Goal: Complete application form: Complete application form

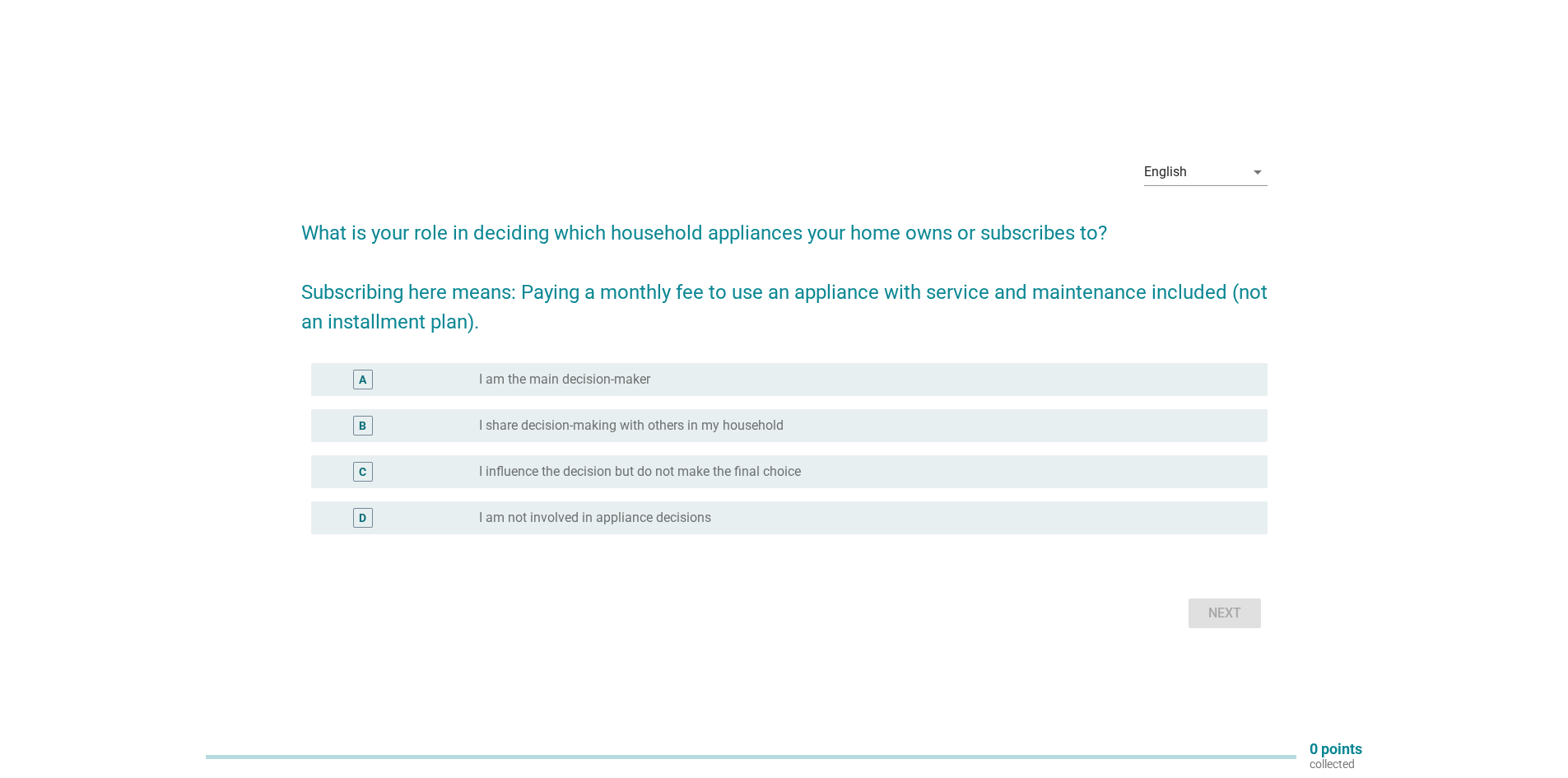
click at [707, 380] on div "radio_button_unchecked I am the main decision-maker" at bounding box center [860, 379] width 762 height 16
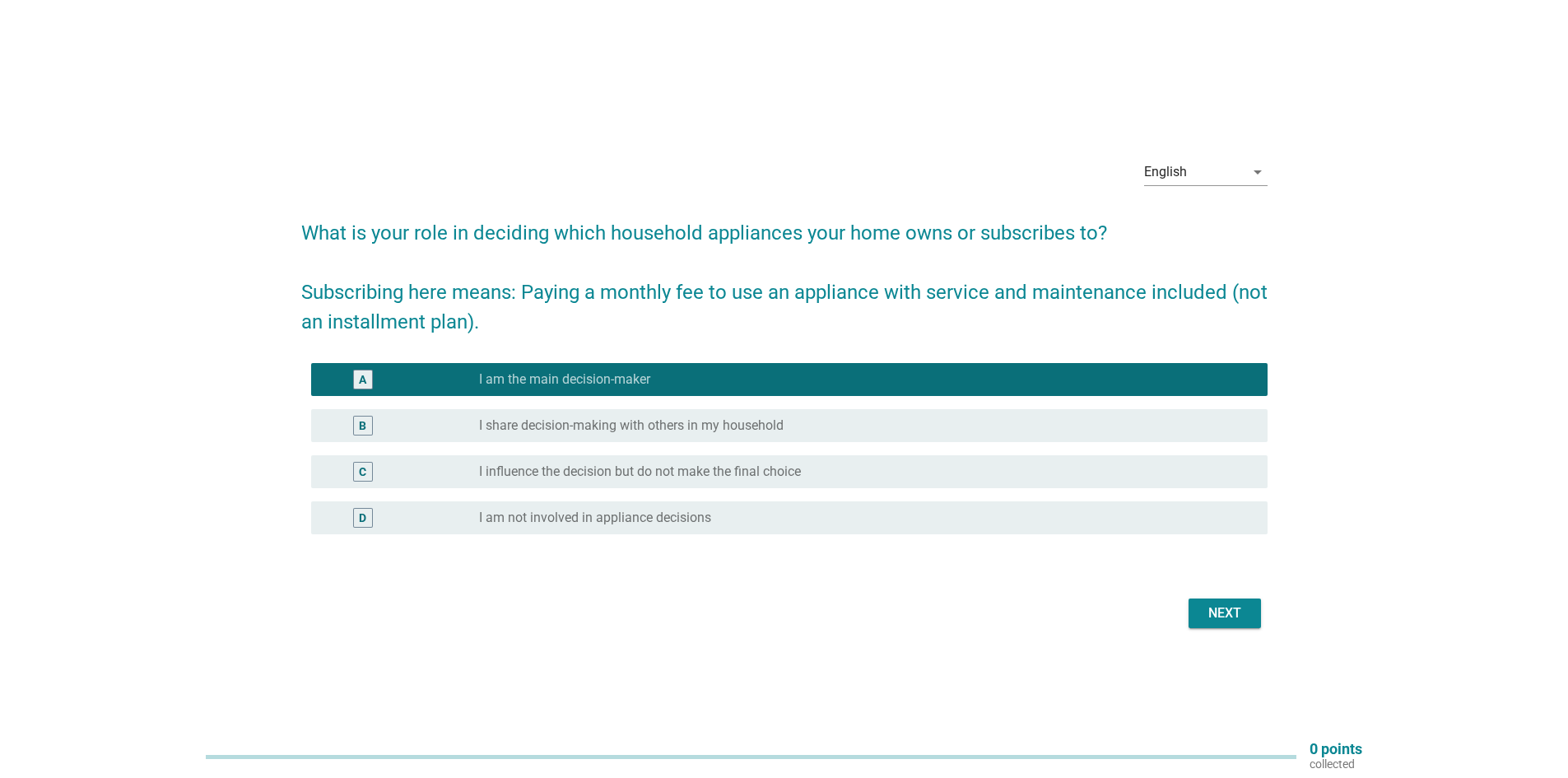
click at [1243, 616] on div "Next" at bounding box center [1224, 613] width 46 height 19
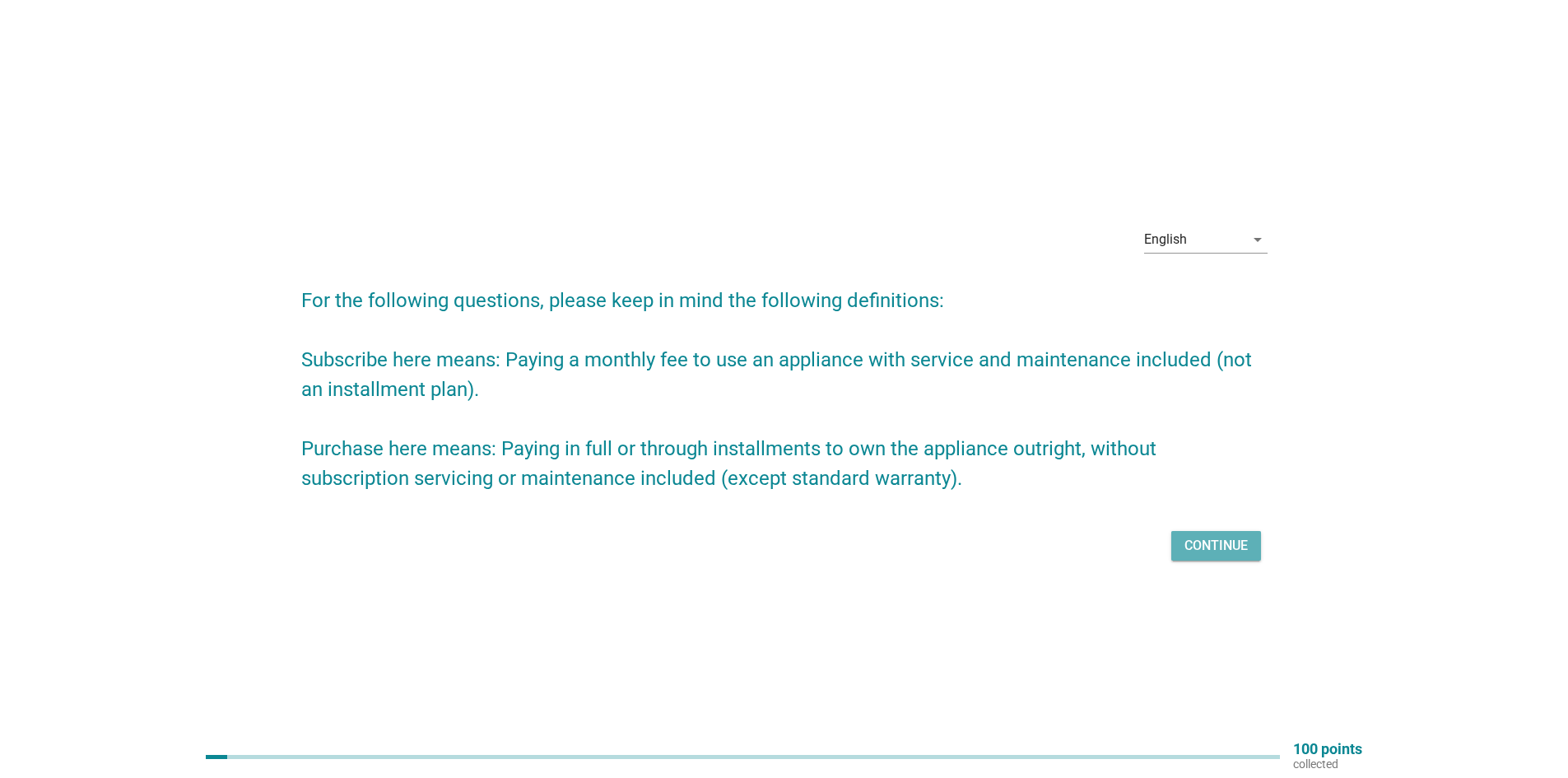
click at [1230, 550] on div "Continue" at bounding box center [1216, 545] width 63 height 19
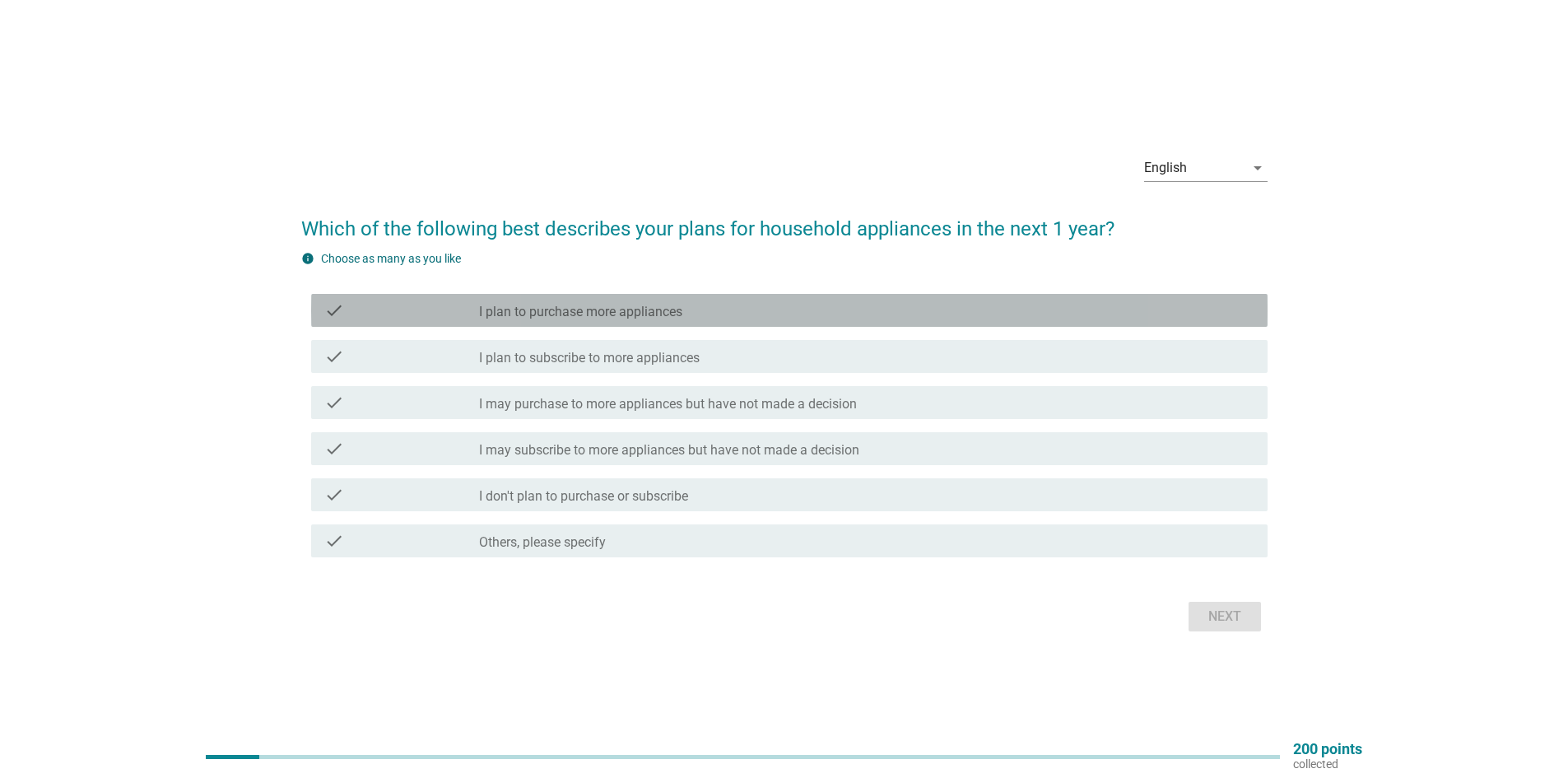
click at [716, 312] on div "check_box_outline_blank I plan to purchase more appliances" at bounding box center [867, 310] width 775 height 19
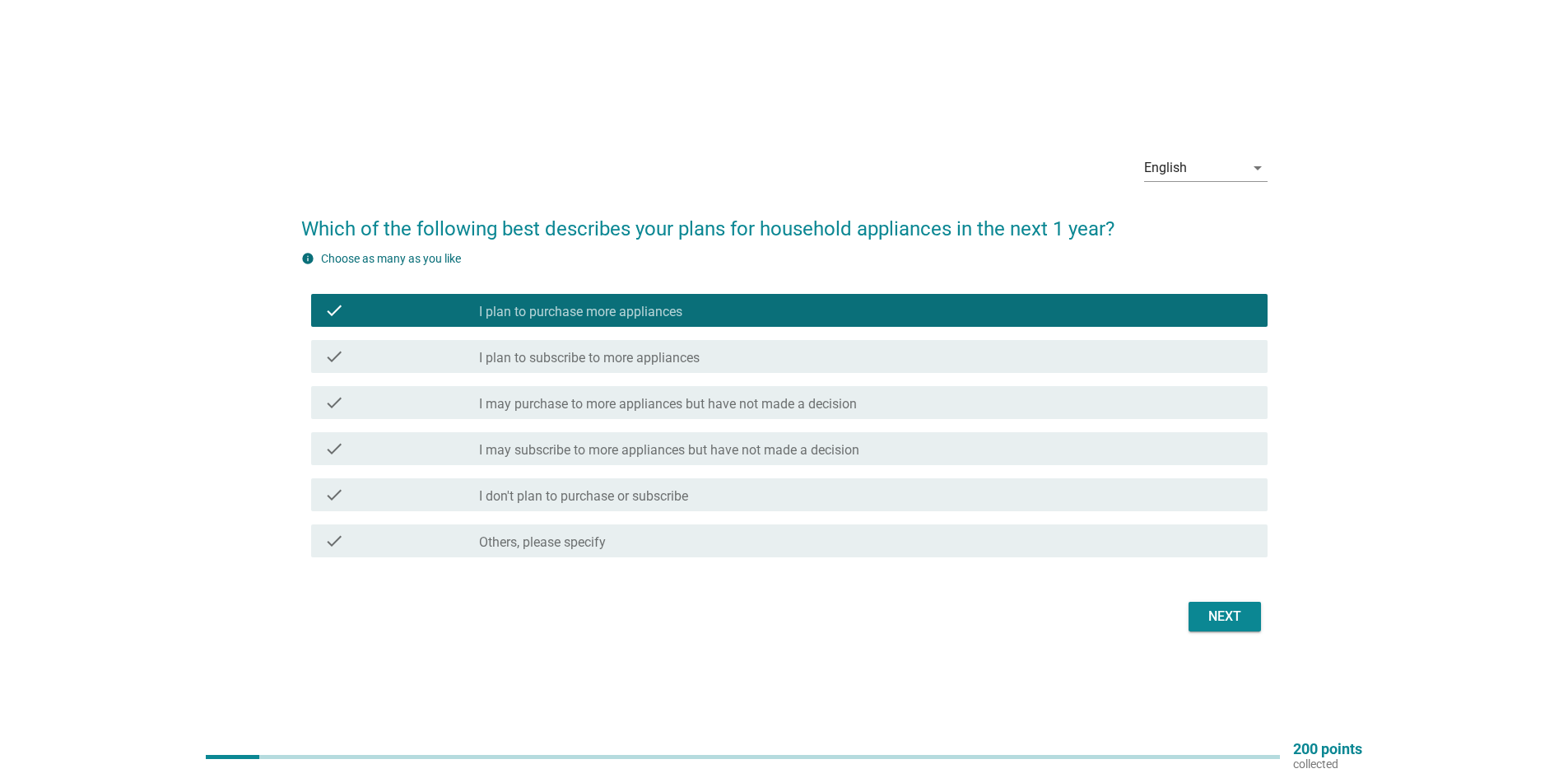
click at [1229, 622] on div "Next" at bounding box center [1224, 616] width 46 height 19
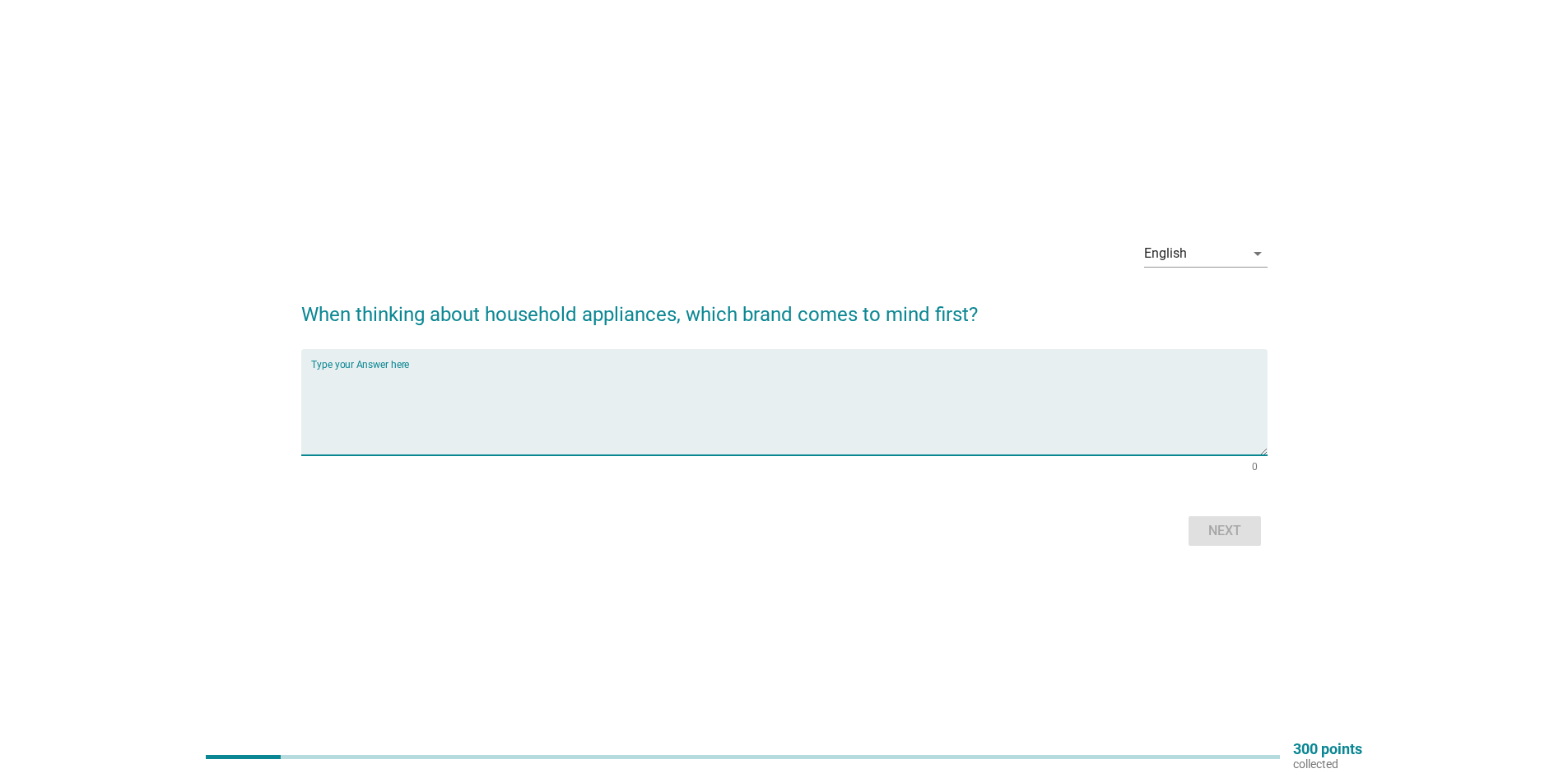
click at [506, 373] on textarea "Type your Answer here" at bounding box center [790, 412] width 956 height 86
type textarea "samsung"
click at [1241, 542] on button "Next" at bounding box center [1225, 531] width 73 height 30
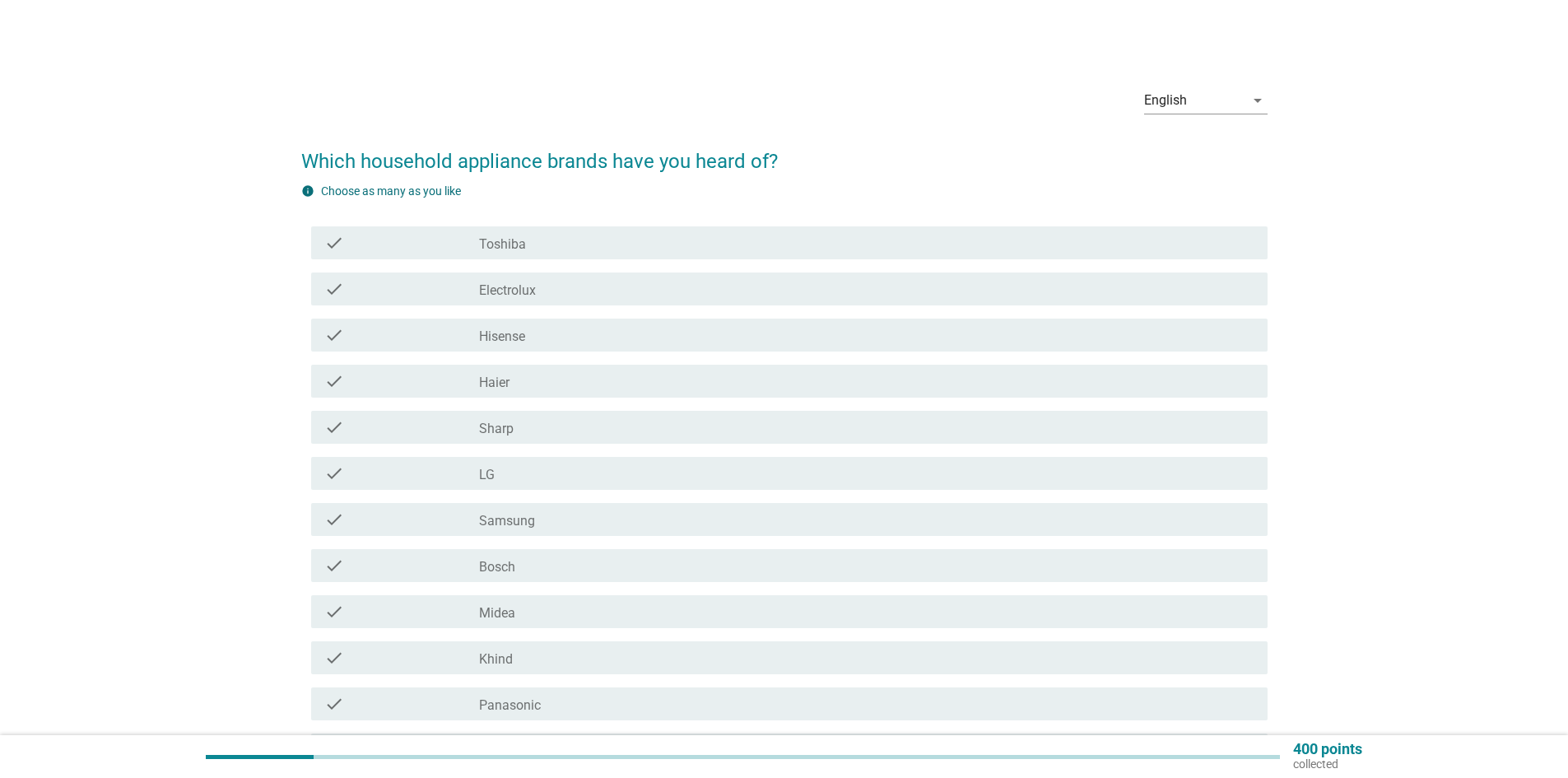
click at [587, 245] on div "check_box_outline_blank Toshiba" at bounding box center [867, 242] width 775 height 19
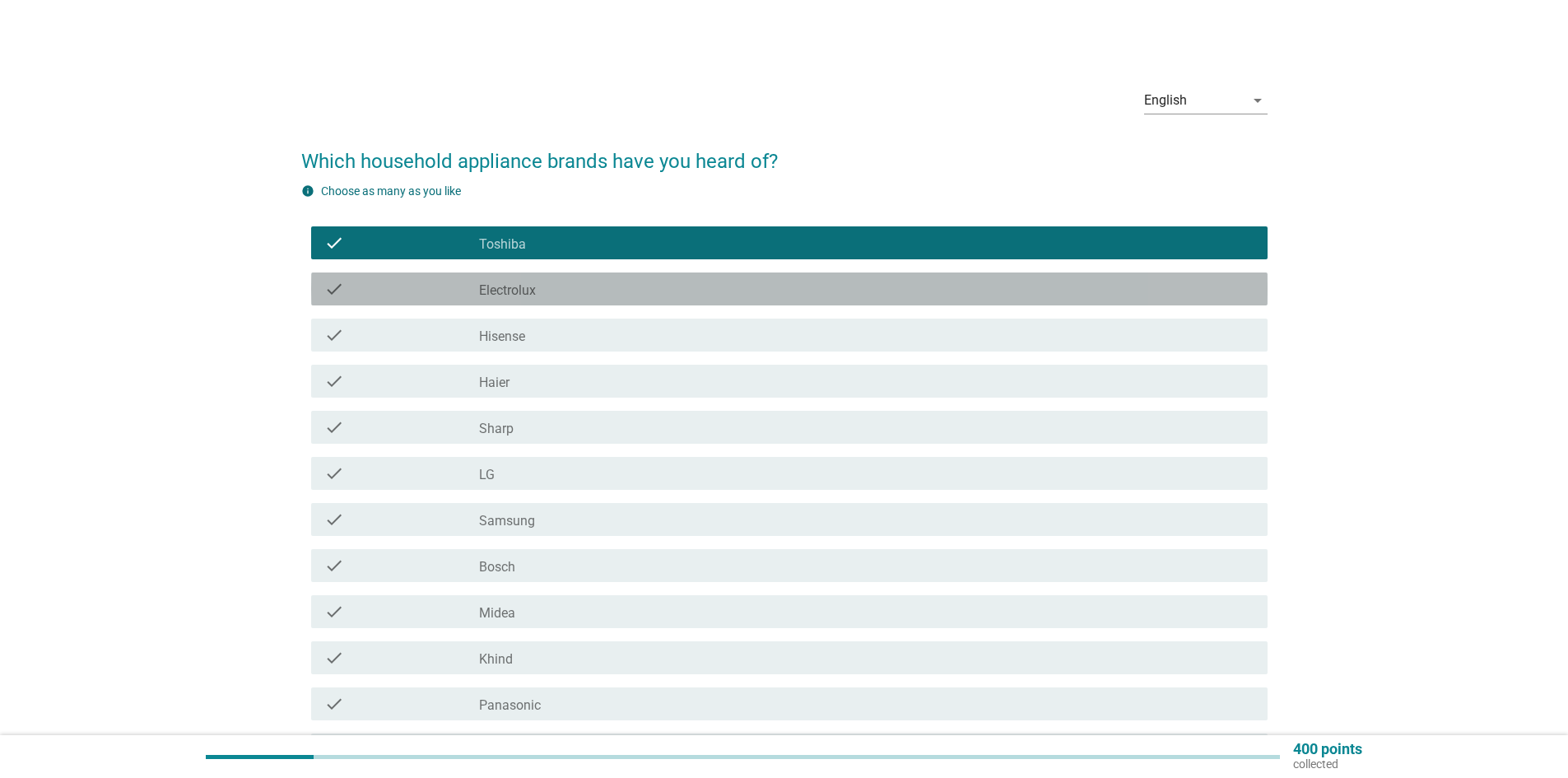
click at [586, 288] on div "check_box_outline_blank Electrolux" at bounding box center [867, 289] width 775 height 19
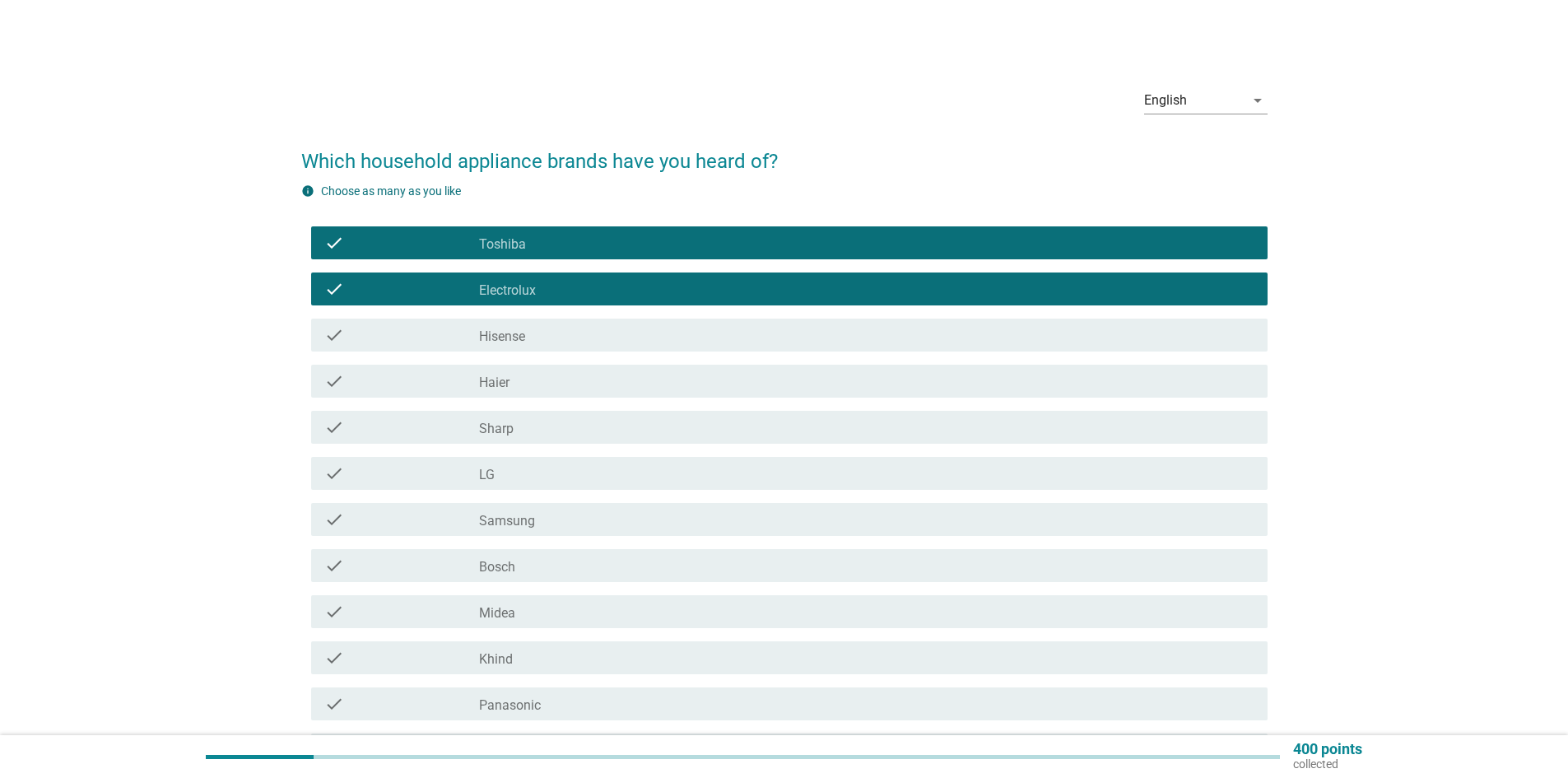
click at [581, 333] on div "check_box_outline_blank Hisense" at bounding box center [867, 334] width 775 height 19
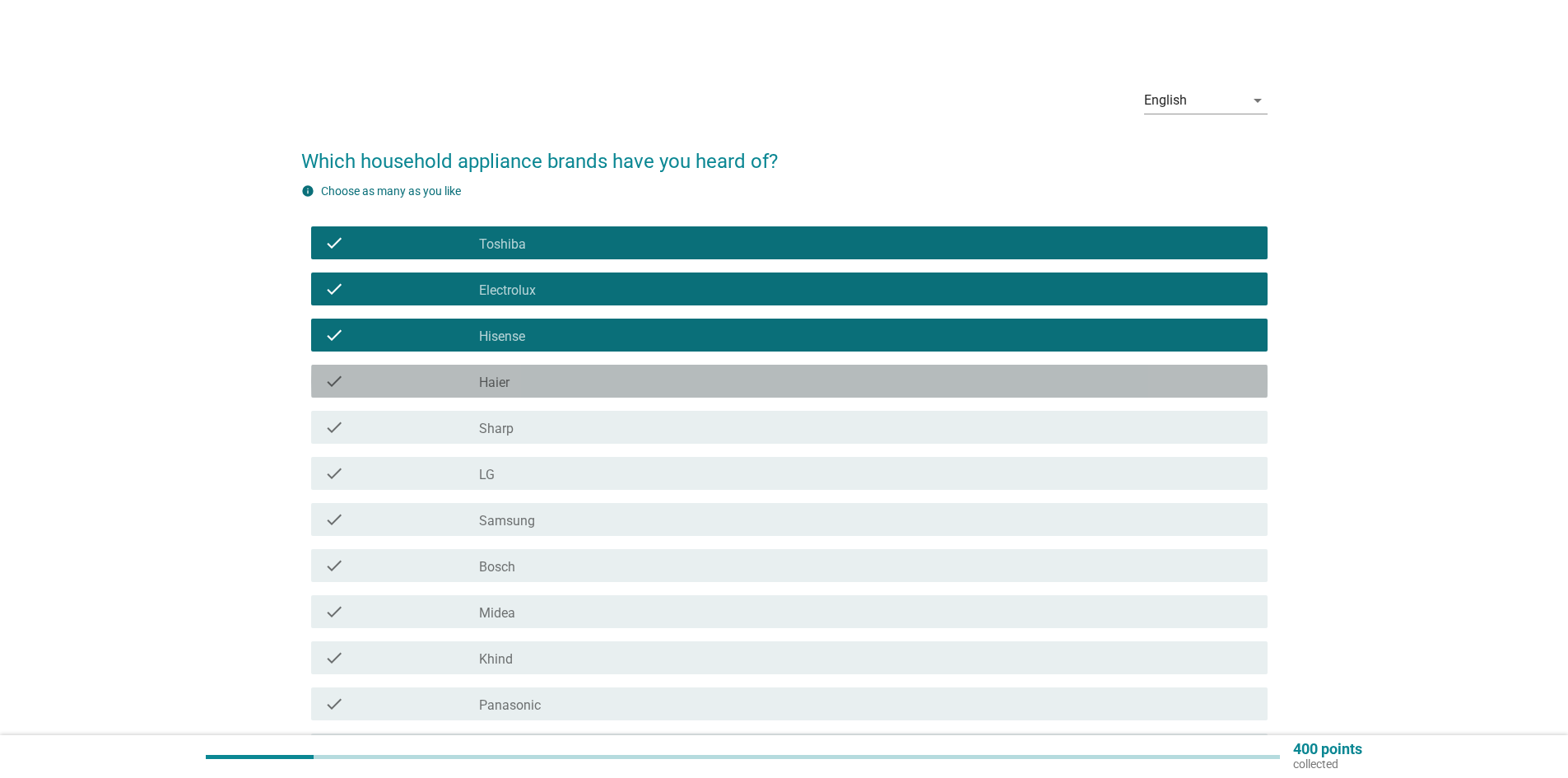
click at [580, 380] on div "check_box_outline_blank Haier" at bounding box center [867, 381] width 775 height 19
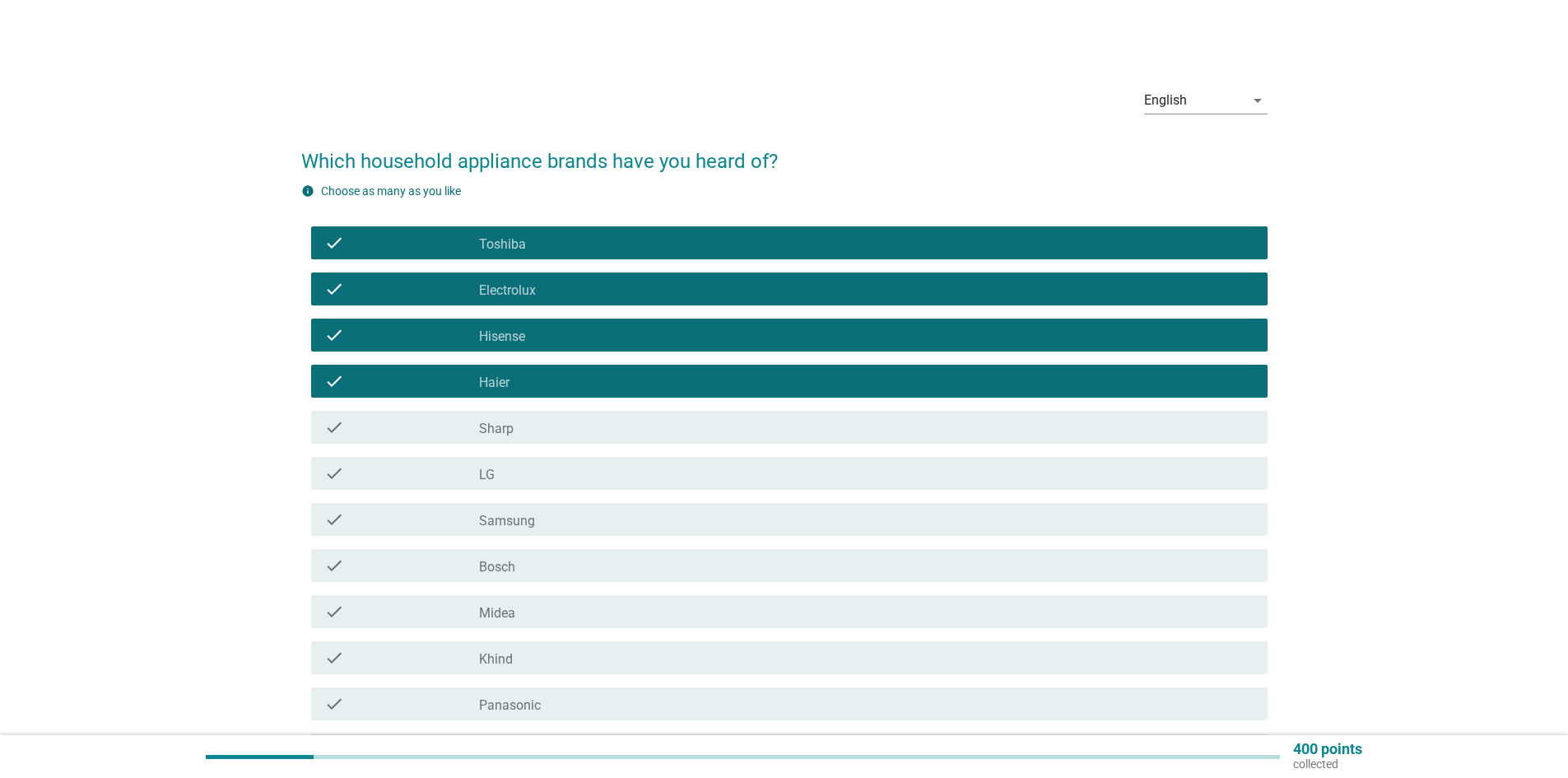
click at [573, 432] on div "check_box_outline_blank Sharp" at bounding box center [867, 427] width 775 height 19
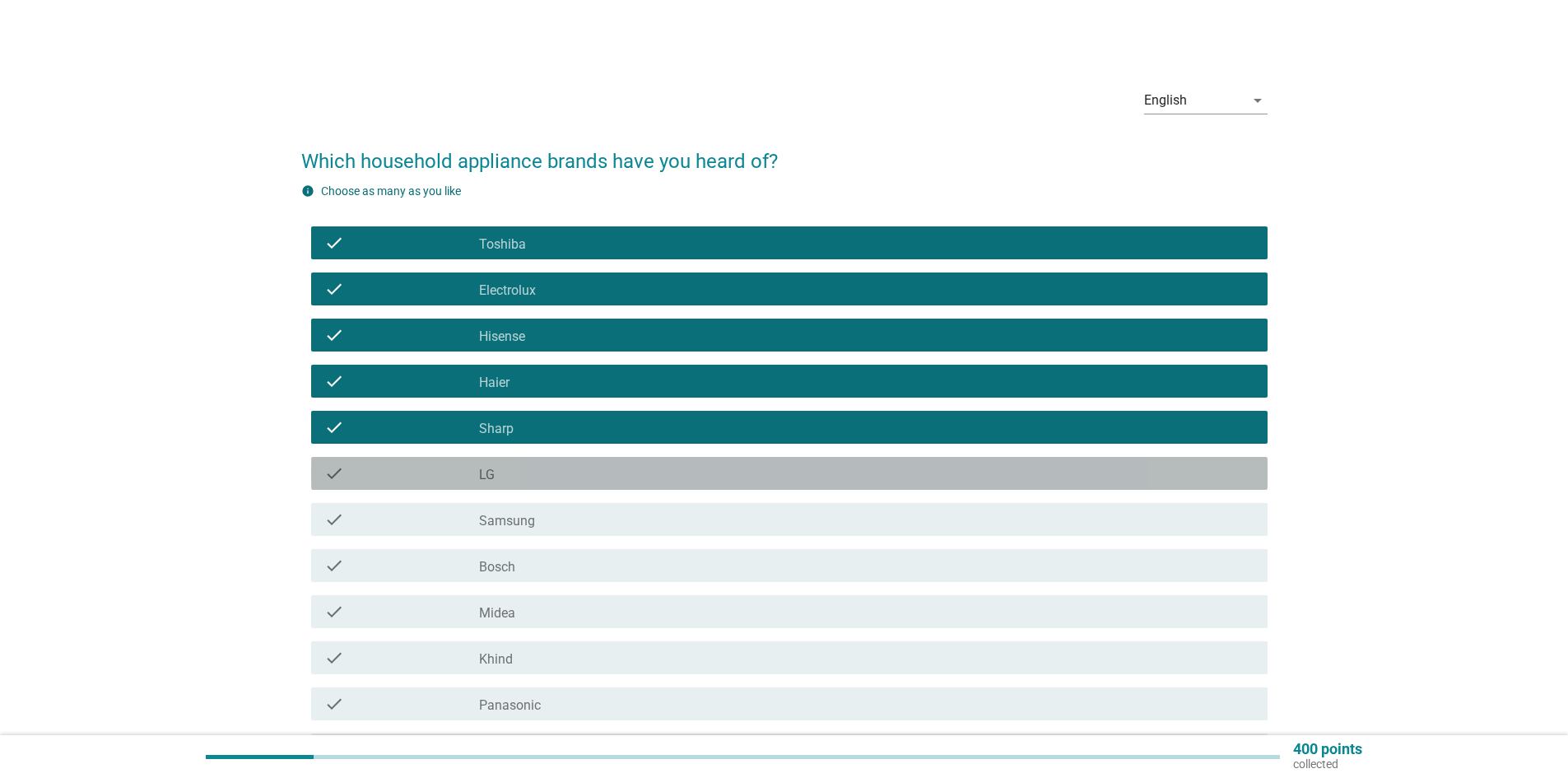
click at [573, 478] on div "check_box_outline_blank LG" at bounding box center [867, 473] width 775 height 19
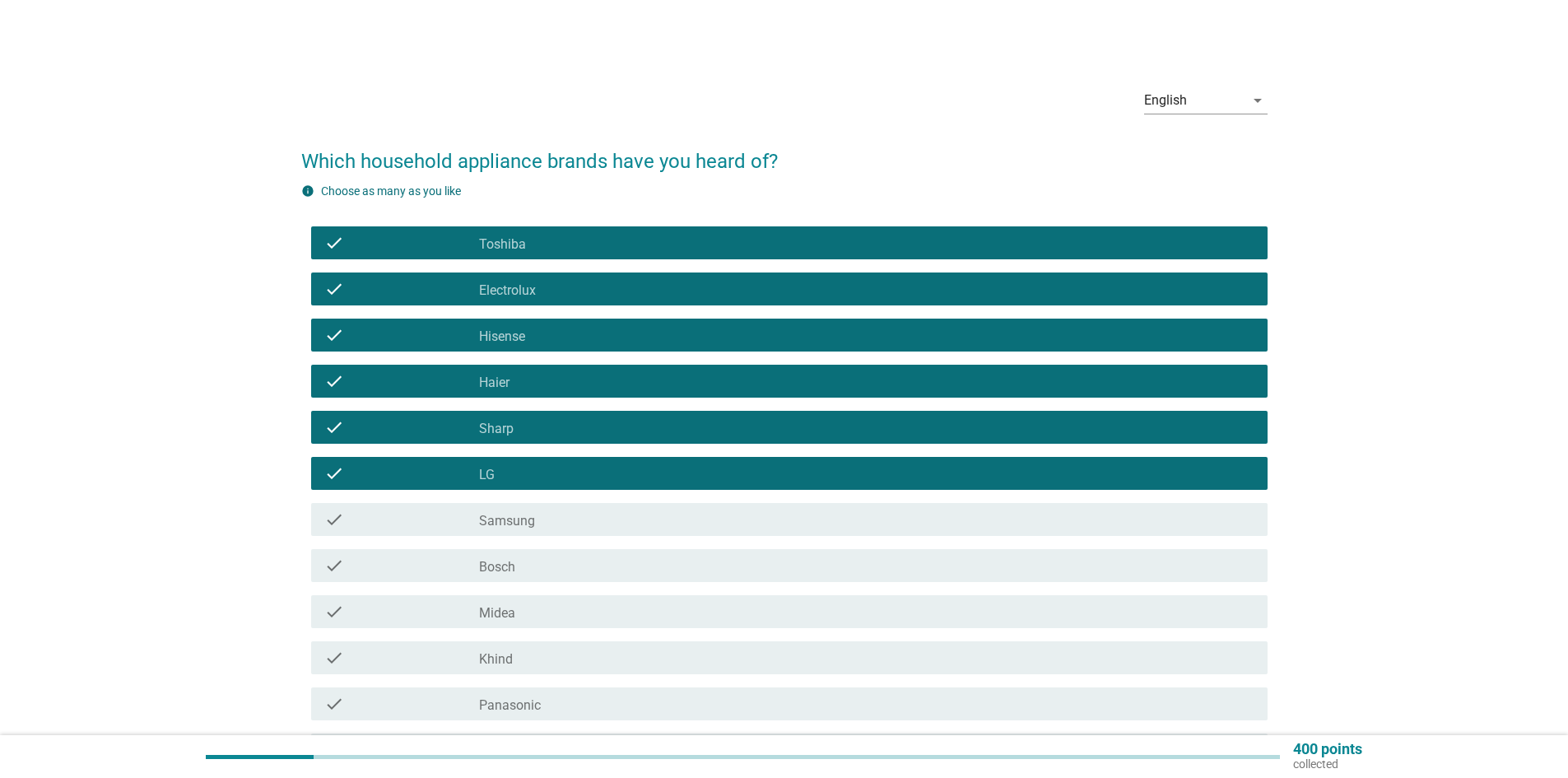
click at [578, 535] on div "check check_box_outline_blank Samsung" at bounding box center [790, 519] width 956 height 33
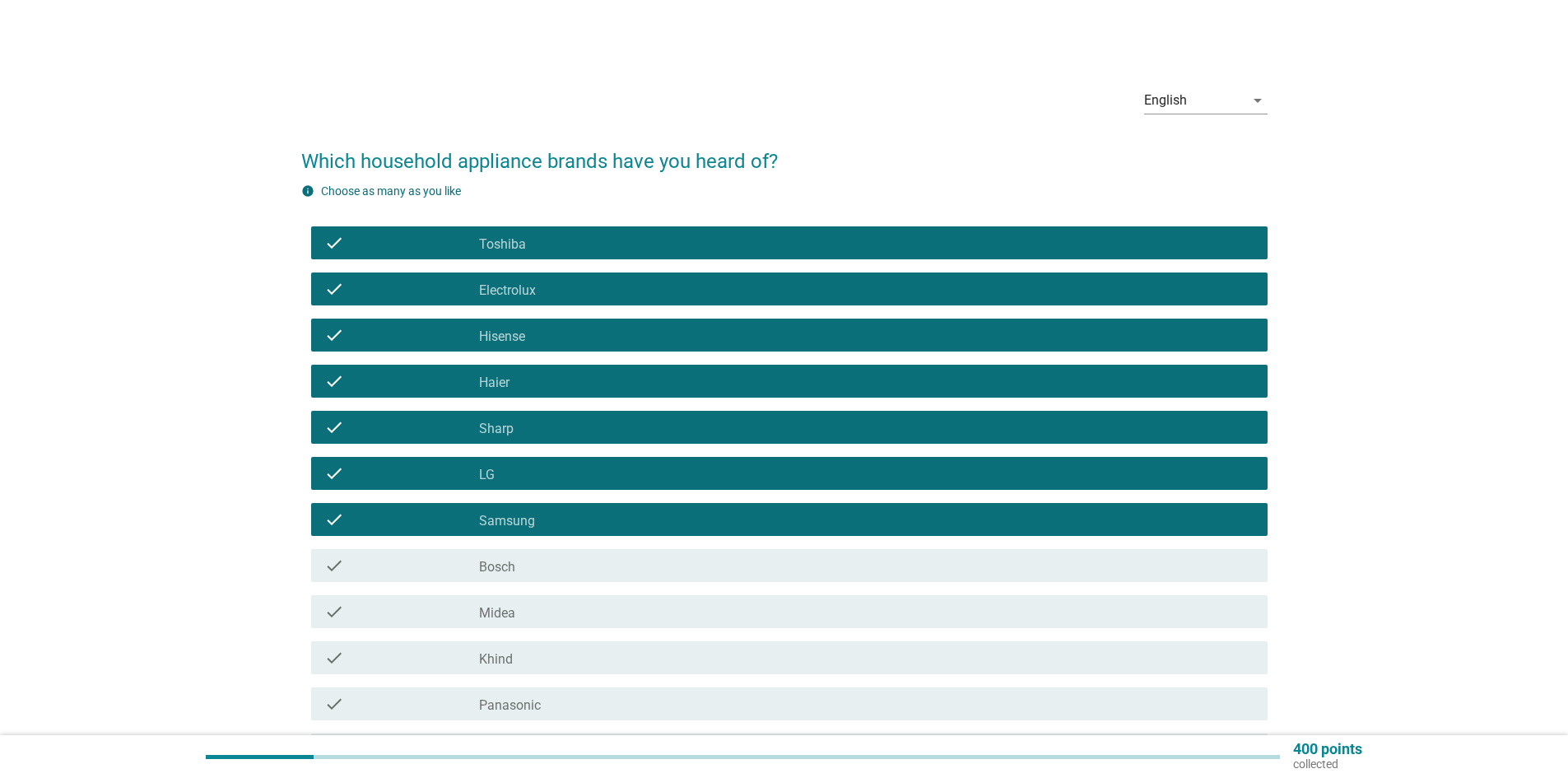
click at [559, 737] on div "400 points collected" at bounding box center [784, 757] width 1568 height 43
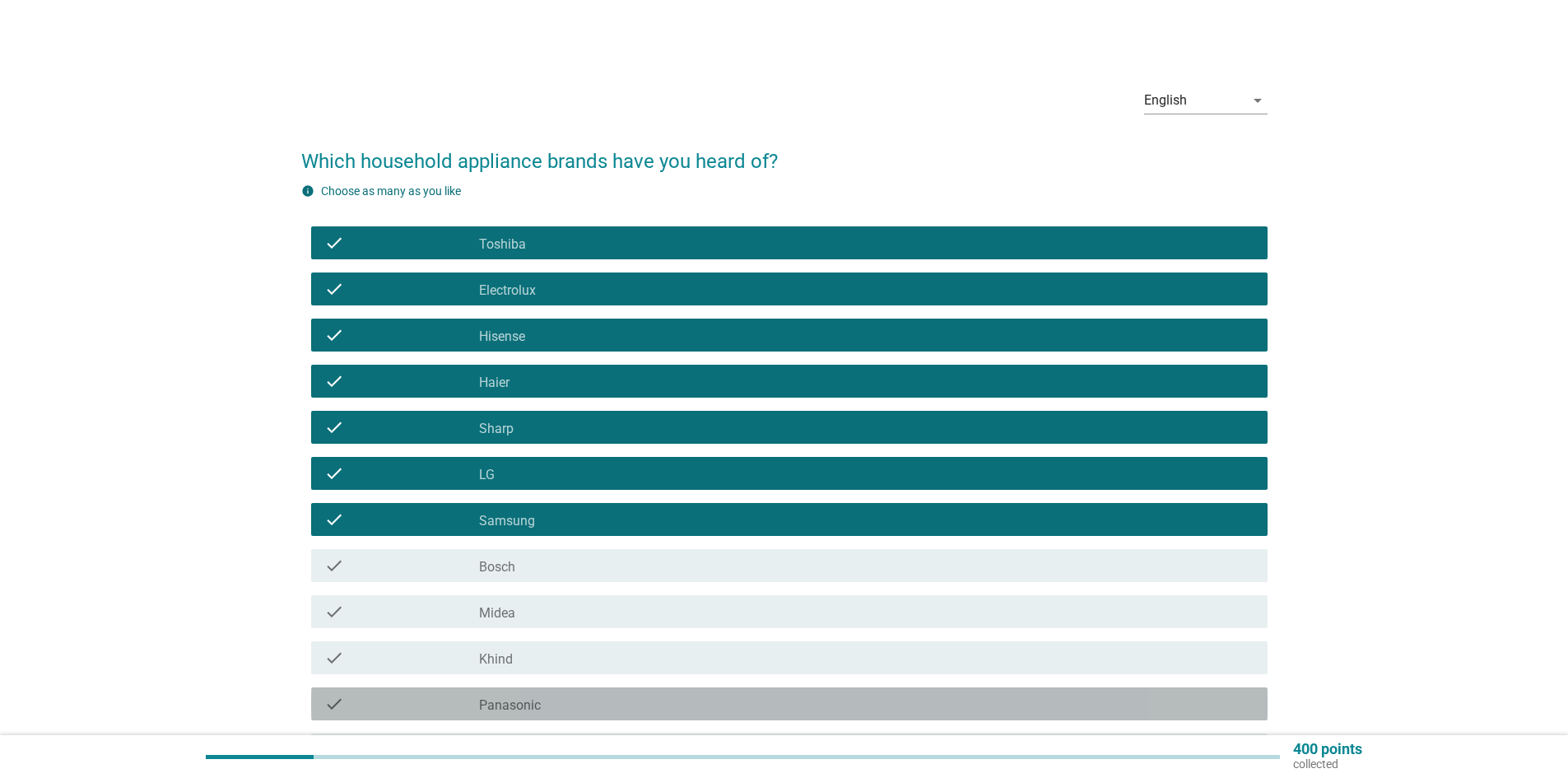
click at [558, 704] on div "check_box_outline_blank Panasonic" at bounding box center [867, 704] width 775 height 19
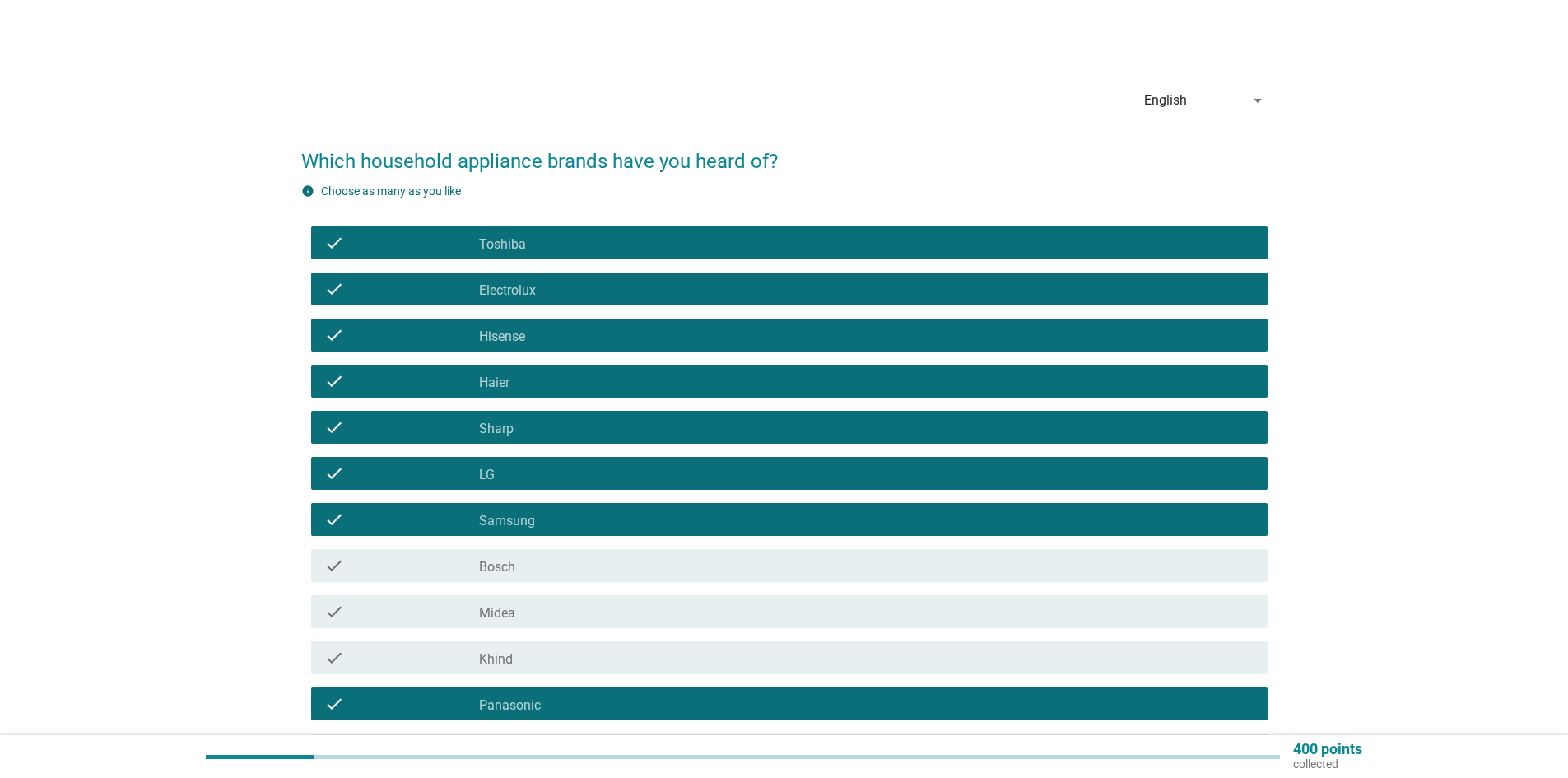
click at [569, 647] on div "check check_box_outline_blank Khind" at bounding box center [790, 658] width 956 height 33
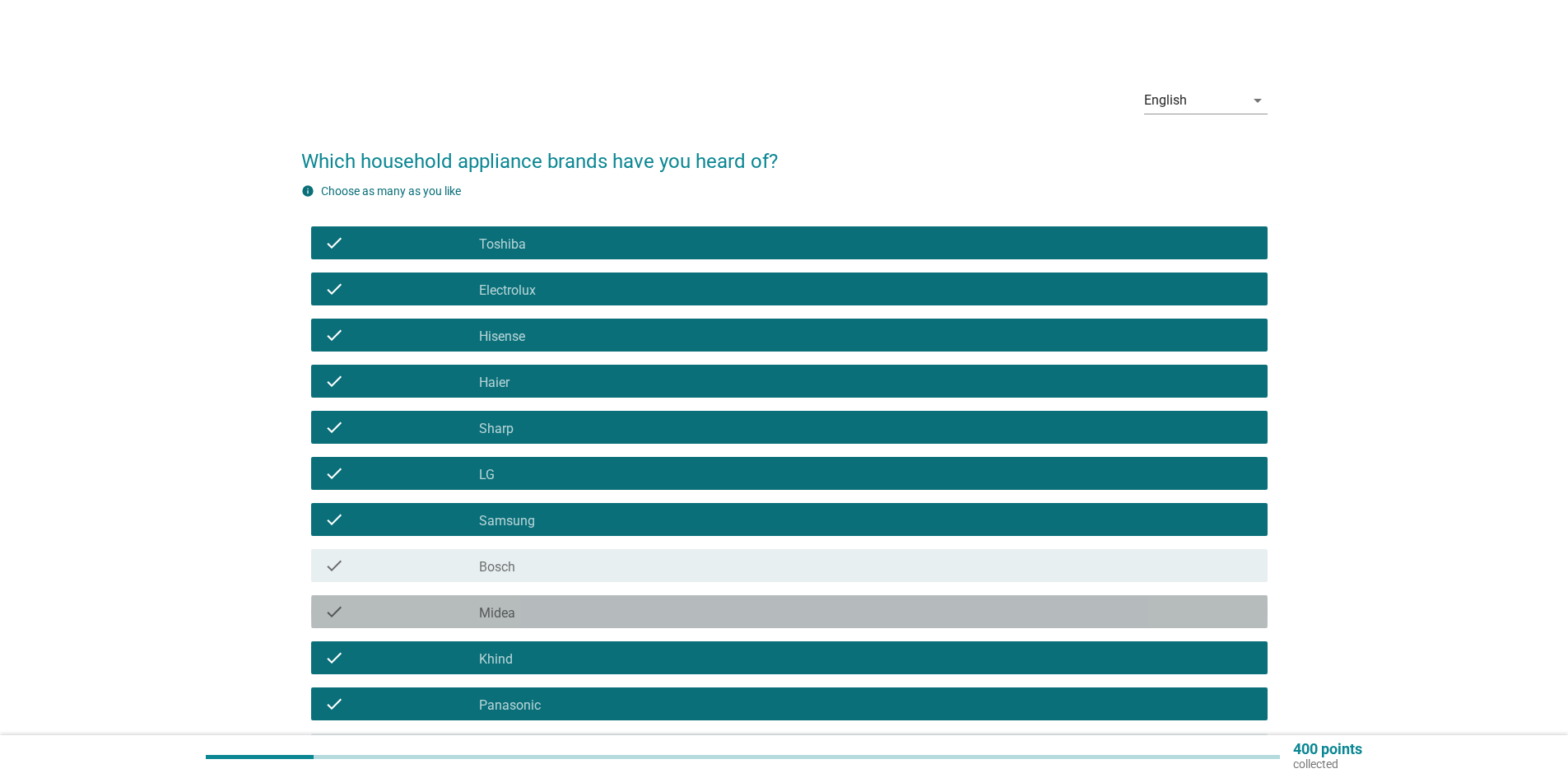
click at [621, 605] on div "check_box_outline_blank Midea" at bounding box center [867, 611] width 775 height 19
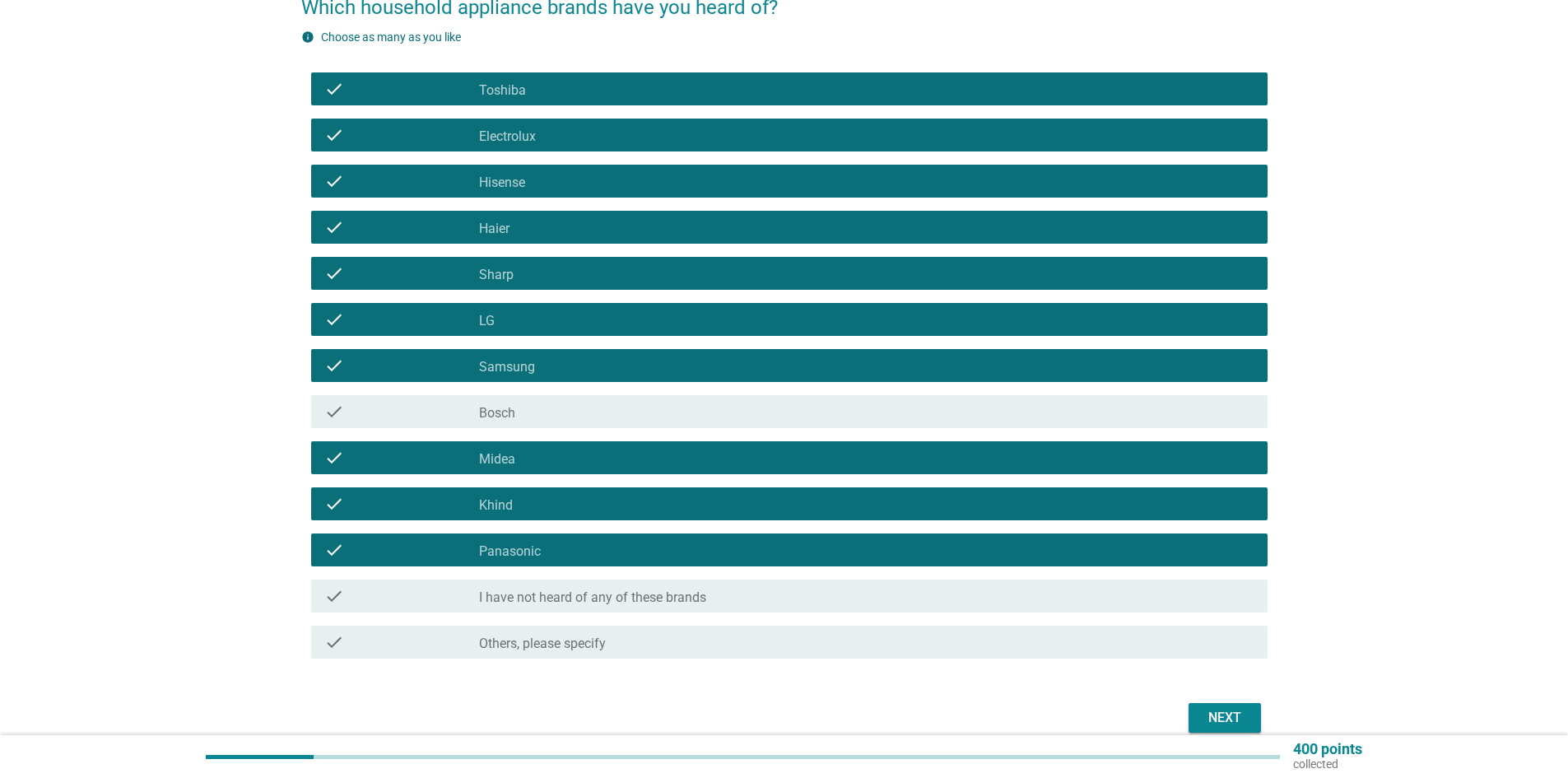
scroll to position [165, 0]
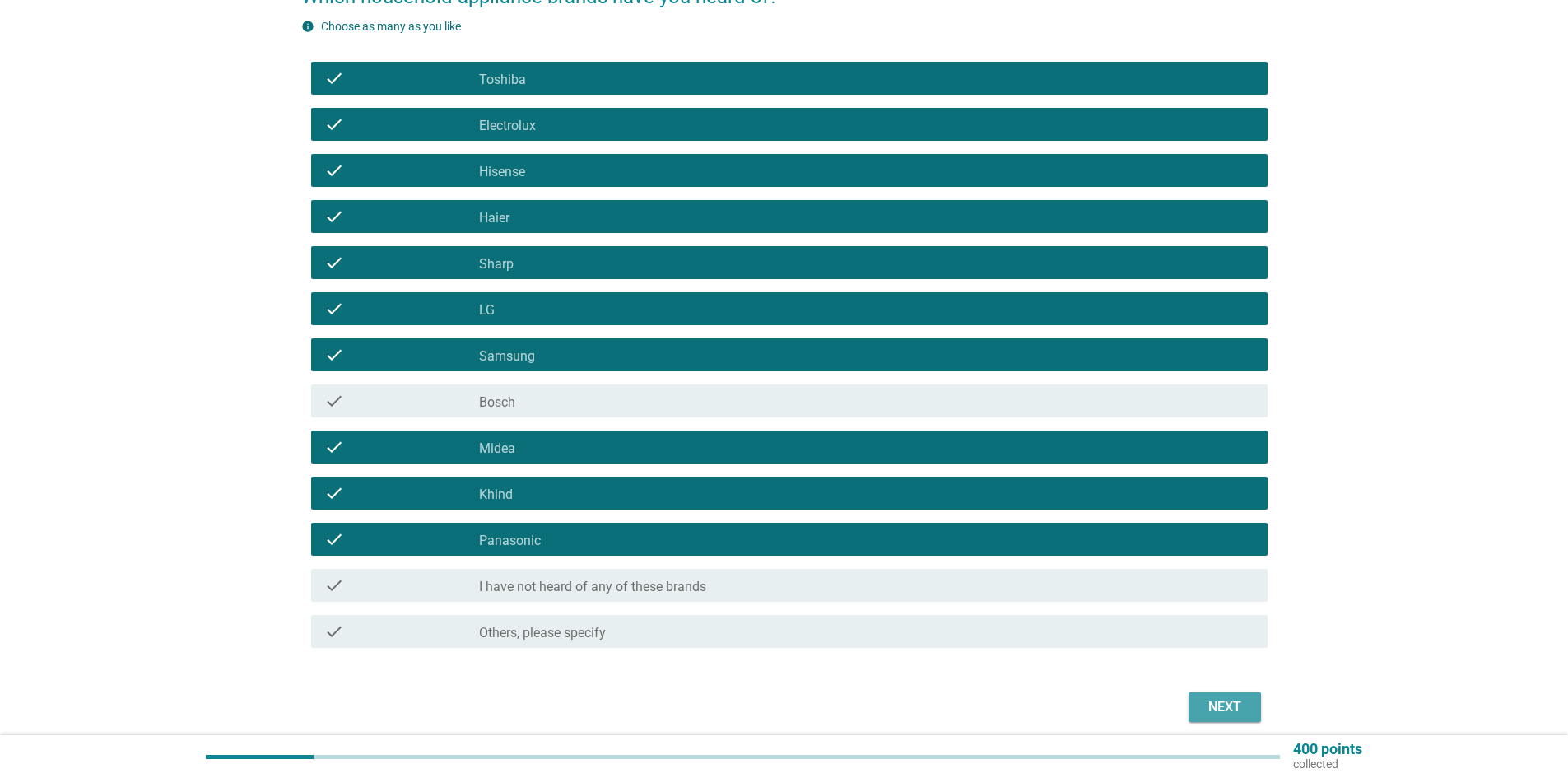
click at [1227, 709] on div "Next" at bounding box center [1224, 707] width 46 height 19
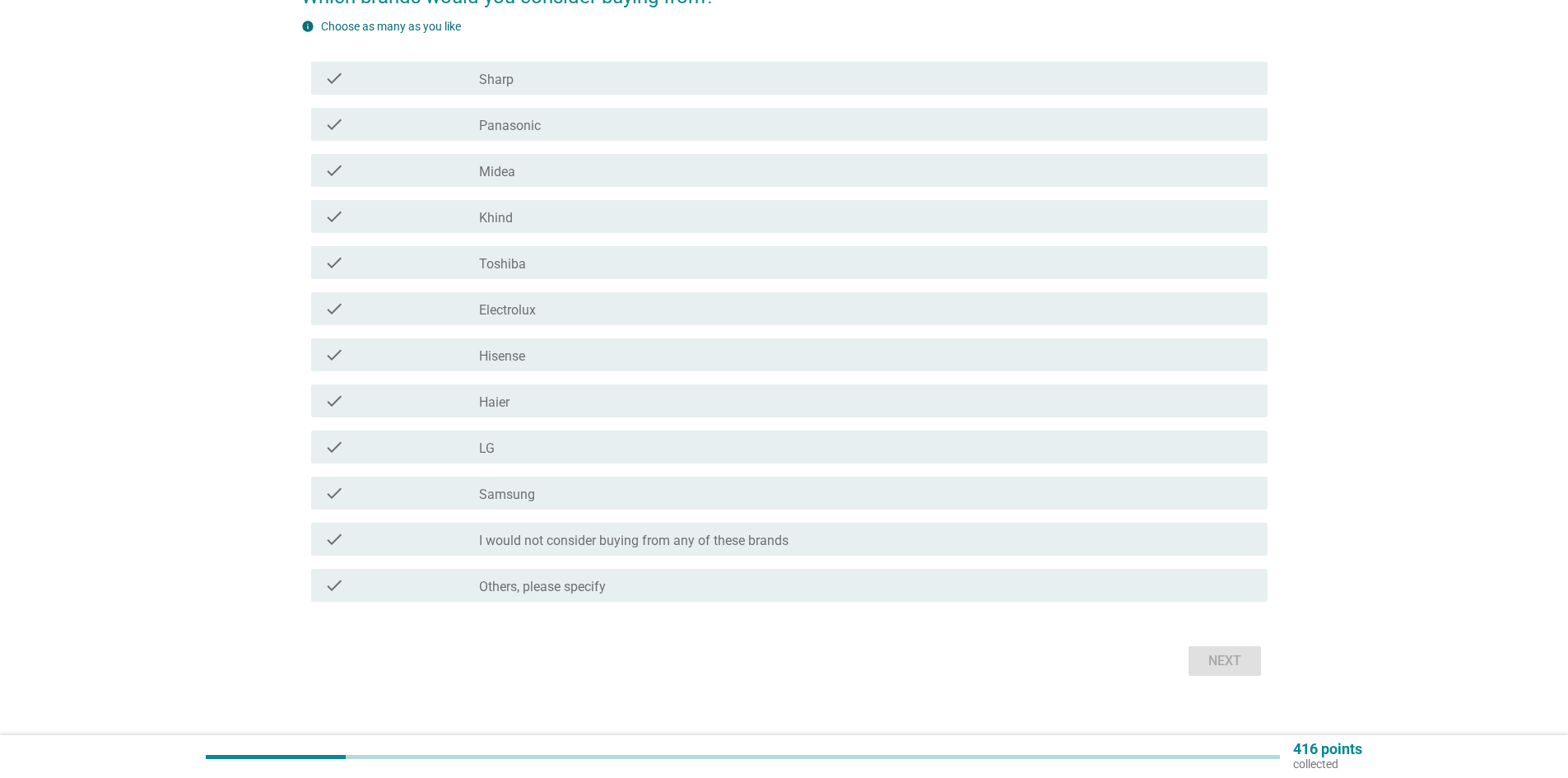
scroll to position [0, 0]
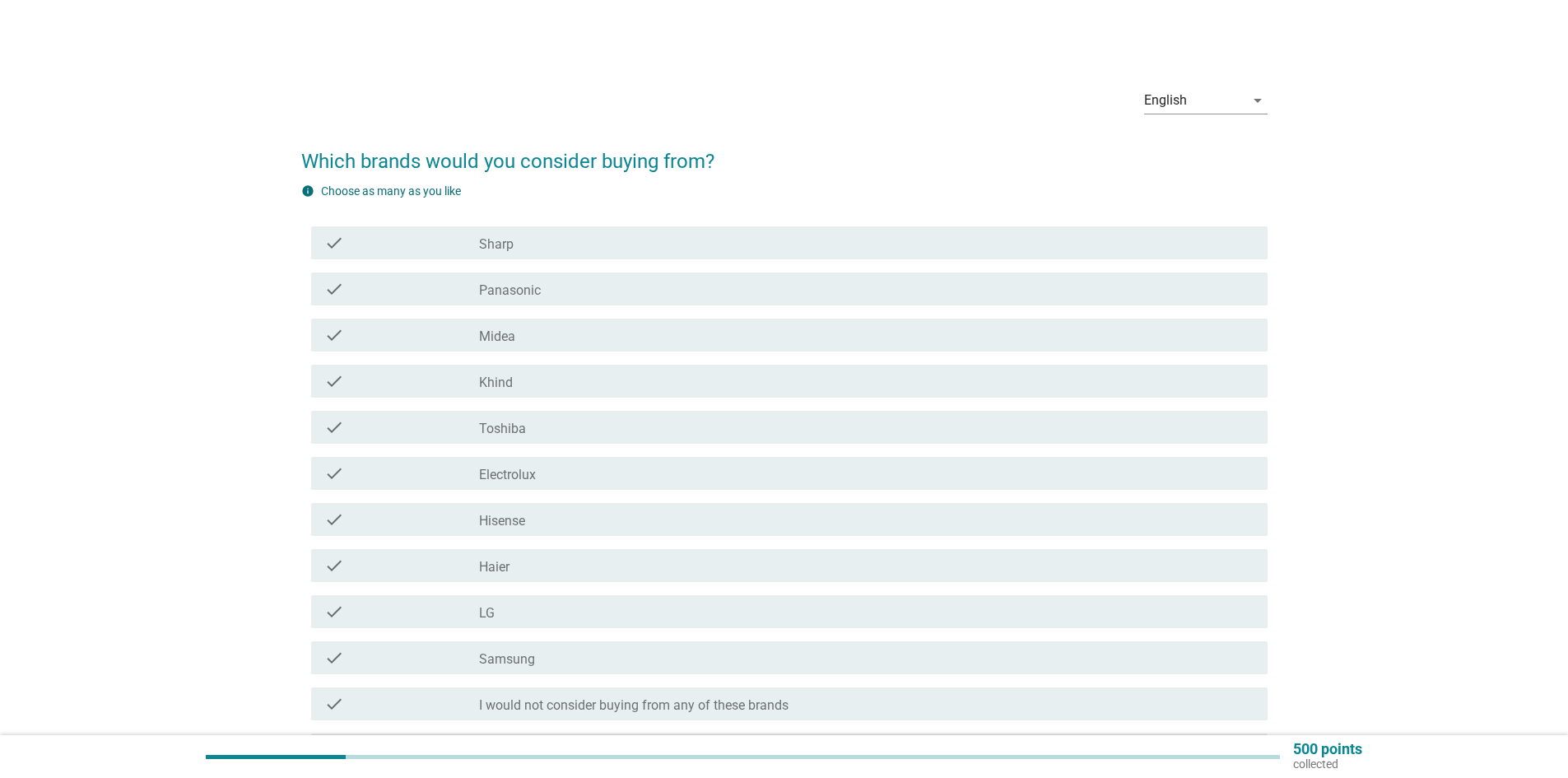
click at [559, 295] on div "check_box_outline_blank Panasonic" at bounding box center [867, 289] width 775 height 19
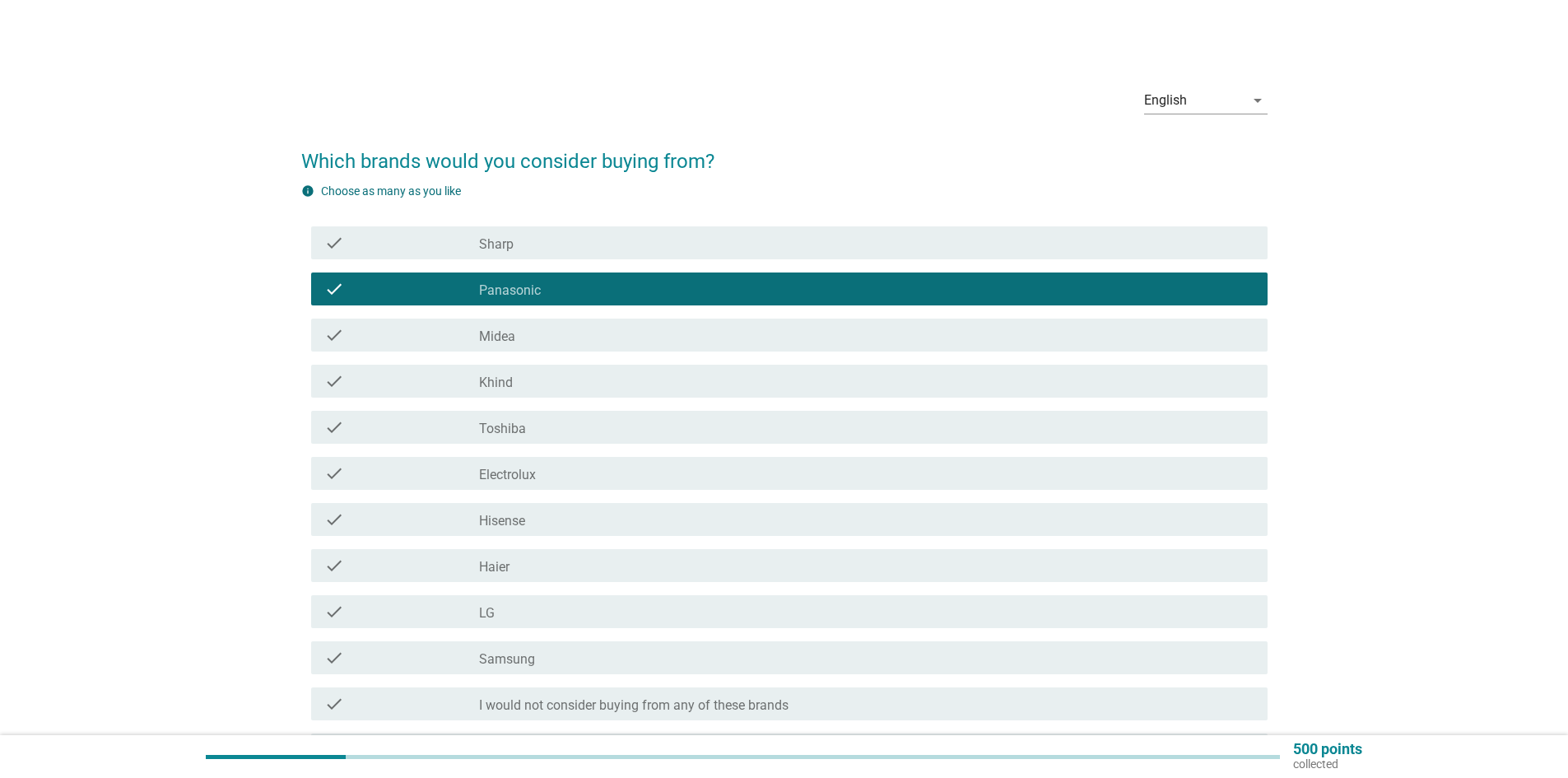
click at [569, 229] on div "check check_box_outline_blank Sharp" at bounding box center [790, 242] width 956 height 33
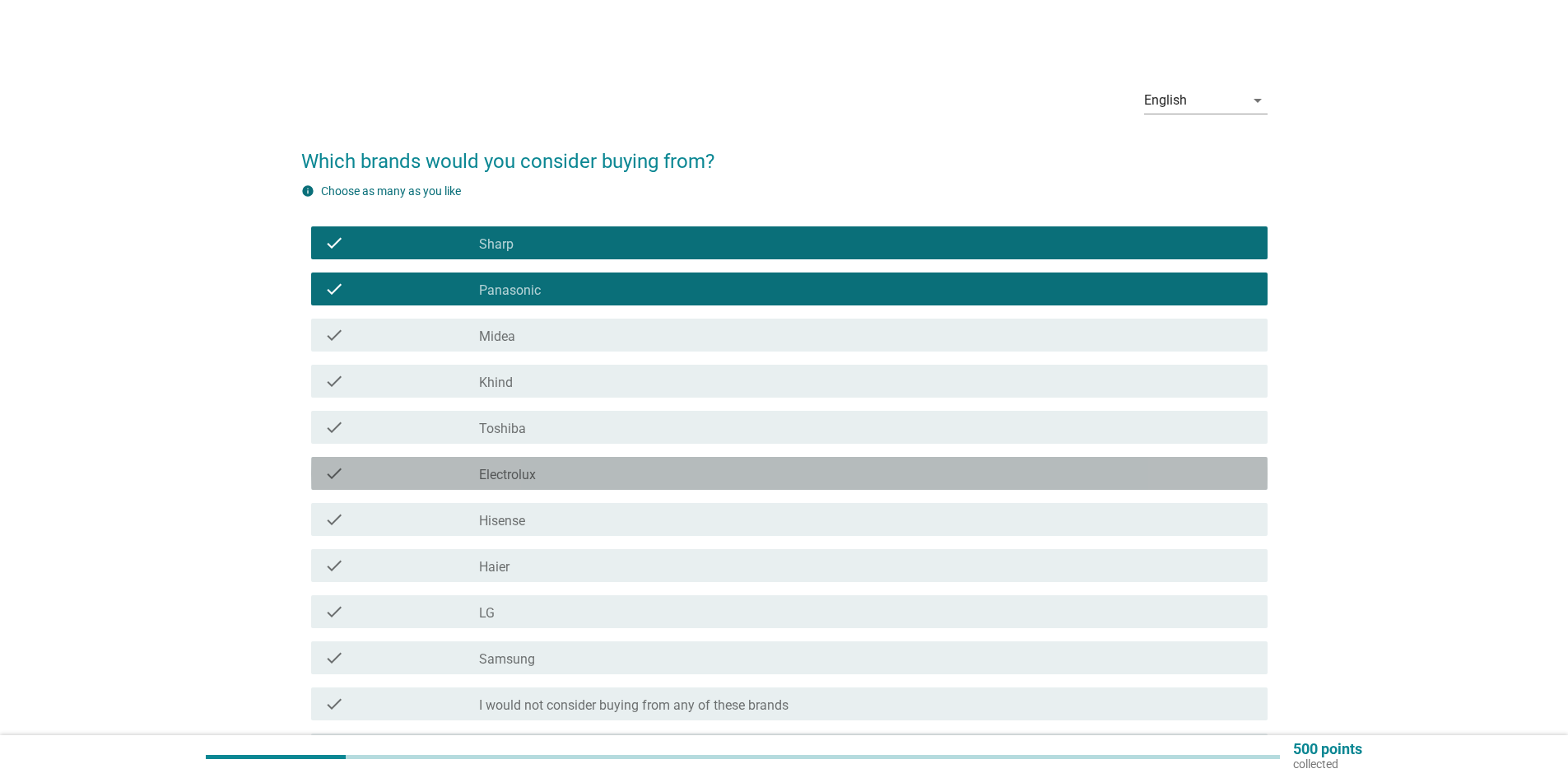
click at [521, 478] on label "Electrolux" at bounding box center [507, 475] width 57 height 16
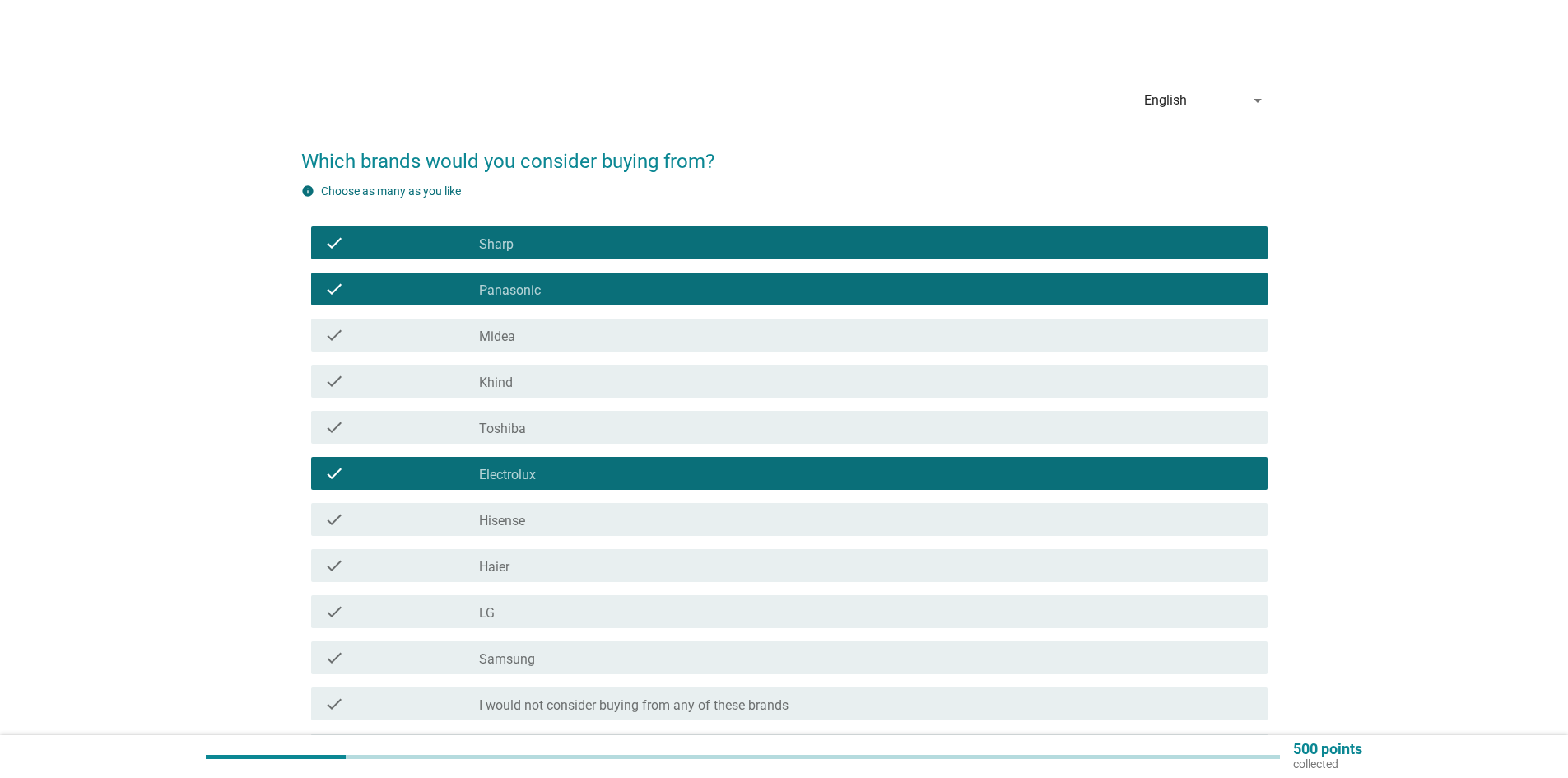
click at [532, 602] on div "check_box_outline_blank LG" at bounding box center [867, 611] width 775 height 19
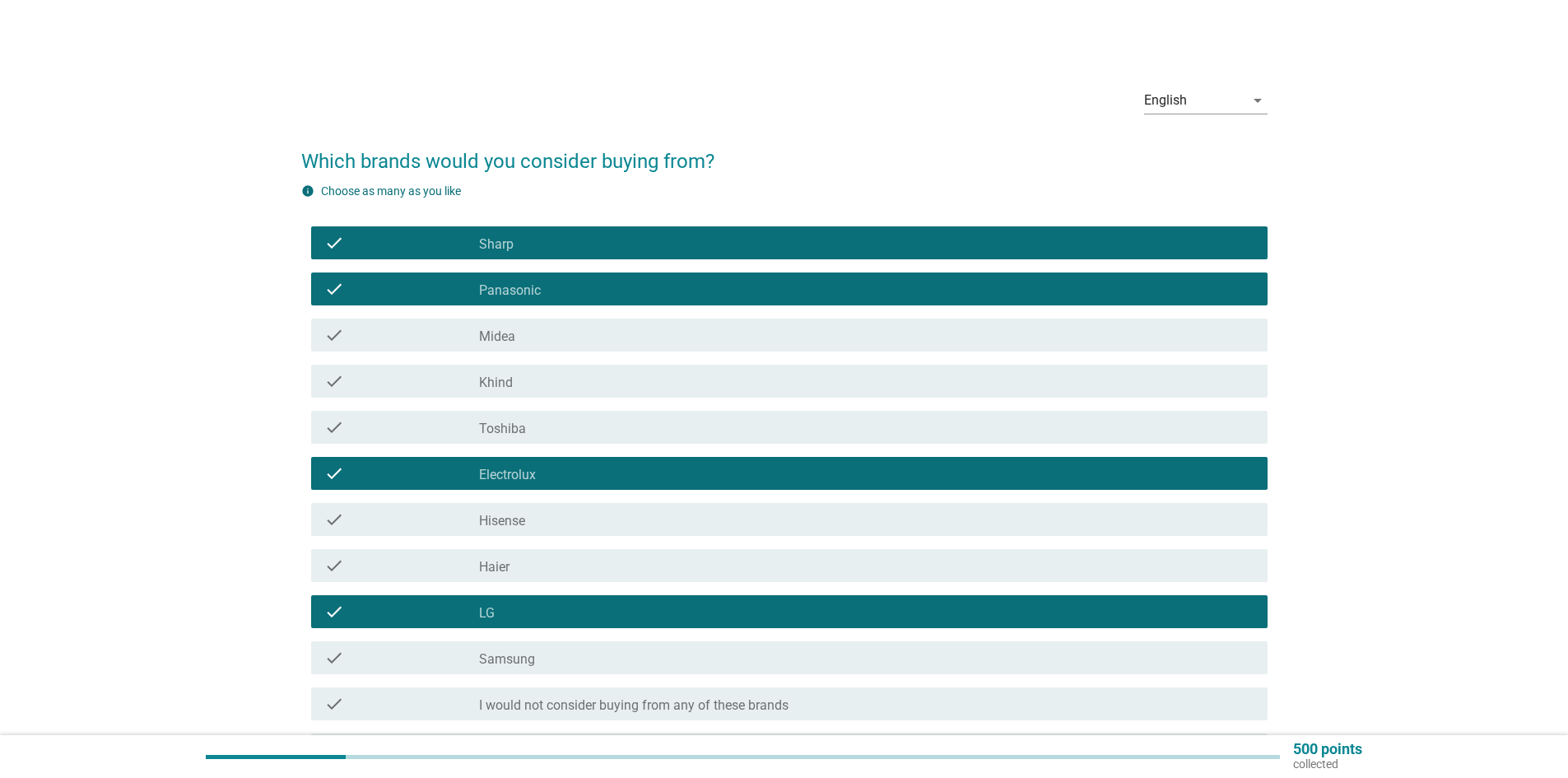
click at [534, 655] on div "check_box_outline_blank Samsung" at bounding box center [867, 657] width 775 height 19
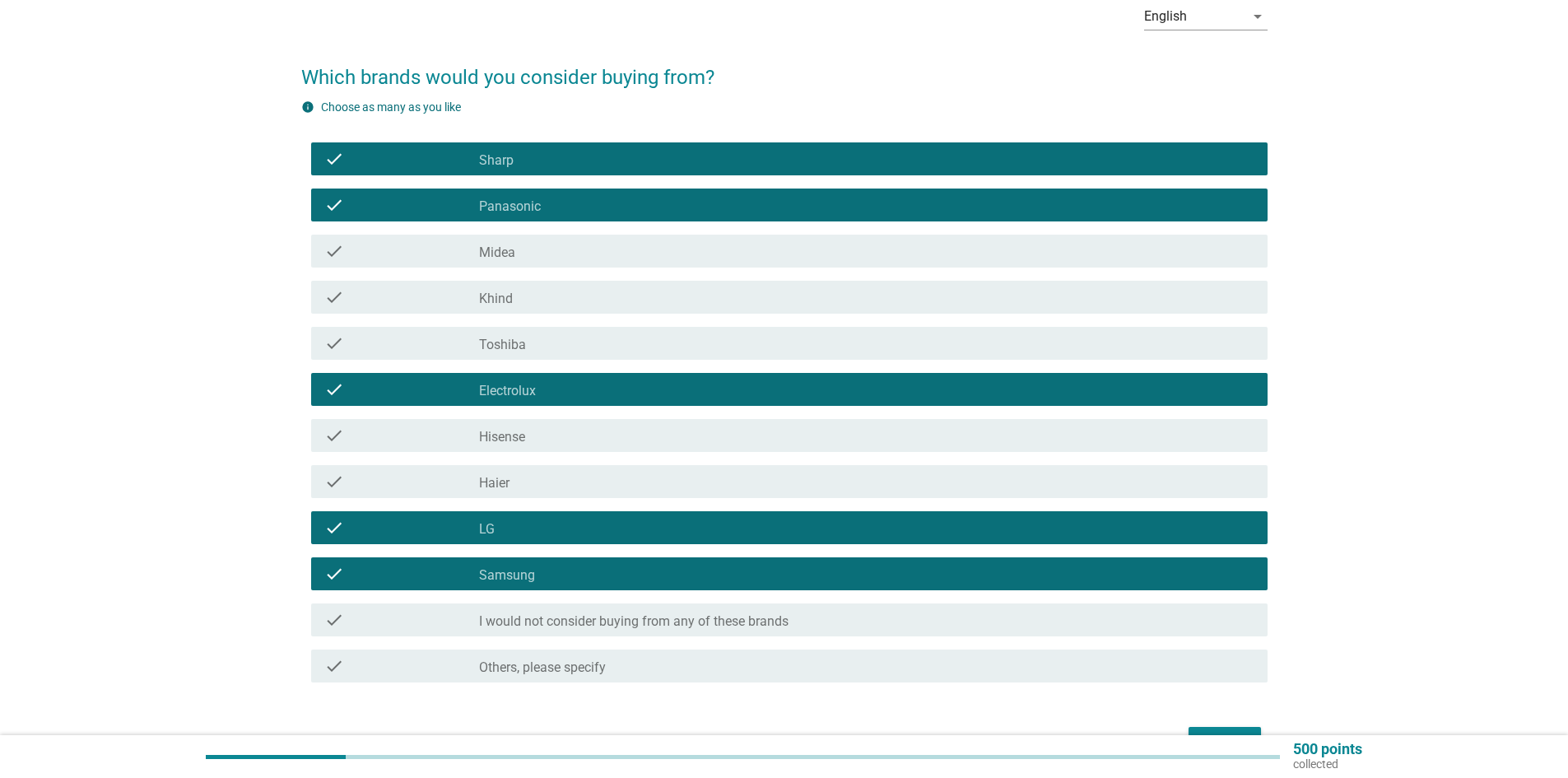
scroll to position [165, 0]
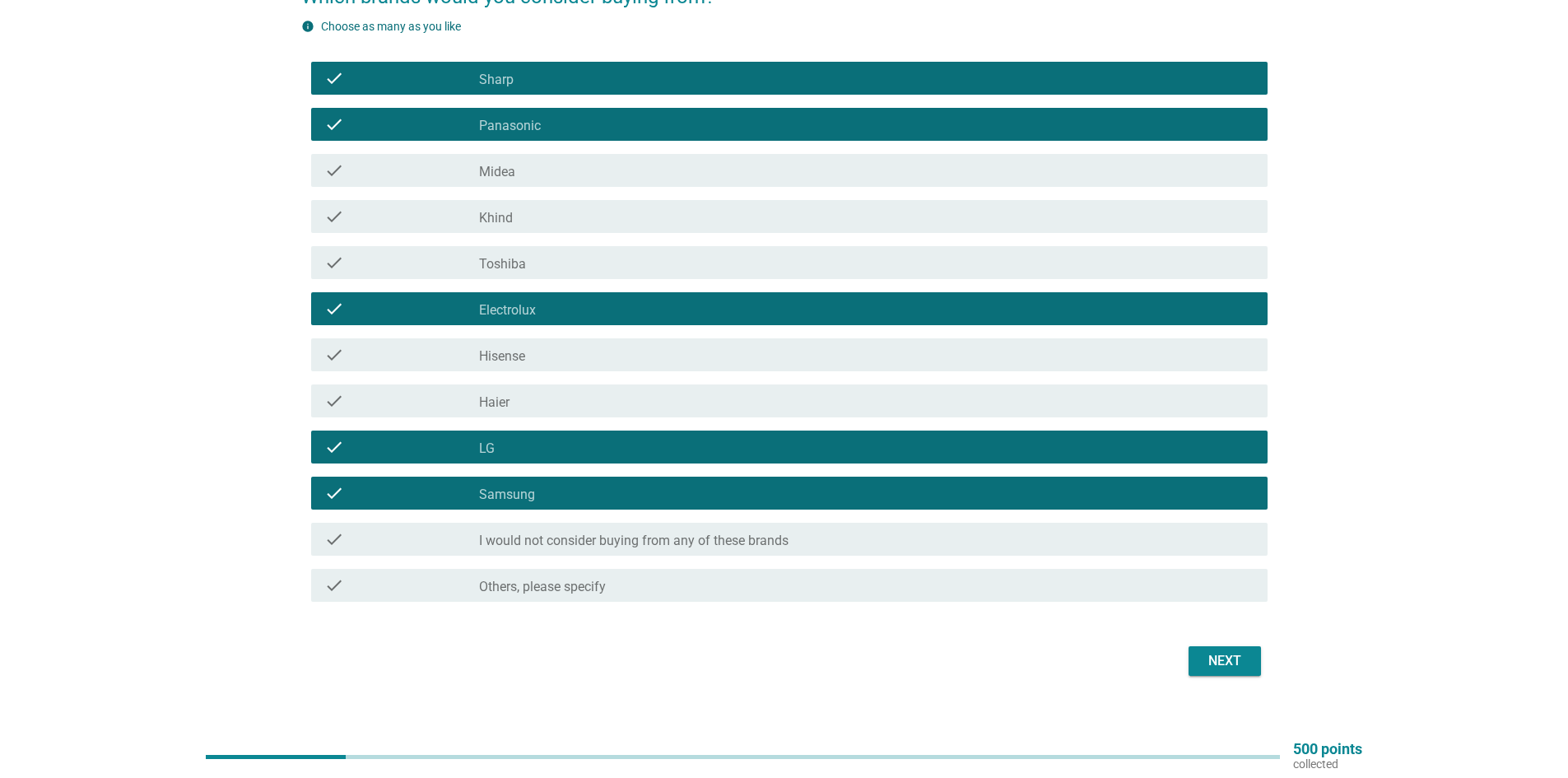
click at [1199, 653] on button "Next" at bounding box center [1225, 661] width 73 height 30
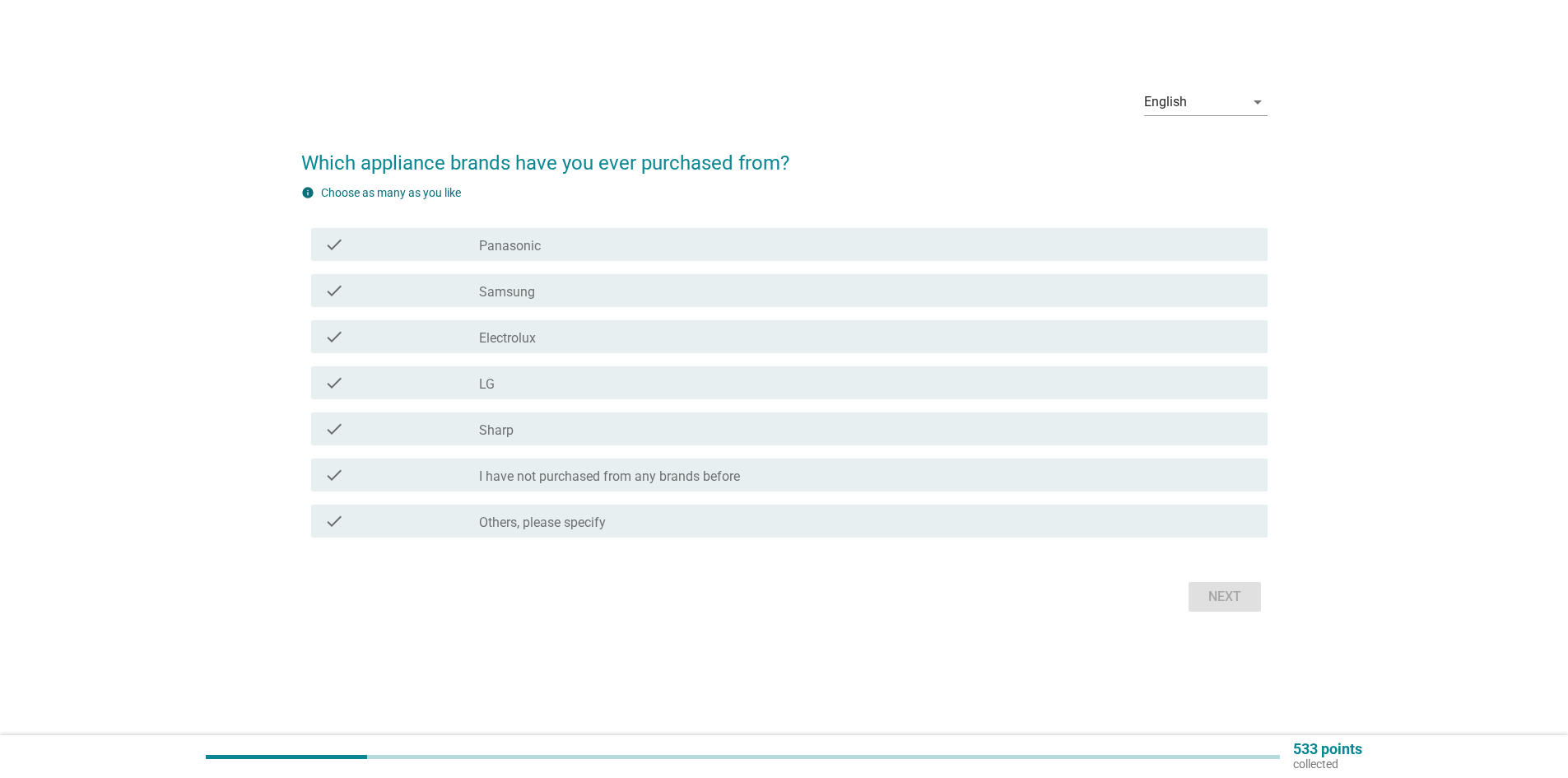
scroll to position [0, 0]
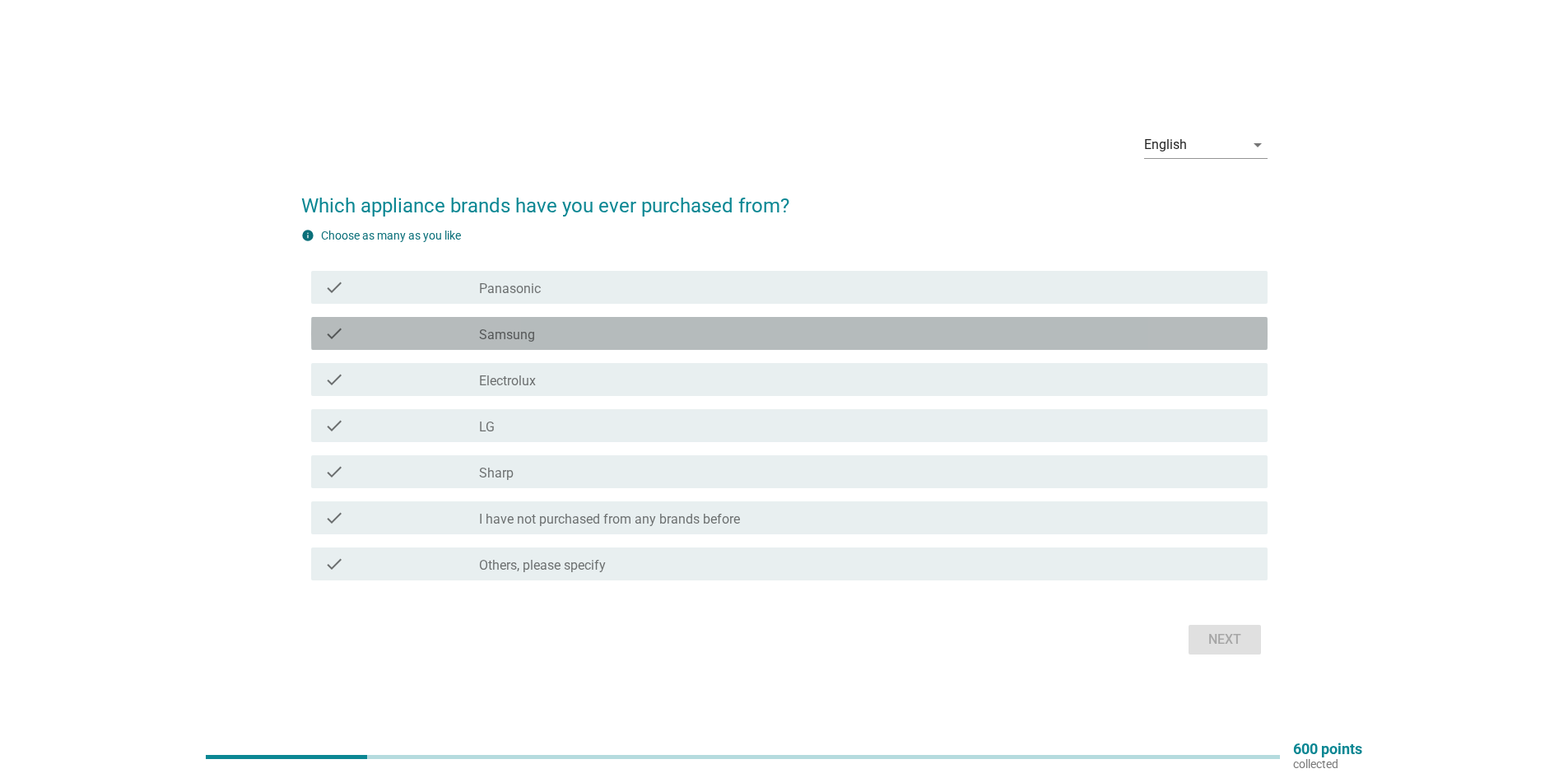
click at [569, 331] on div "check_box Samsung" at bounding box center [867, 333] width 775 height 19
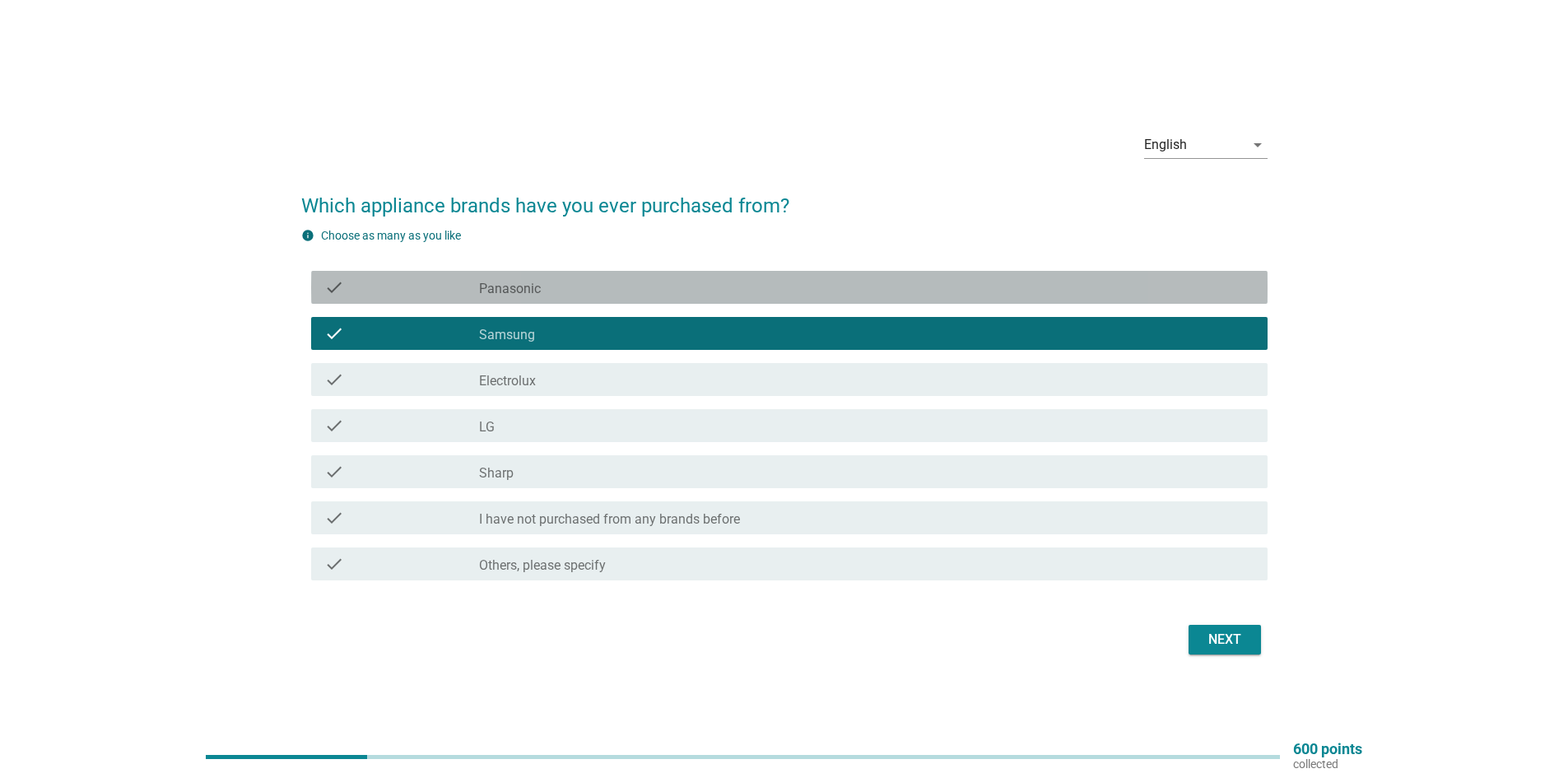
click at [575, 284] on div "check_box Panasonic" at bounding box center [867, 287] width 775 height 19
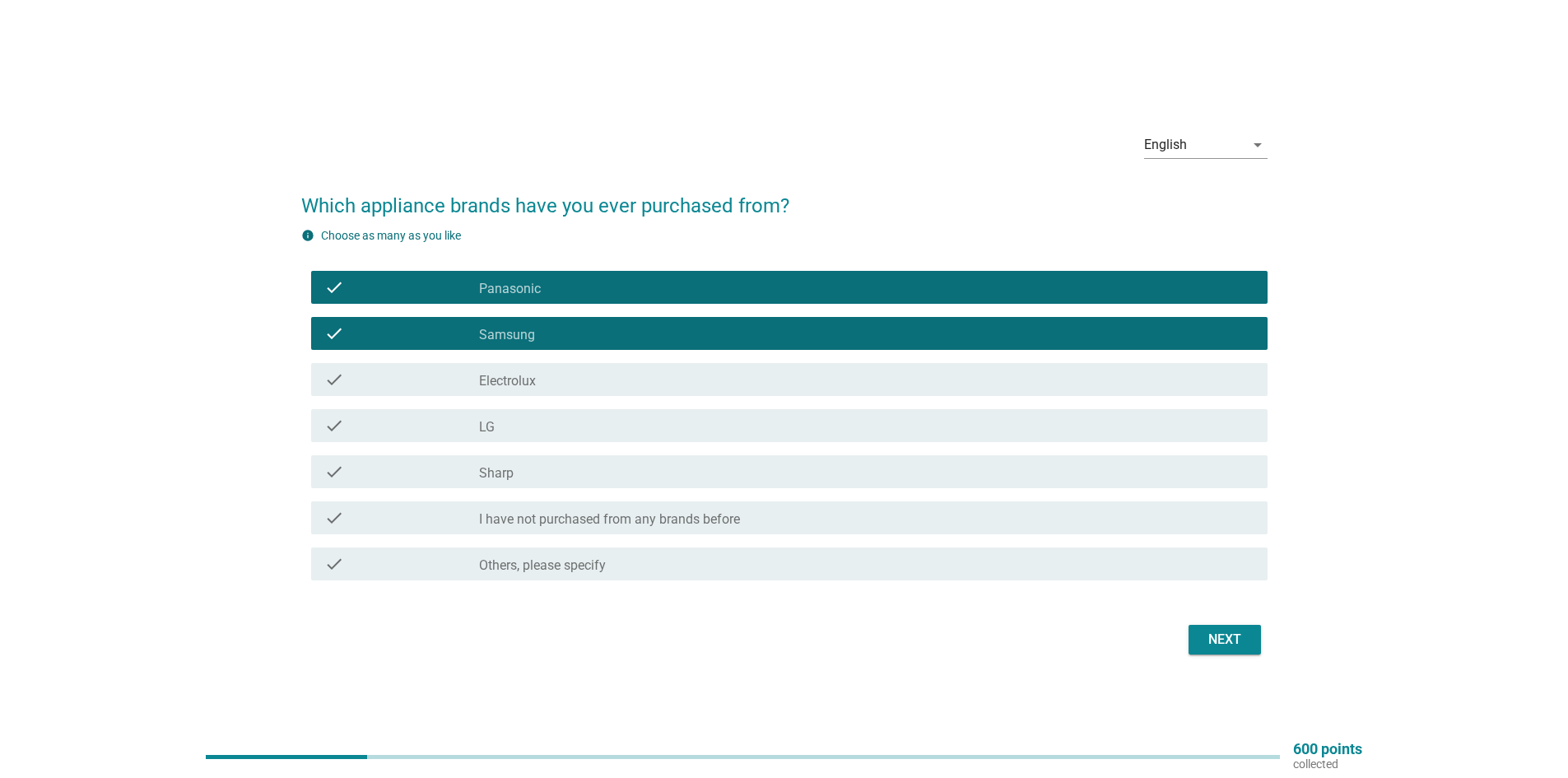
click at [546, 394] on div "check check_box Electrolux" at bounding box center [790, 379] width 956 height 33
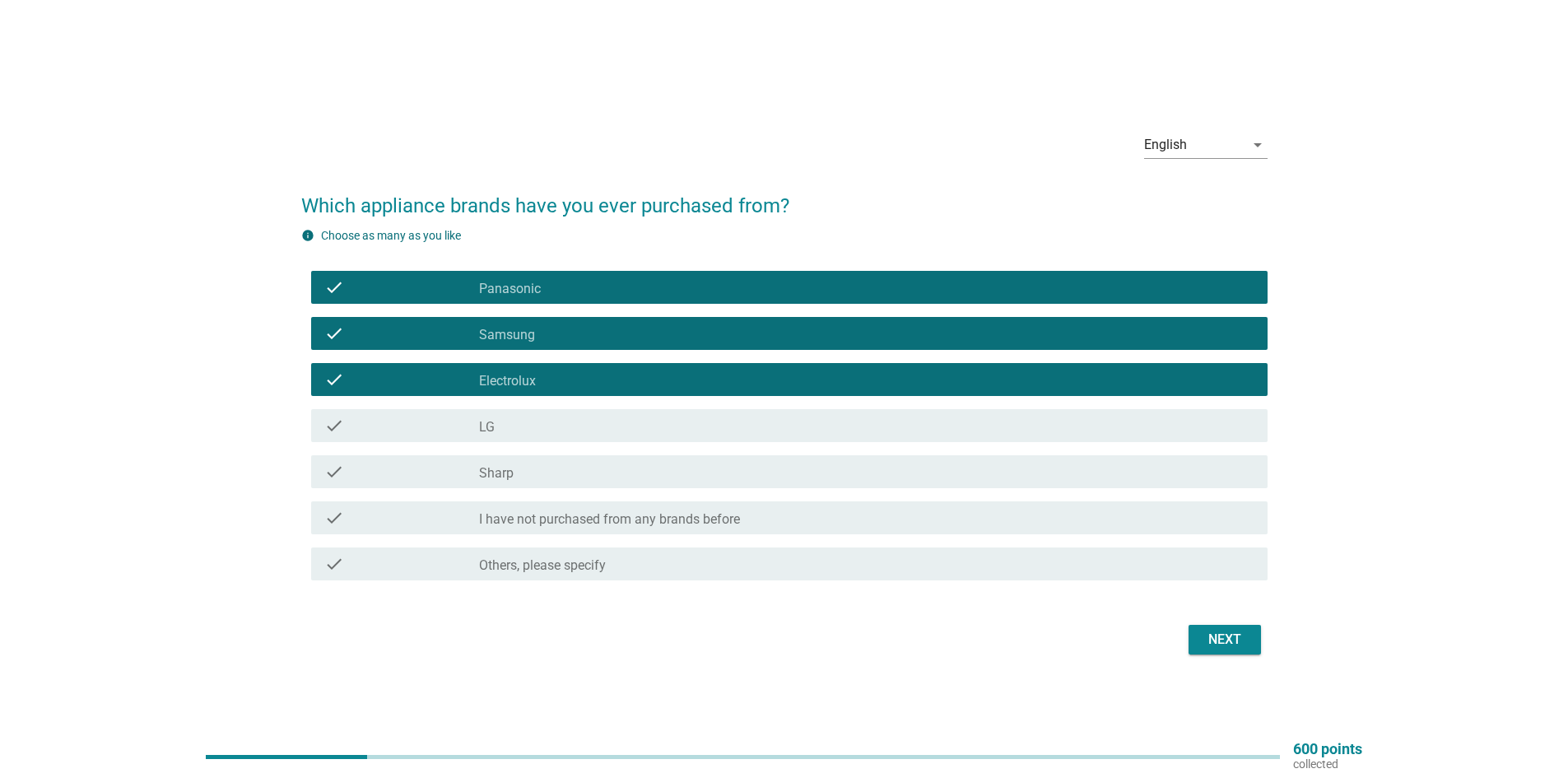
click at [546, 429] on div "check_box LG" at bounding box center [867, 425] width 775 height 19
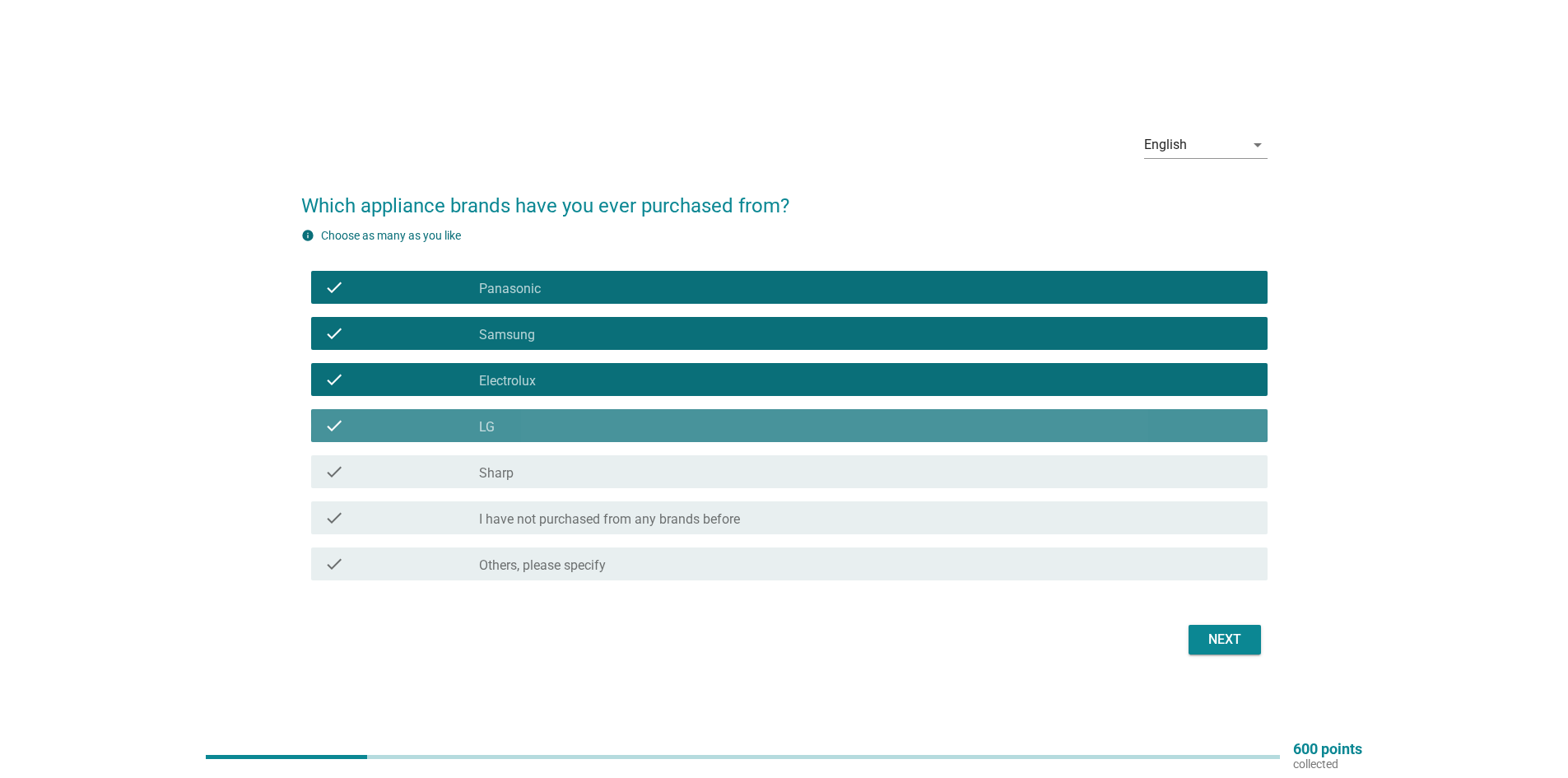
click at [546, 484] on div "check check_box Sharp" at bounding box center [790, 472] width 956 height 33
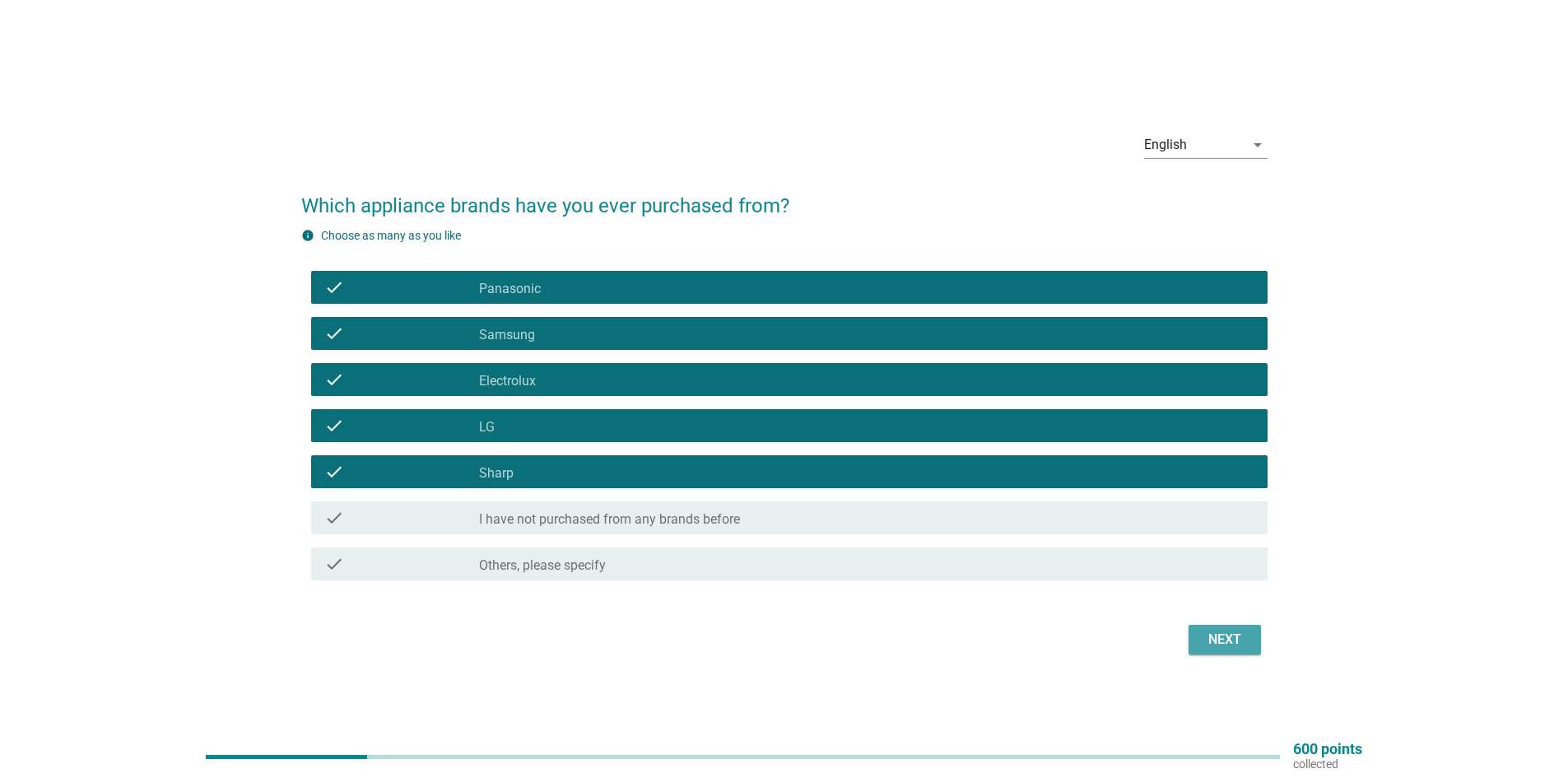
click at [1235, 637] on div "Next" at bounding box center [1224, 639] width 46 height 19
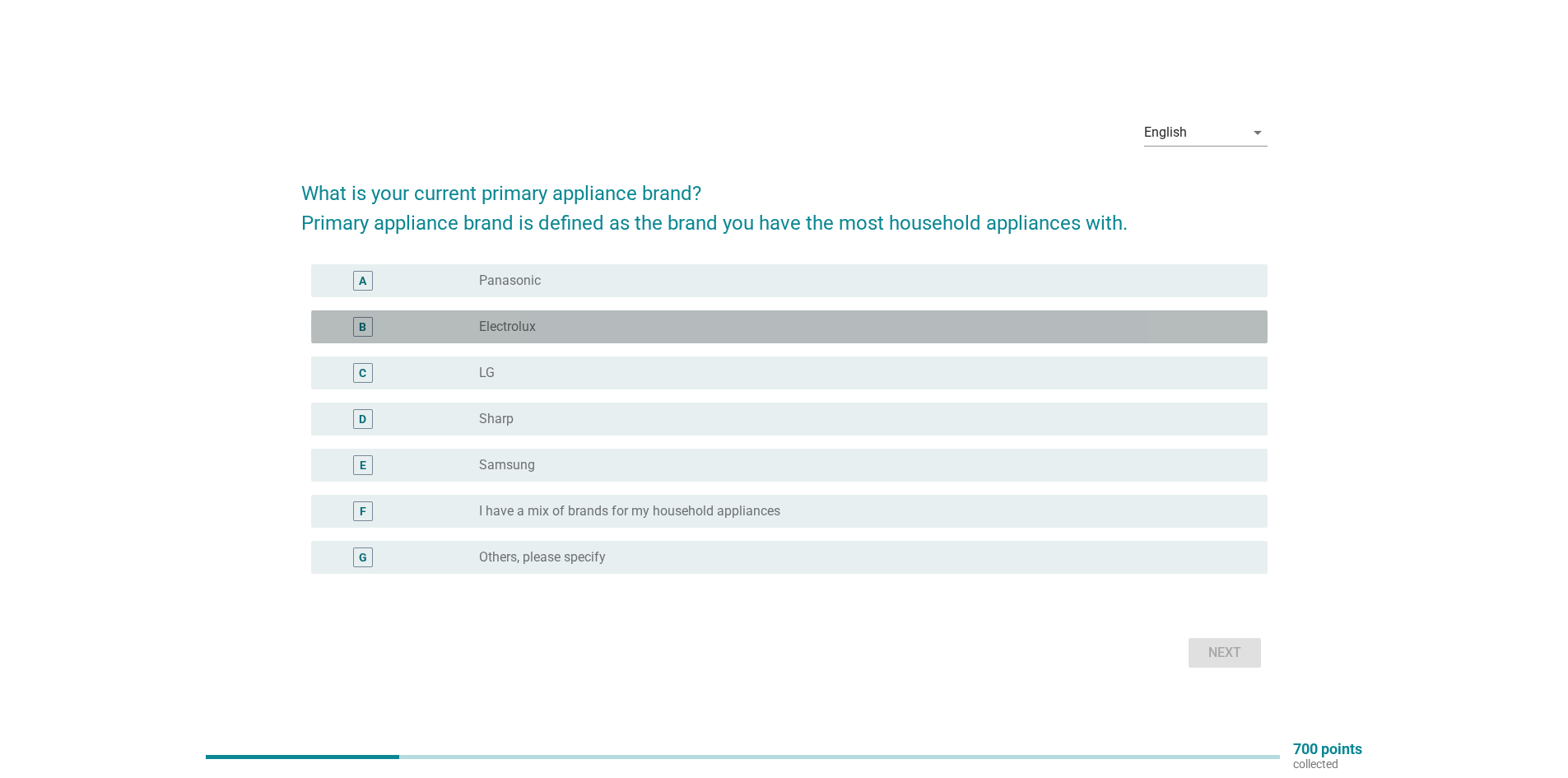
click at [560, 329] on div "radio_button_unchecked Electrolux" at bounding box center [860, 326] width 762 height 16
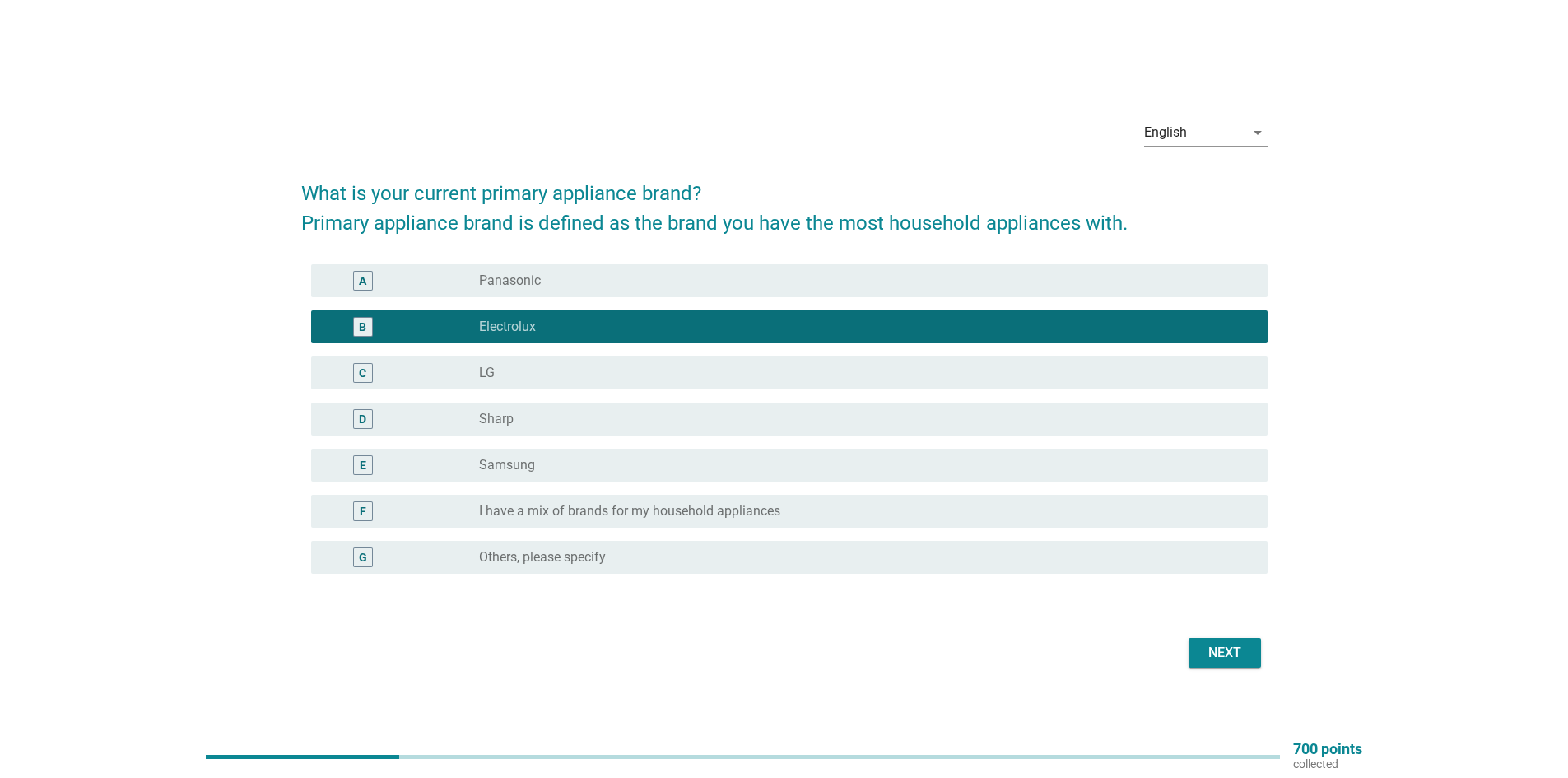
click at [536, 462] on div "radio_button_unchecked Samsung" at bounding box center [860, 465] width 762 height 16
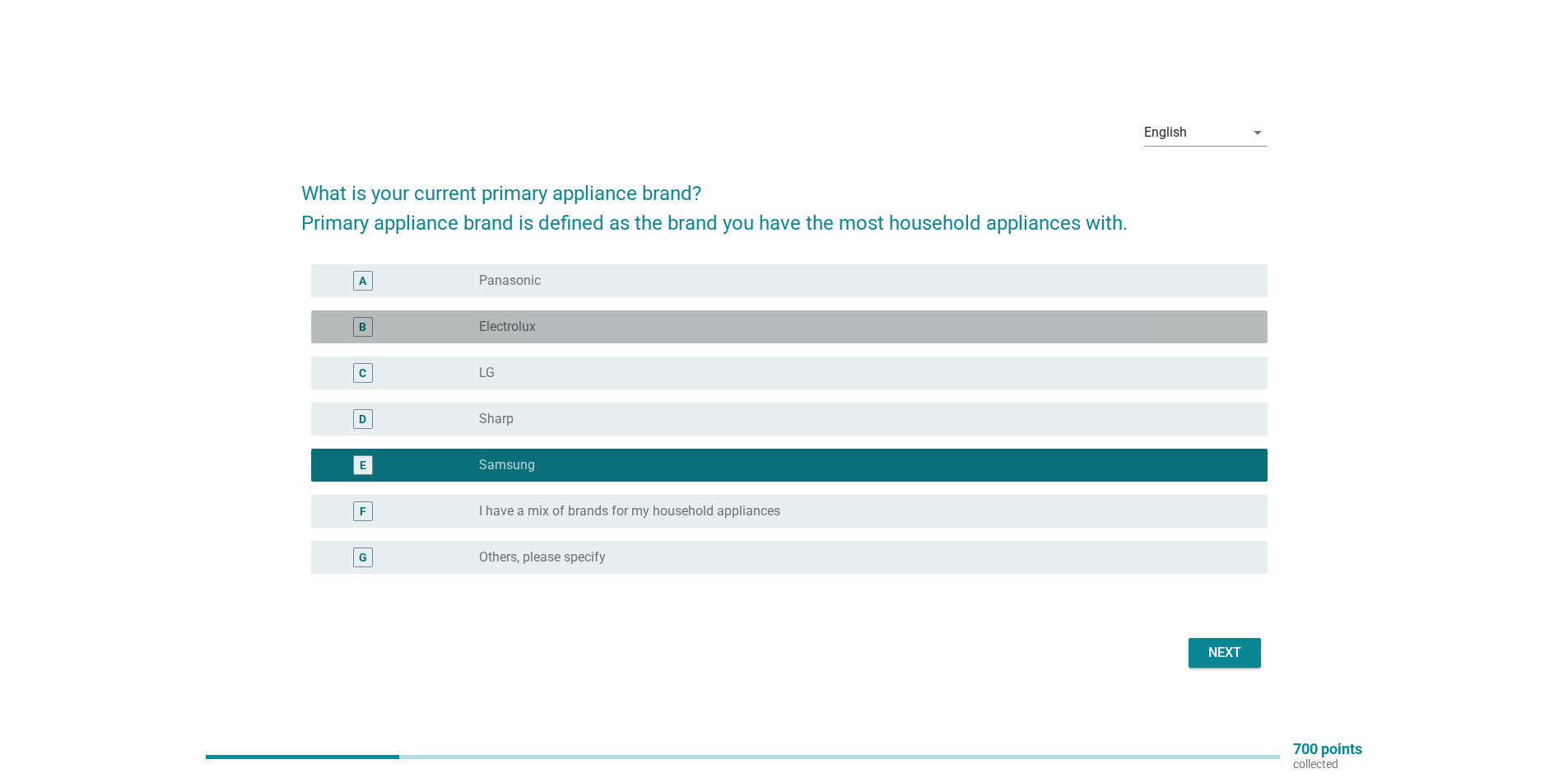
click at [574, 322] on div "radio_button_unchecked Electrolux" at bounding box center [860, 326] width 762 height 16
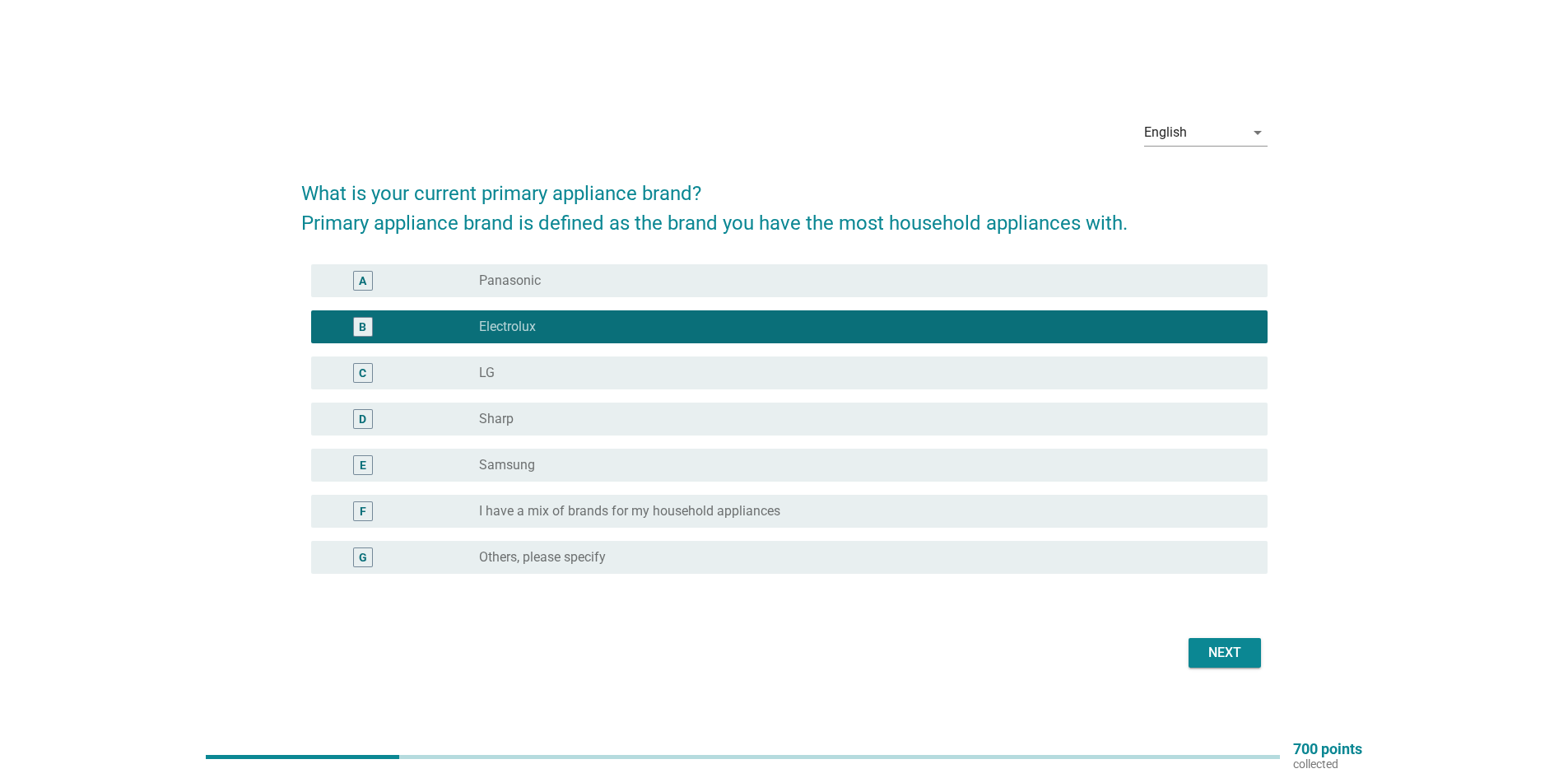
click at [1245, 662] on div "Next" at bounding box center [1224, 653] width 46 height 19
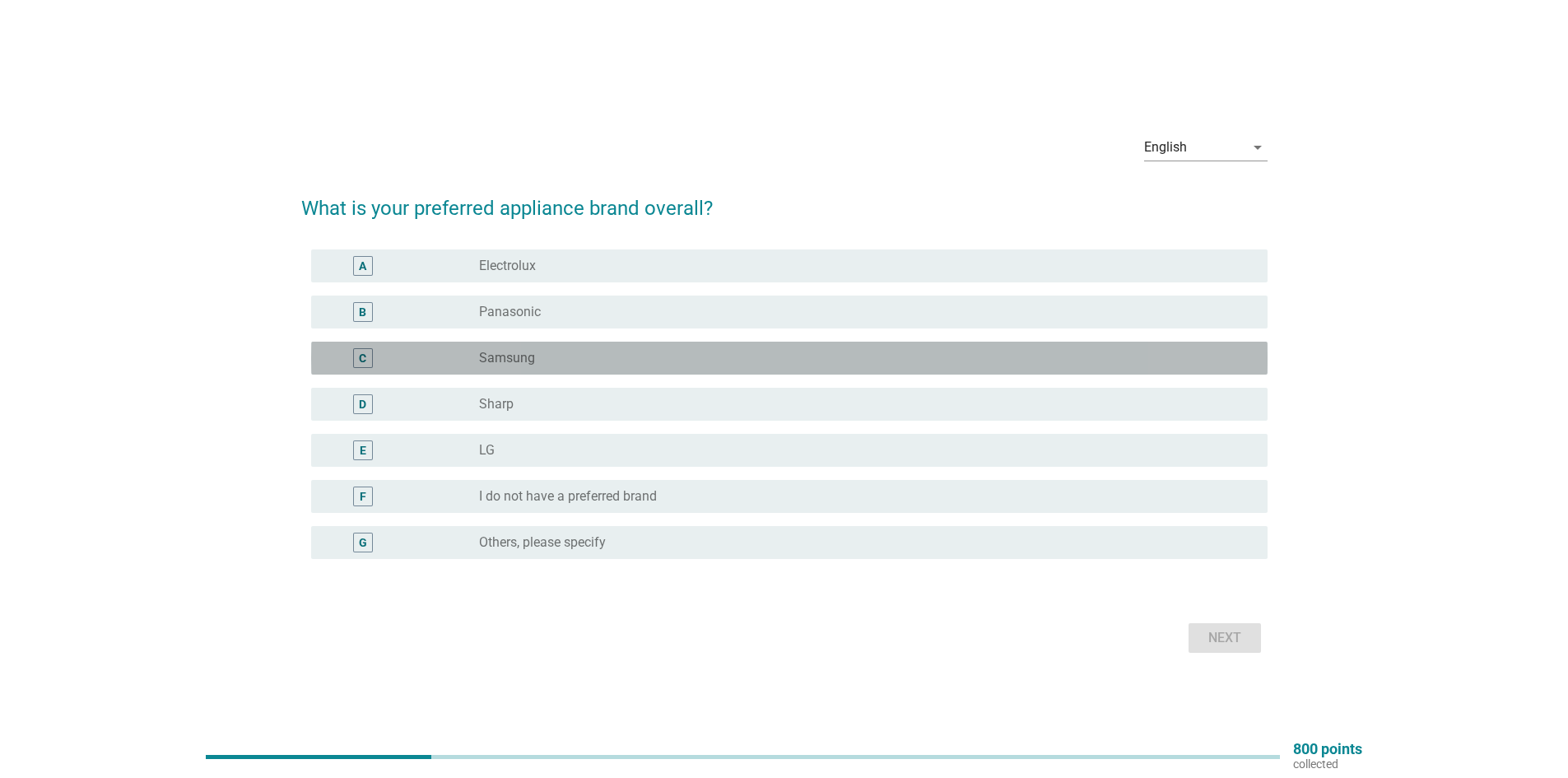
click at [587, 350] on div "radio_button_unchecked Samsung" at bounding box center [860, 357] width 762 height 16
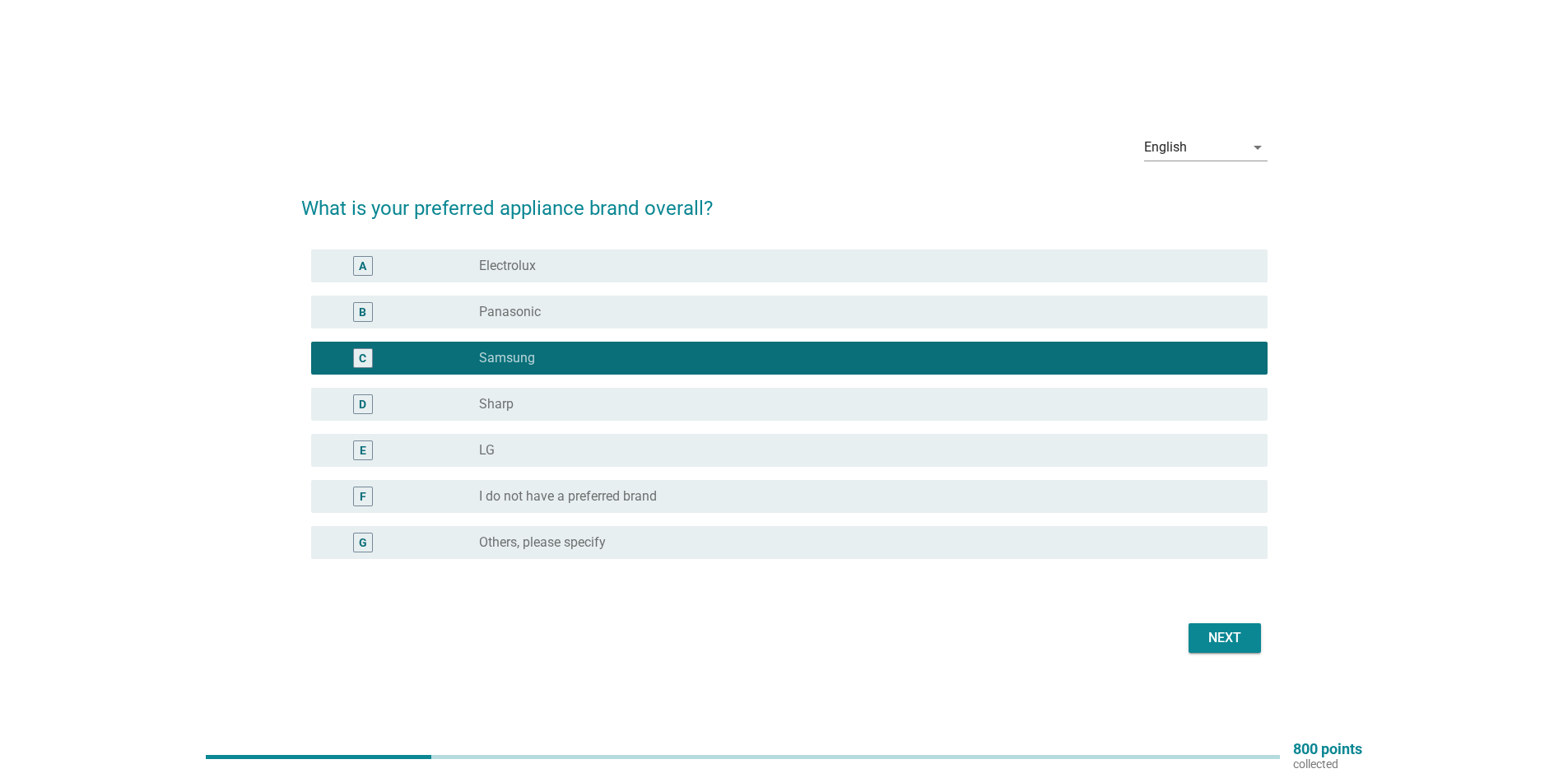
click at [572, 388] on div "D radio_button_unchecked Sharp" at bounding box center [790, 404] width 956 height 33
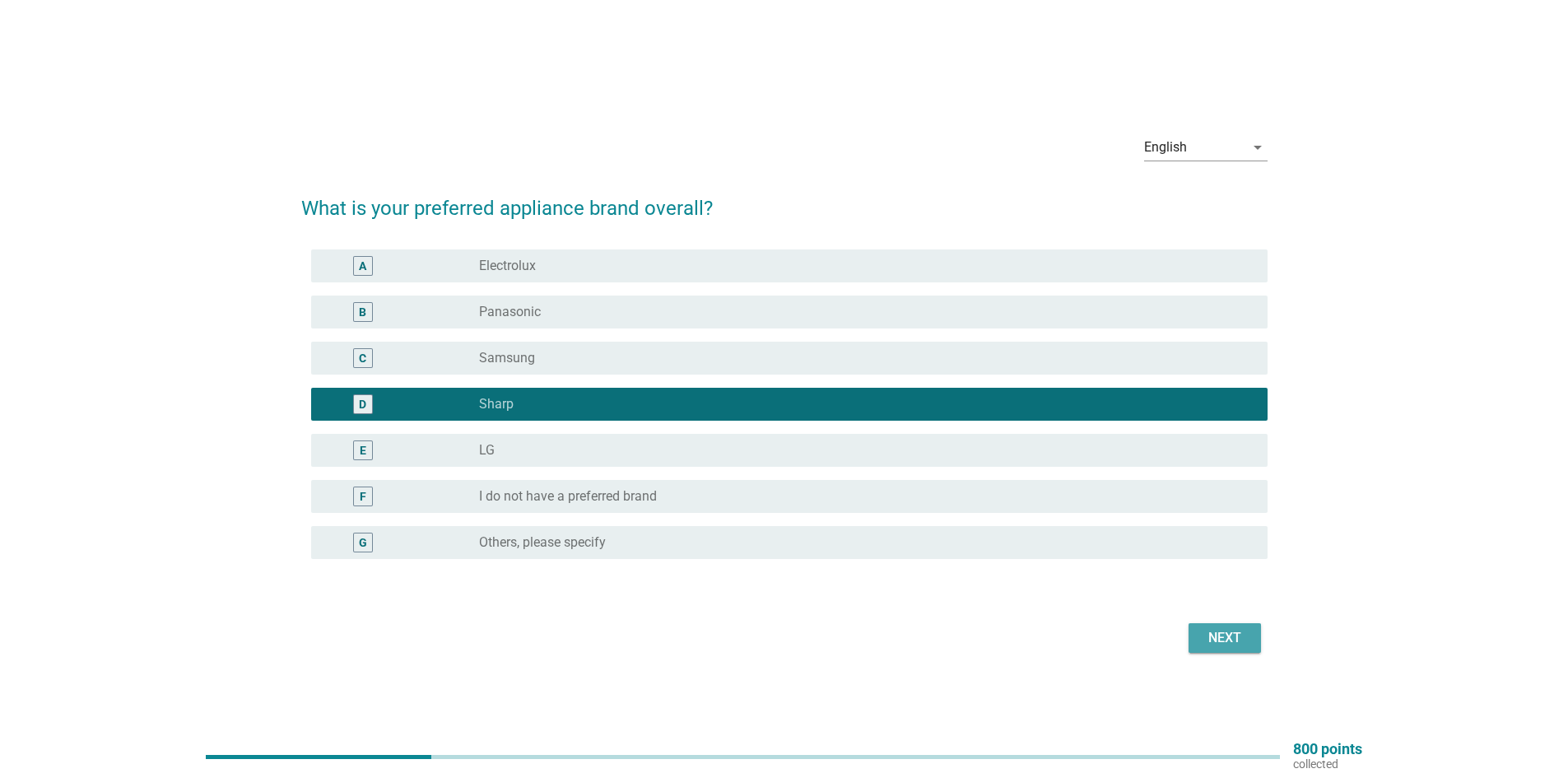
click at [1246, 648] on button "Next" at bounding box center [1225, 637] width 73 height 30
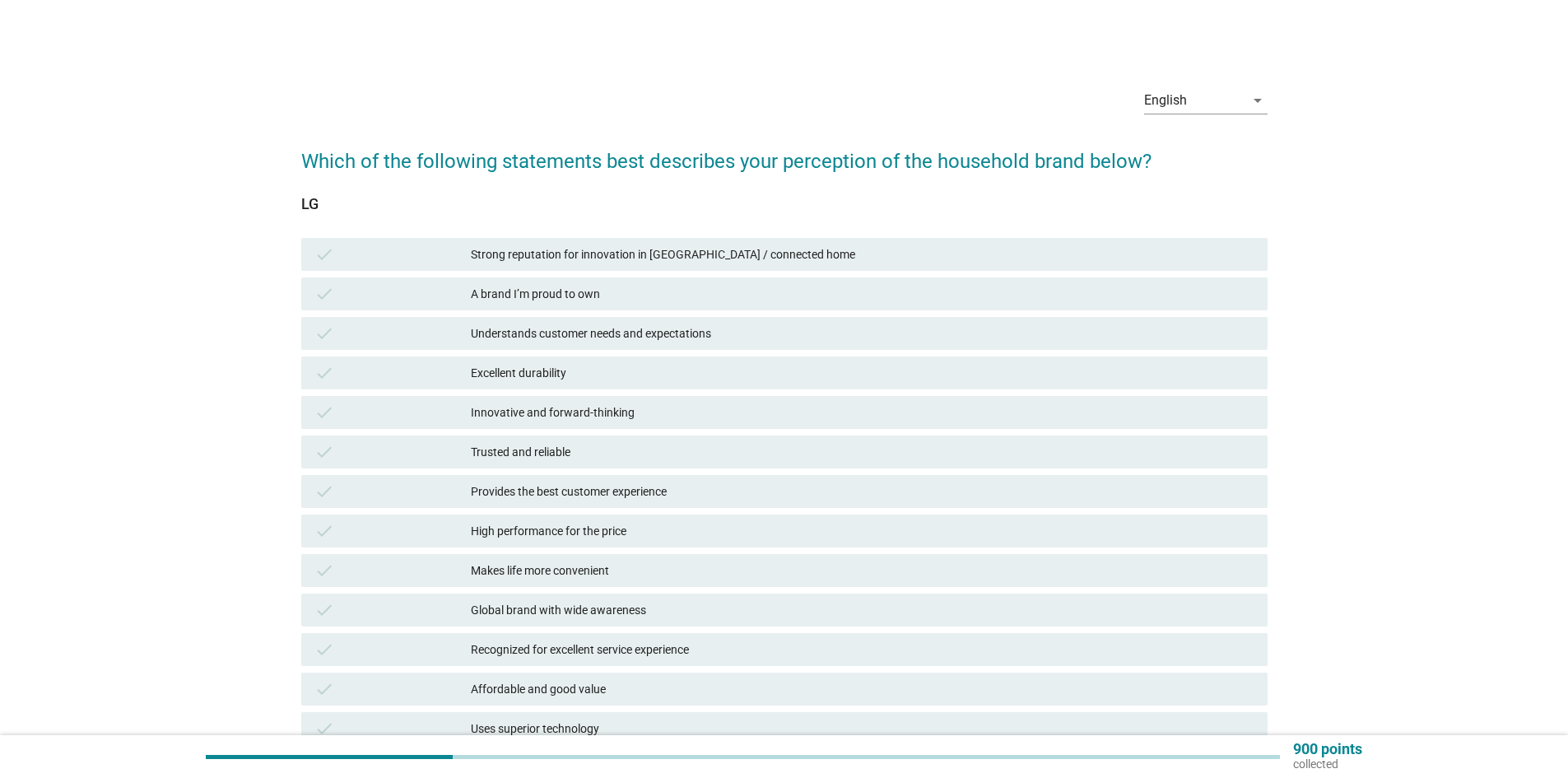
click at [638, 296] on div "A brand I’m proud to own" at bounding box center [862, 294] width 784 height 19
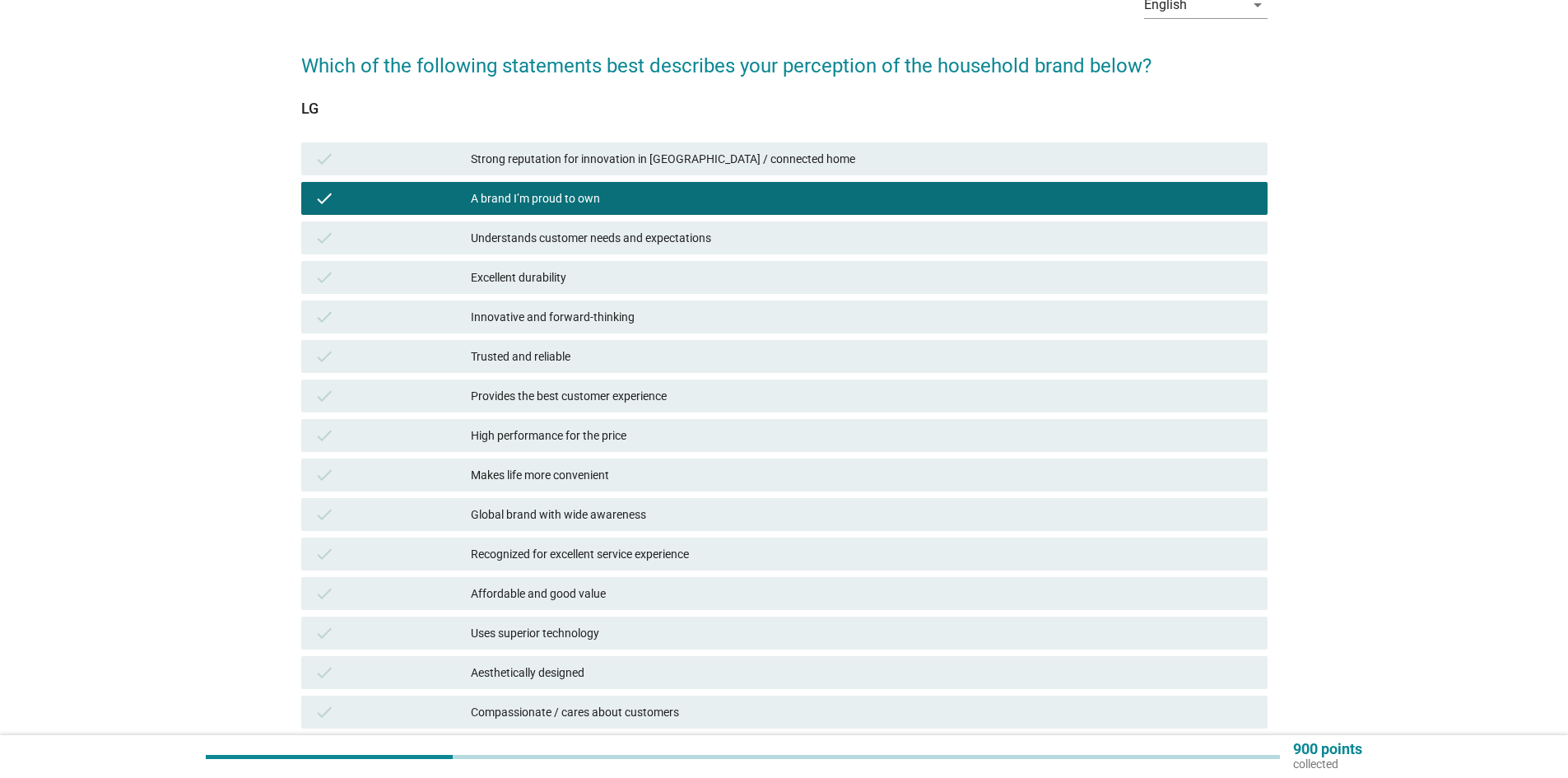
scroll to position [247, 0]
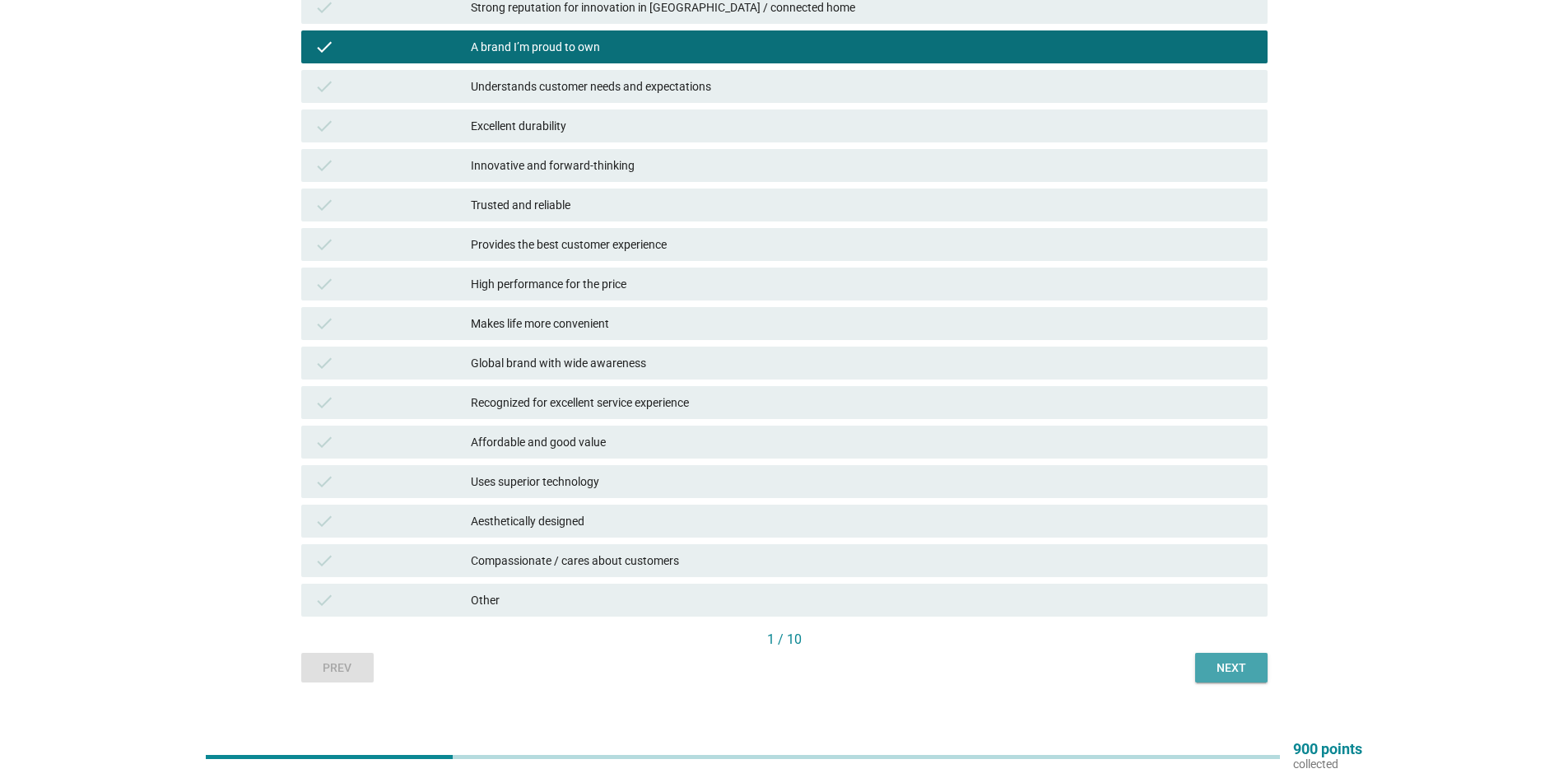
click at [1214, 673] on div "Next" at bounding box center [1231, 668] width 46 height 17
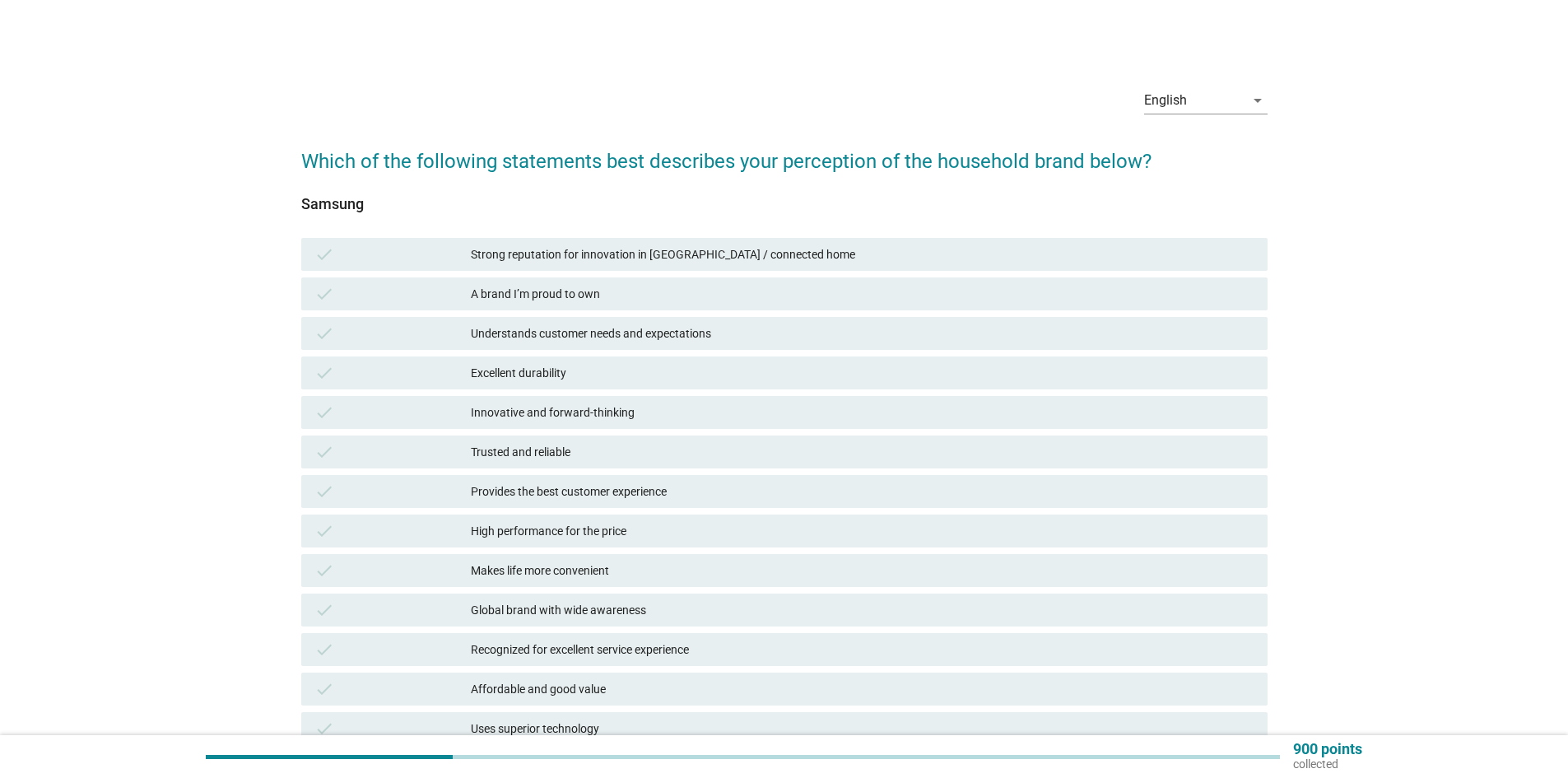
click at [668, 257] on div "Strong reputation for innovation in IoT / connected home" at bounding box center [862, 254] width 784 height 19
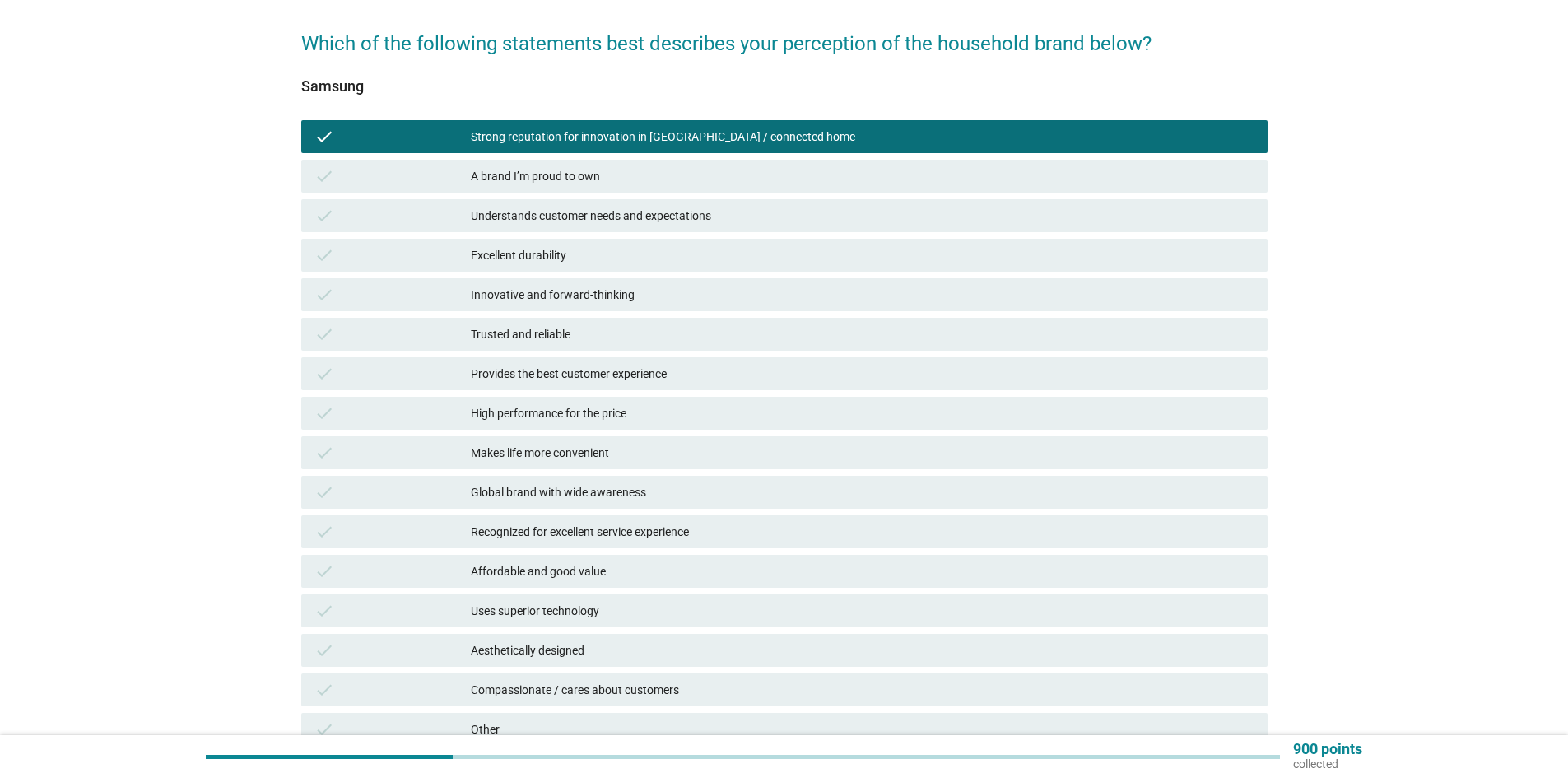
scroll to position [268, 0]
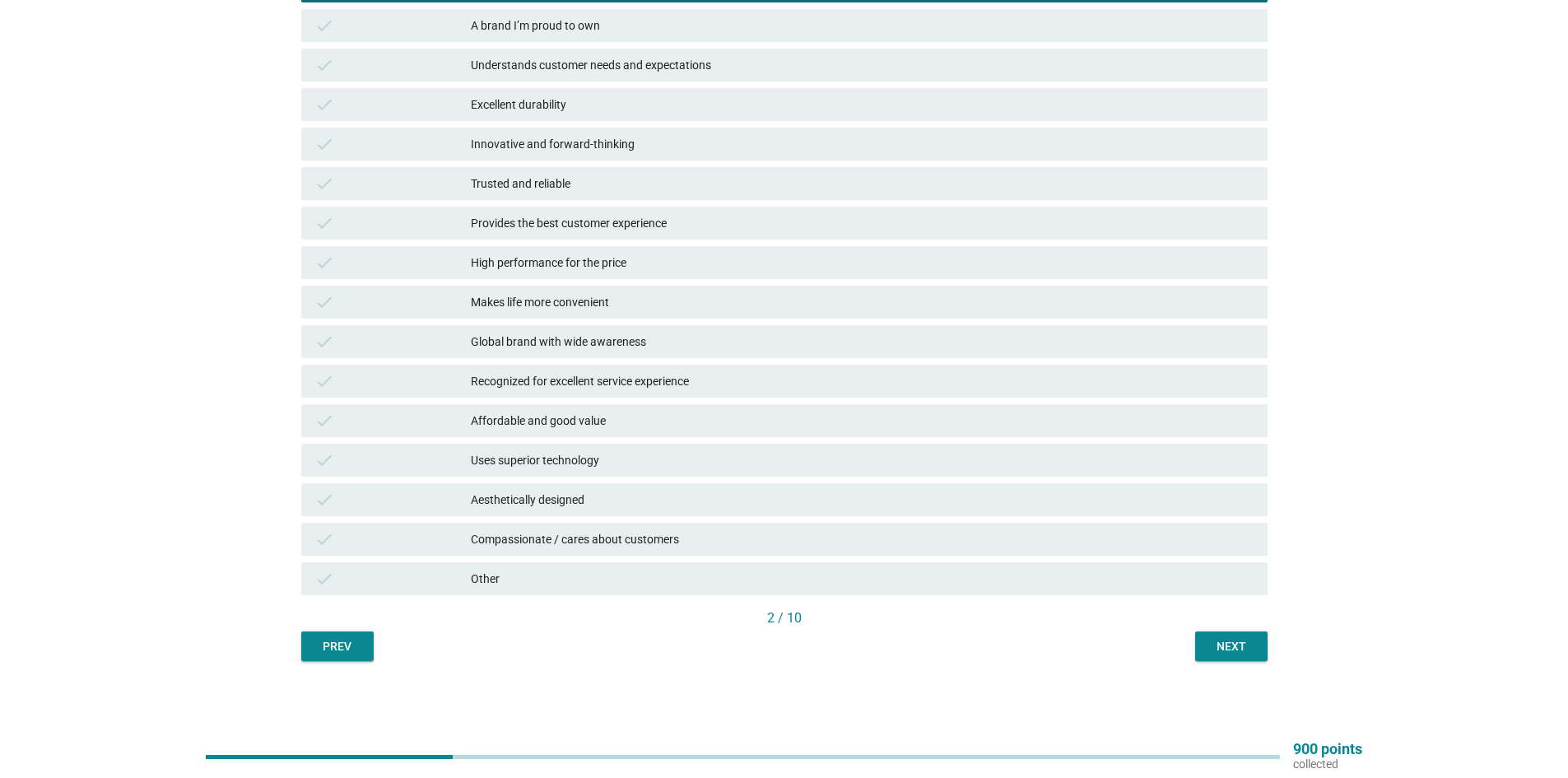
click at [1246, 637] on button "Next" at bounding box center [1231, 646] width 73 height 30
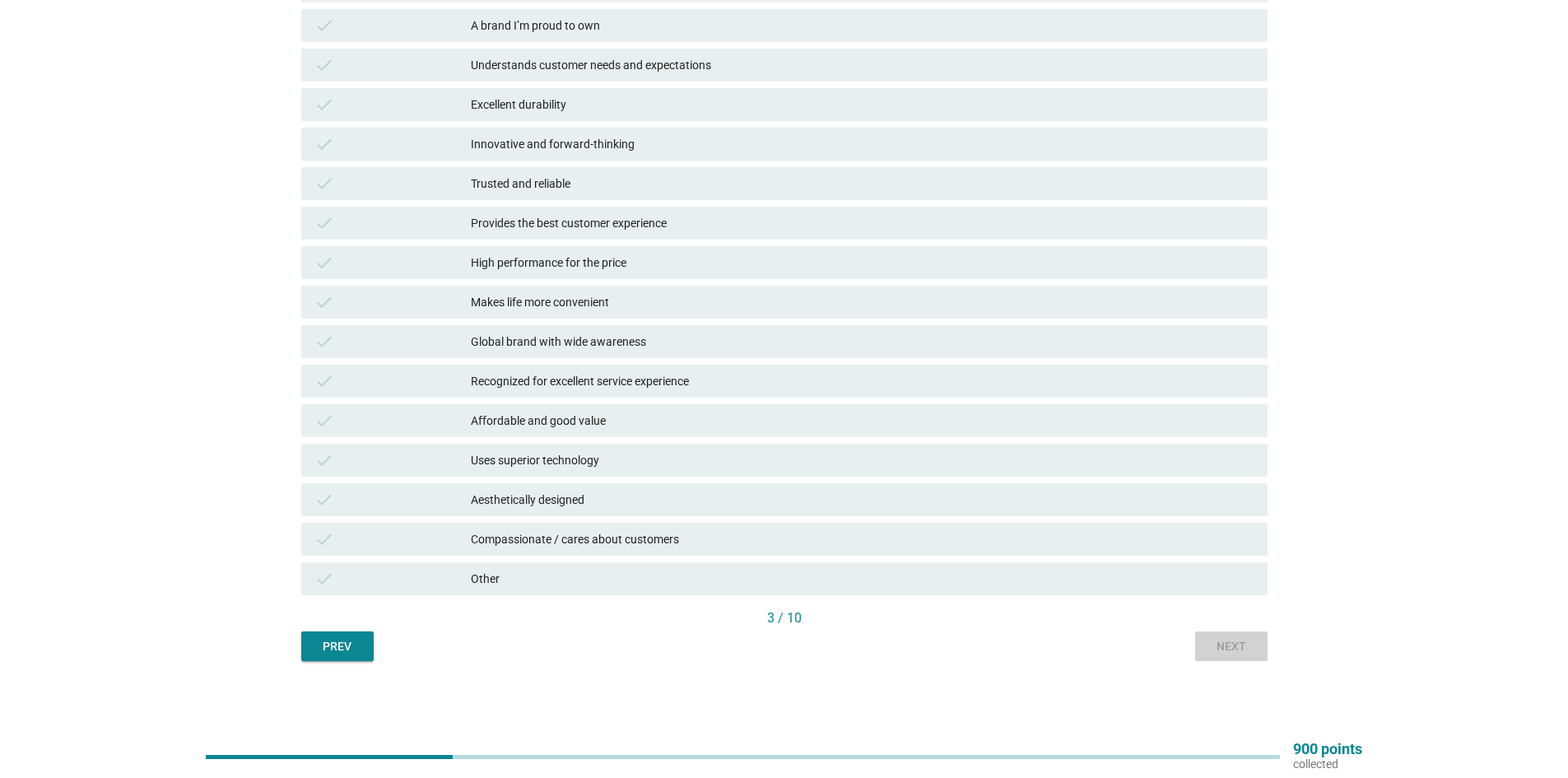
scroll to position [0, 0]
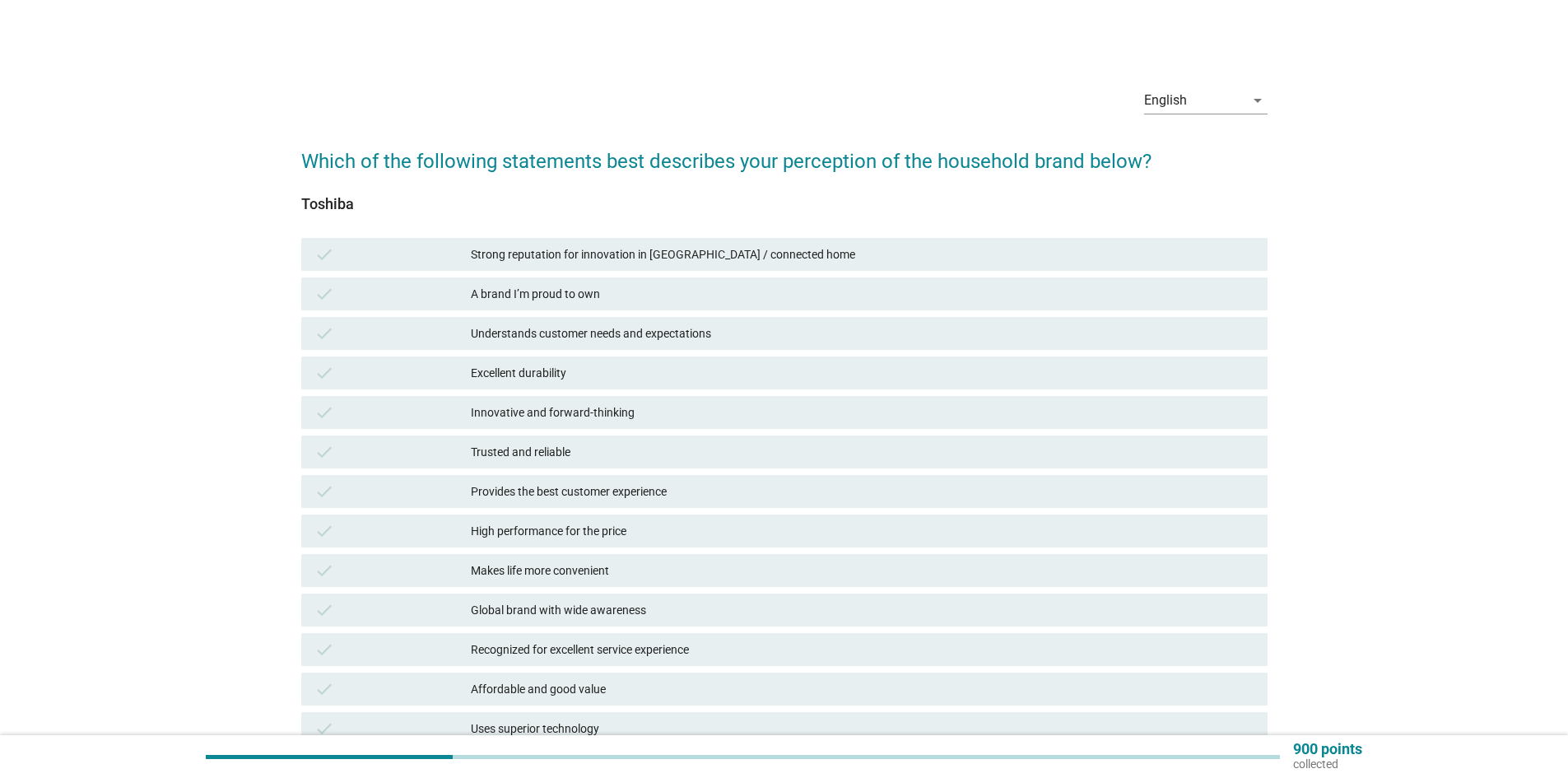
click at [658, 368] on div "Excellent durability" at bounding box center [862, 372] width 784 height 19
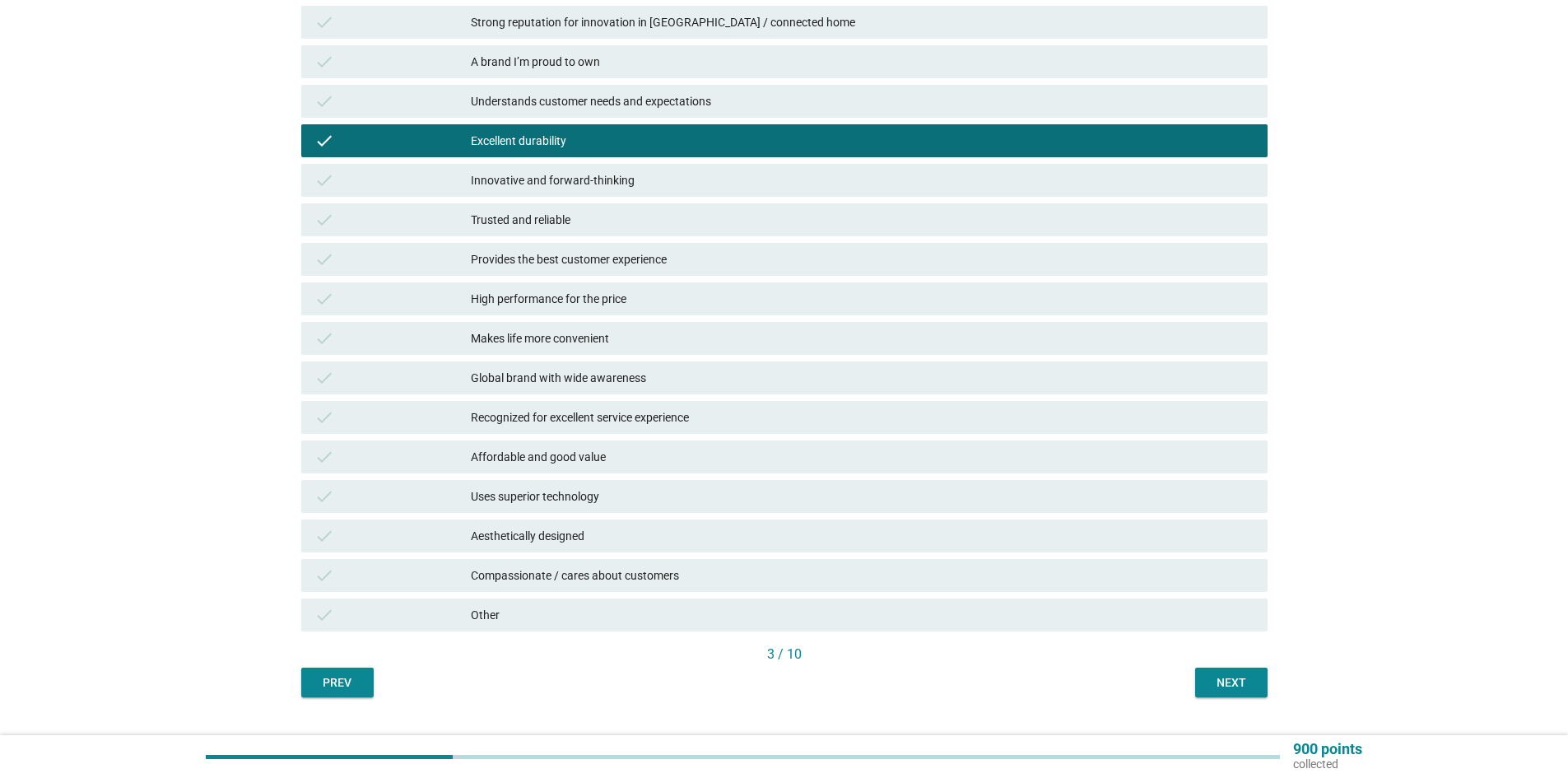
scroll to position [268, 0]
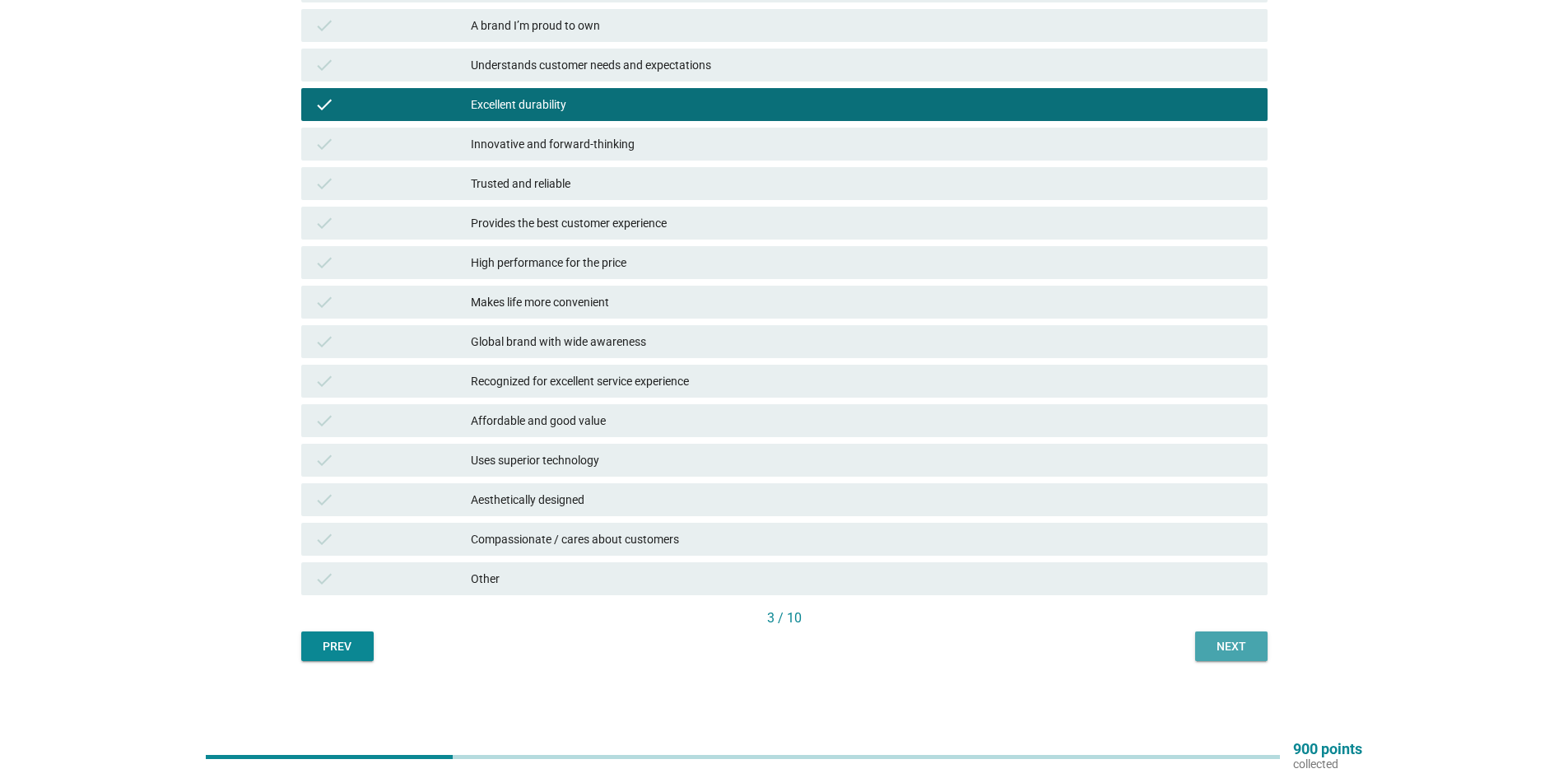
click at [1216, 649] on div "Next" at bounding box center [1231, 647] width 46 height 17
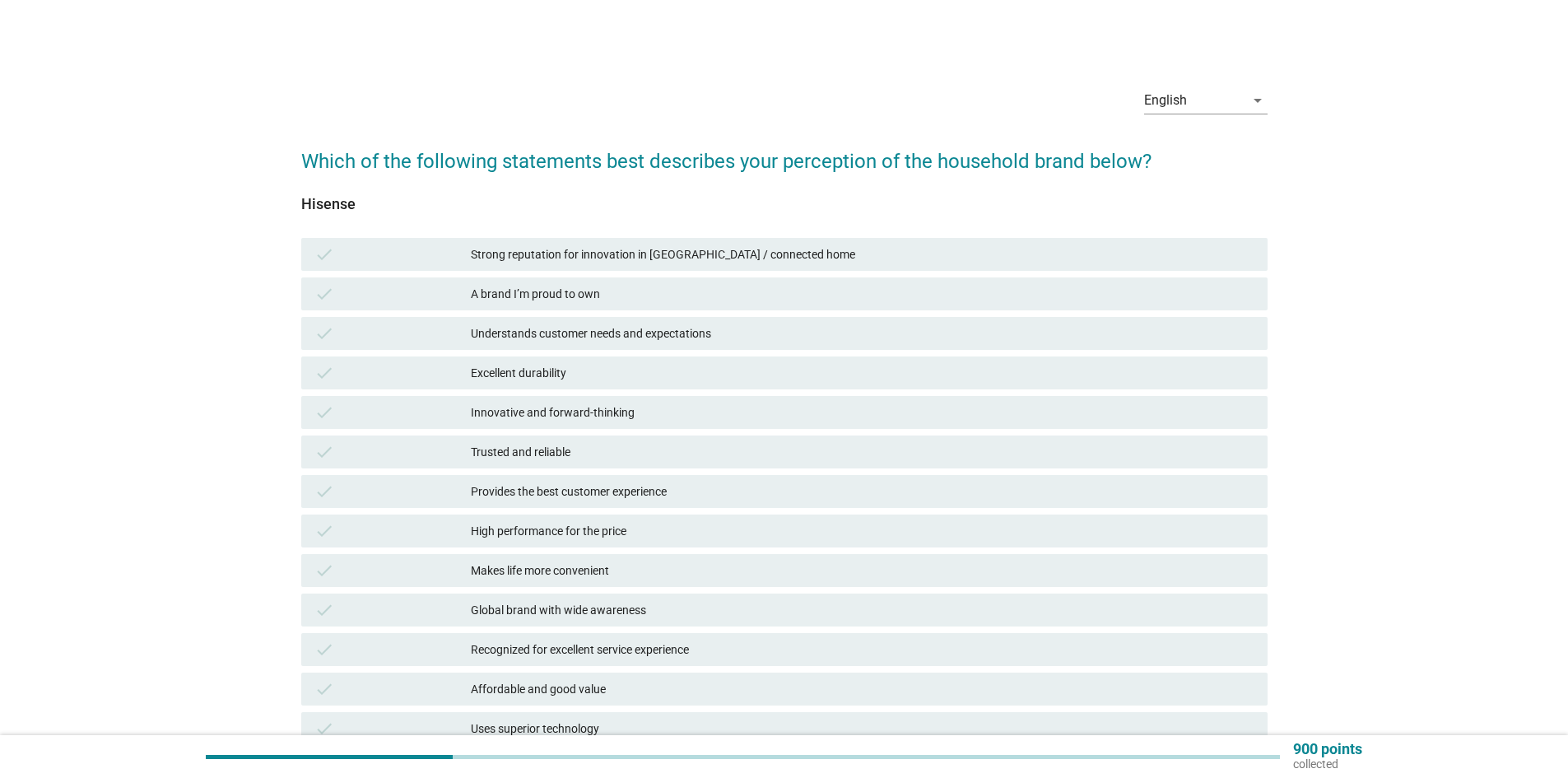
click at [565, 451] on div "Trusted and reliable" at bounding box center [862, 451] width 784 height 19
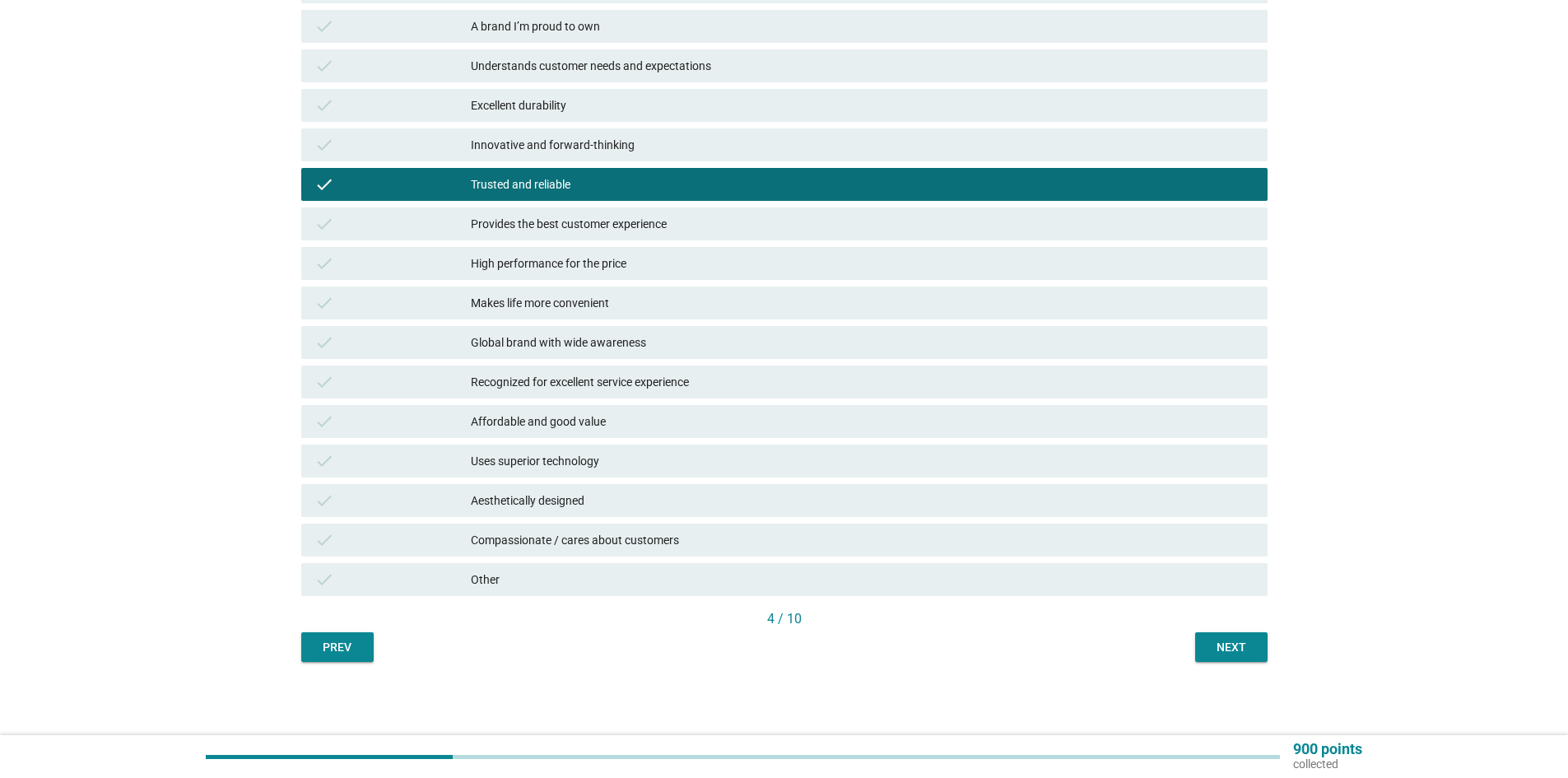
scroll to position [268, 0]
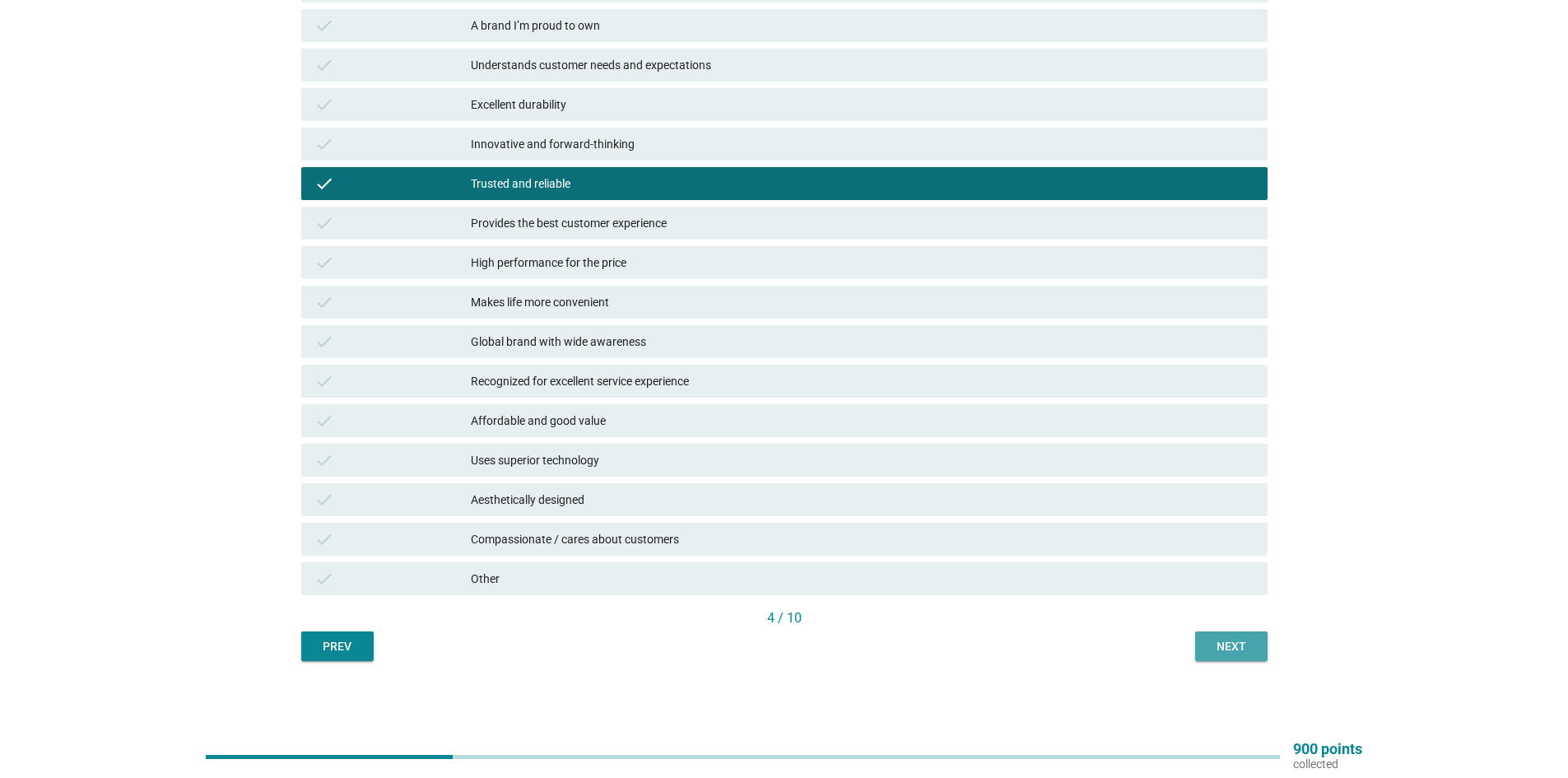
click at [1225, 645] on div "Next" at bounding box center [1231, 647] width 46 height 17
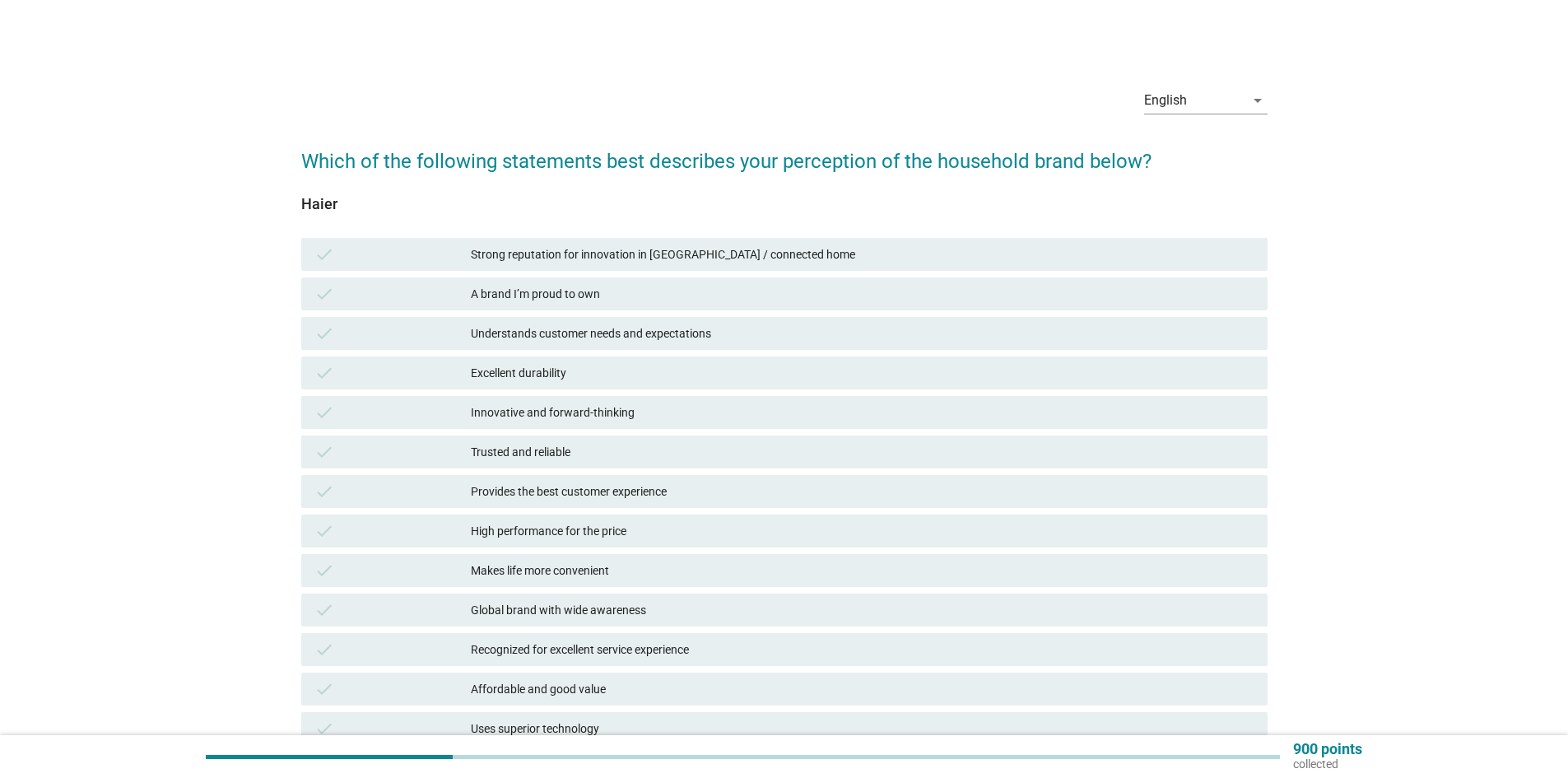
click at [553, 373] on div "Excellent durability" at bounding box center [862, 372] width 784 height 19
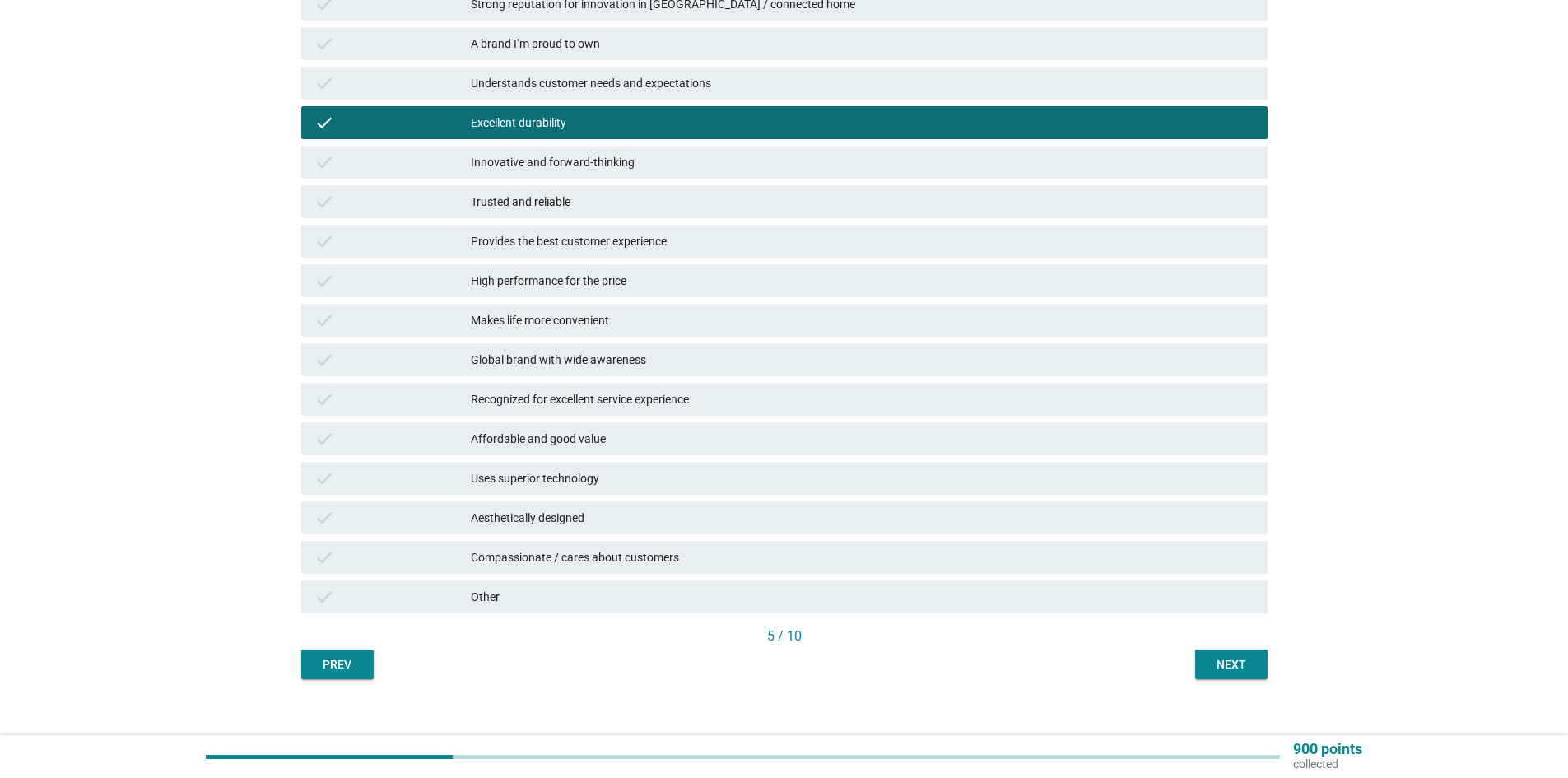
scroll to position [268, 0]
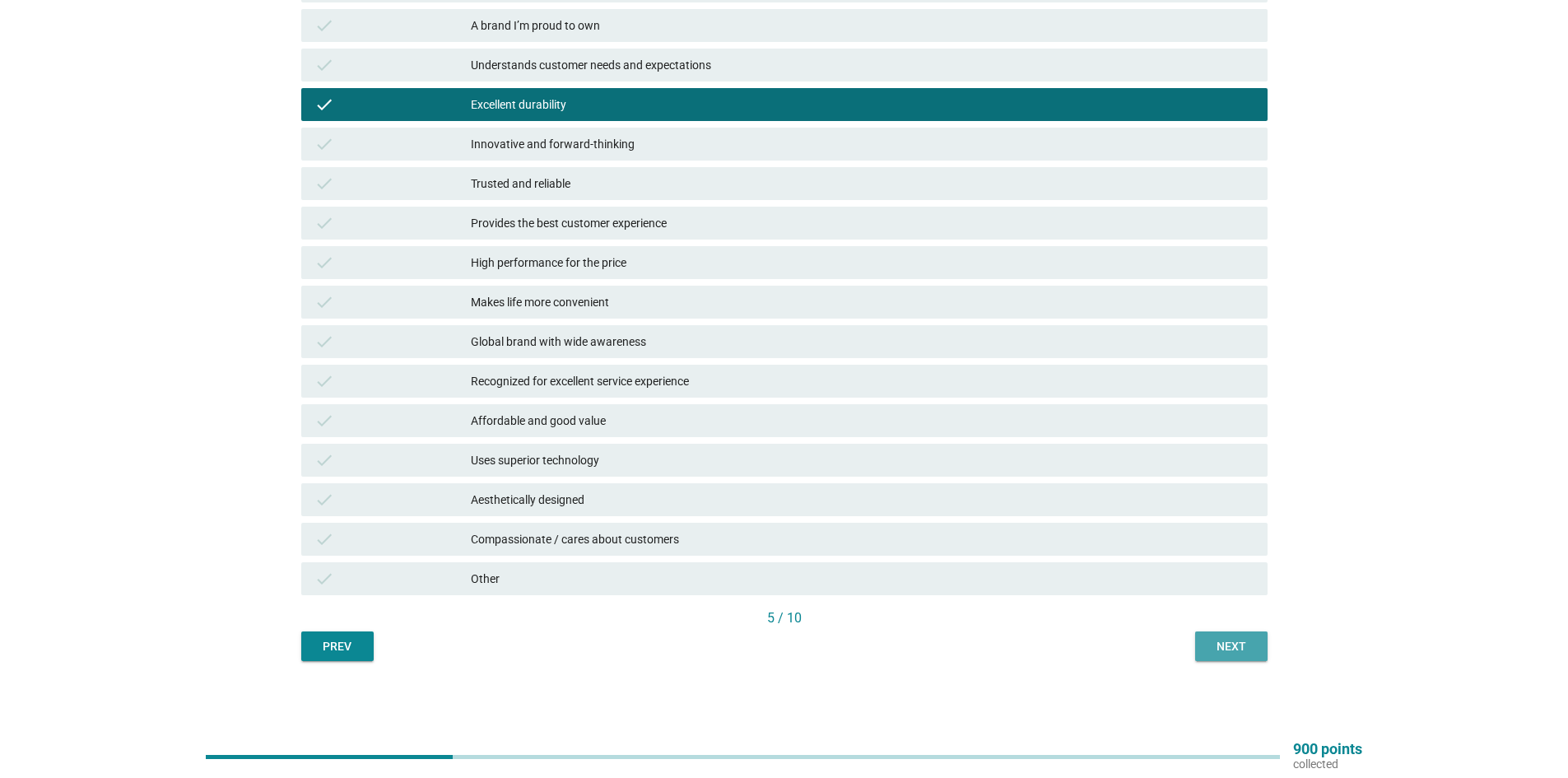
click at [1263, 649] on button "Next" at bounding box center [1231, 646] width 73 height 30
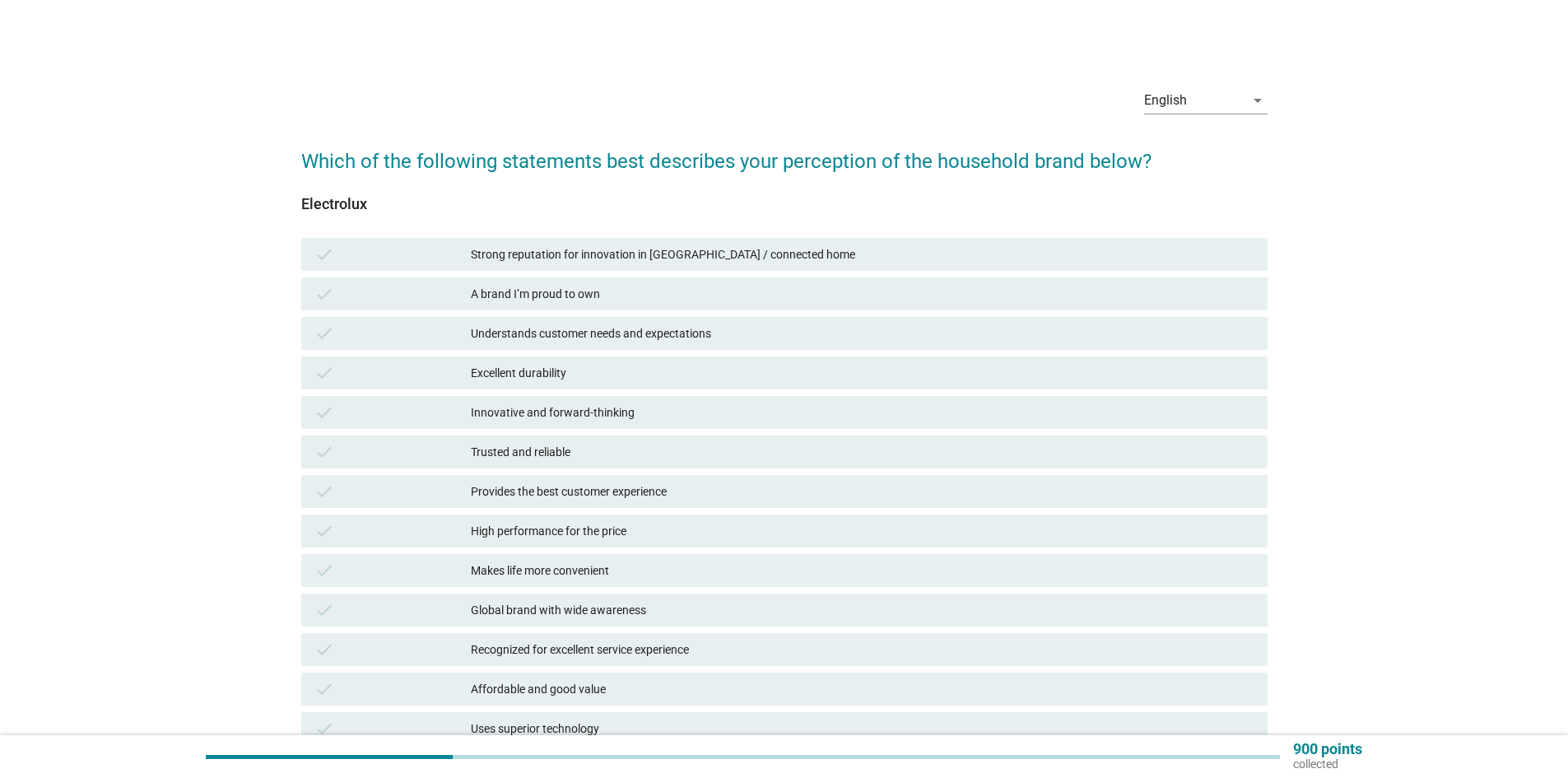
click at [580, 279] on div "check A brand I’m proud to own" at bounding box center [784, 294] width 966 height 33
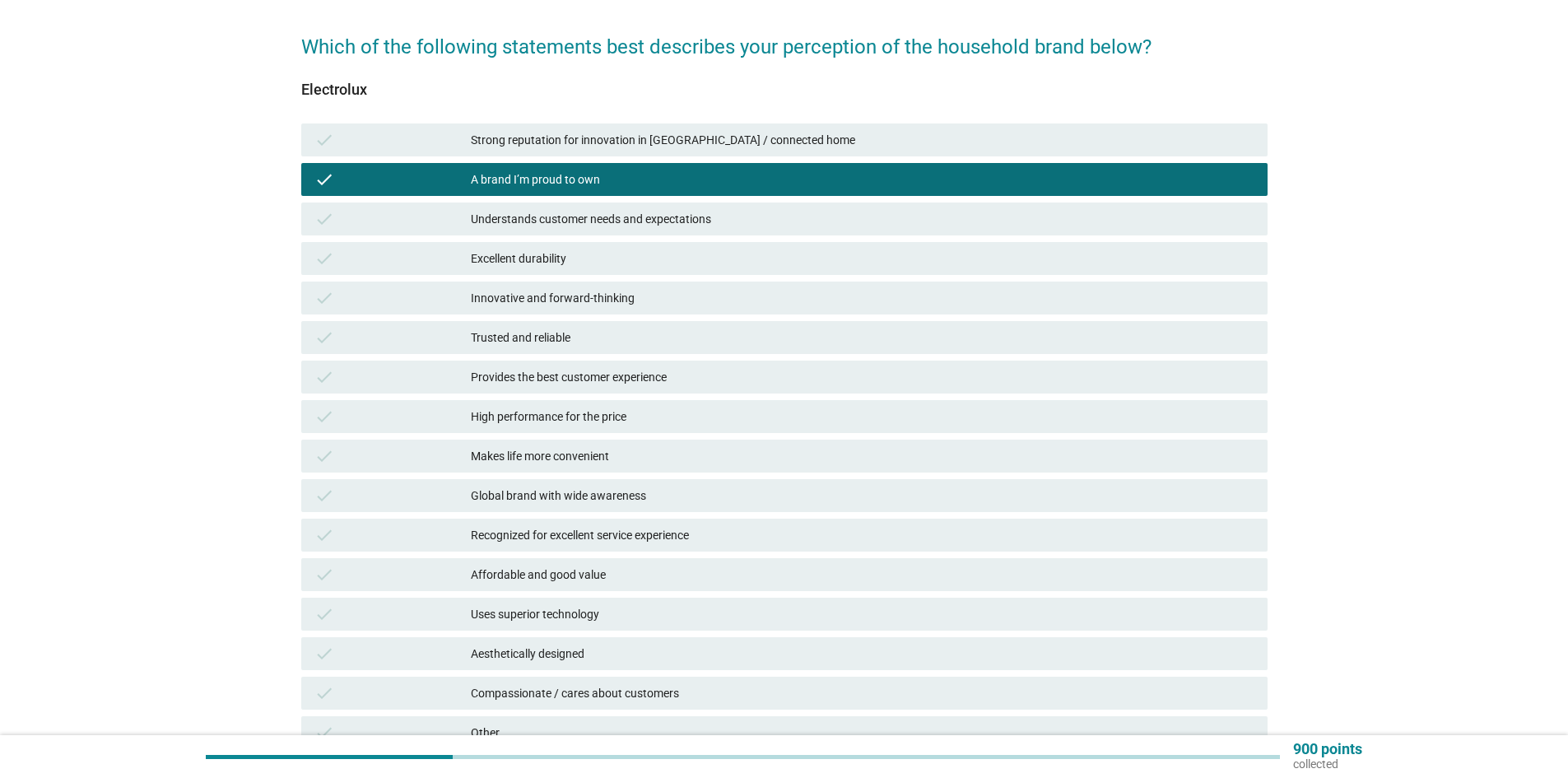
scroll to position [268, 0]
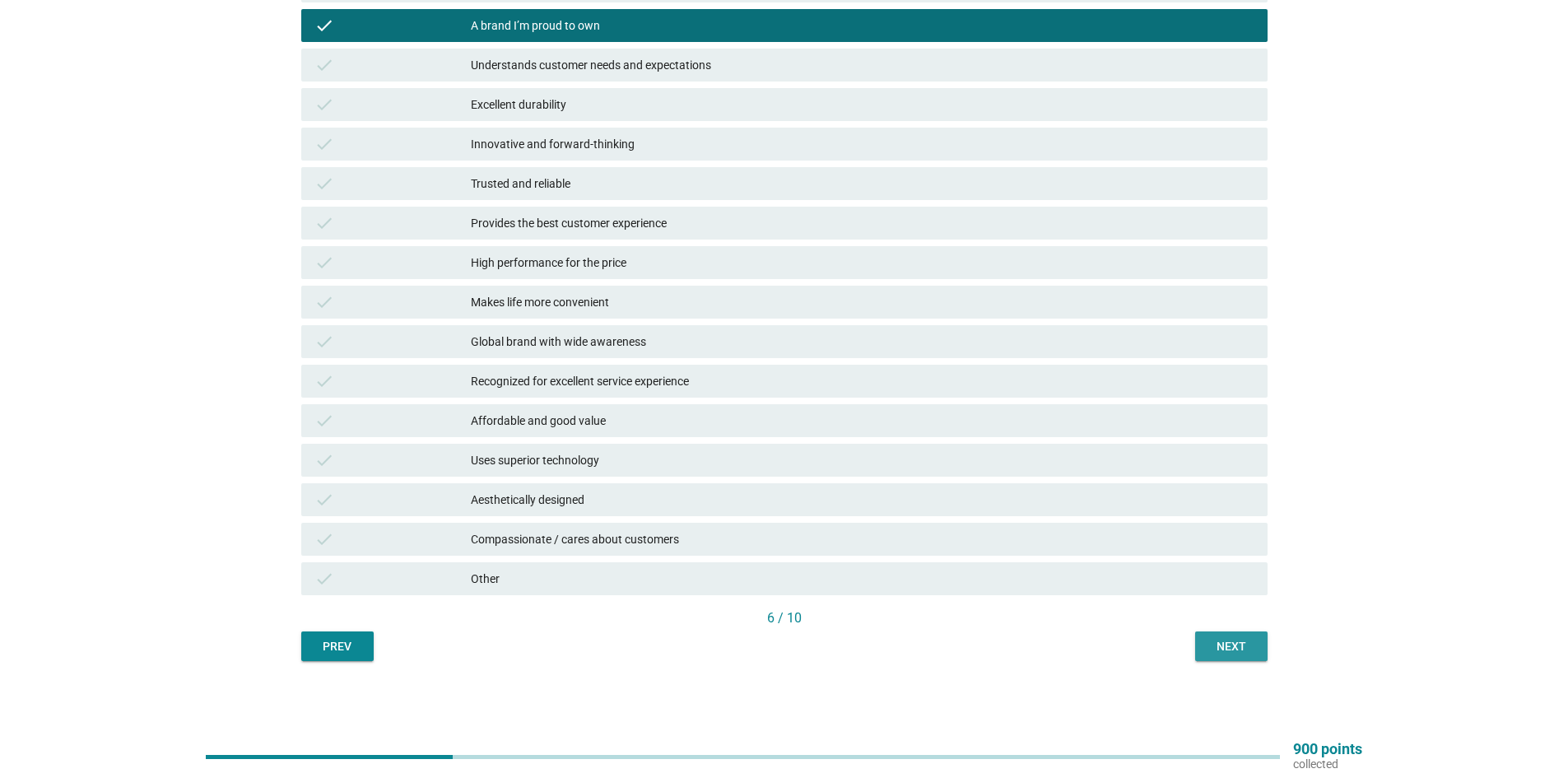
click at [1230, 641] on div "Next" at bounding box center [1231, 647] width 46 height 17
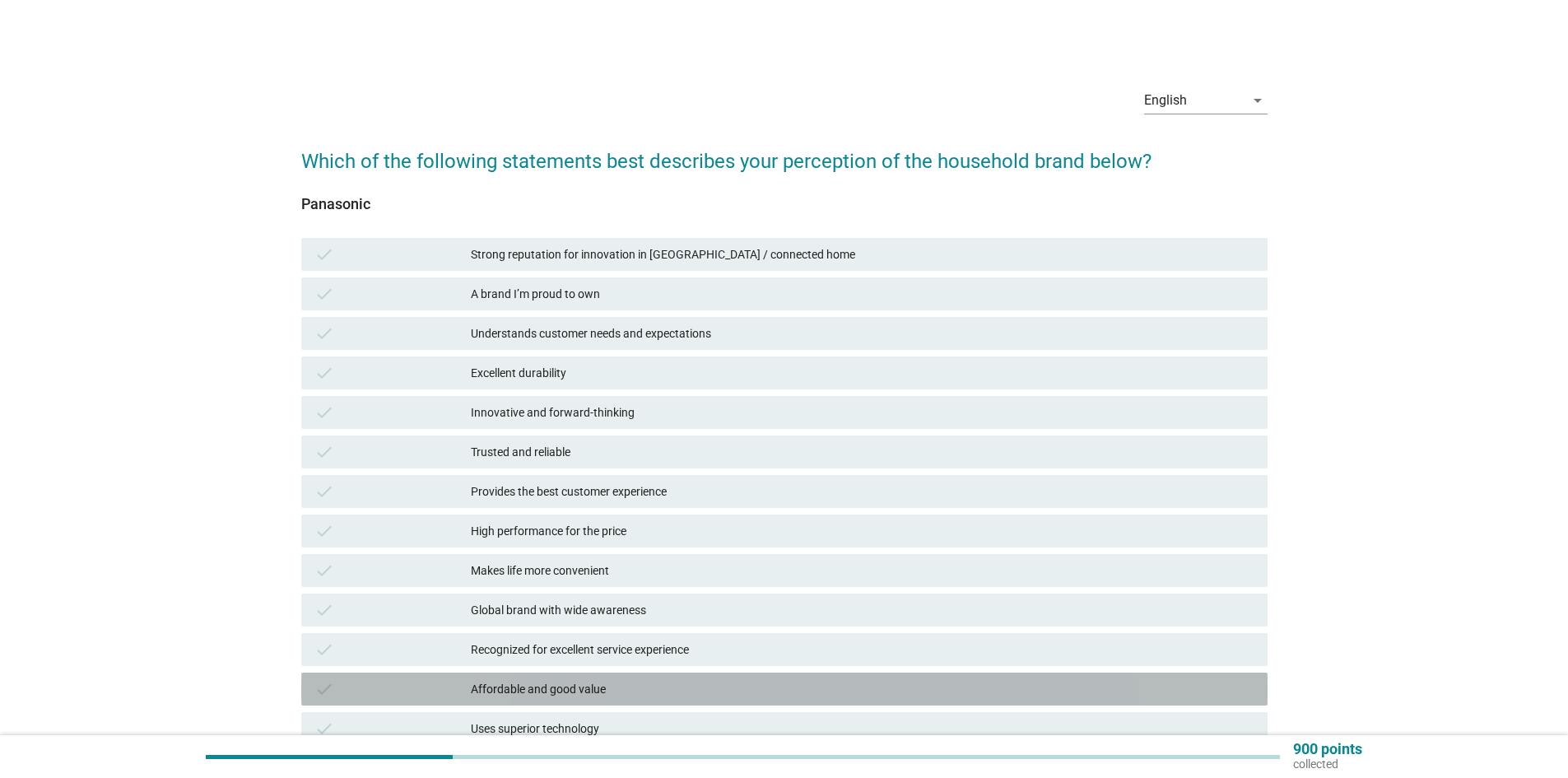
drag, startPoint x: 641, startPoint y: 682, endPoint x: 685, endPoint y: 681, distance: 44.0
click at [641, 683] on div "Affordable and good value" at bounding box center [862, 688] width 784 height 19
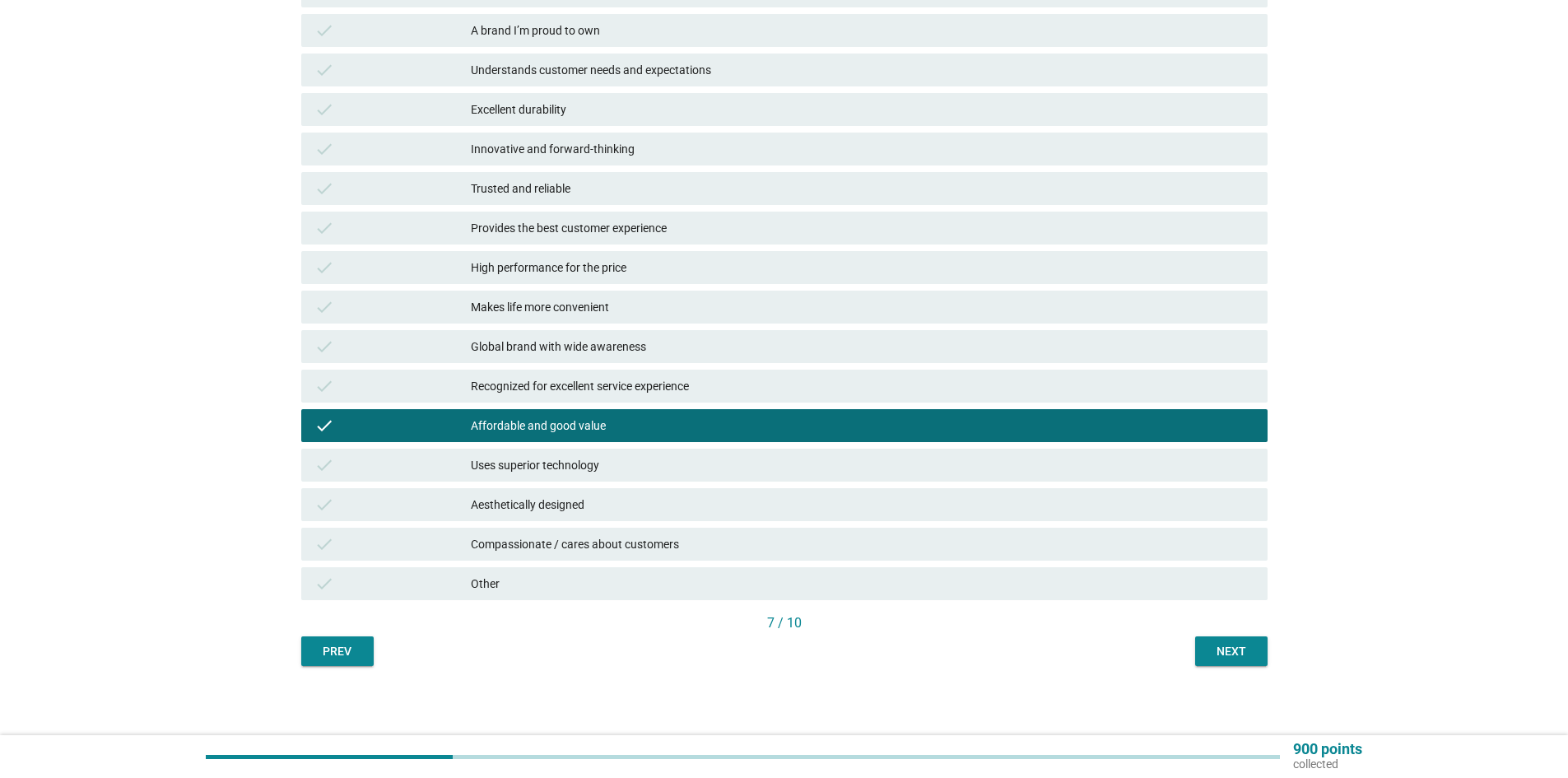
scroll to position [268, 0]
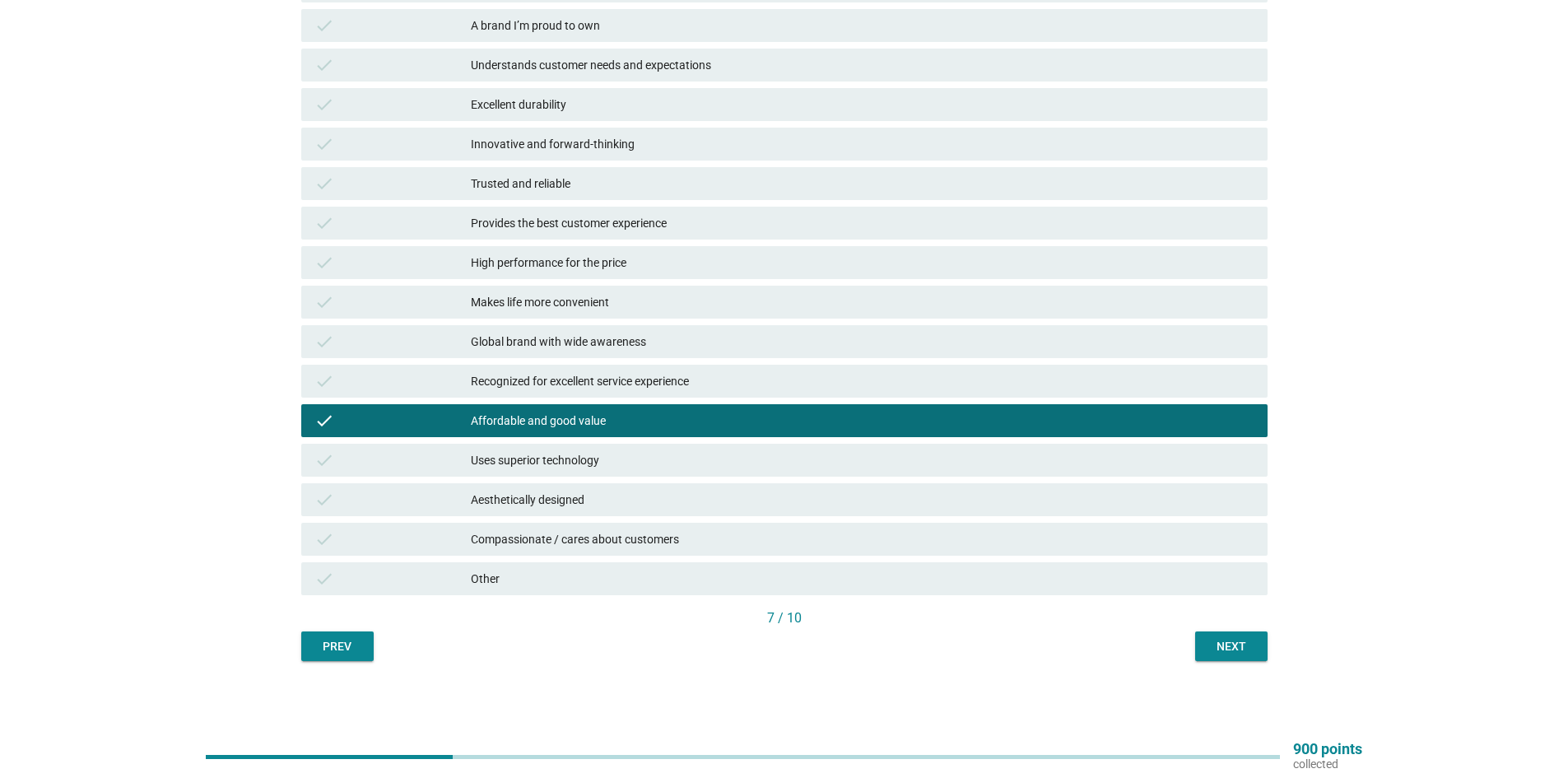
click at [1246, 648] on div "Next" at bounding box center [1231, 647] width 46 height 17
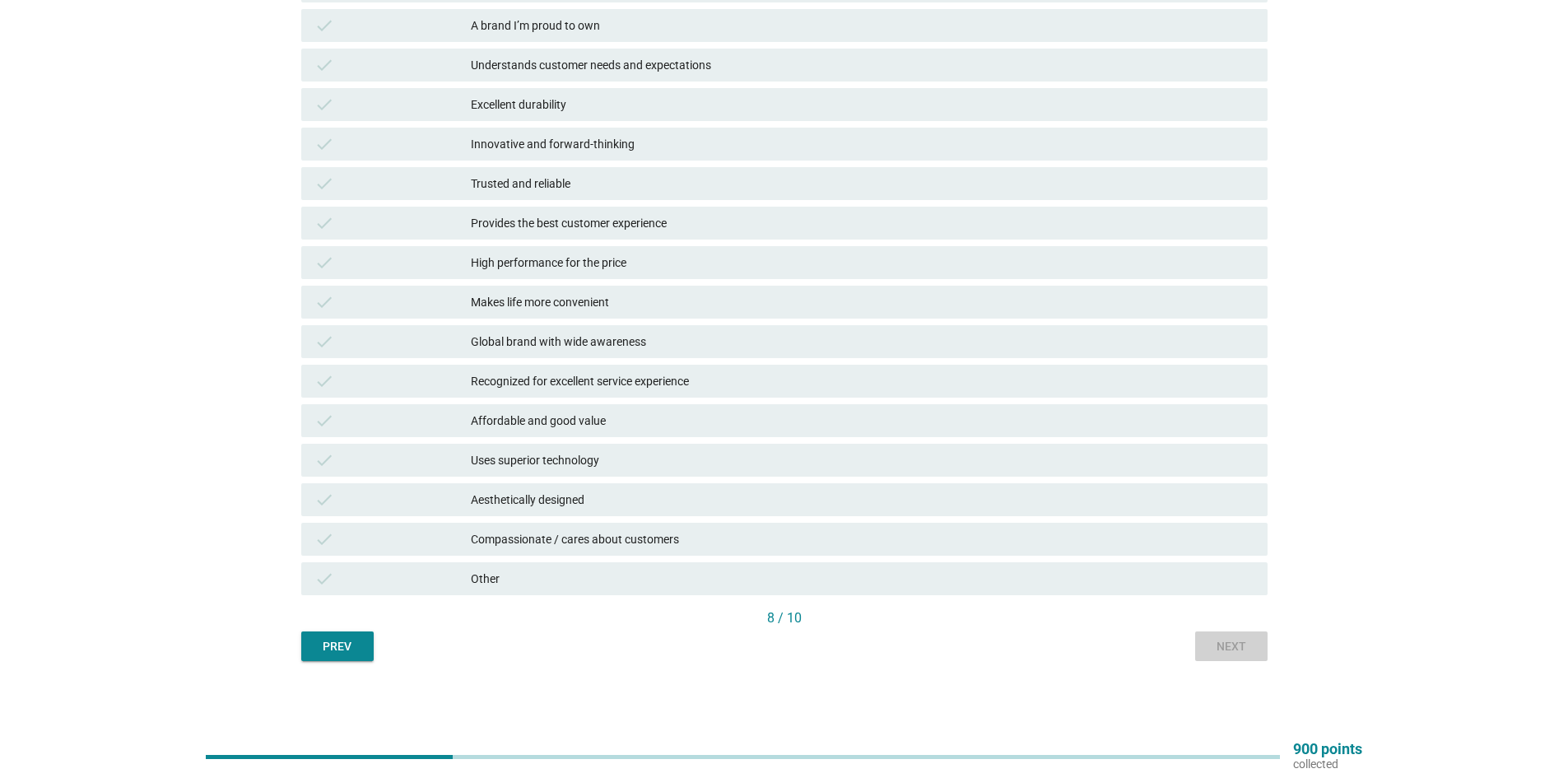
scroll to position [0, 0]
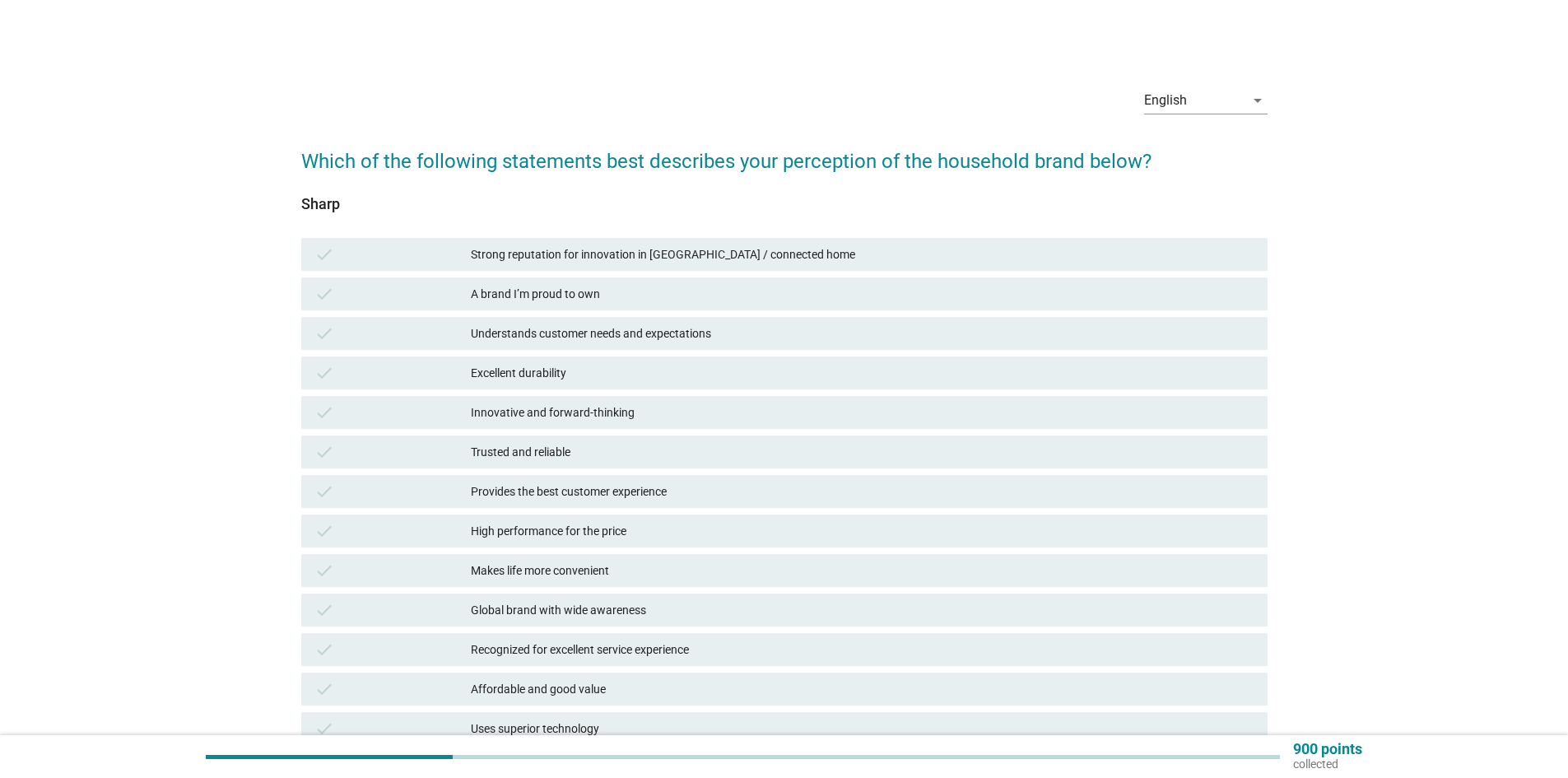
drag, startPoint x: 656, startPoint y: 498, endPoint x: 677, endPoint y: 498, distance: 21.0
click at [657, 498] on div "Provides the best customer experience" at bounding box center [862, 491] width 784 height 19
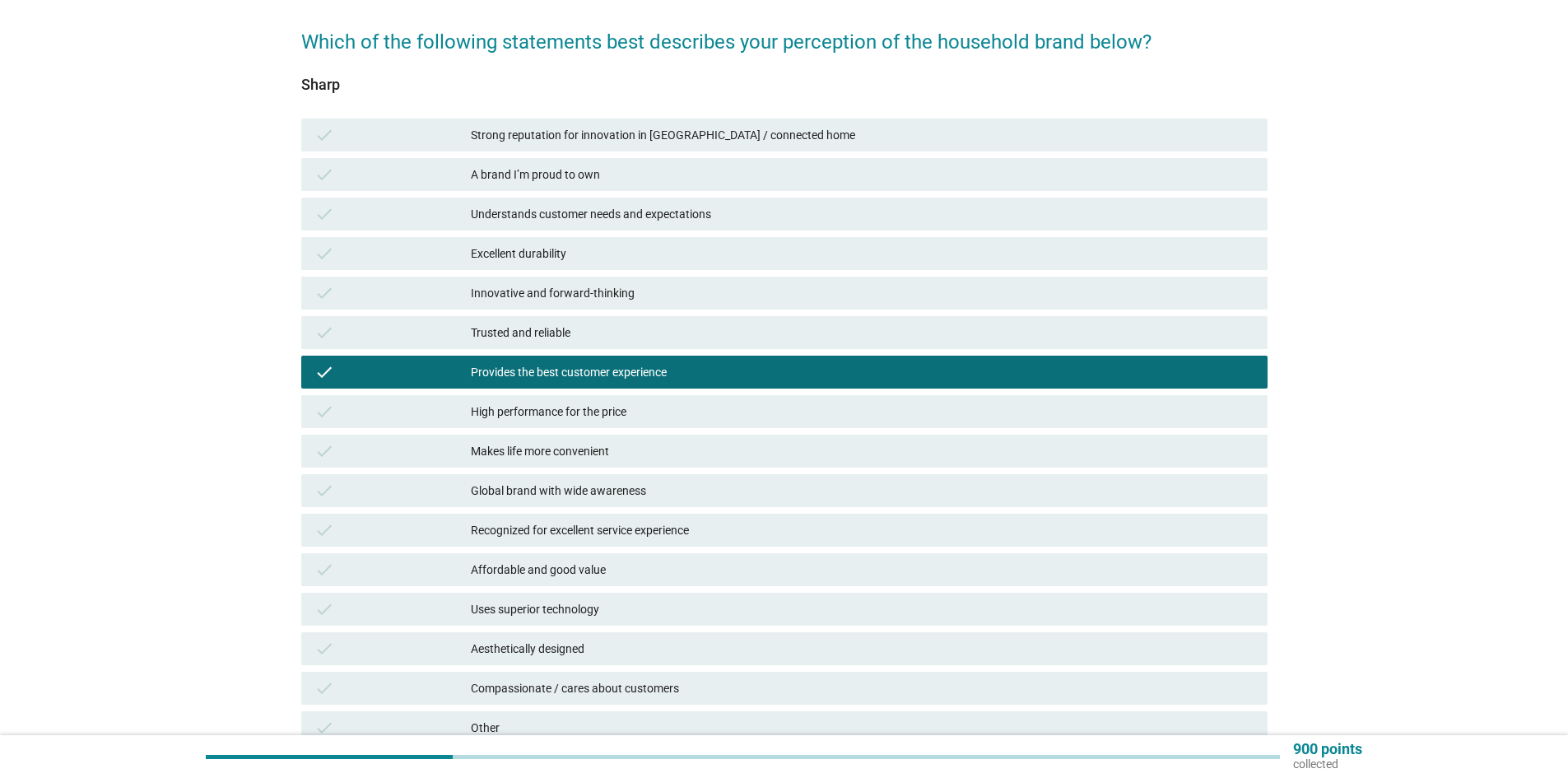
scroll to position [268, 0]
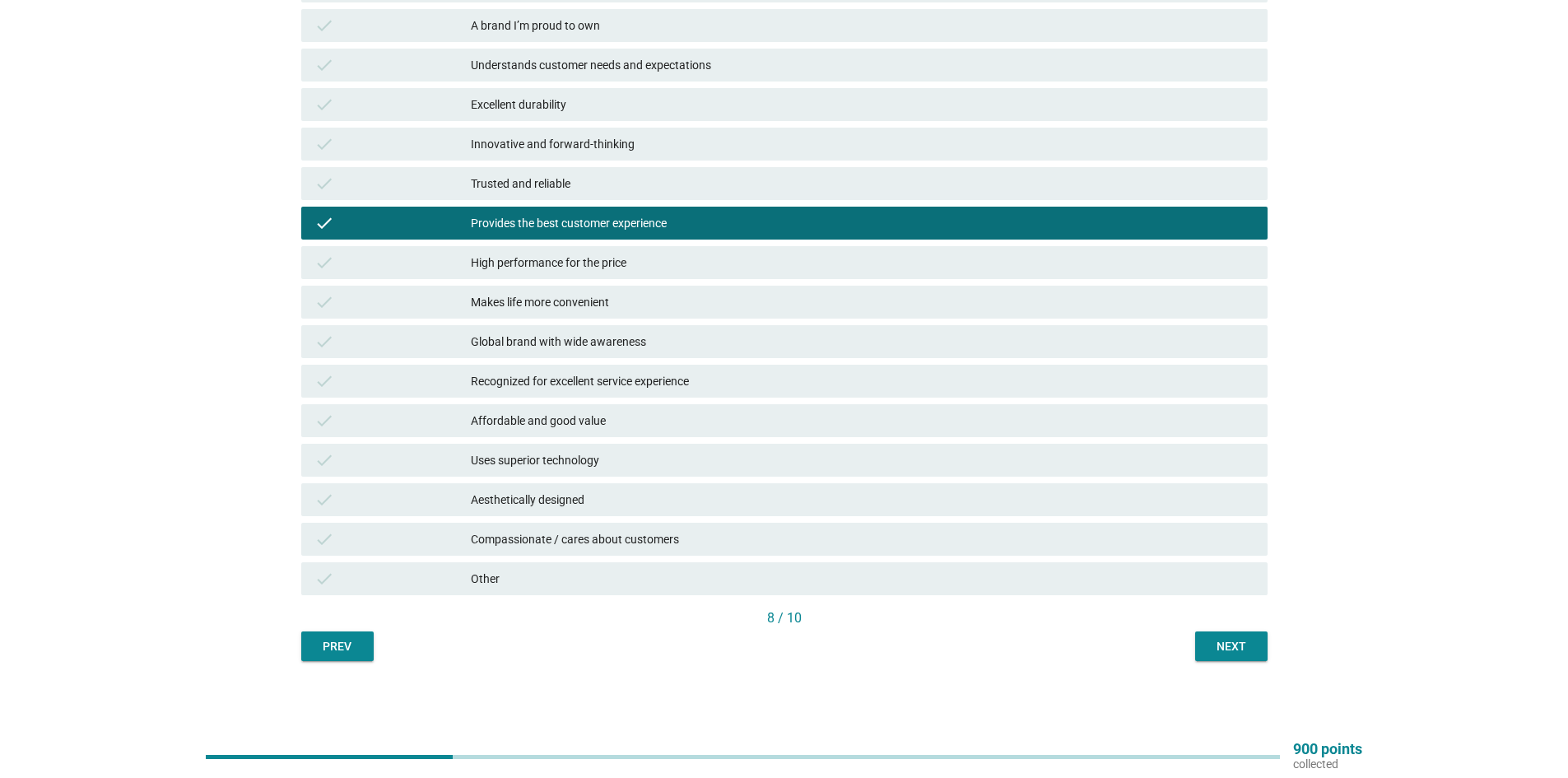
click at [1213, 650] on div "Next" at bounding box center [1231, 647] width 46 height 17
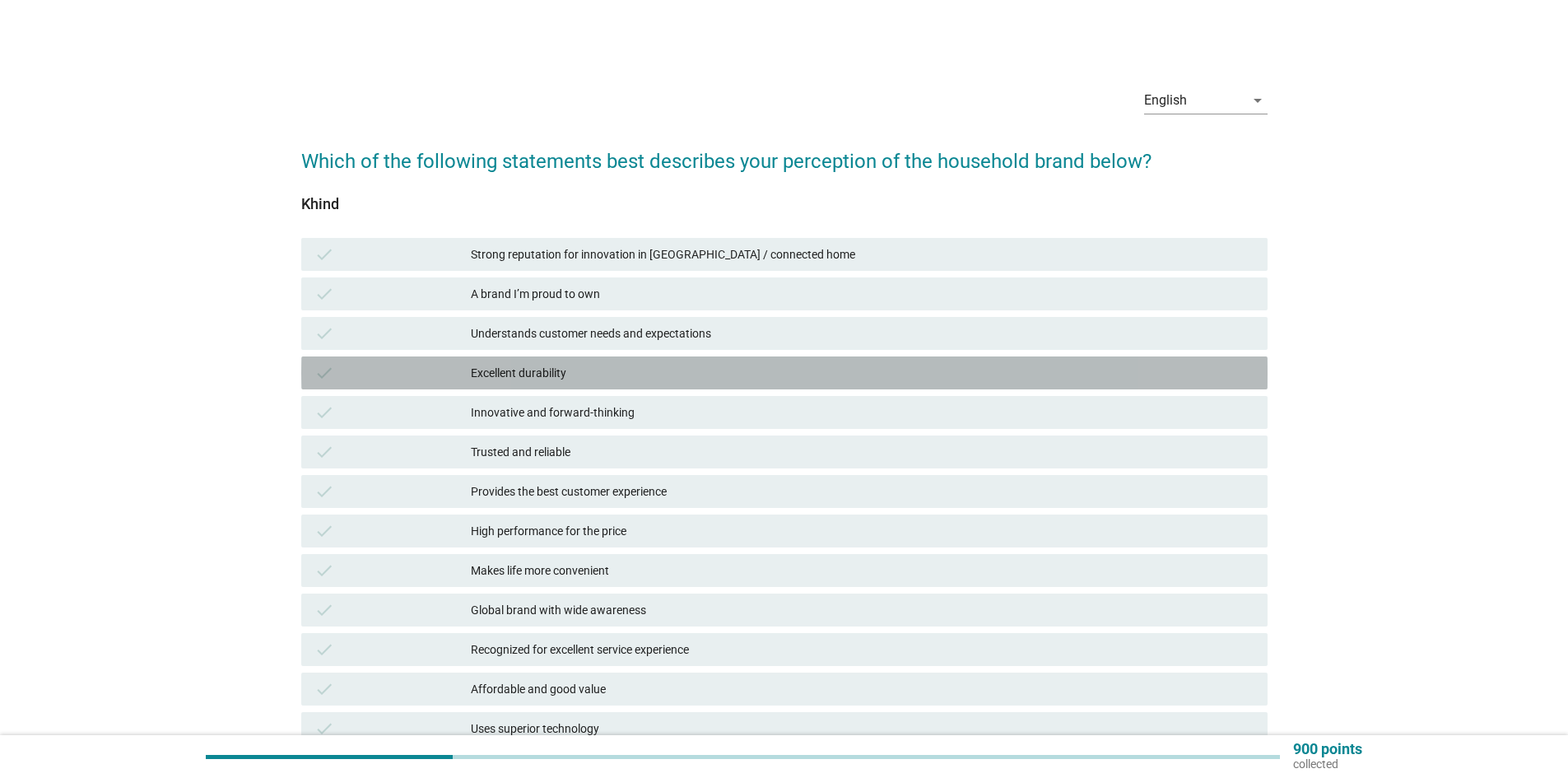
click at [589, 373] on div "Excellent durability" at bounding box center [862, 372] width 784 height 19
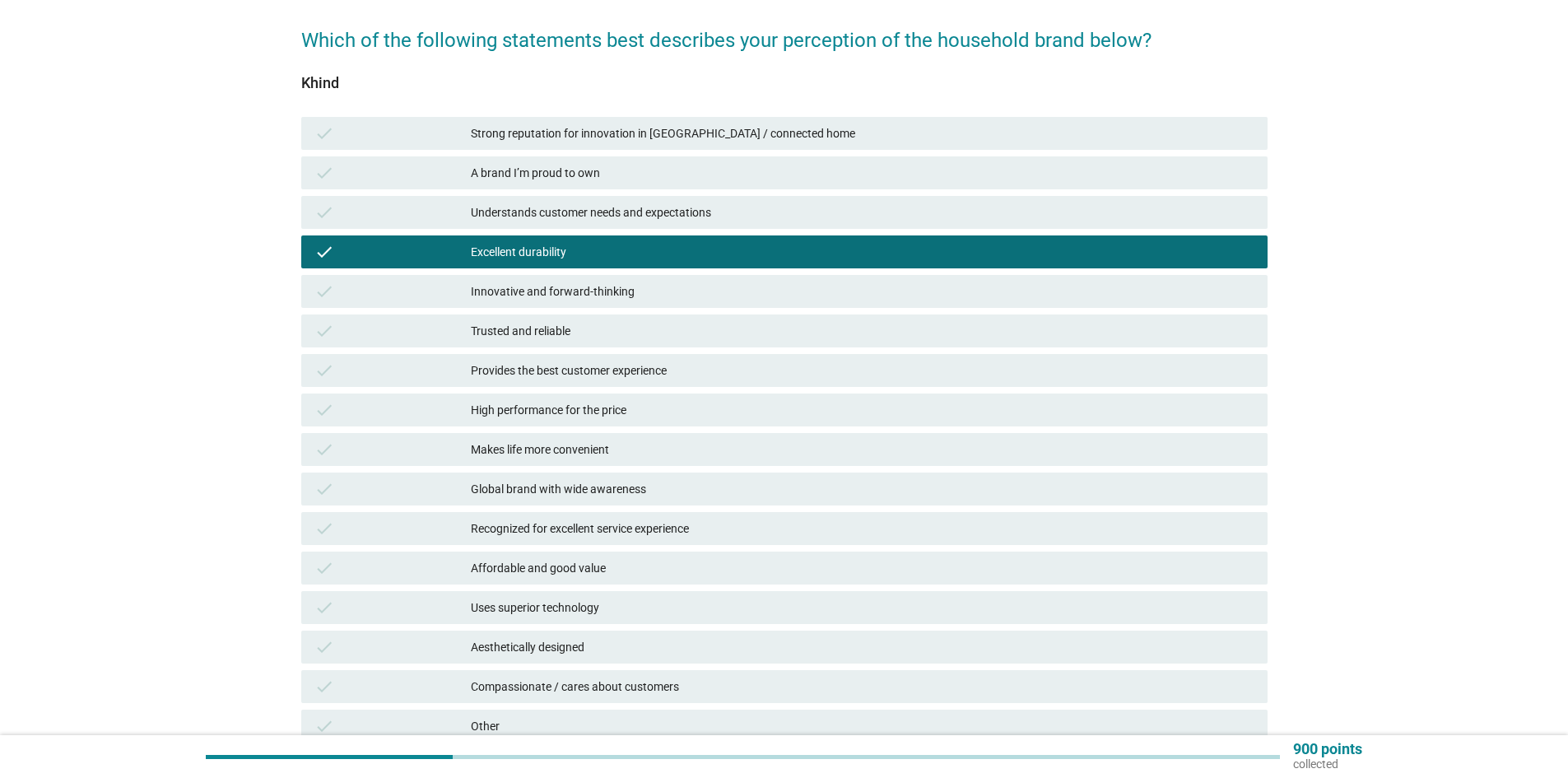
scroll to position [268, 0]
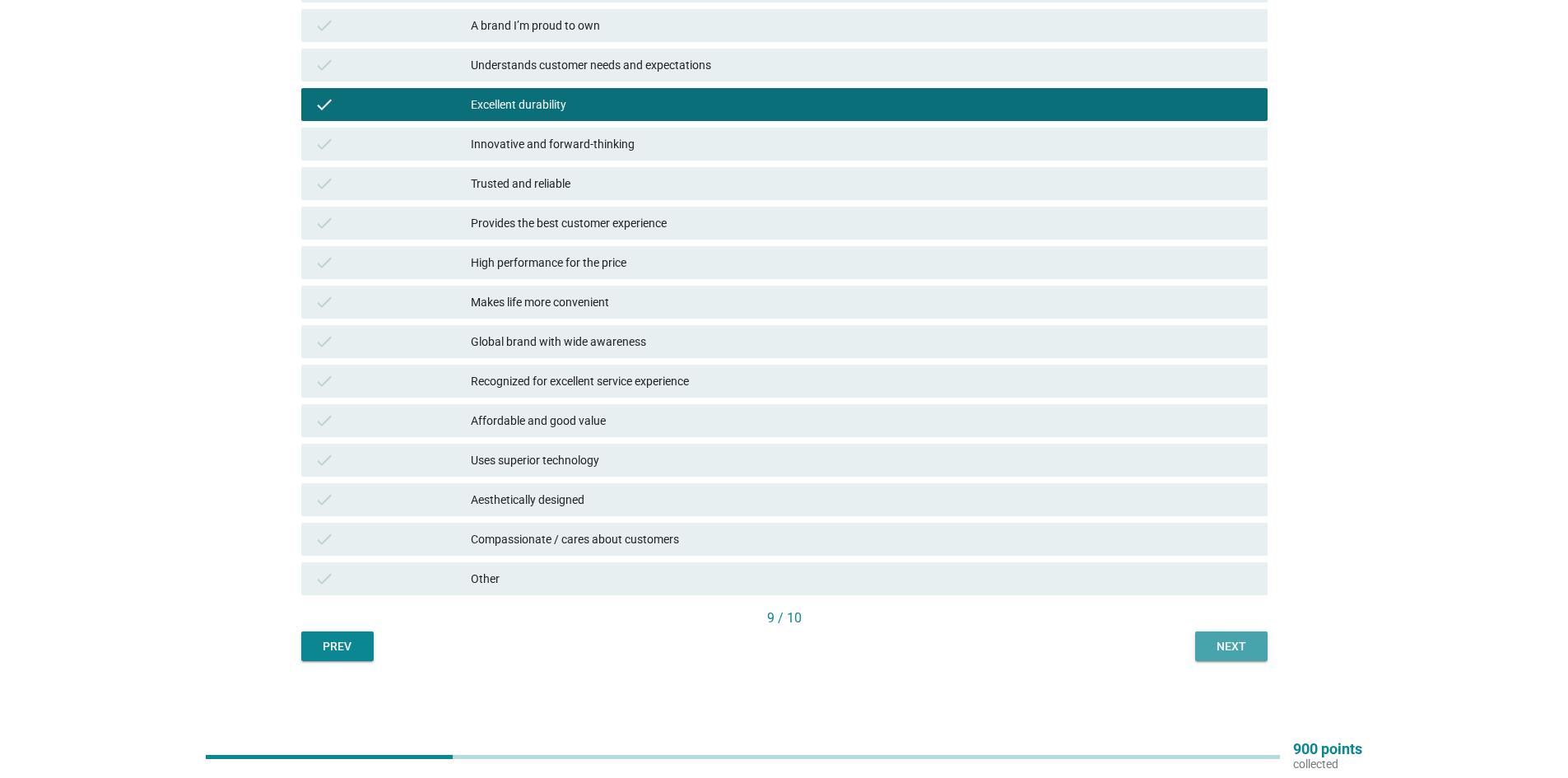
click at [1238, 645] on div "Next" at bounding box center [1231, 647] width 46 height 17
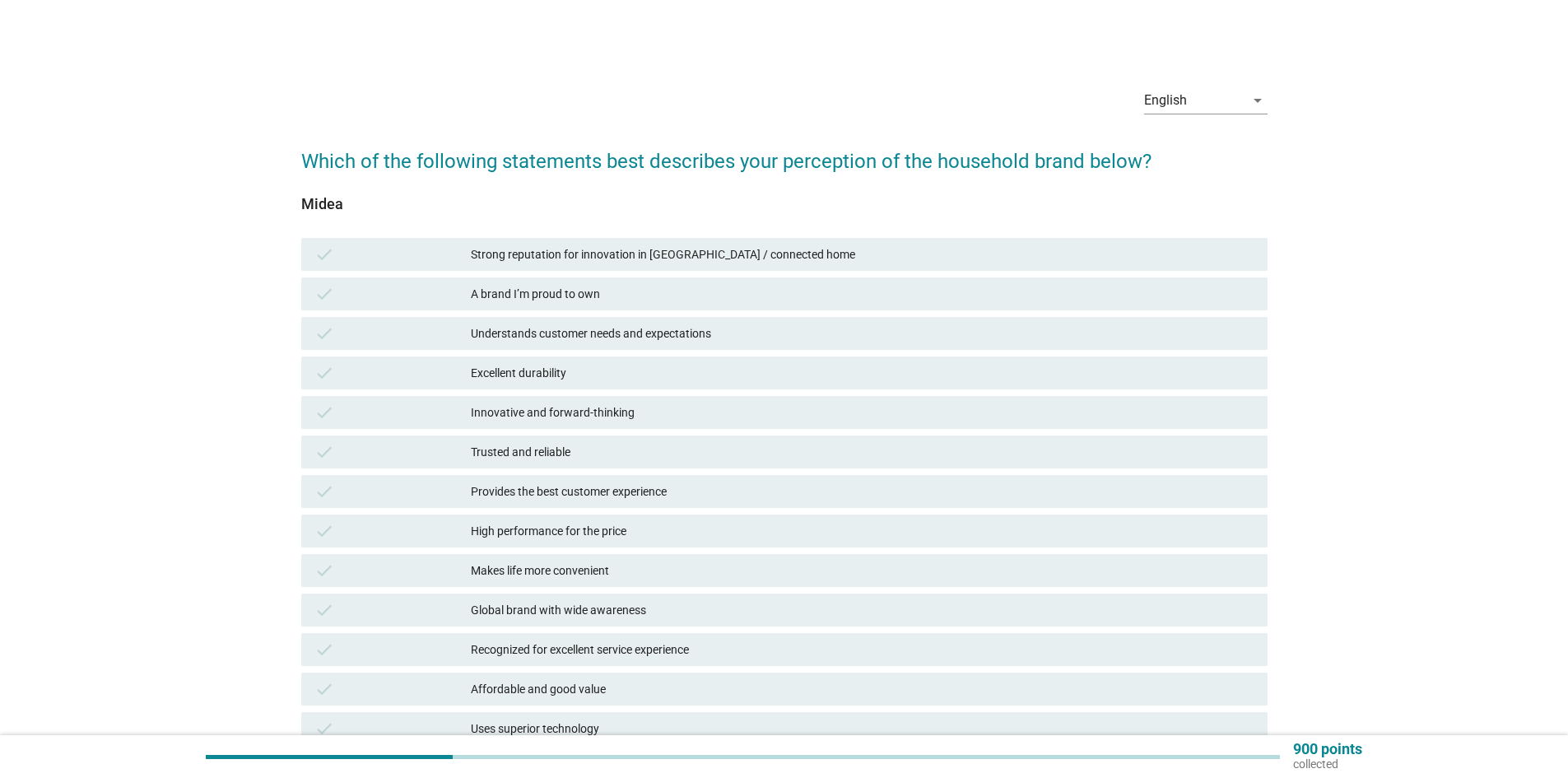
click at [568, 349] on div "check Understands customer needs and expectations" at bounding box center [784, 333] width 966 height 33
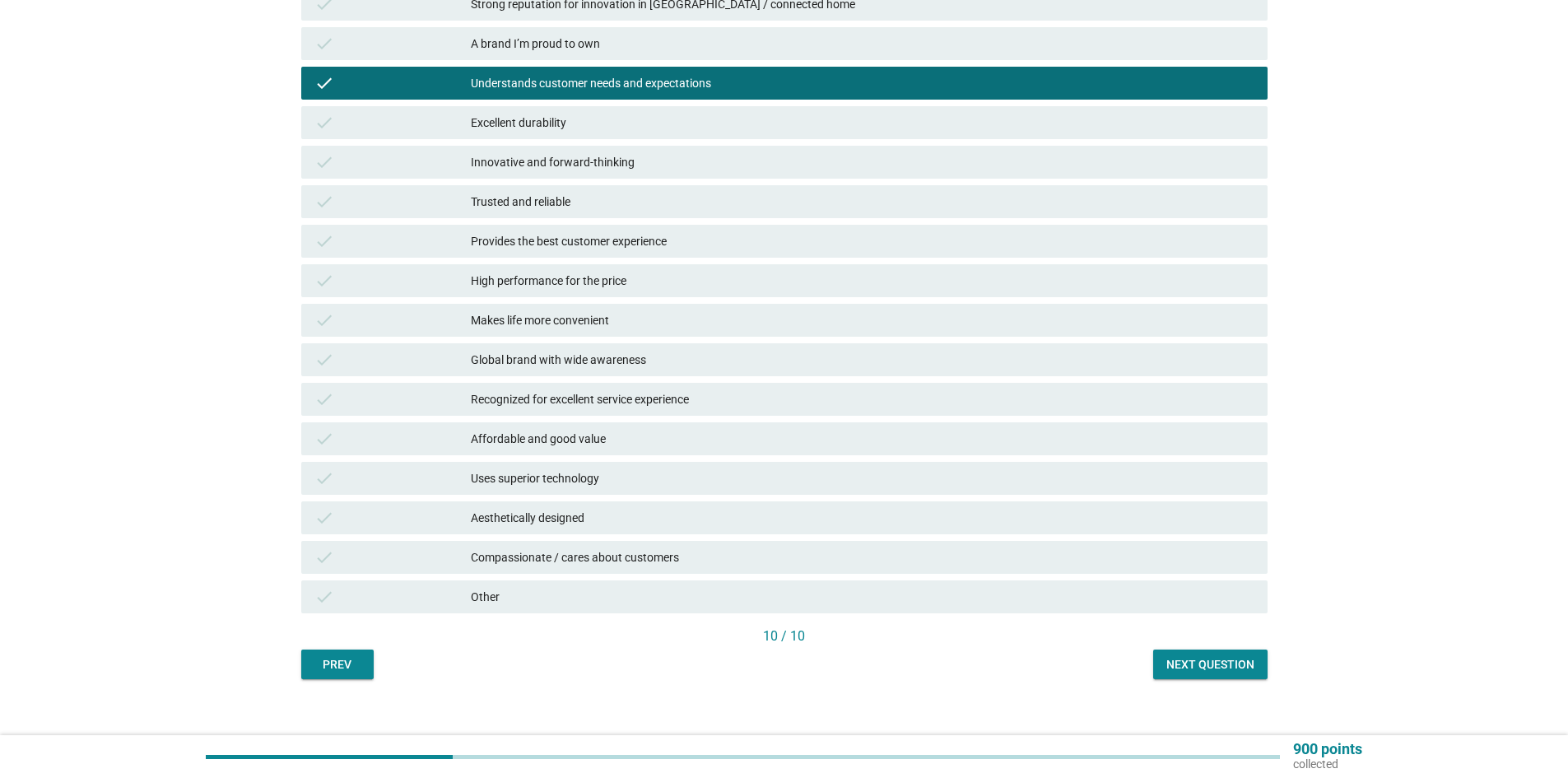
scroll to position [268, 0]
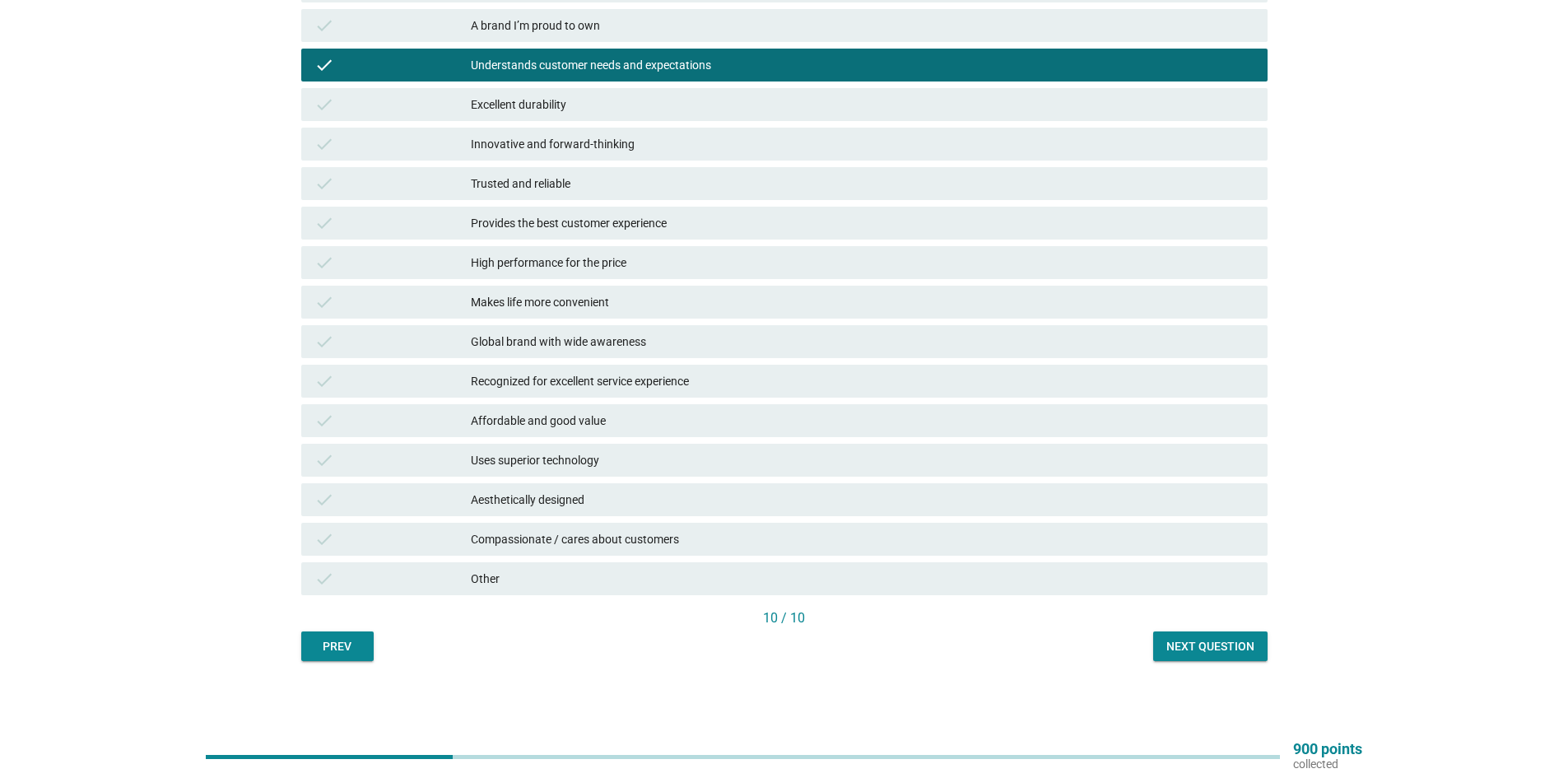
click at [1191, 656] on button "Next question" at bounding box center [1210, 646] width 114 height 30
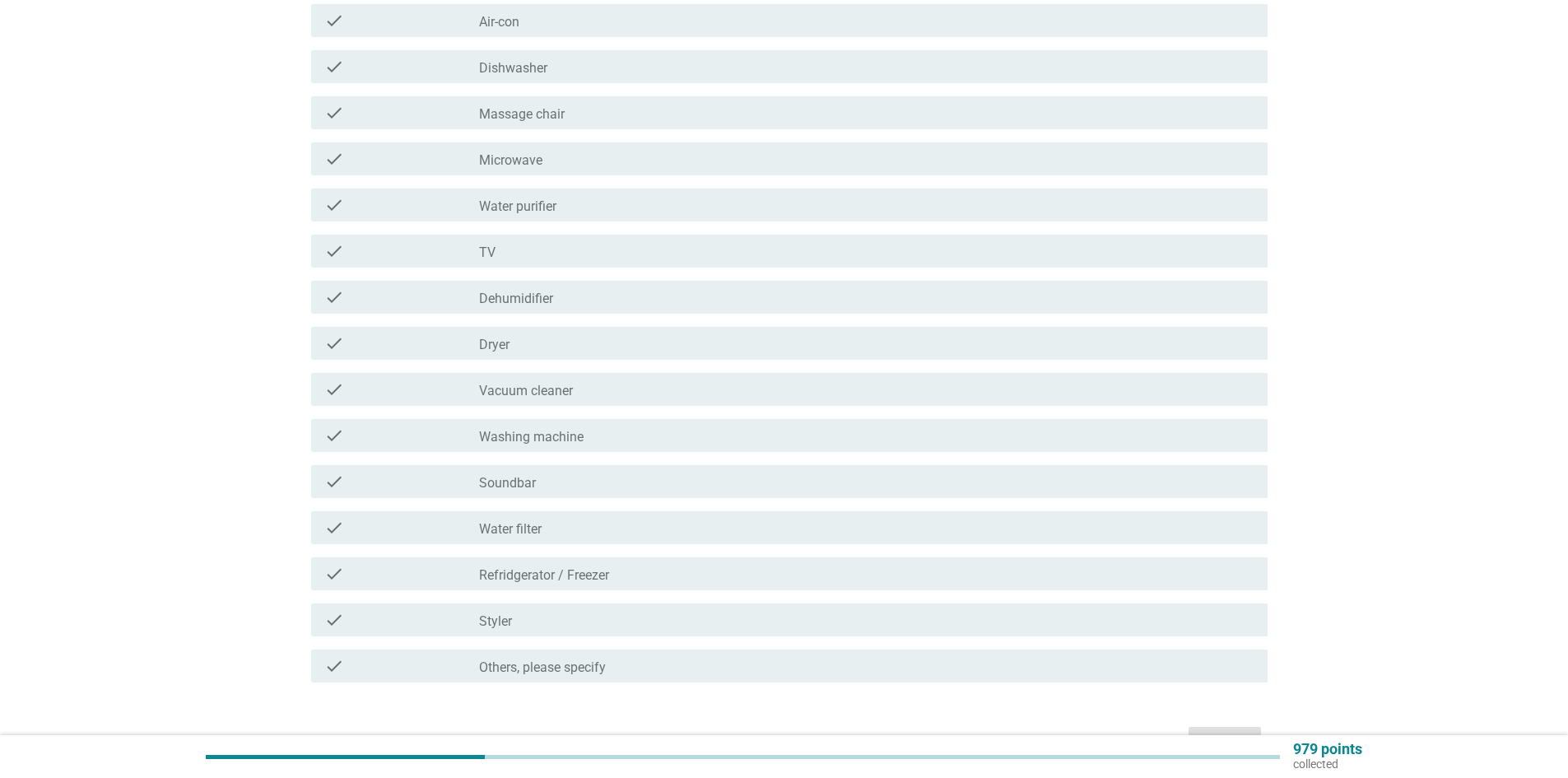
scroll to position [0, 0]
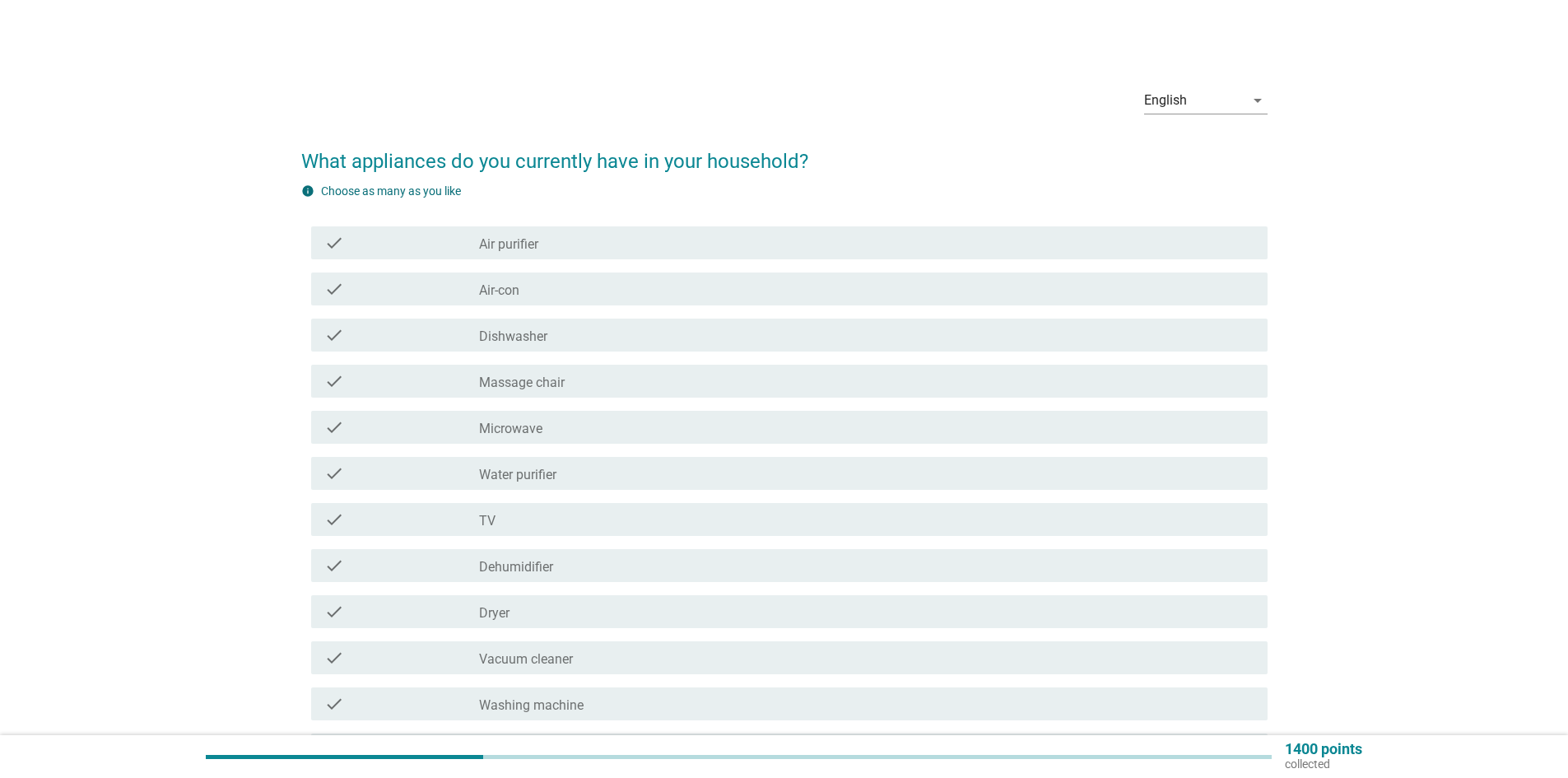
click at [586, 273] on div "check check_box_outline_blank Air-con" at bounding box center [790, 289] width 956 height 33
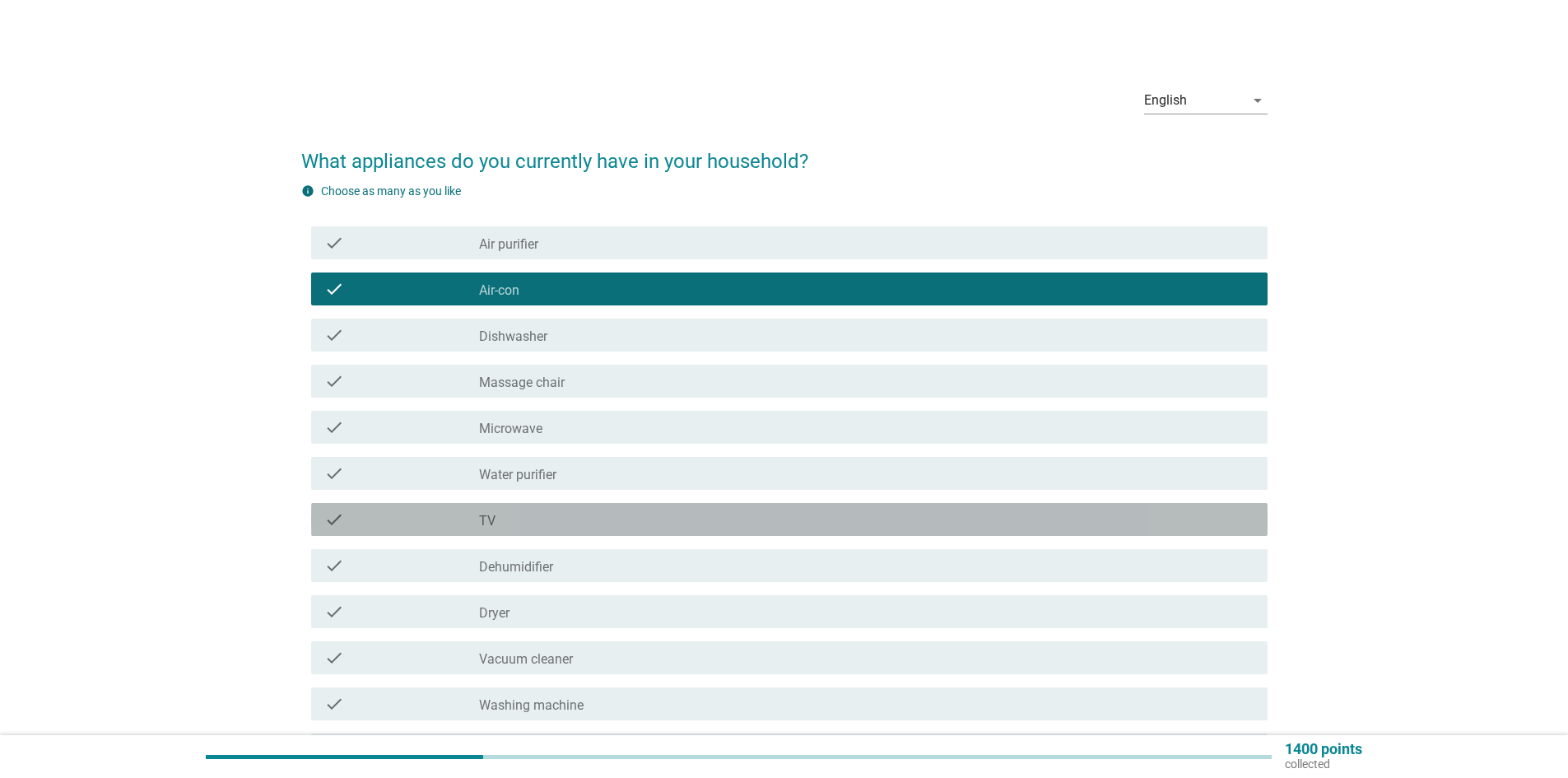
click at [572, 520] on div "check_box_outline_blank TV" at bounding box center [867, 519] width 775 height 19
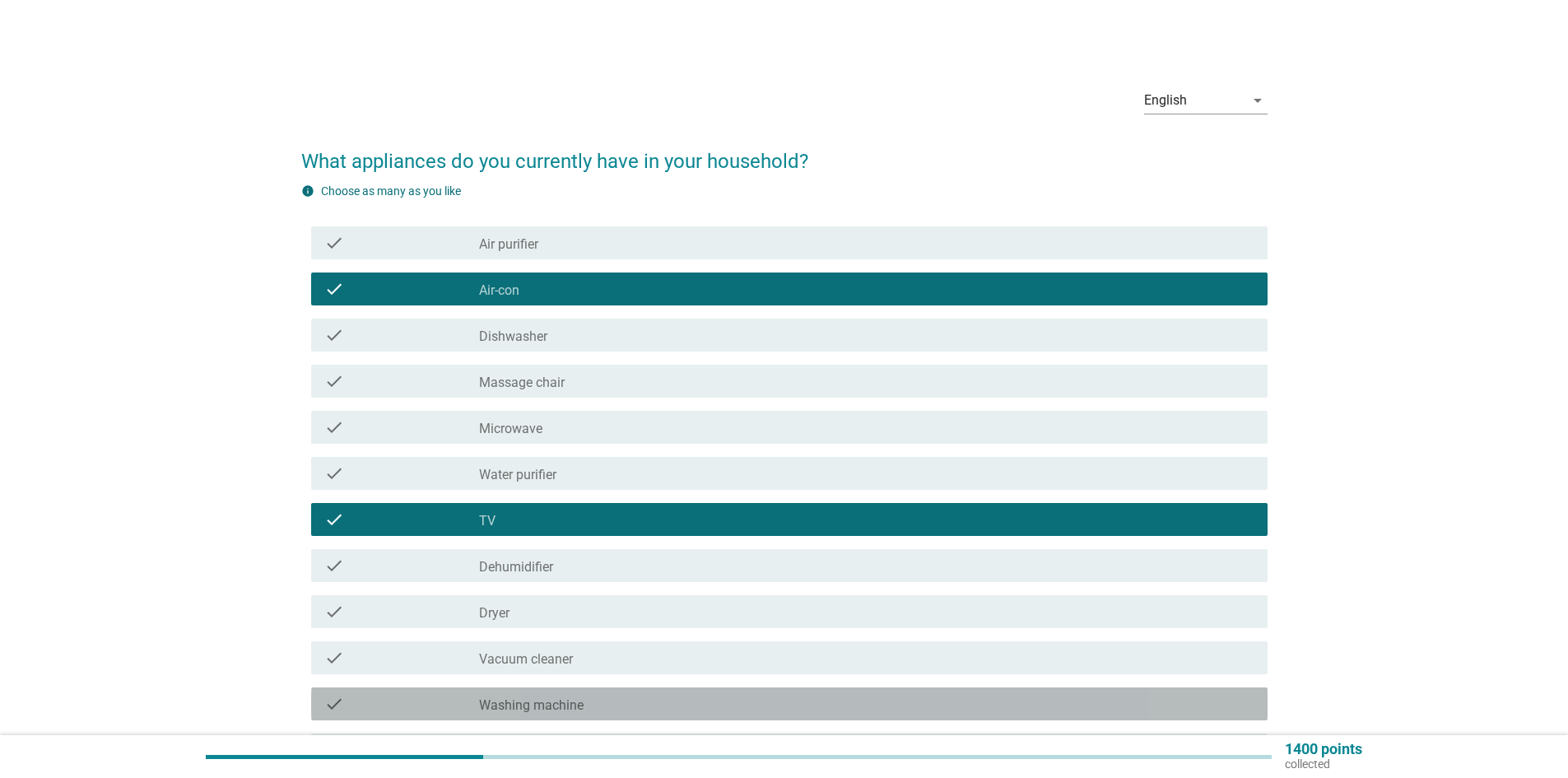
click at [619, 702] on div "check_box_outline_blank Washing machine" at bounding box center [867, 704] width 775 height 19
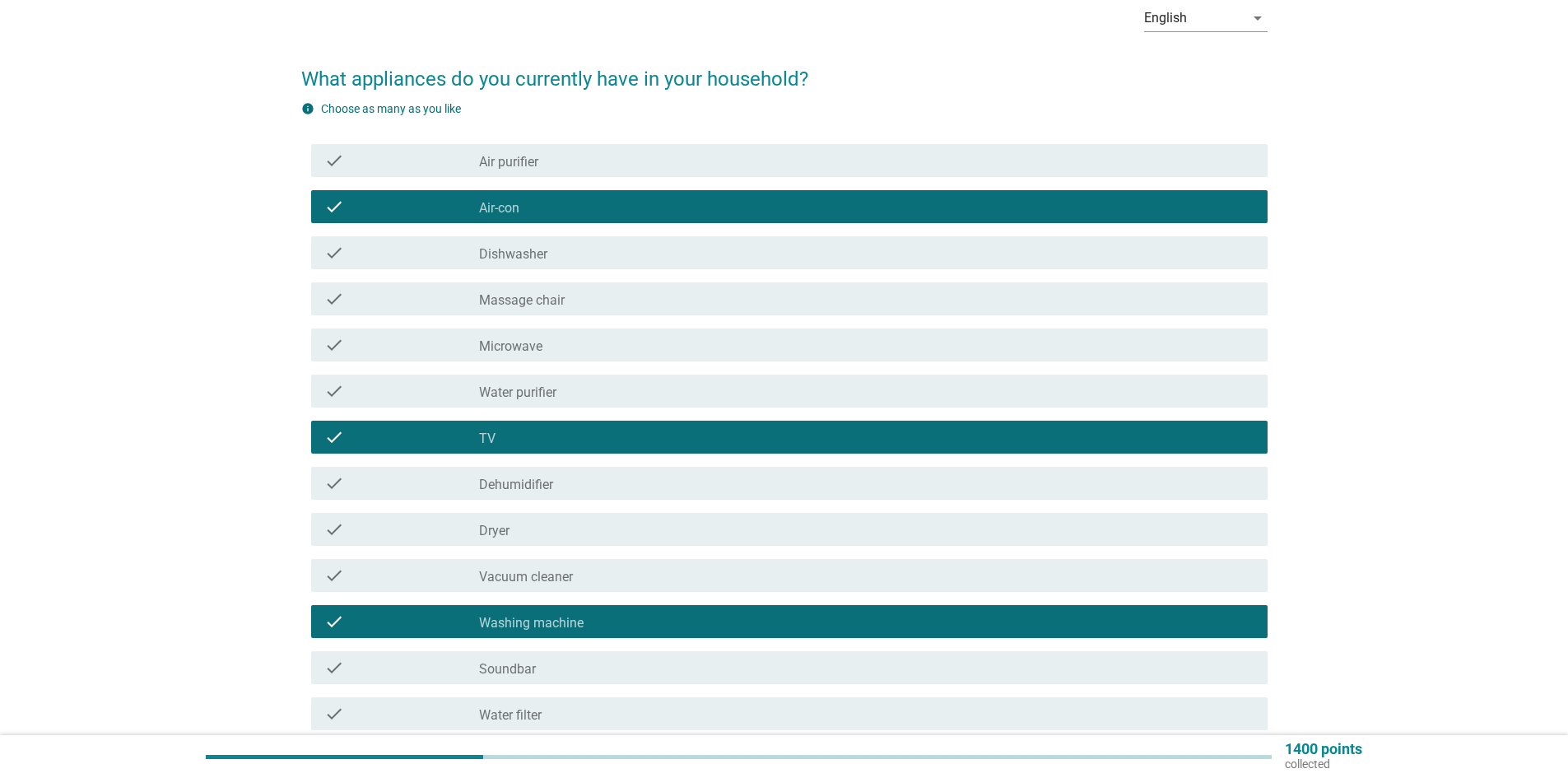
scroll to position [165, 0]
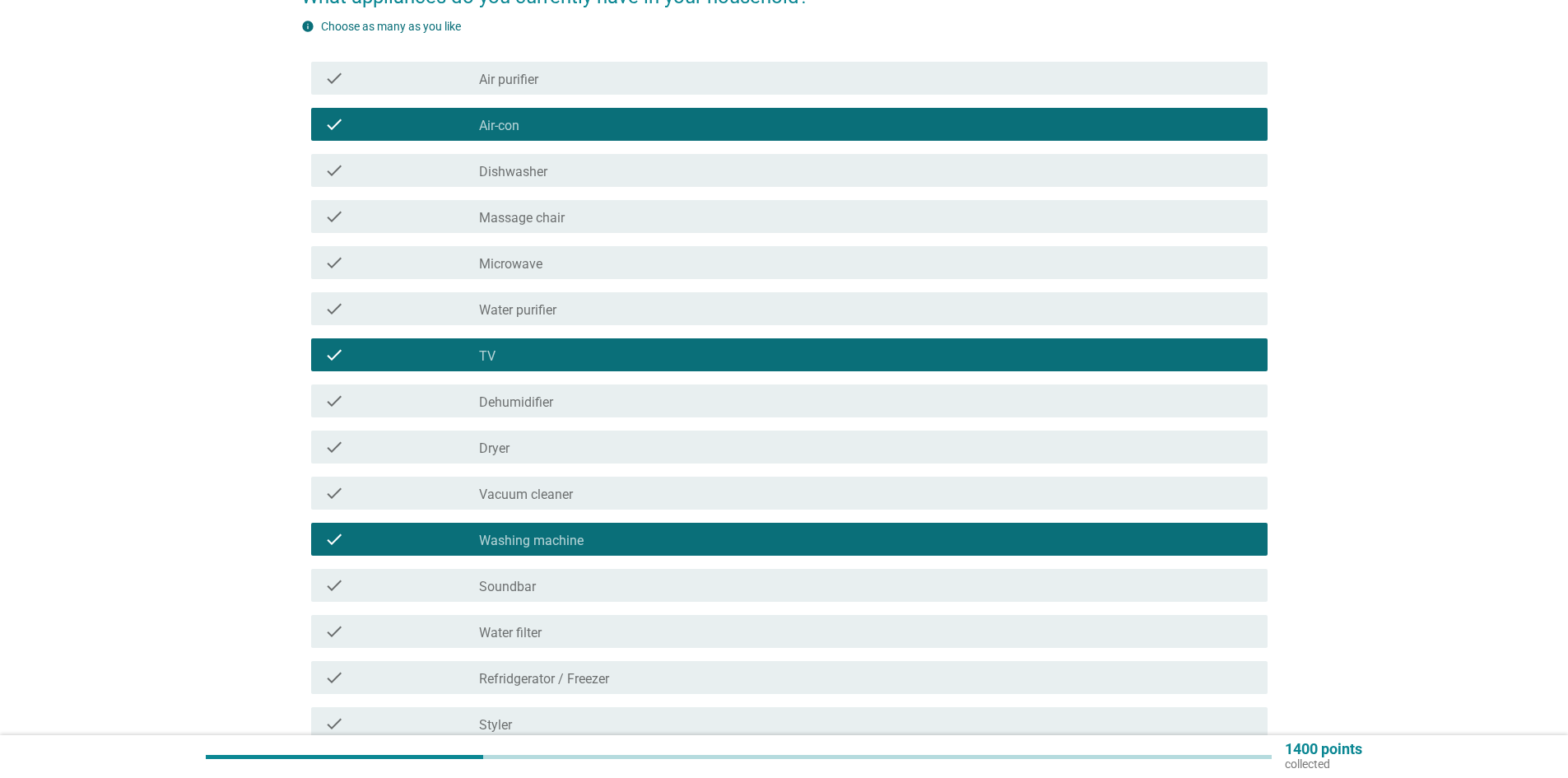
click at [617, 676] on div "check_box_outline_blank Refridgerator / Freezer" at bounding box center [867, 677] width 775 height 19
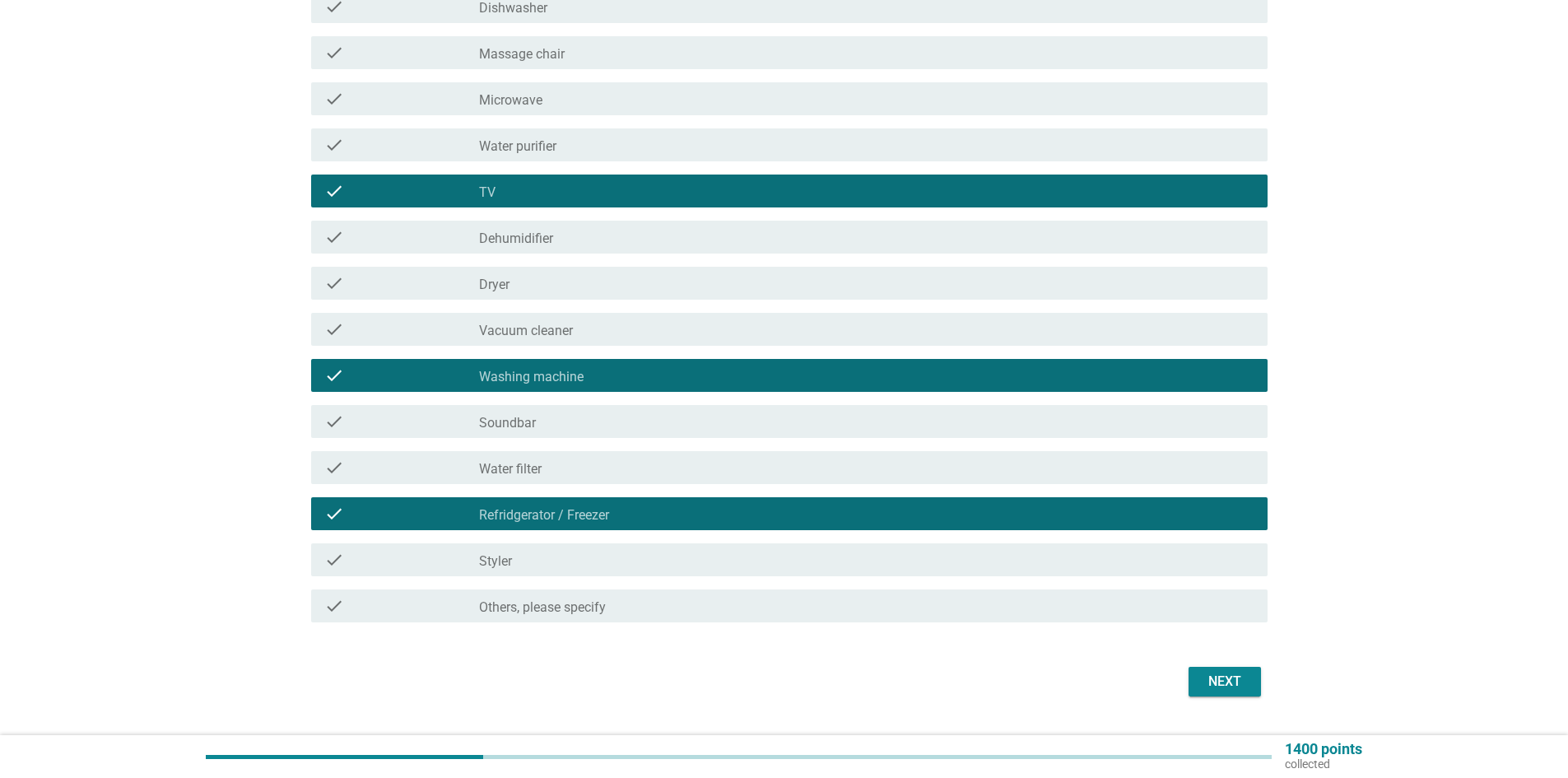
scroll to position [329, 0]
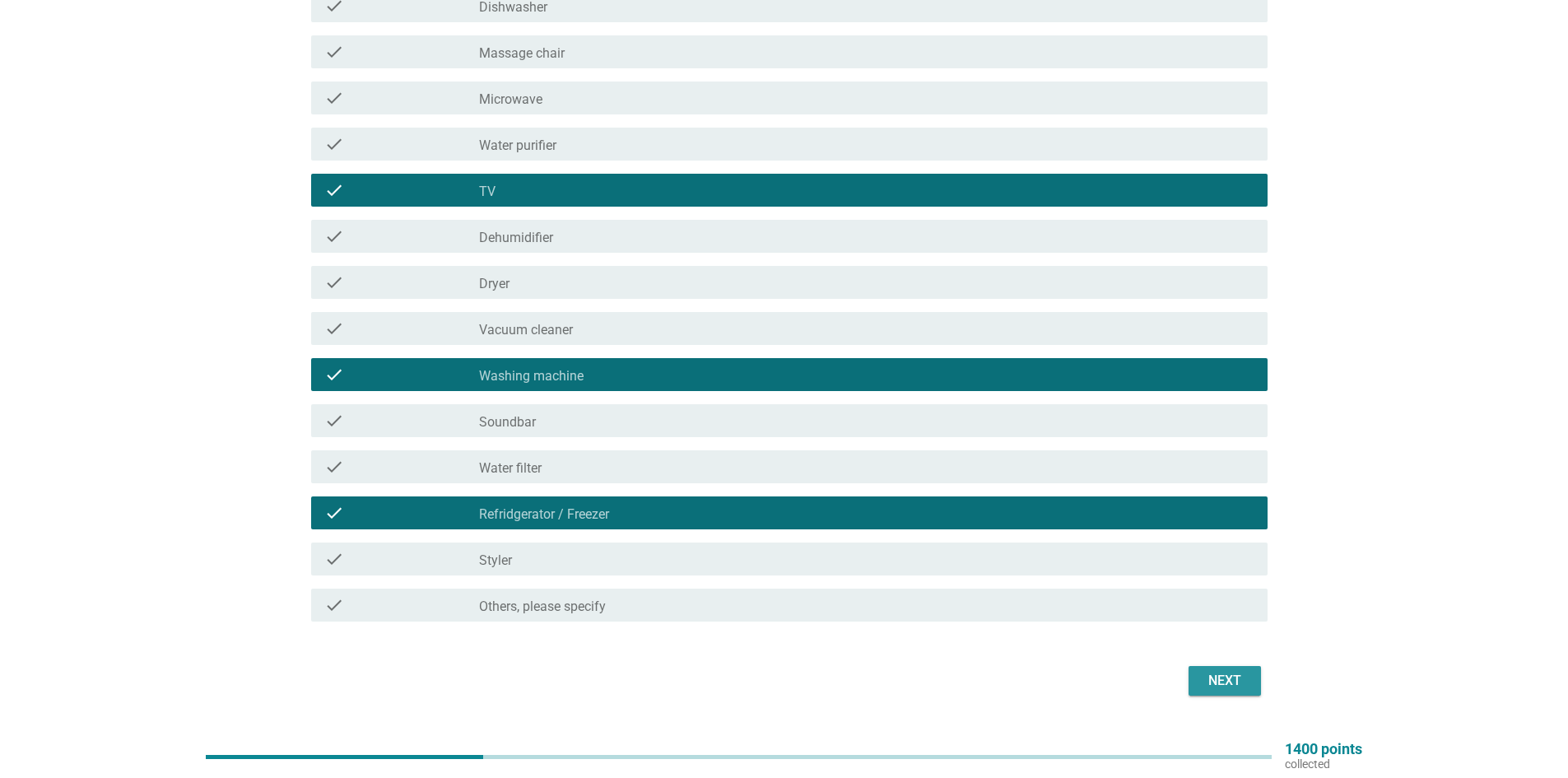
click at [1239, 679] on div "Next" at bounding box center [1224, 681] width 46 height 19
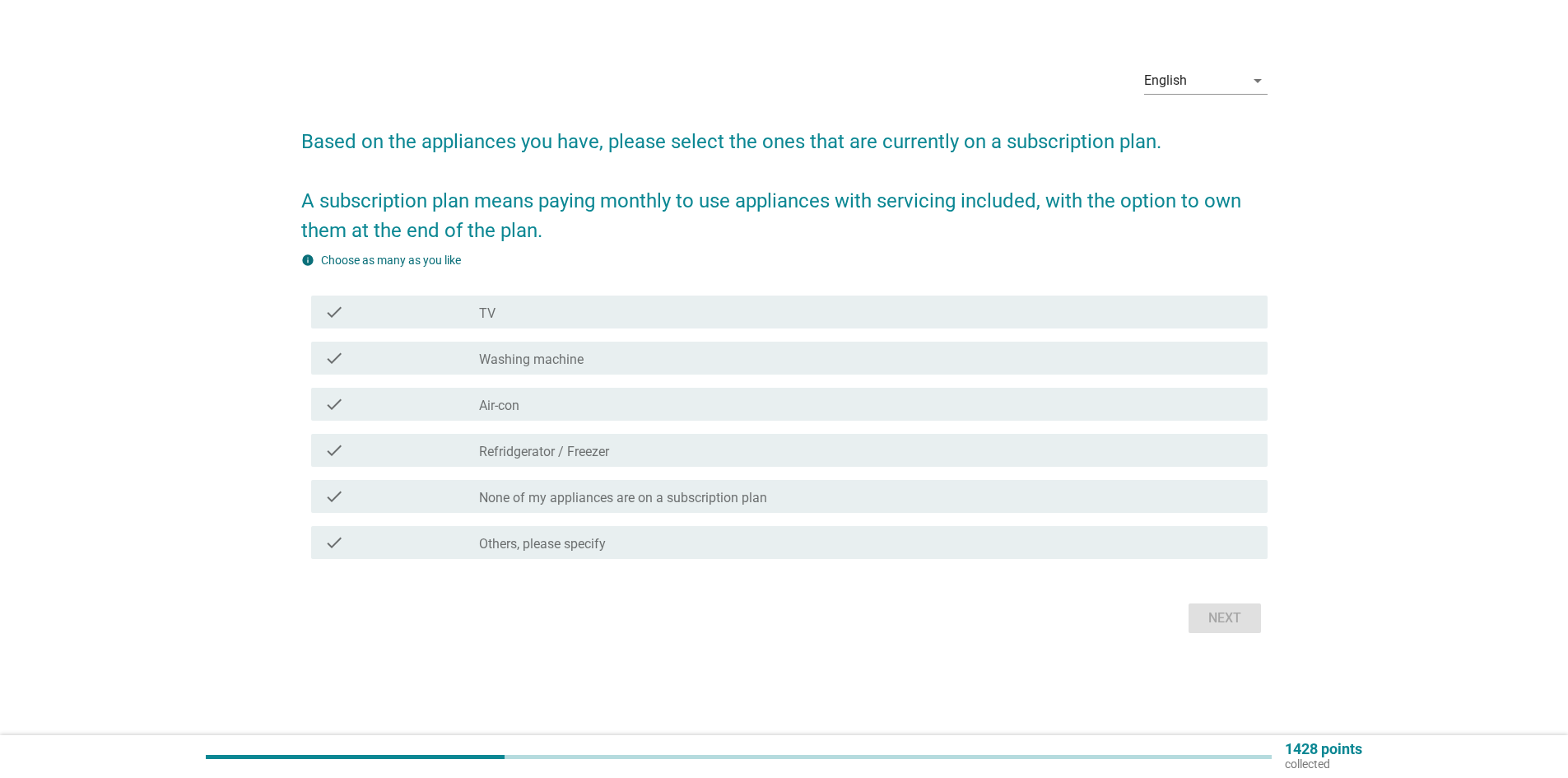
scroll to position [0, 0]
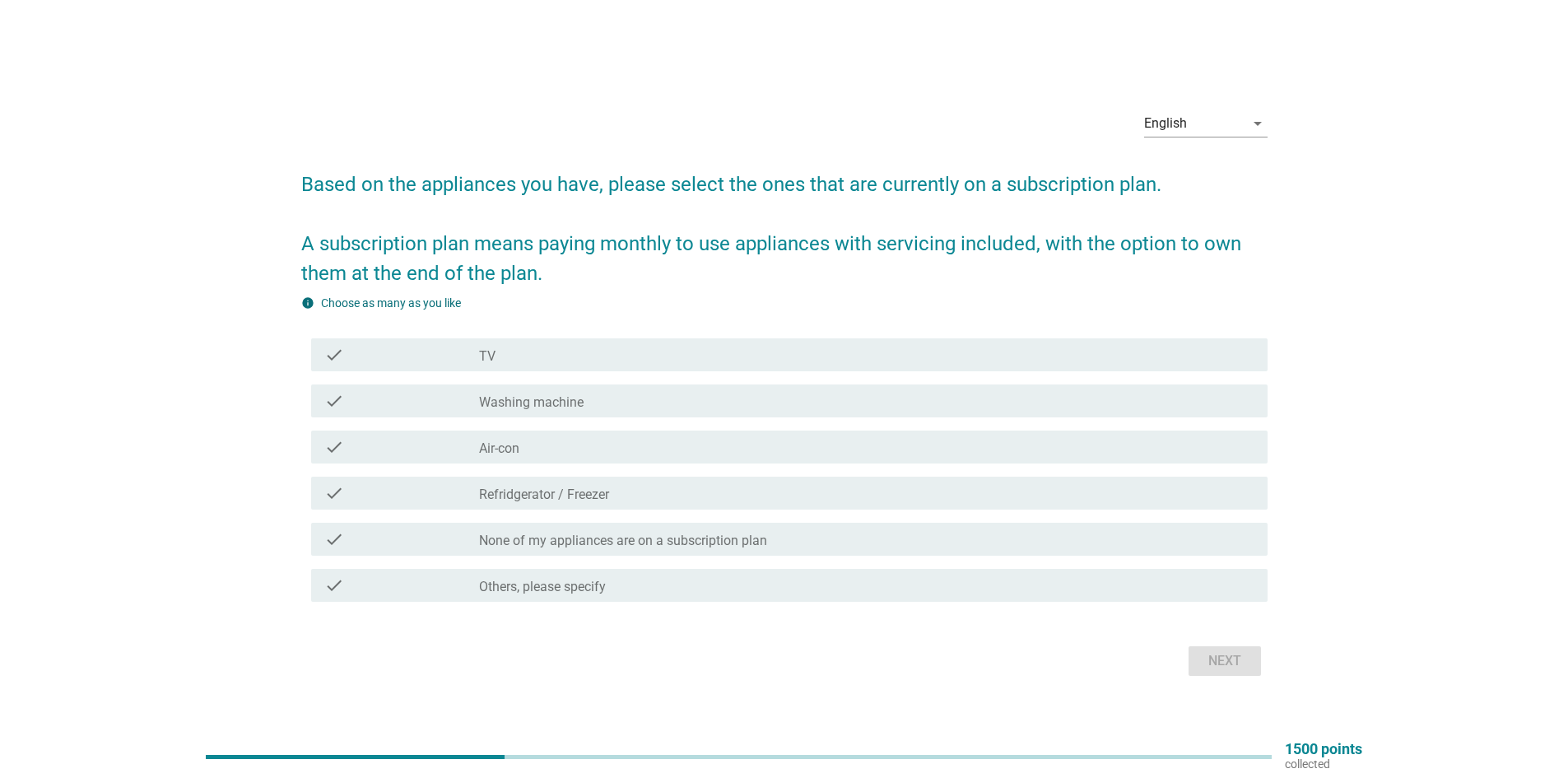
click at [613, 498] on div "check_box_outline_blank Refridgerator / Freezer" at bounding box center [867, 493] width 775 height 19
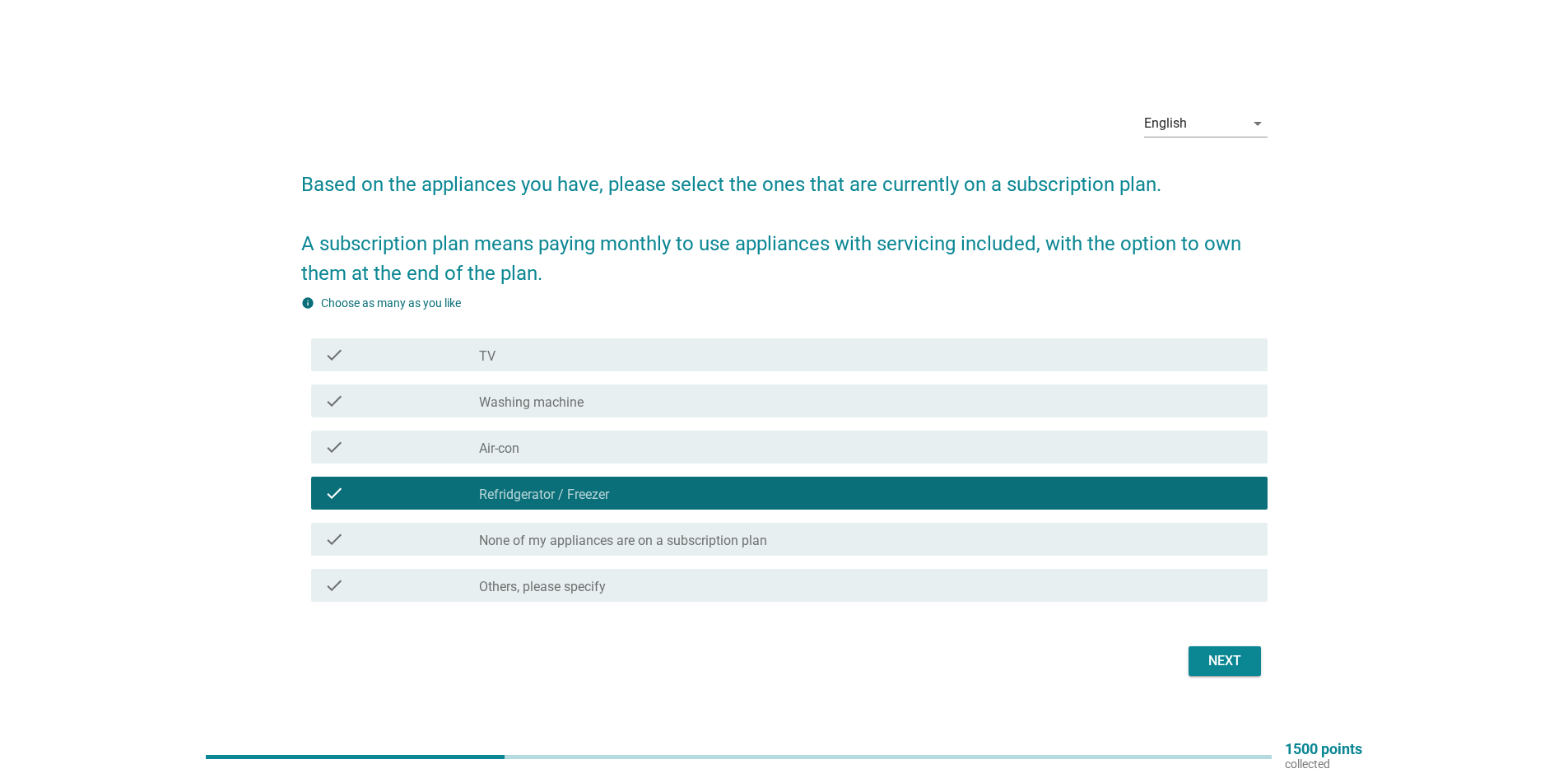
click at [1227, 665] on div "Next" at bounding box center [1224, 660] width 46 height 19
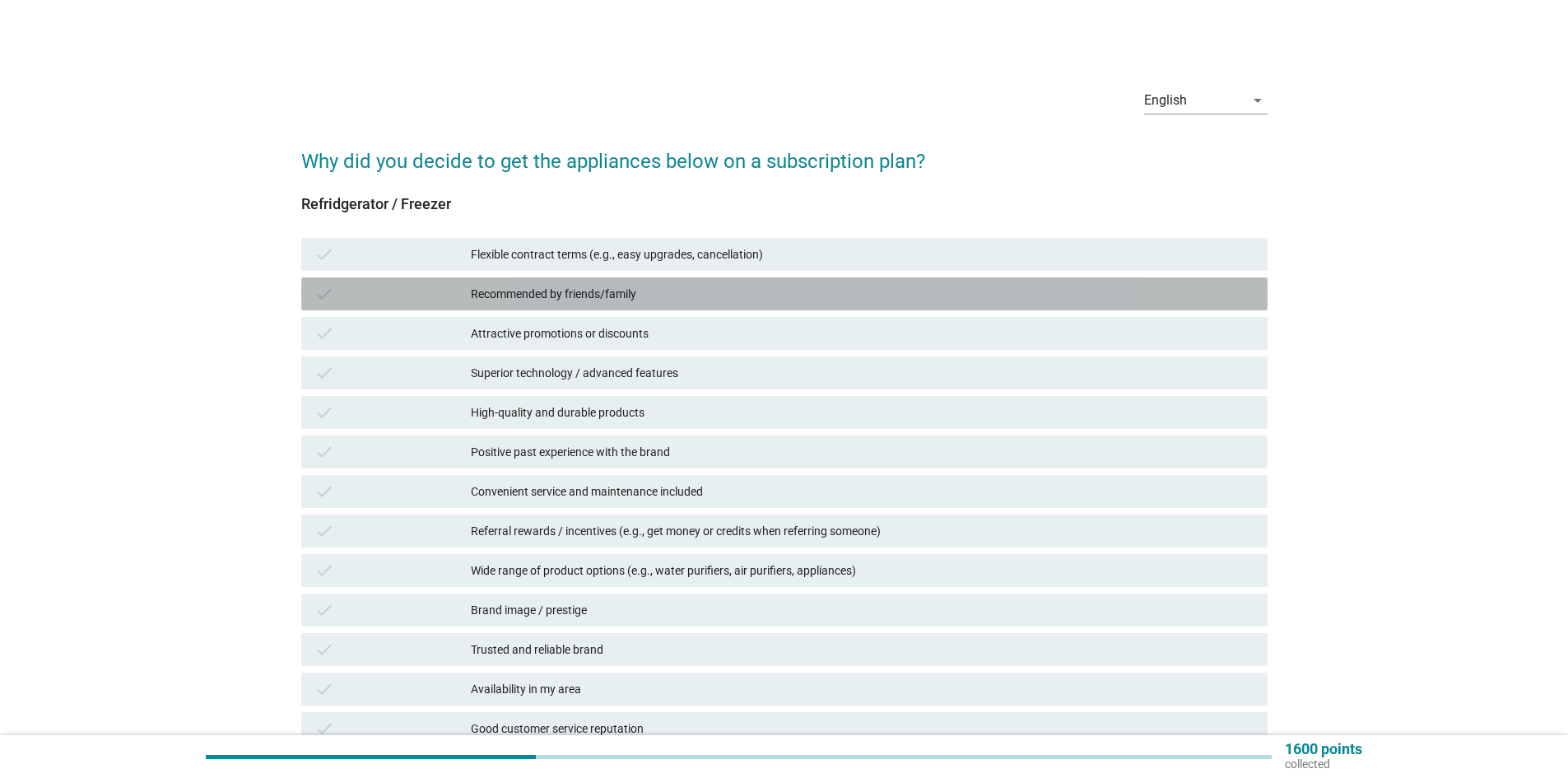
click at [630, 287] on div "Recommended by friends/family" at bounding box center [862, 294] width 784 height 19
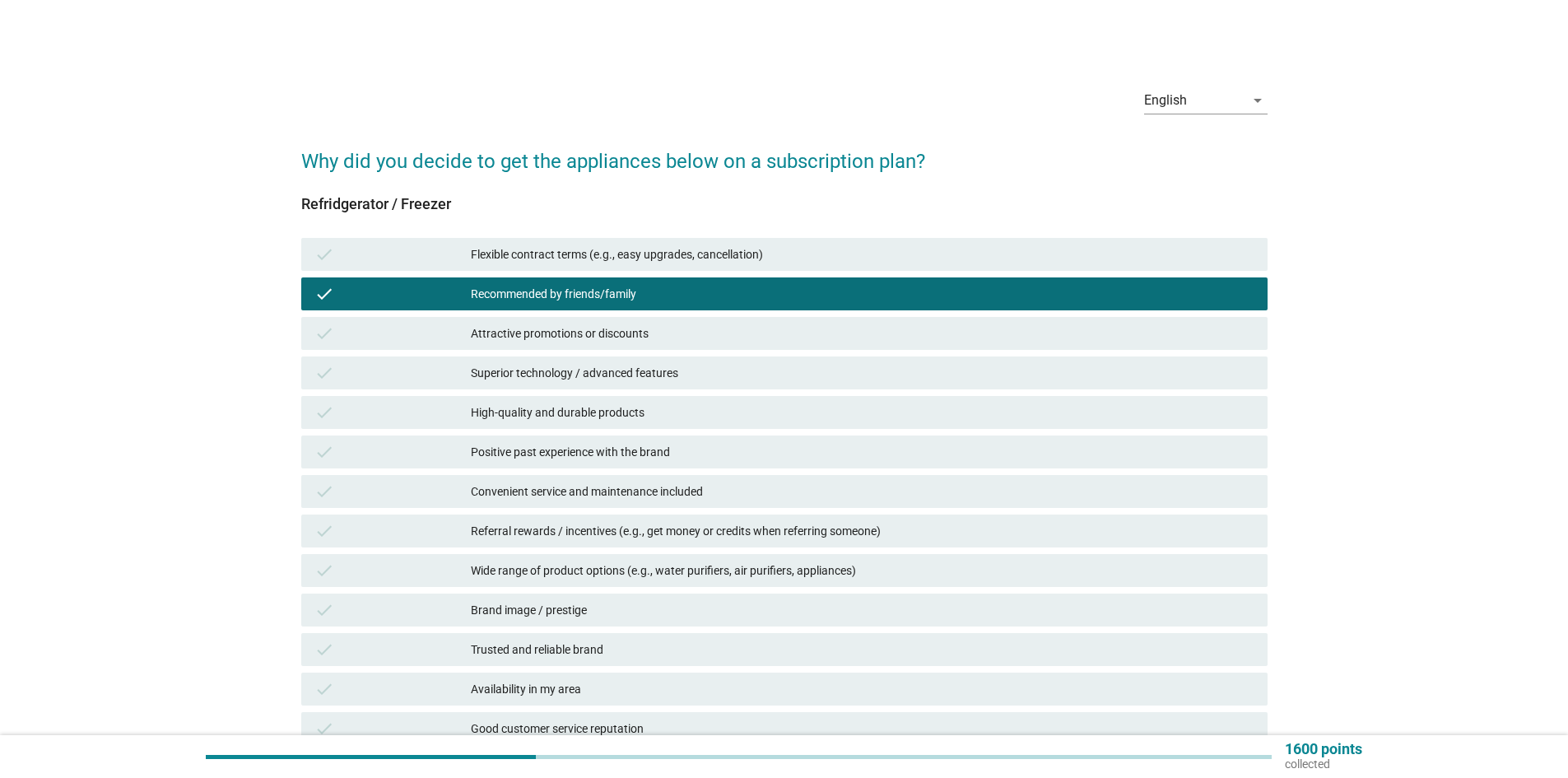
scroll to position [247, 0]
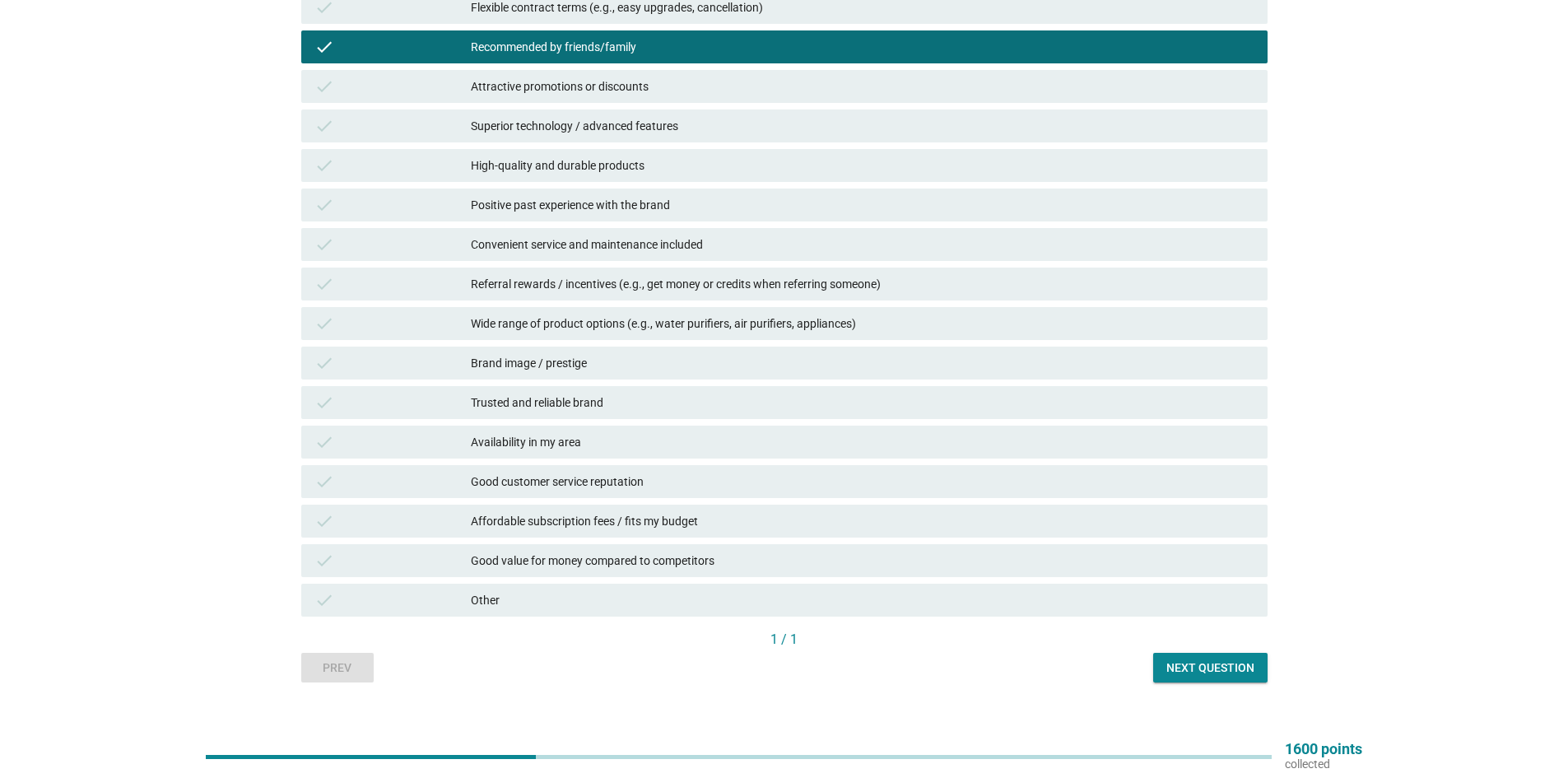
click at [1191, 679] on button "Next question" at bounding box center [1210, 667] width 114 height 30
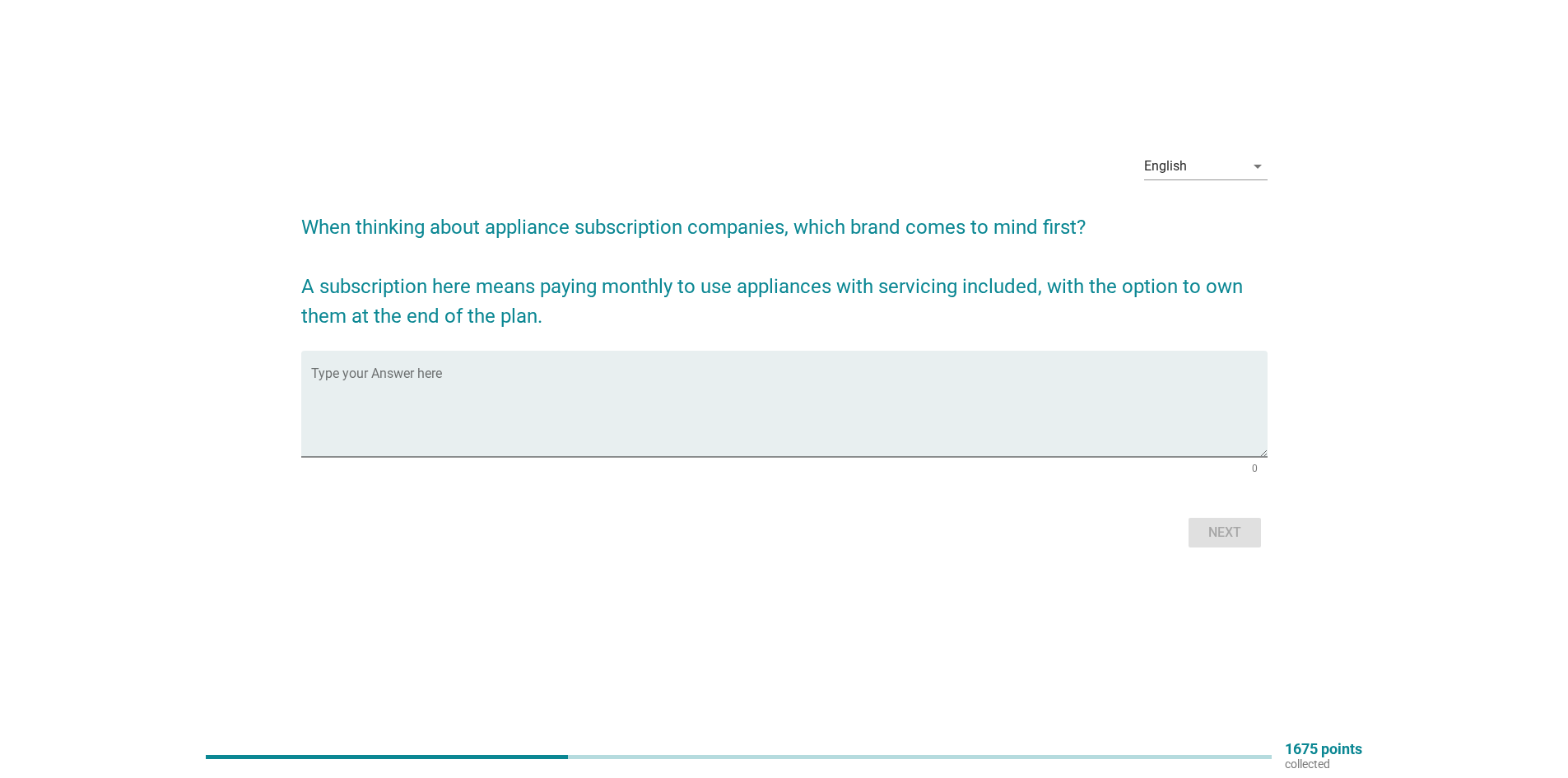
scroll to position [0, 0]
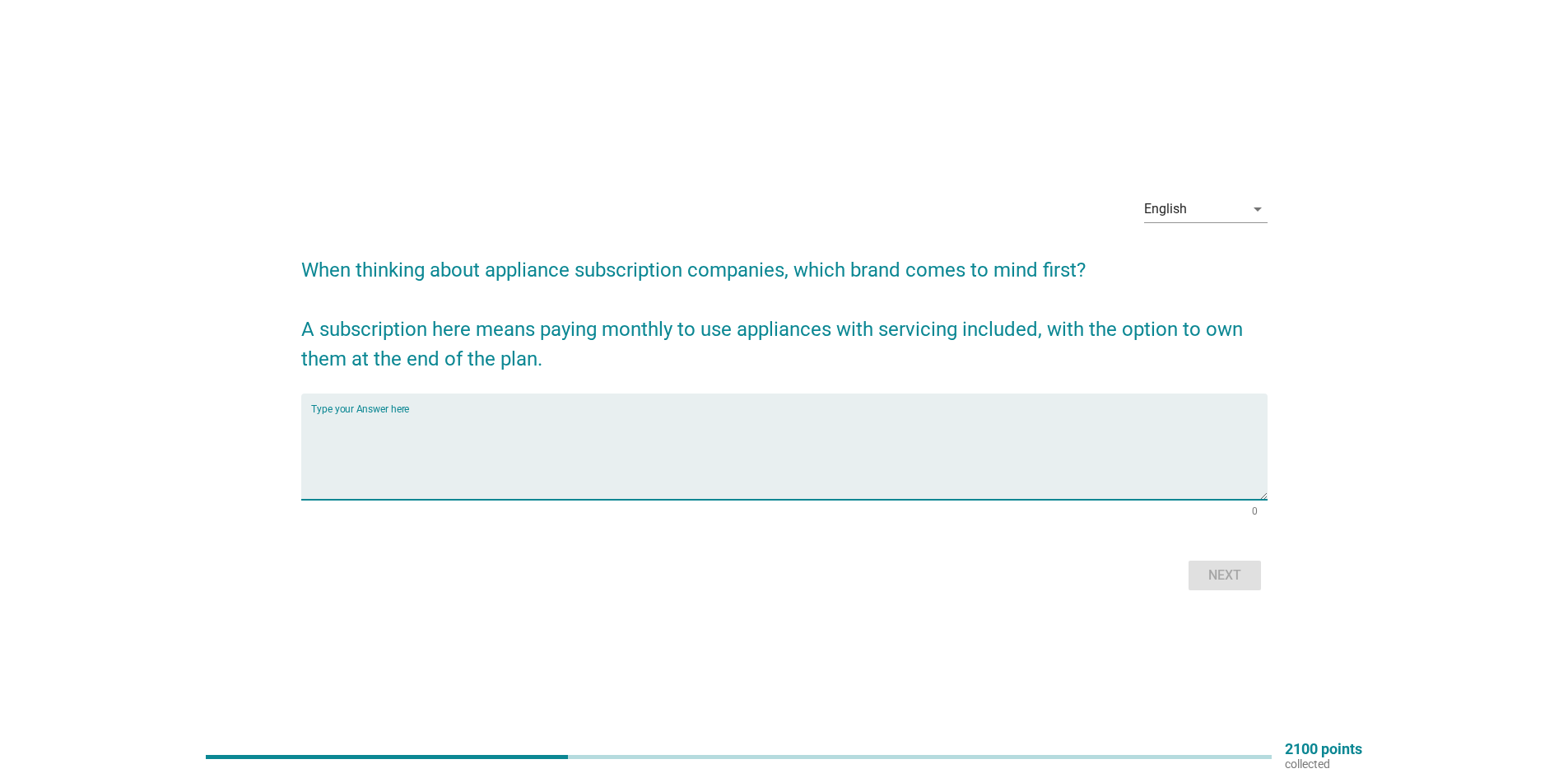
click at [652, 426] on textarea "Type your Answer here" at bounding box center [790, 456] width 956 height 86
type textarea "LG"
click at [1226, 569] on div "Next" at bounding box center [1224, 575] width 46 height 19
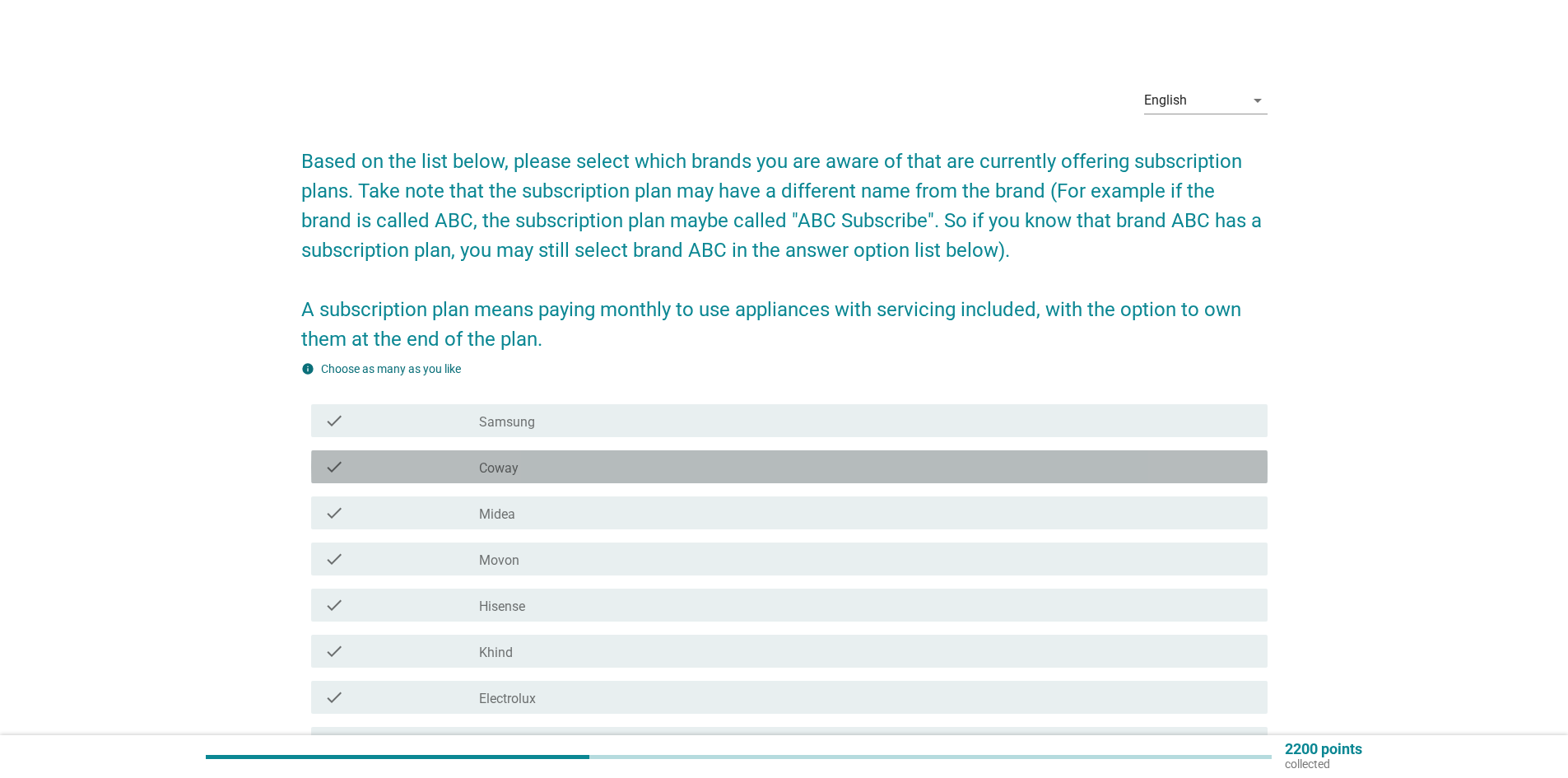
click at [564, 460] on div "check_box_outline_blank Coway" at bounding box center [867, 466] width 775 height 19
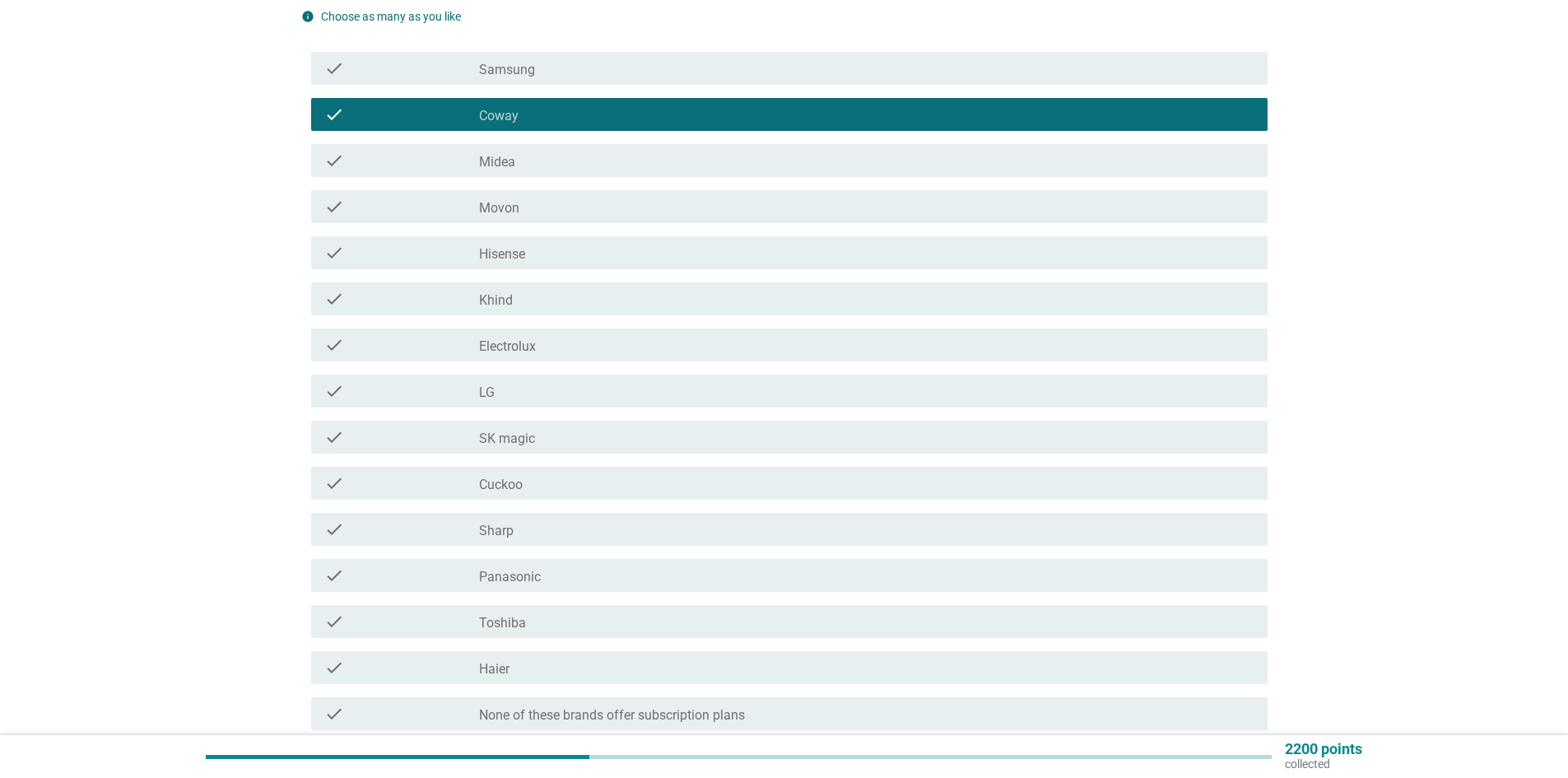
scroll to position [547, 0]
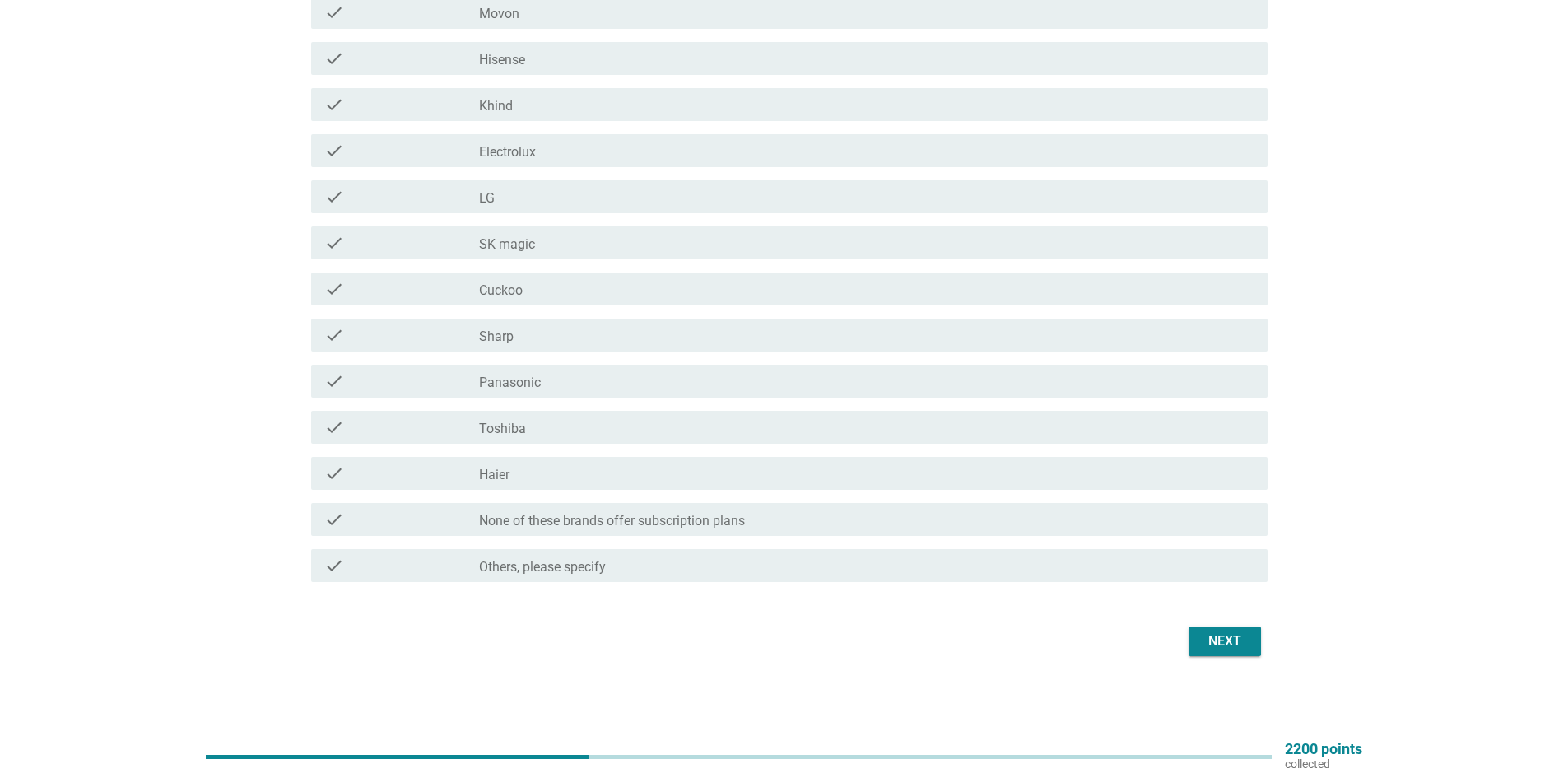
click at [1229, 634] on div "Next" at bounding box center [1224, 641] width 46 height 19
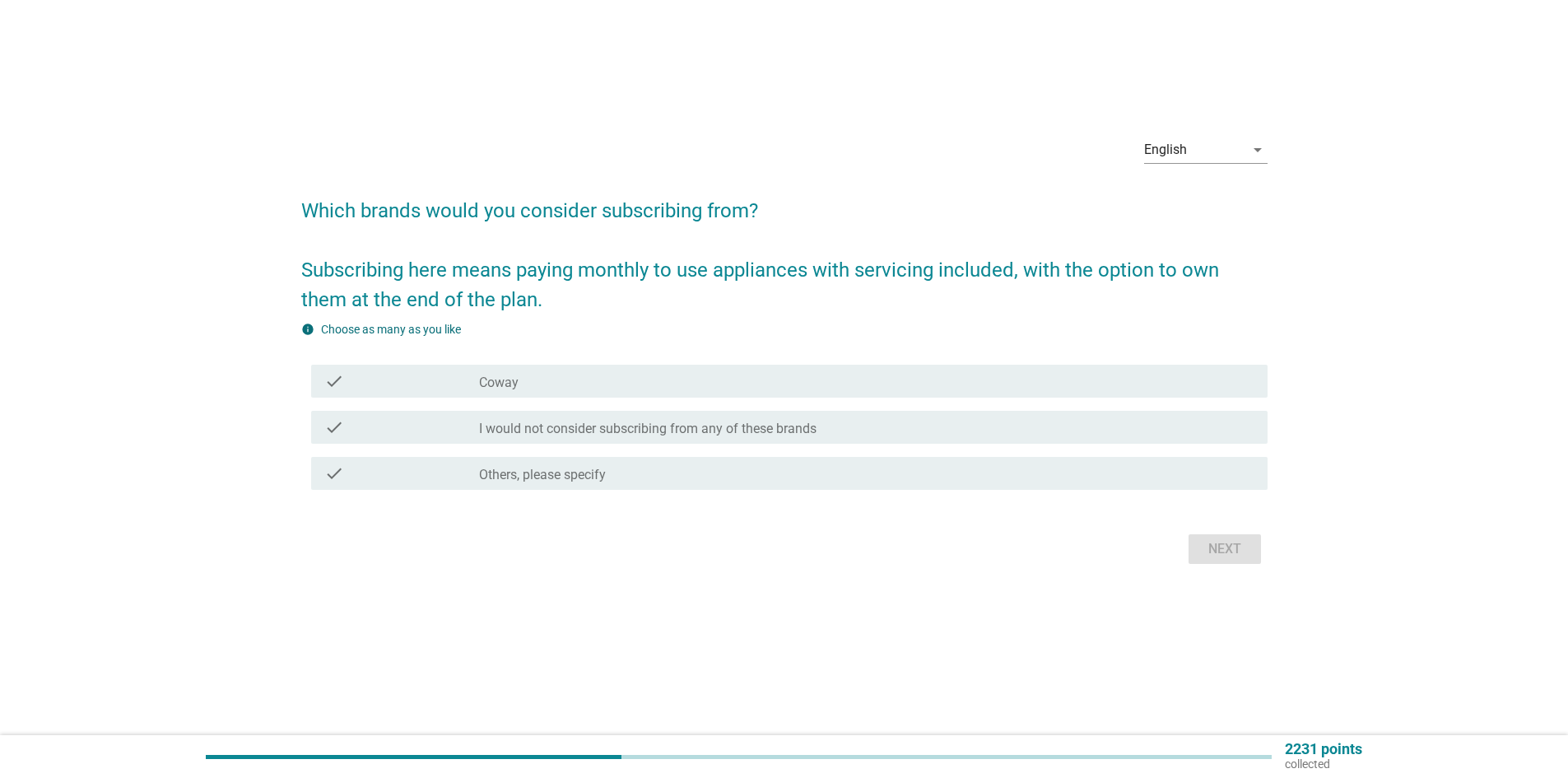
scroll to position [0, 0]
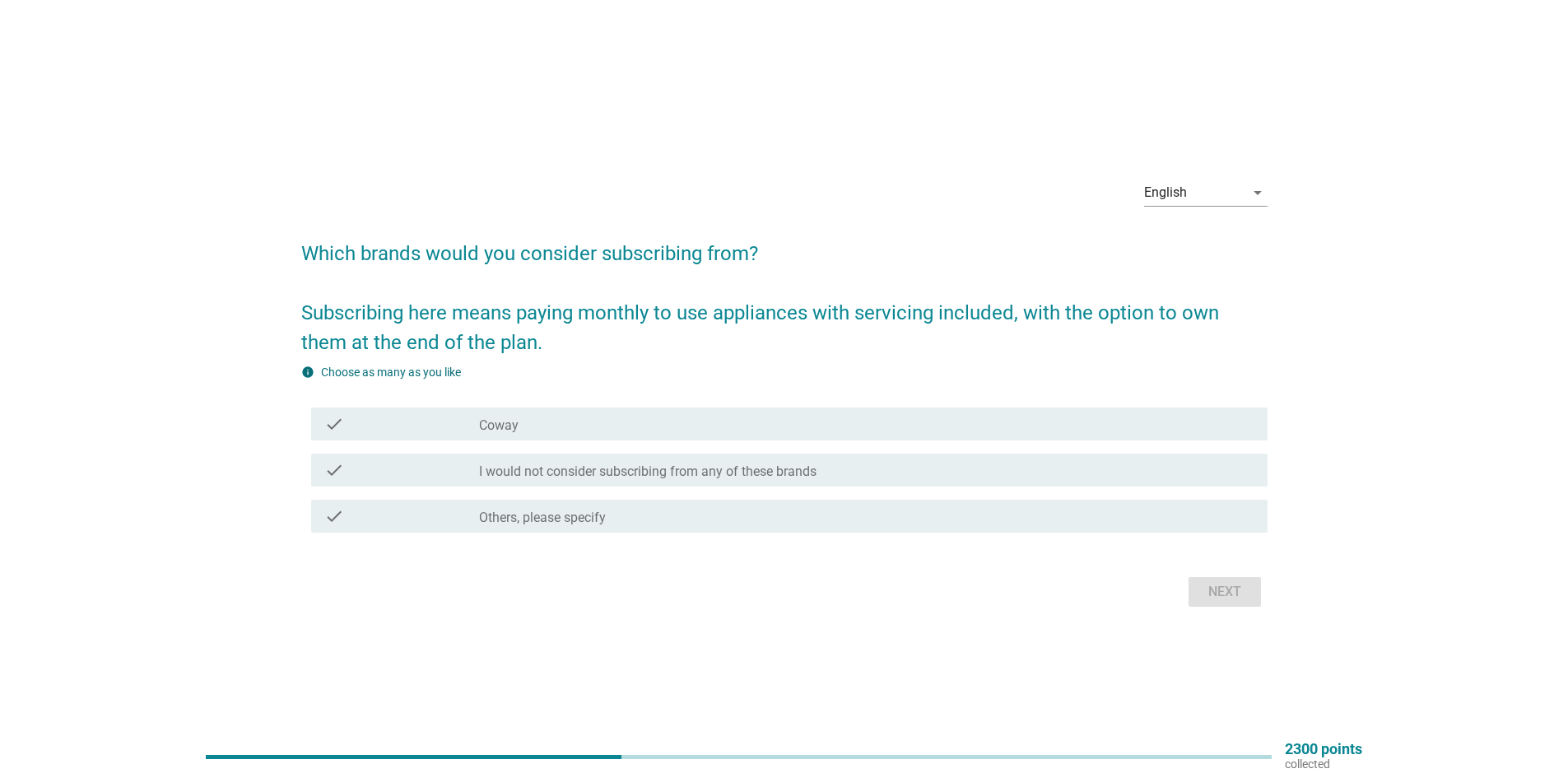
click at [682, 470] on label "I would not consider subscribing from any of these brands" at bounding box center [647, 472] width 338 height 16
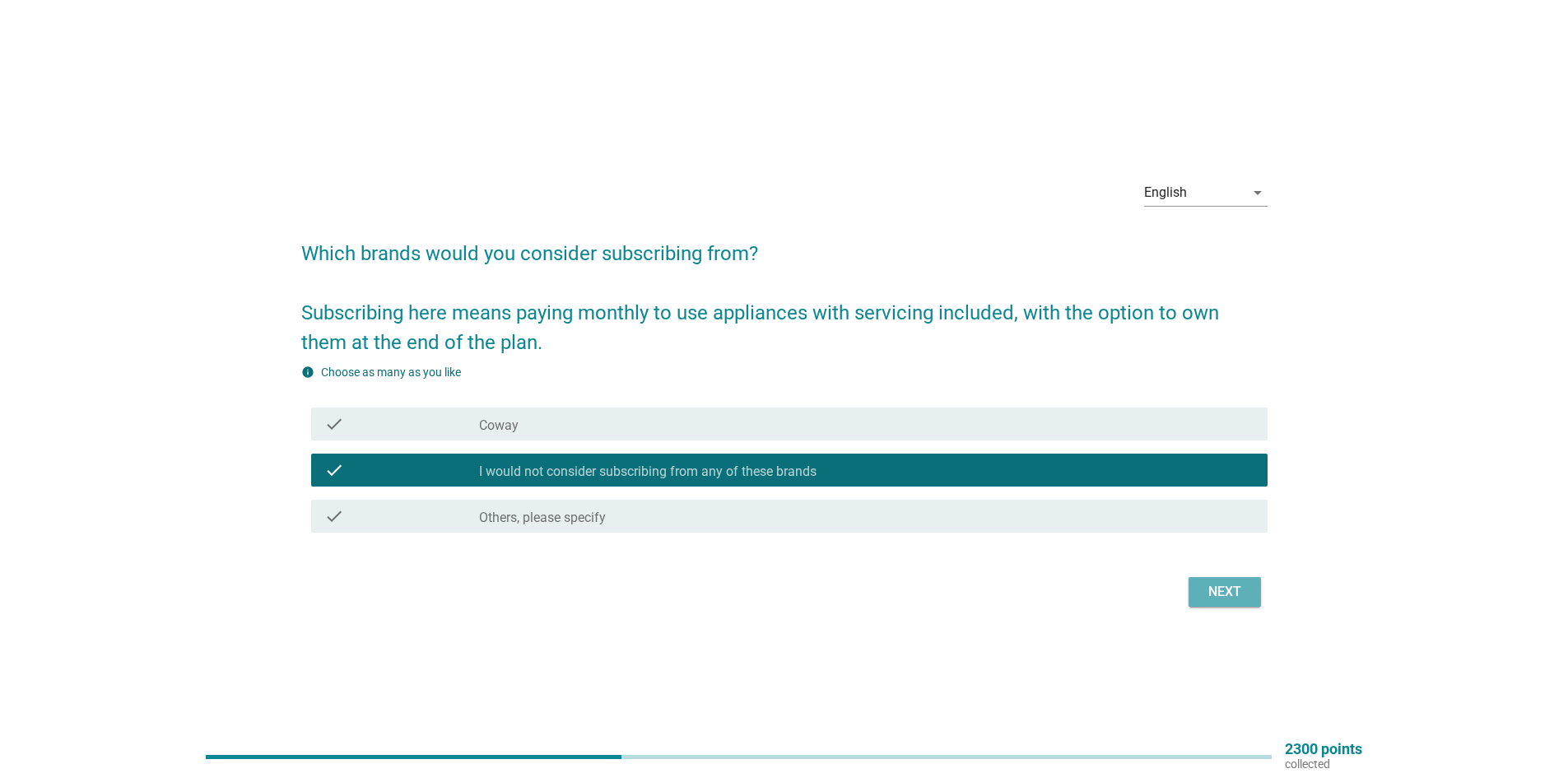
click at [1235, 587] on div "Next" at bounding box center [1224, 592] width 46 height 19
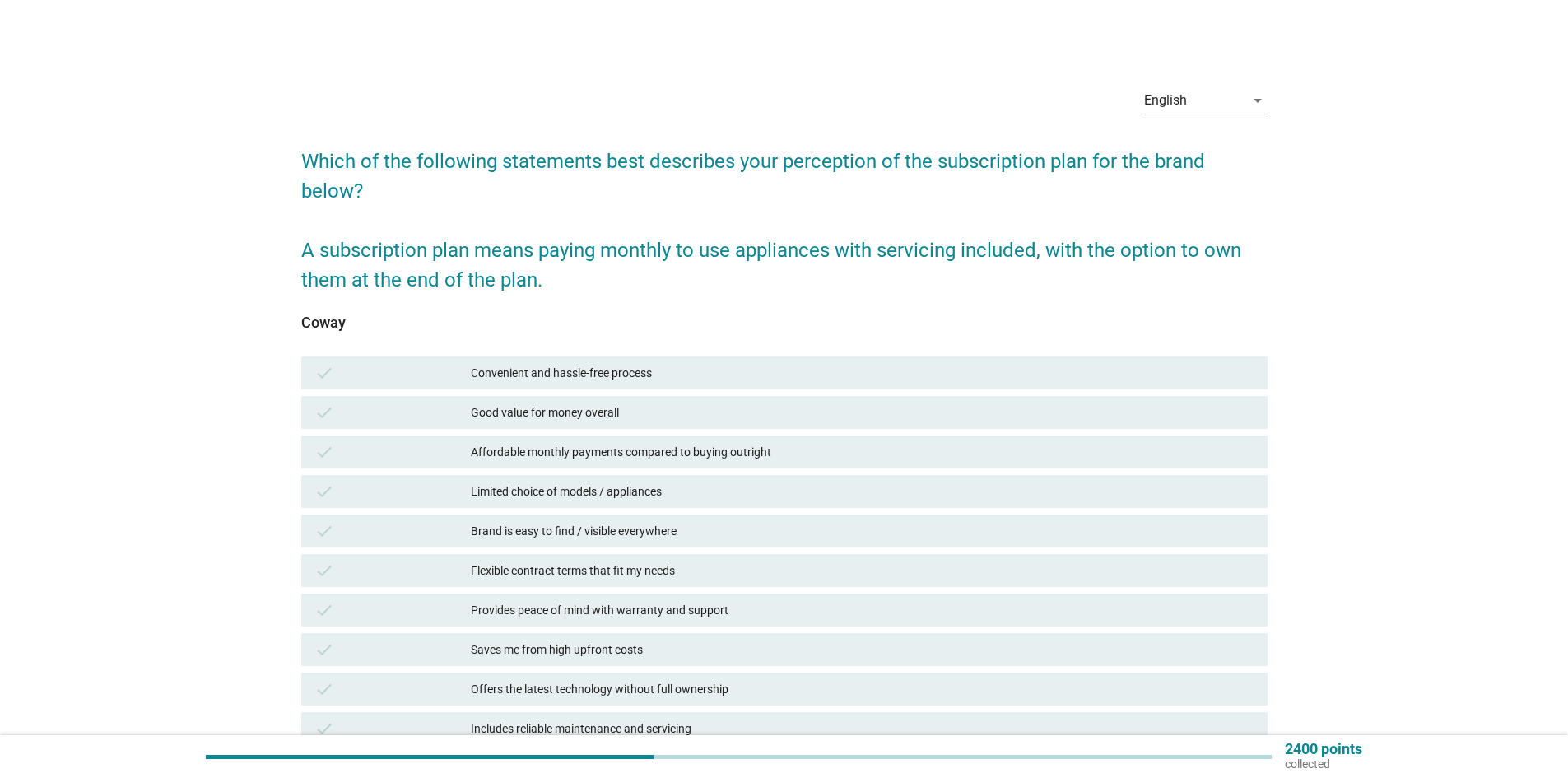
click at [624, 342] on div "Coway check Convenient and hassle-free process check Good value for money overa…" at bounding box center [784, 636] width 966 height 642
click at [624, 374] on div "Convenient and hassle-free process" at bounding box center [862, 372] width 784 height 19
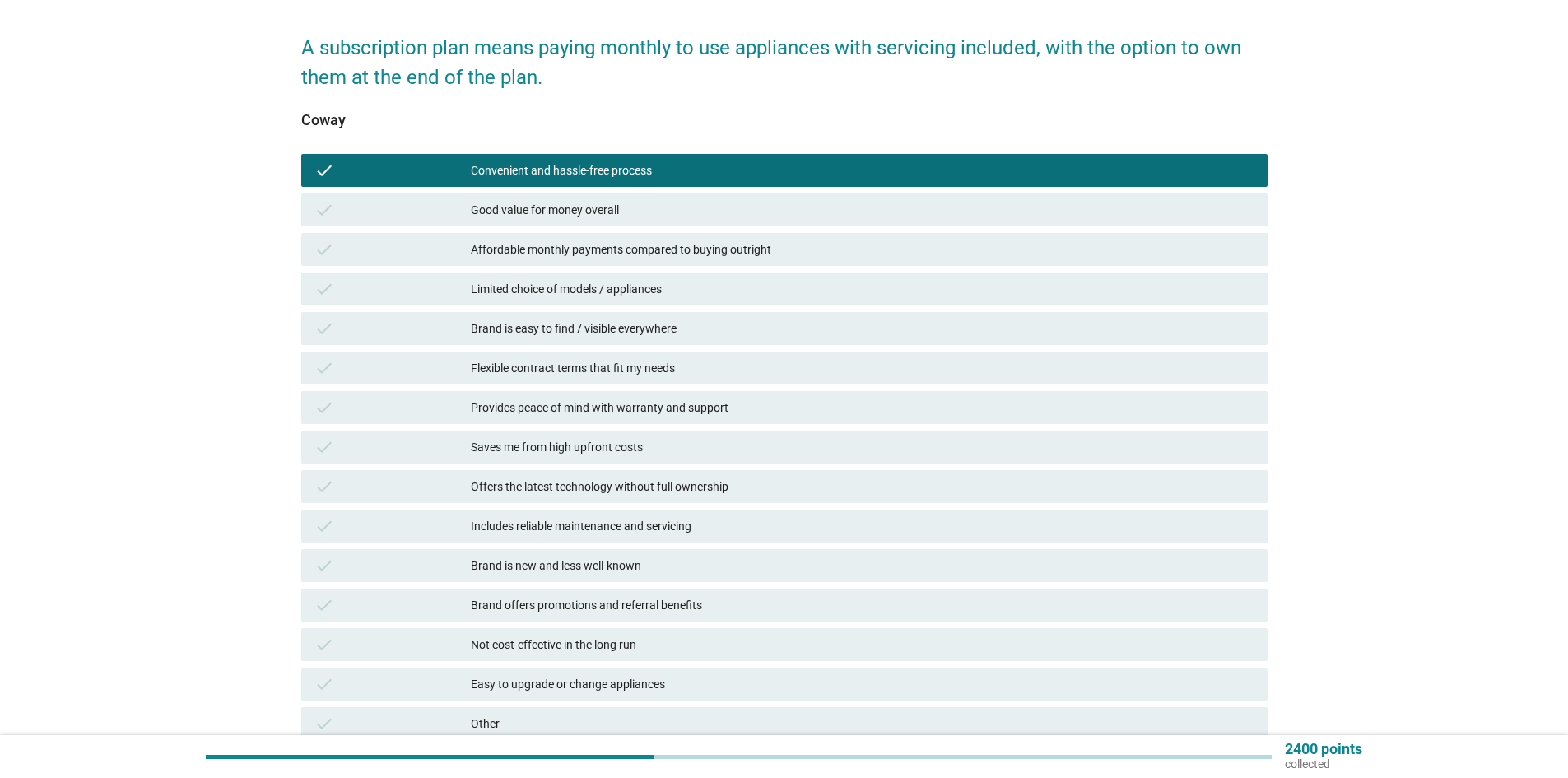
scroll to position [329, 0]
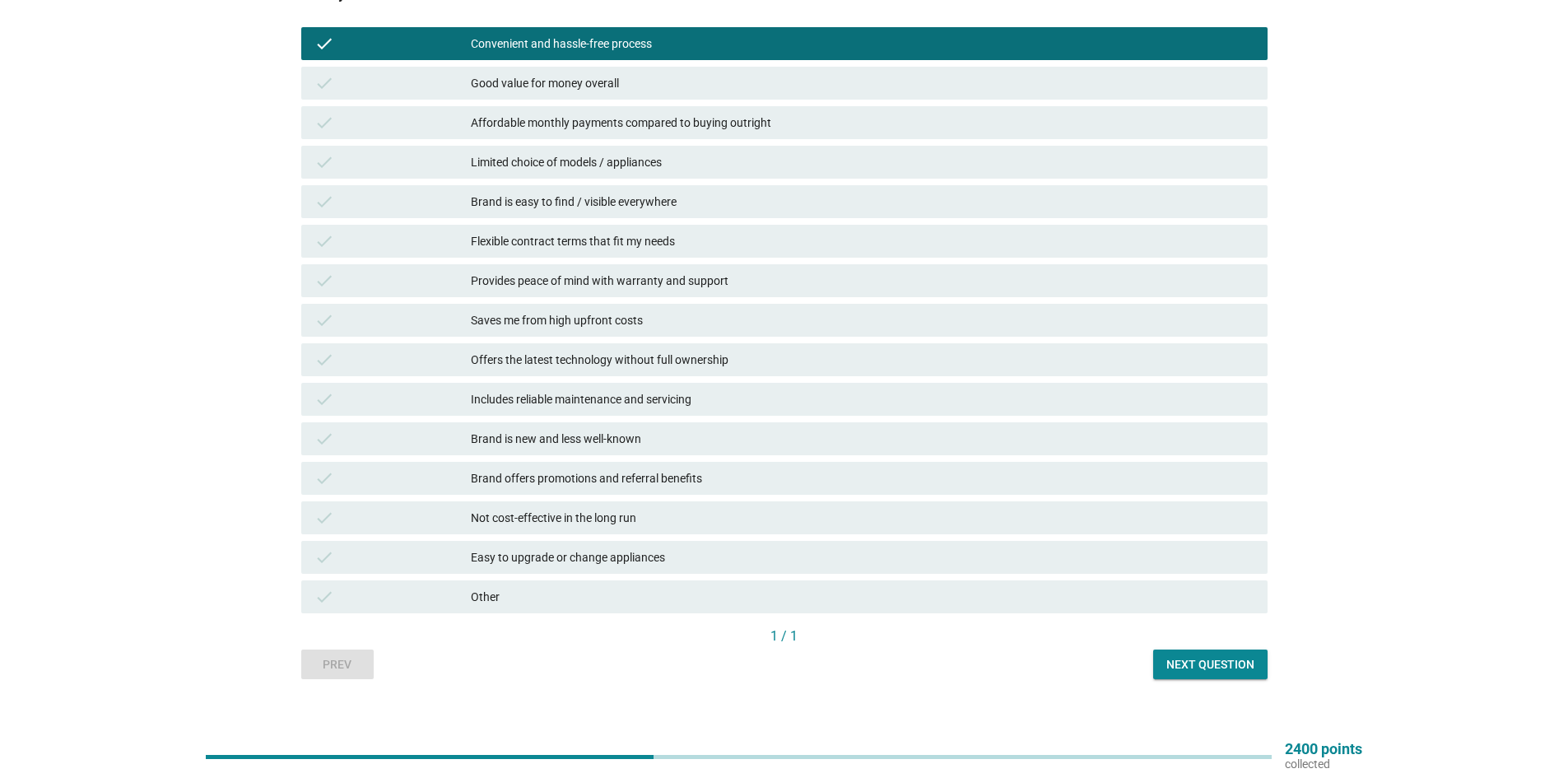
click at [1197, 668] on div "Next question" at bounding box center [1210, 665] width 88 height 17
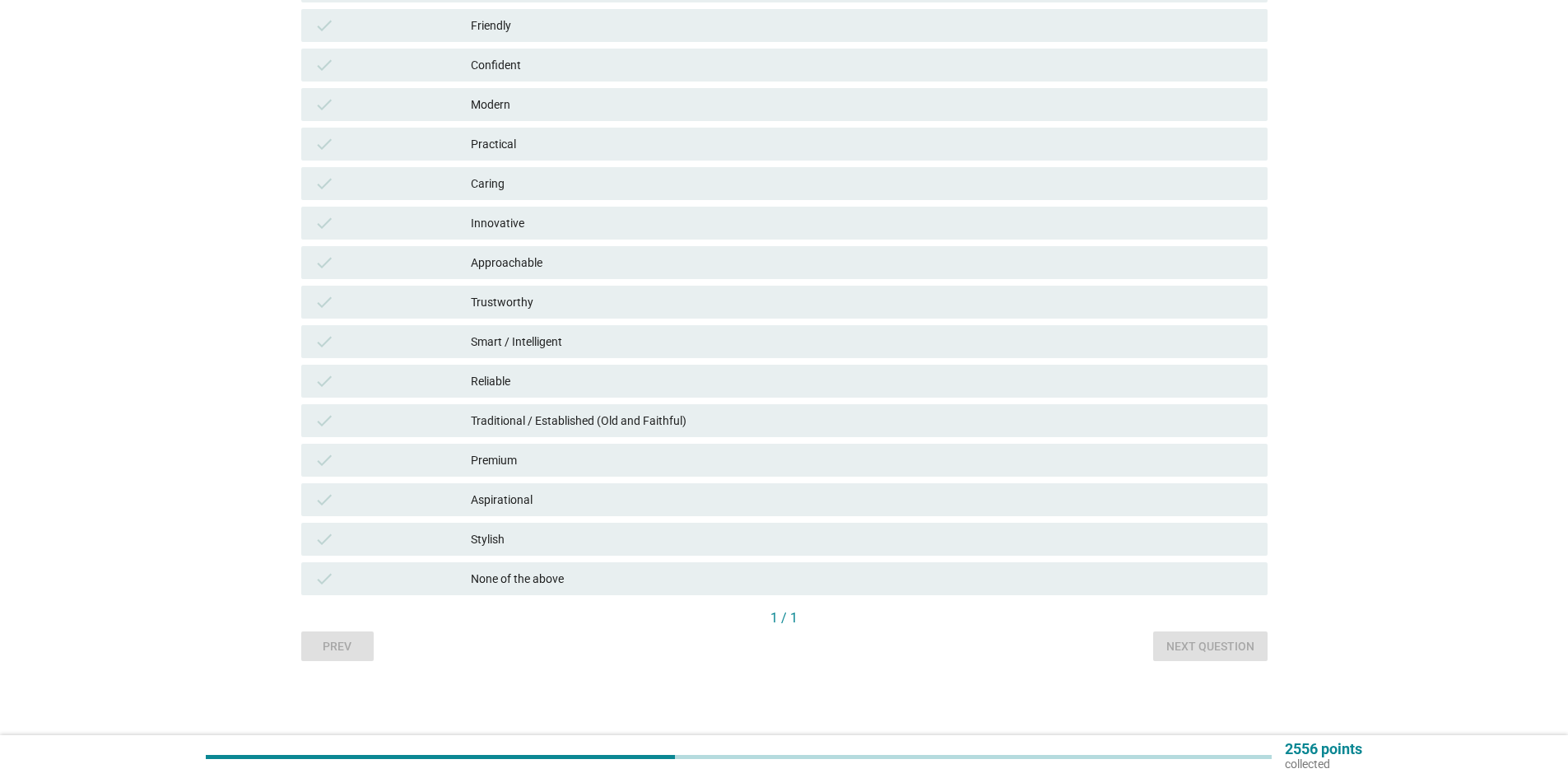
scroll to position [0, 0]
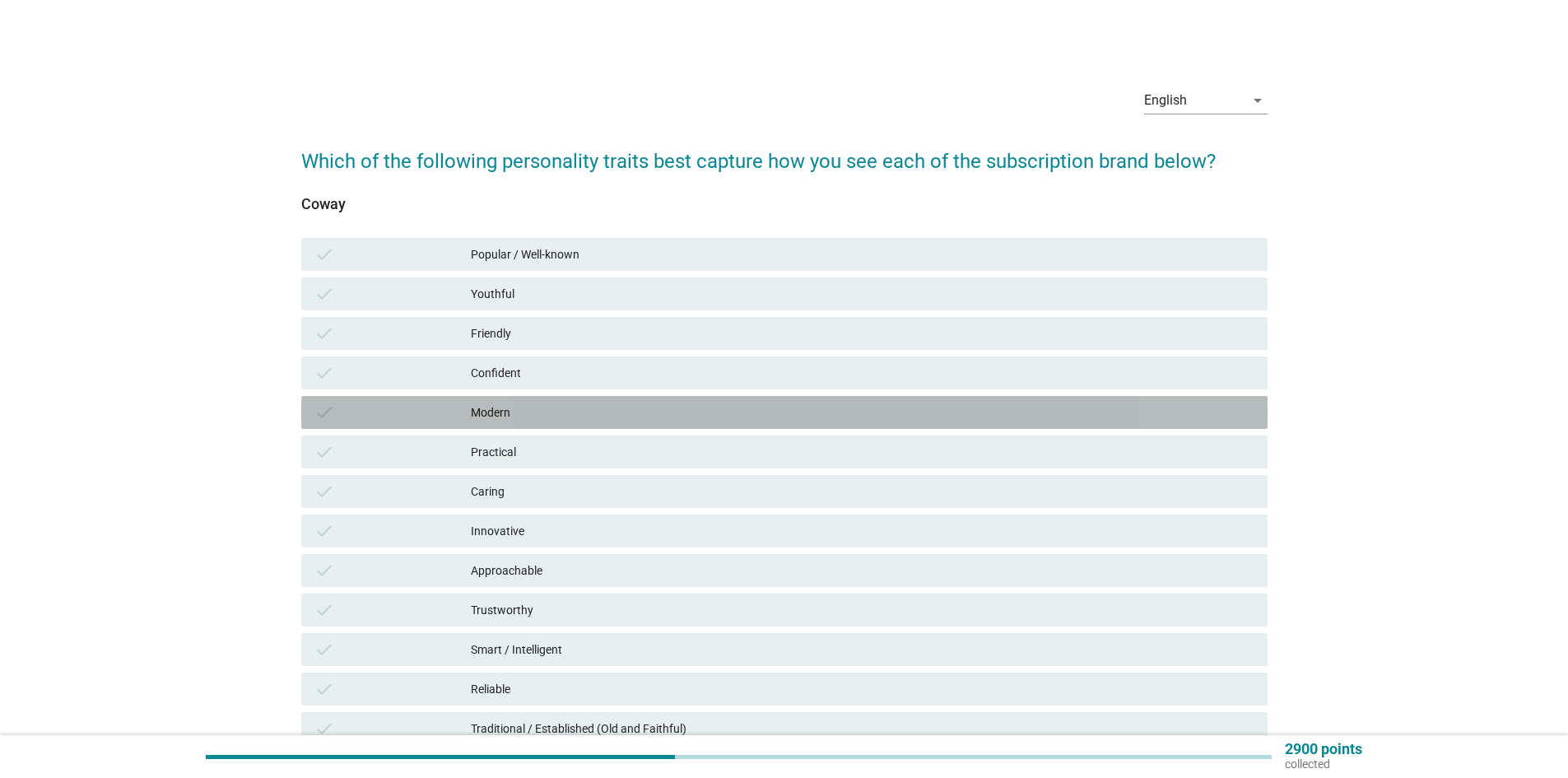
click at [540, 413] on div "Modern" at bounding box center [862, 412] width 784 height 19
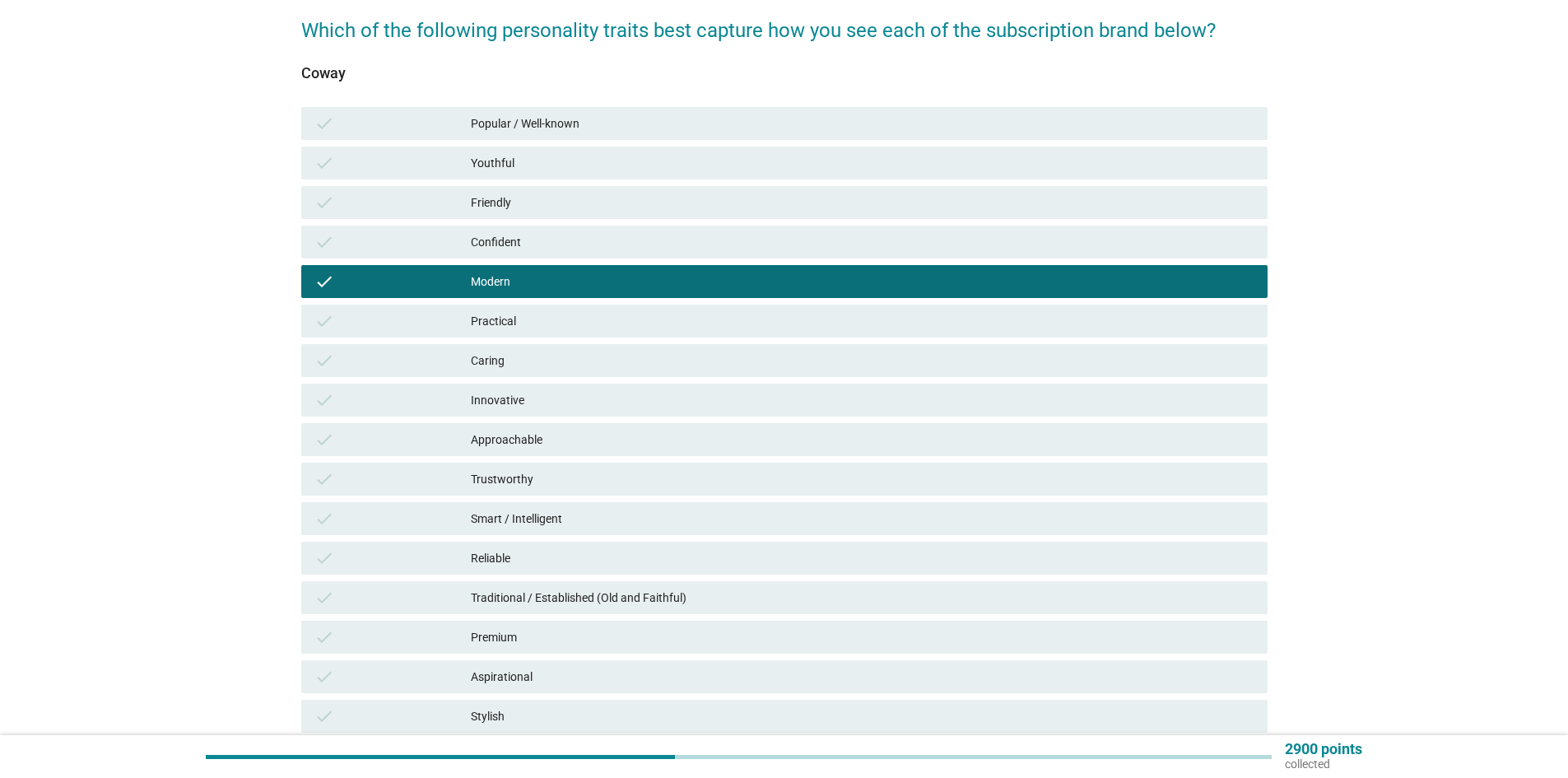
scroll to position [308, 0]
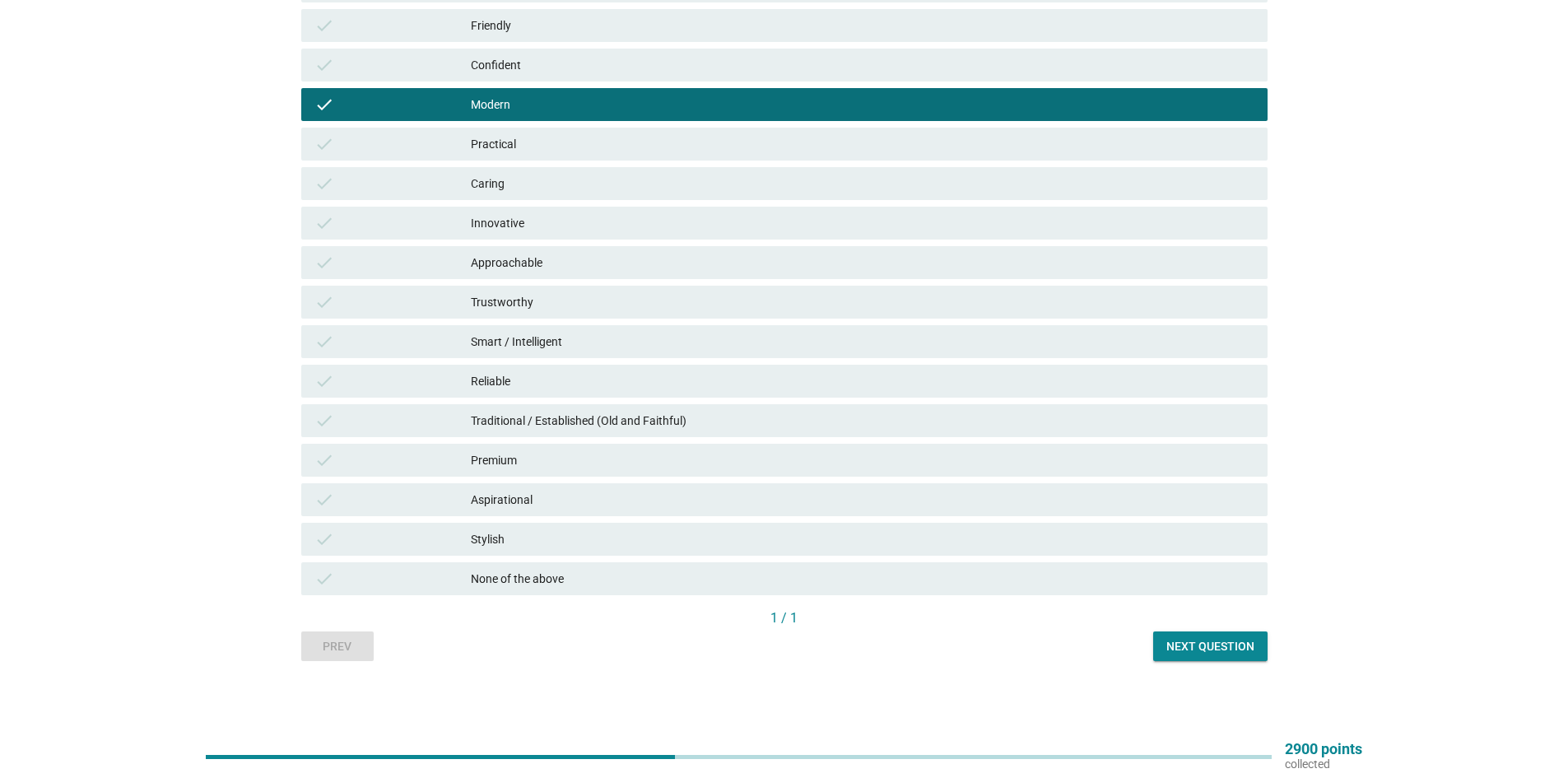
click at [1208, 651] on div "Next question" at bounding box center [1210, 647] width 88 height 17
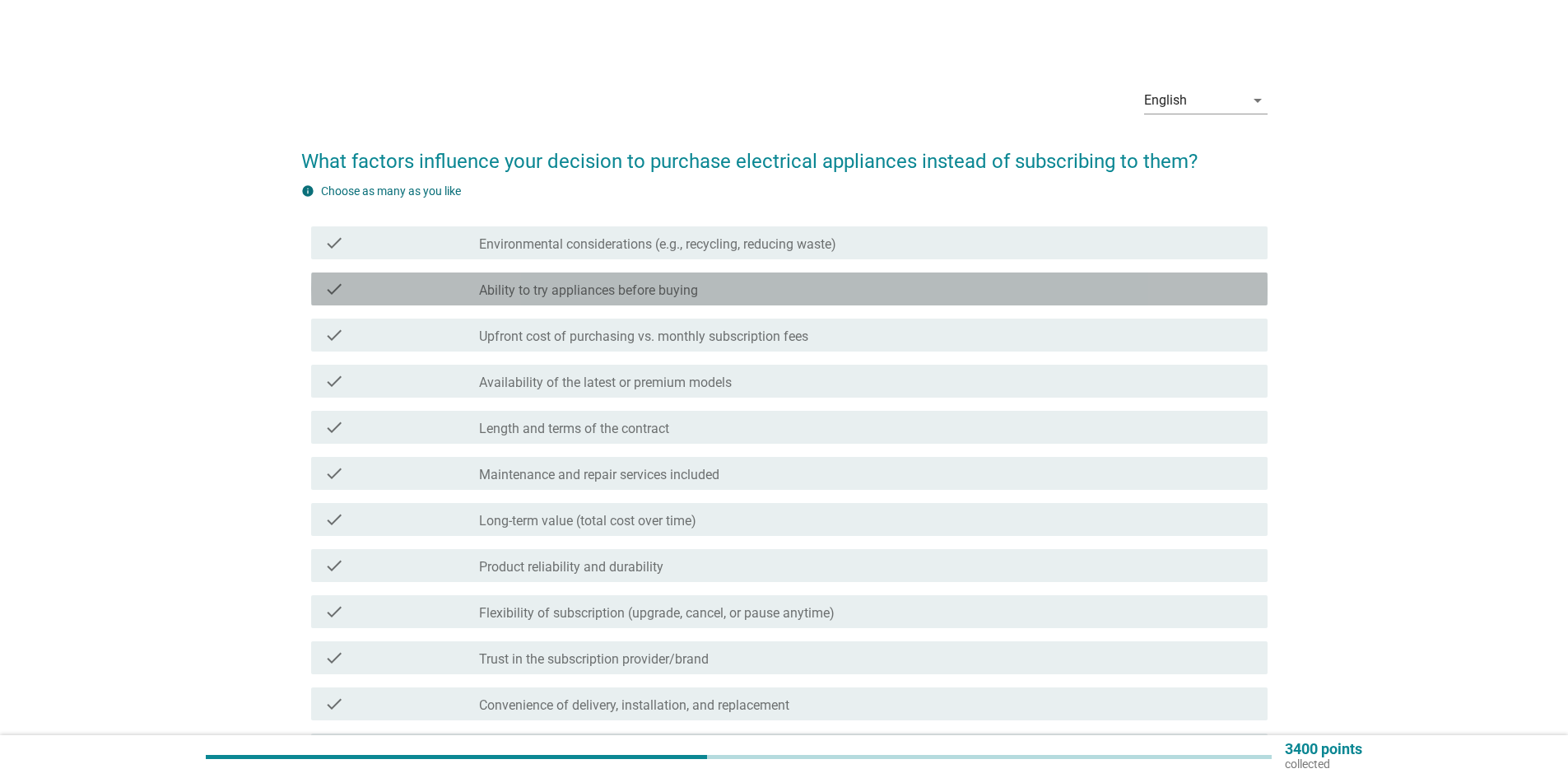
click at [596, 290] on label "Ability to try appliances before buying" at bounding box center [588, 290] width 219 height 16
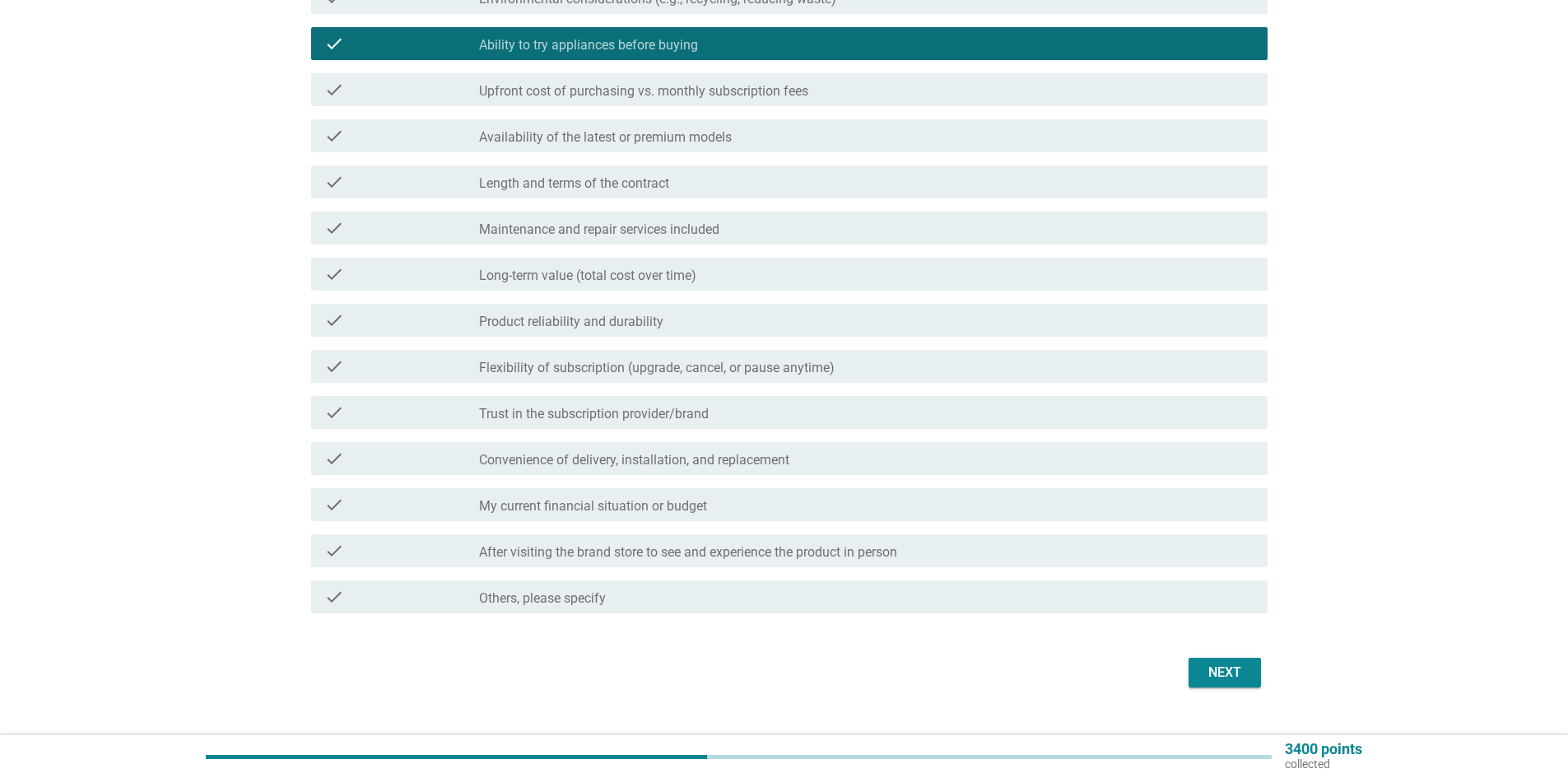
scroll to position [247, 0]
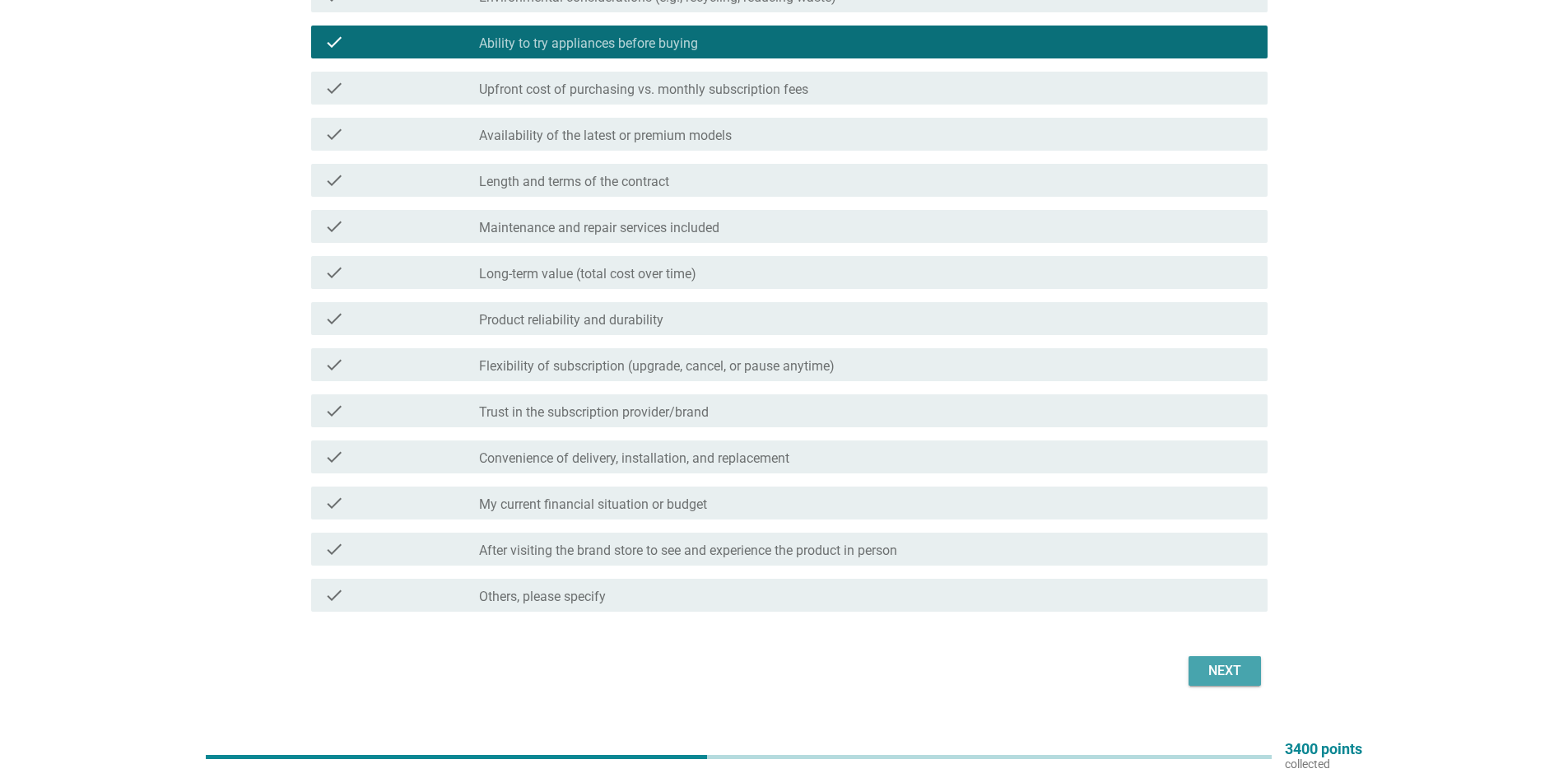
click at [1195, 676] on button "Next" at bounding box center [1225, 670] width 73 height 30
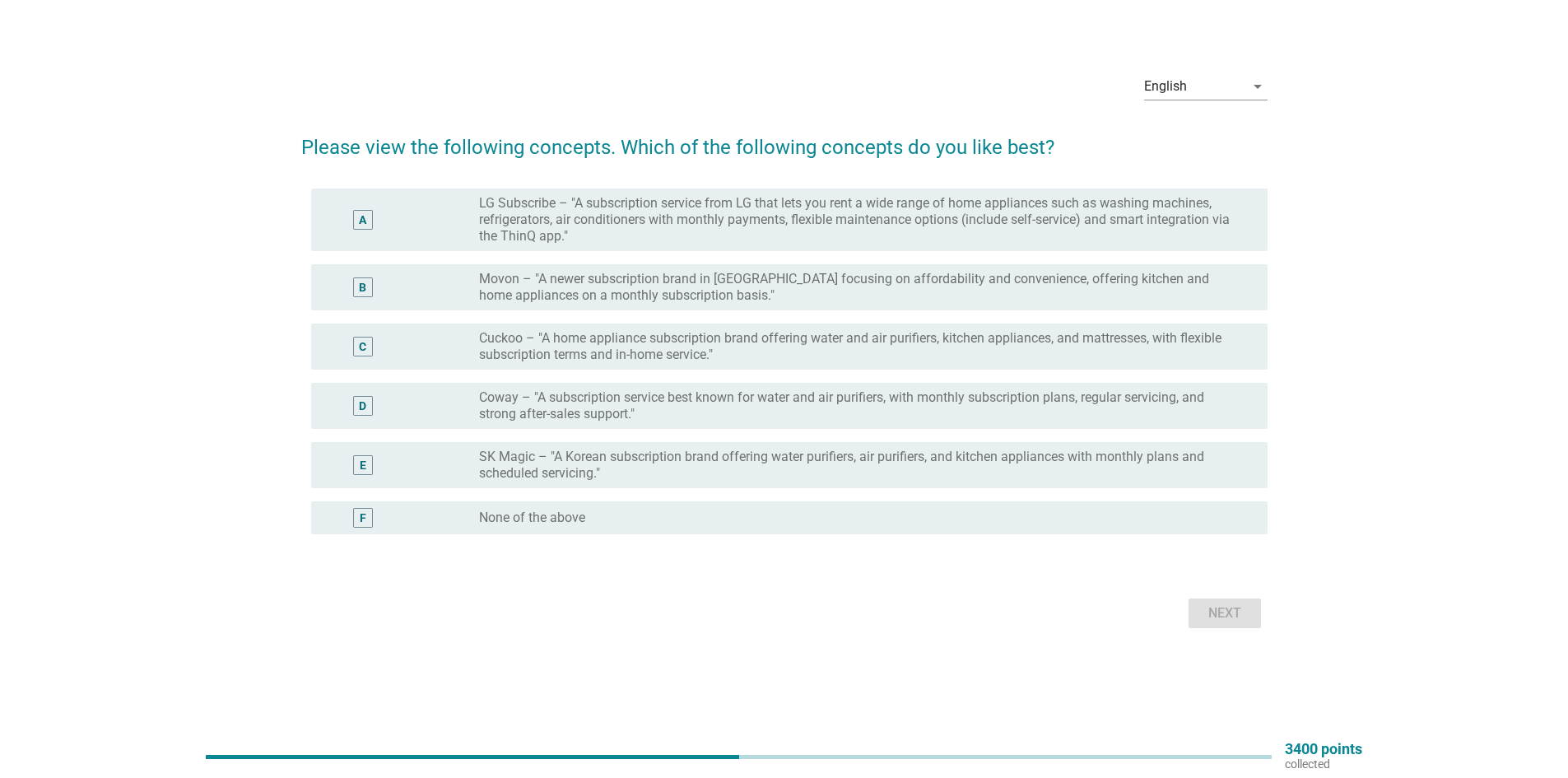
scroll to position [0, 0]
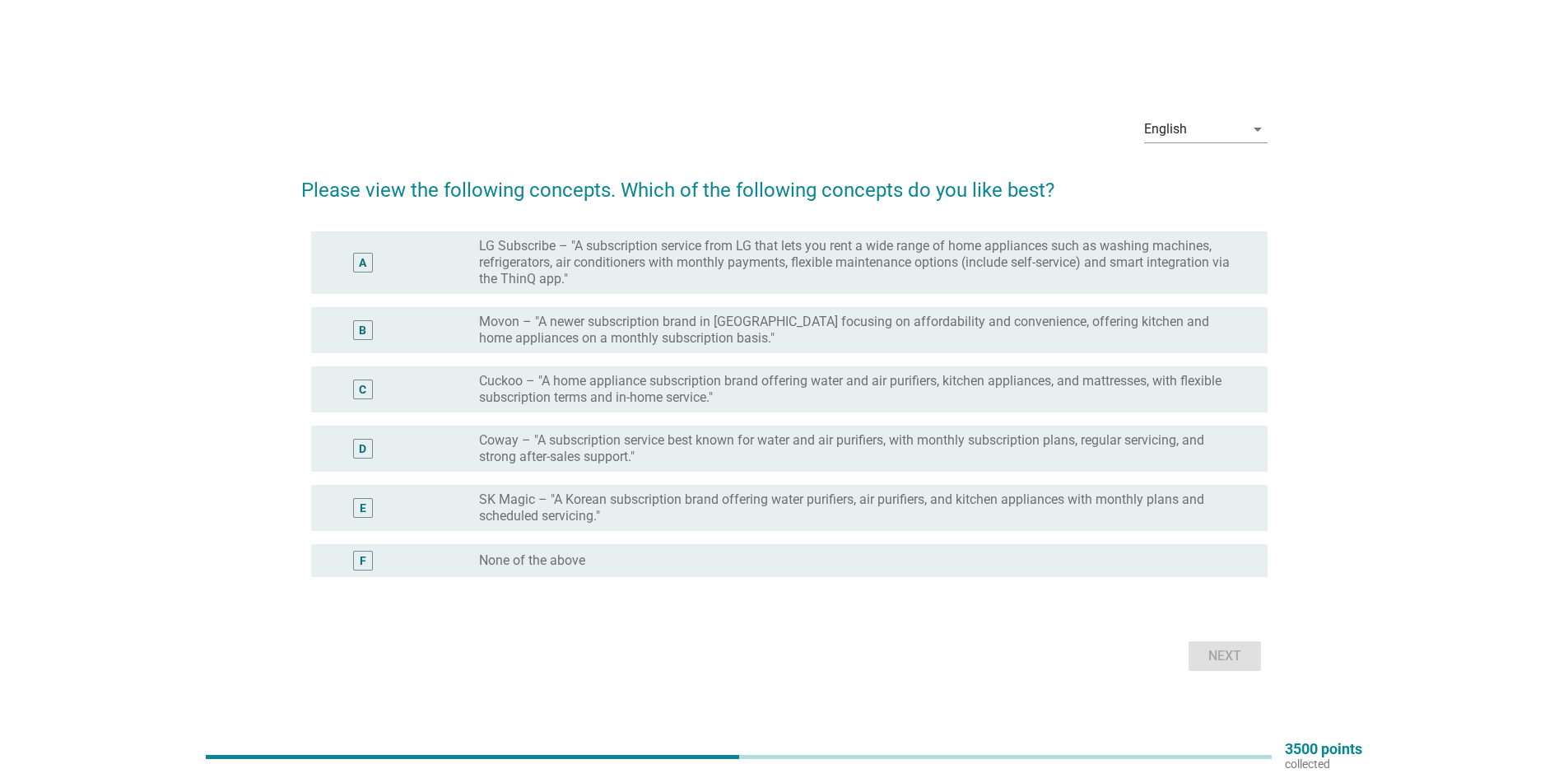
click at [615, 256] on label "LG Subscribe – "A subscription service from LG that lets you rent a wide range …" at bounding box center [860, 262] width 762 height 49
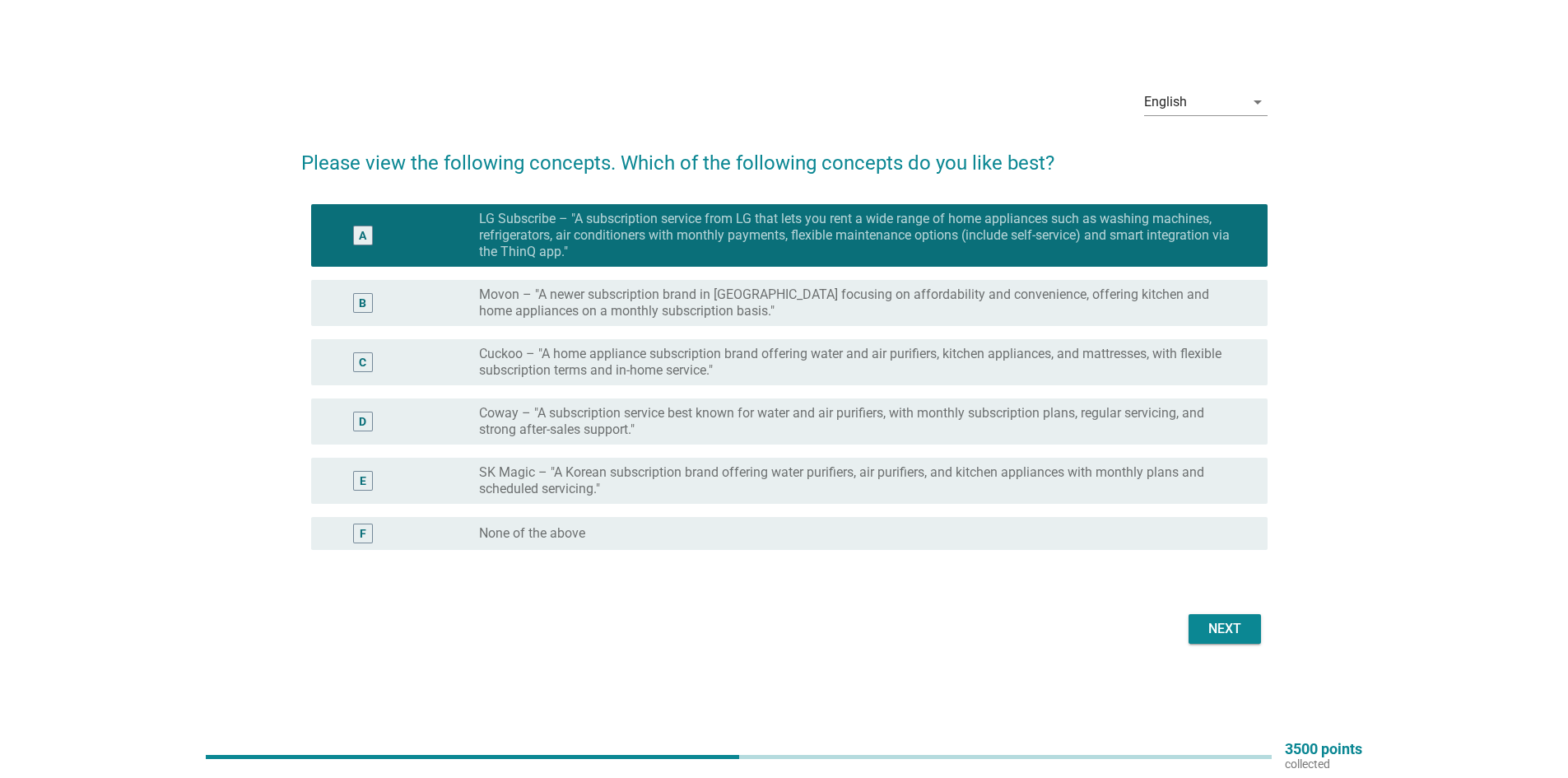
scroll to position [43, 0]
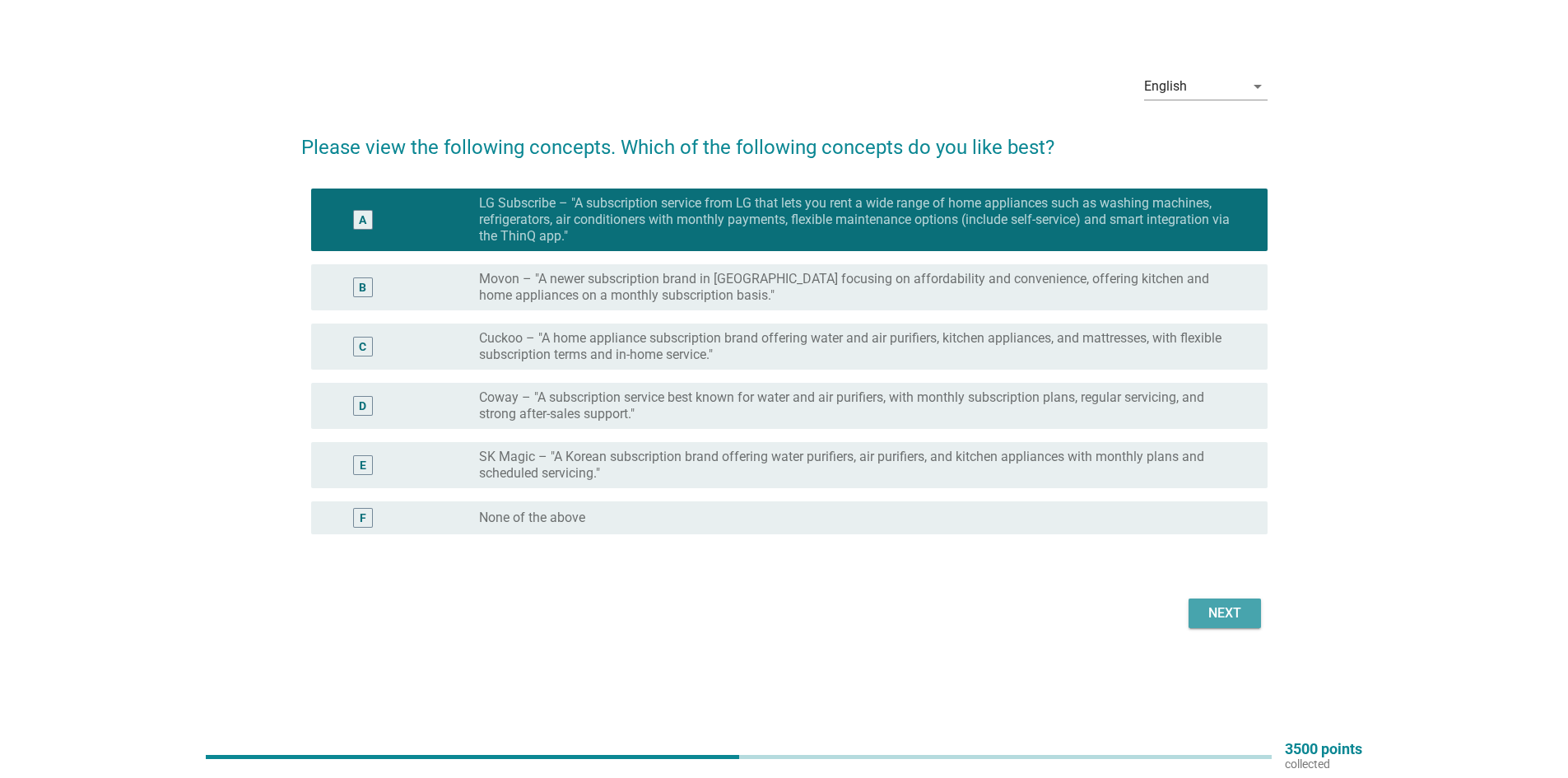
click at [1215, 618] on div "Next" at bounding box center [1224, 613] width 46 height 19
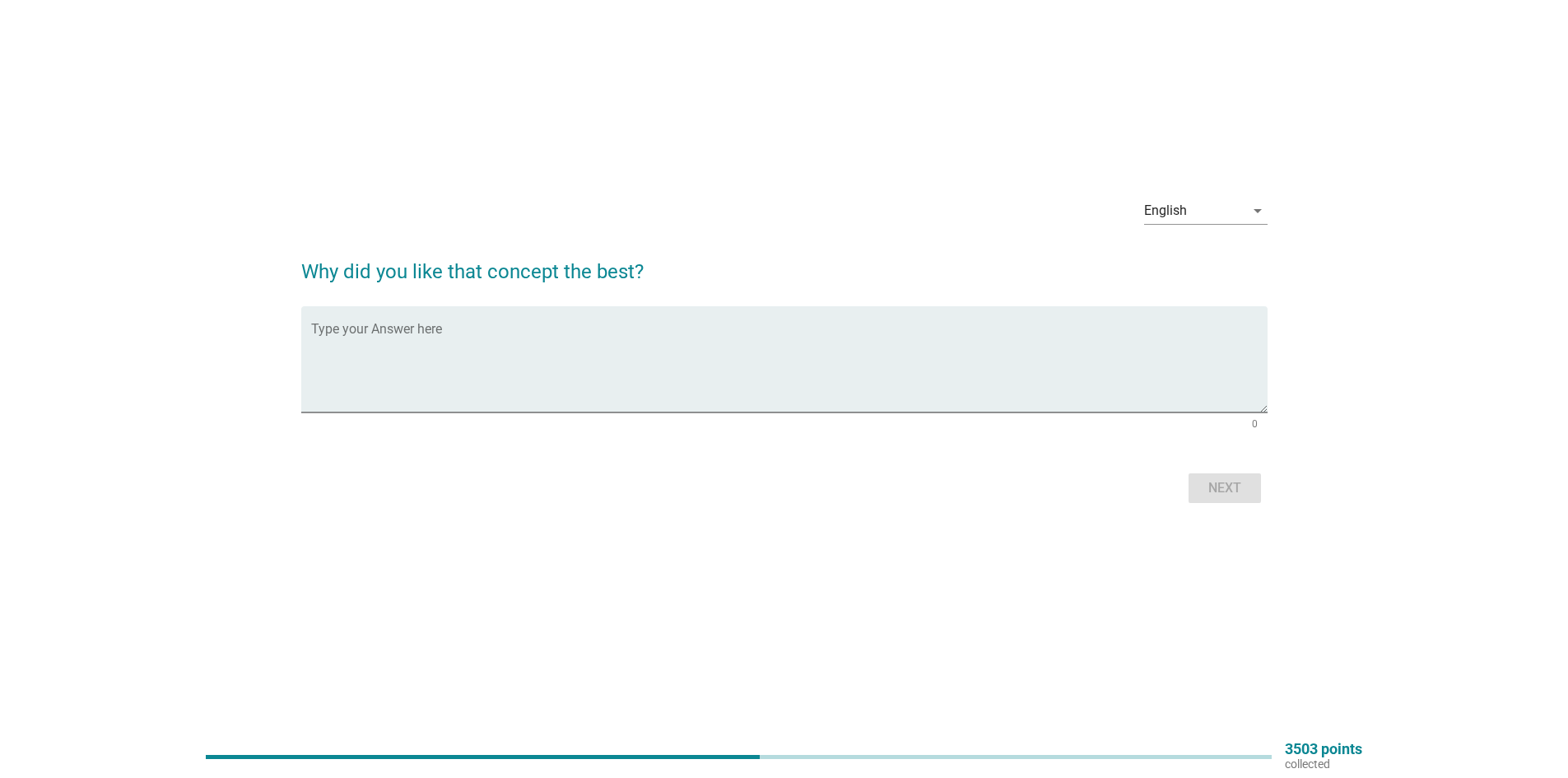
scroll to position [0, 0]
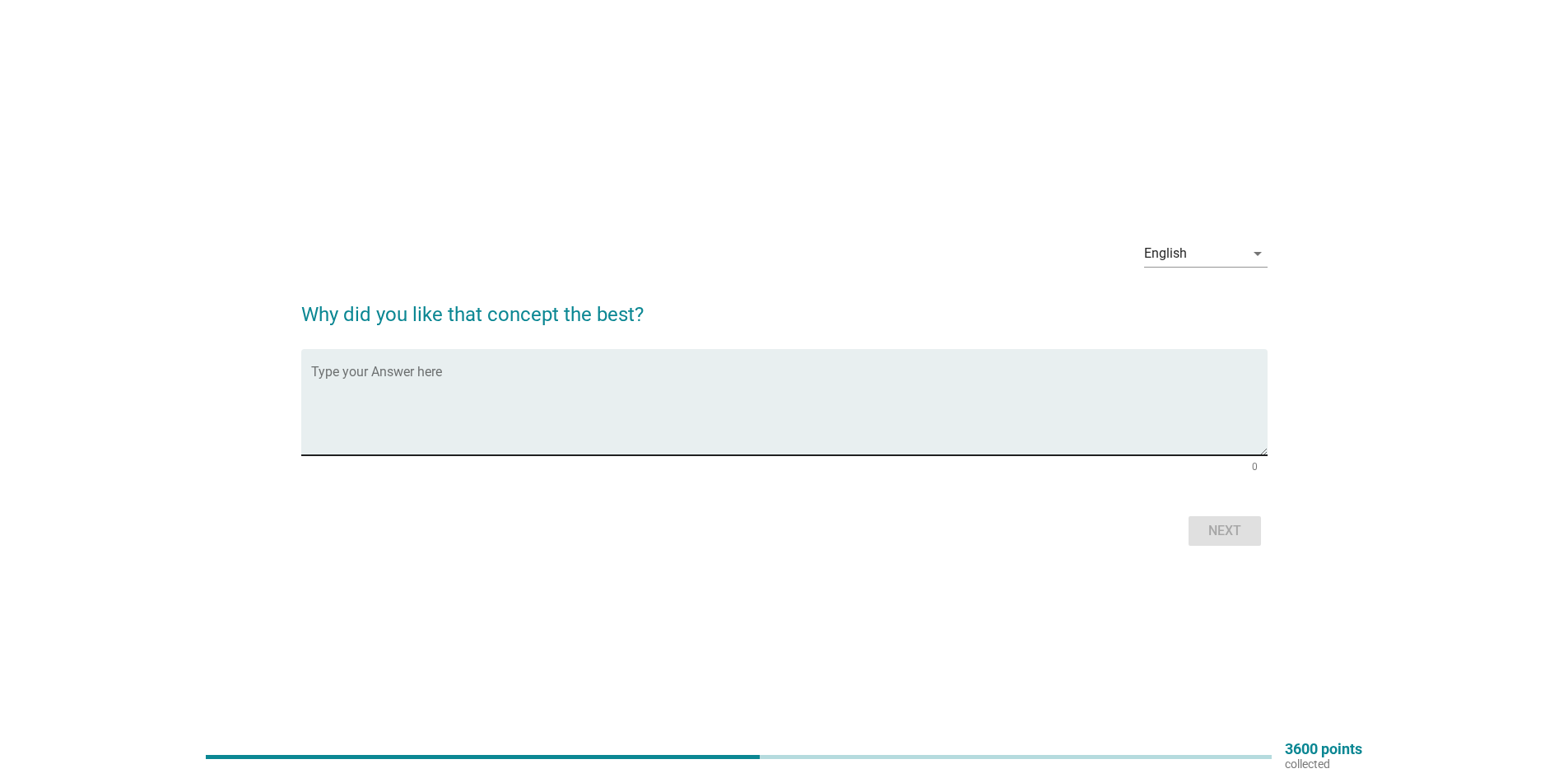
click at [595, 361] on div "Type your Answer here" at bounding box center [790, 401] width 956 height 106
type textarea "n/a"
click at [1219, 532] on div "Next" at bounding box center [1224, 531] width 46 height 19
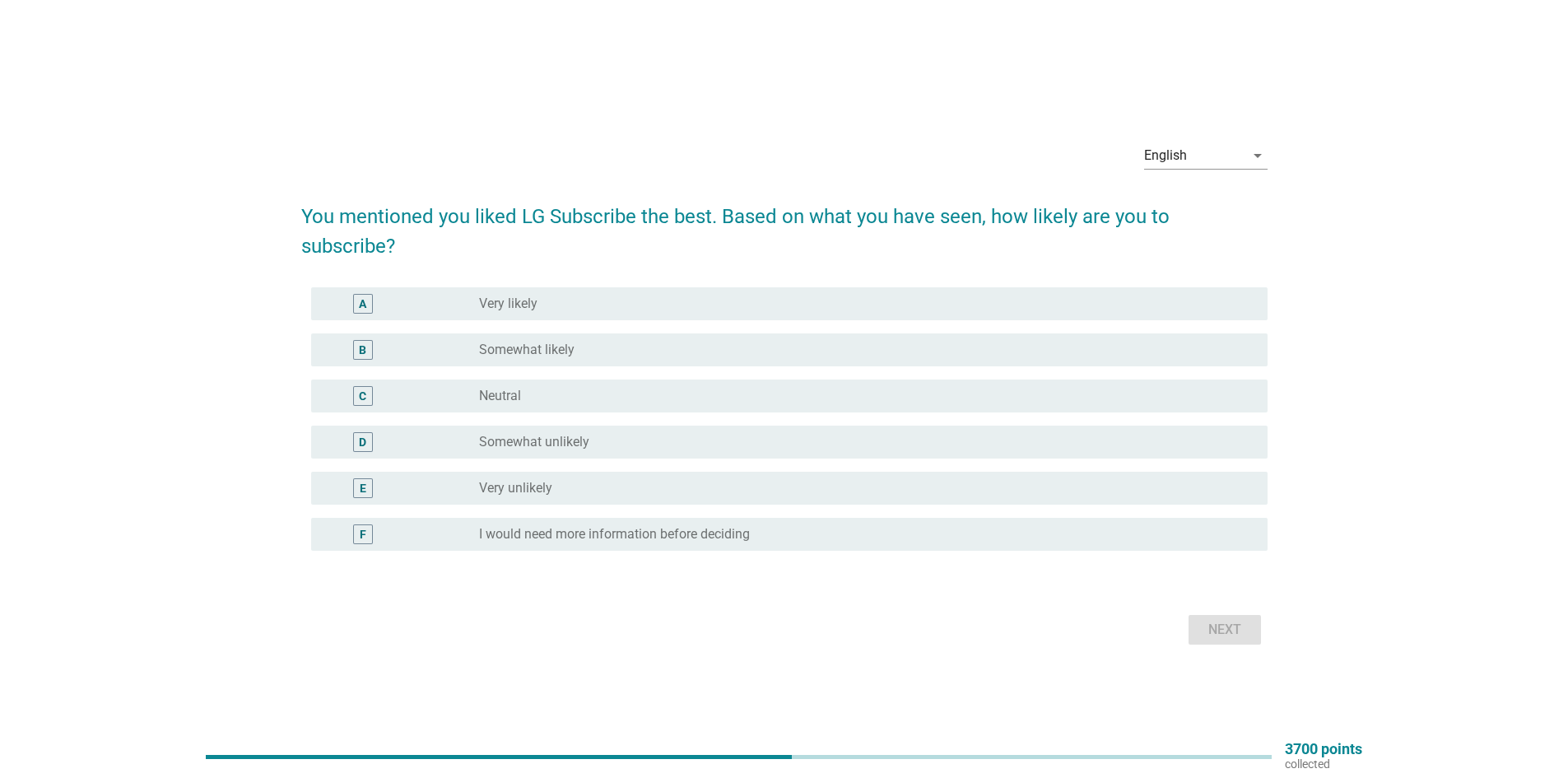
click at [586, 342] on div "radio_button_unchecked Somewhat likely" at bounding box center [860, 350] width 762 height 16
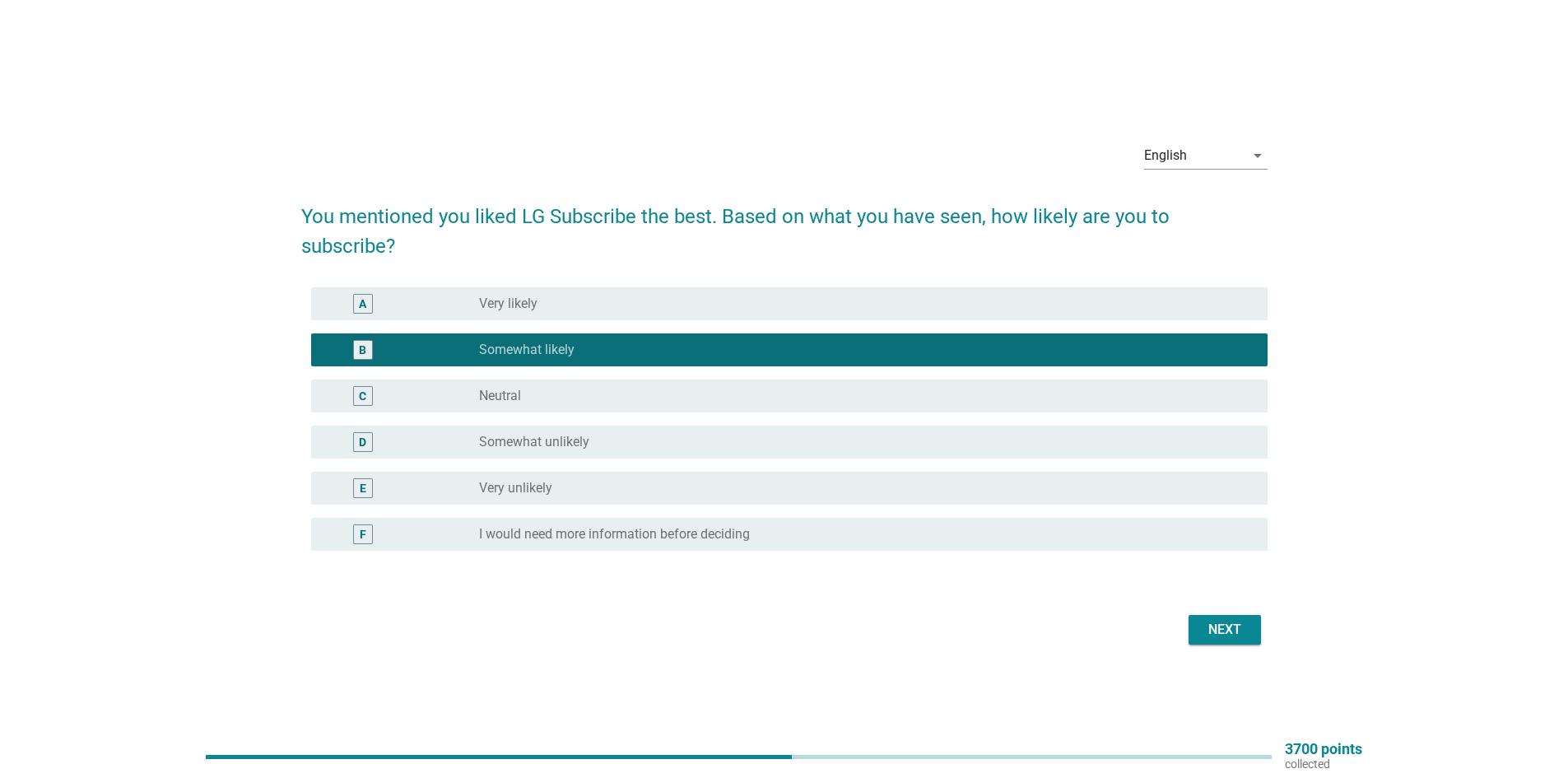
click at [1220, 620] on div "Next" at bounding box center [1224, 629] width 46 height 19
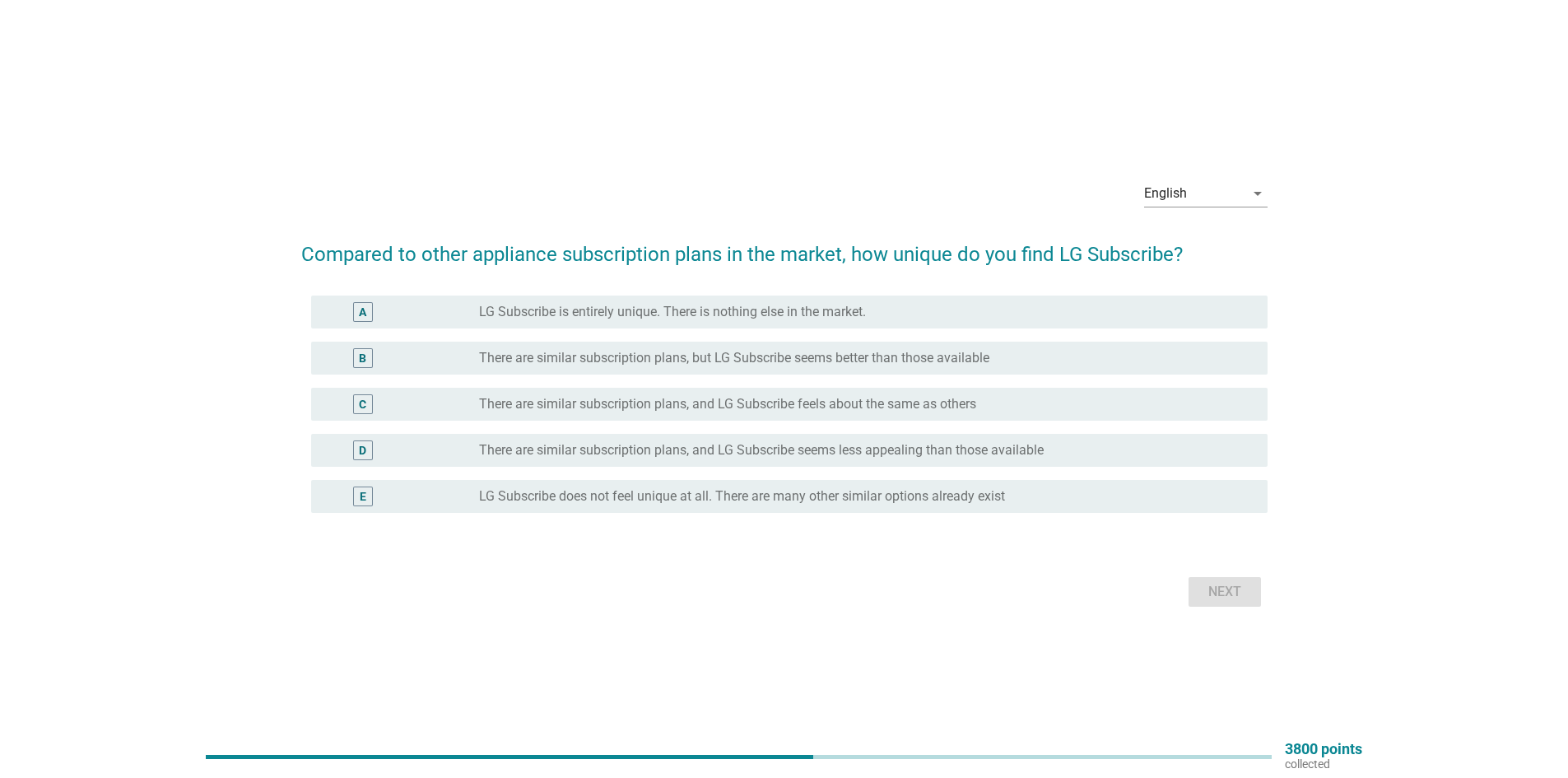
click at [682, 306] on label "LG Subscribe is entirely unique. There is nothing else in the market." at bounding box center [672, 312] width 387 height 16
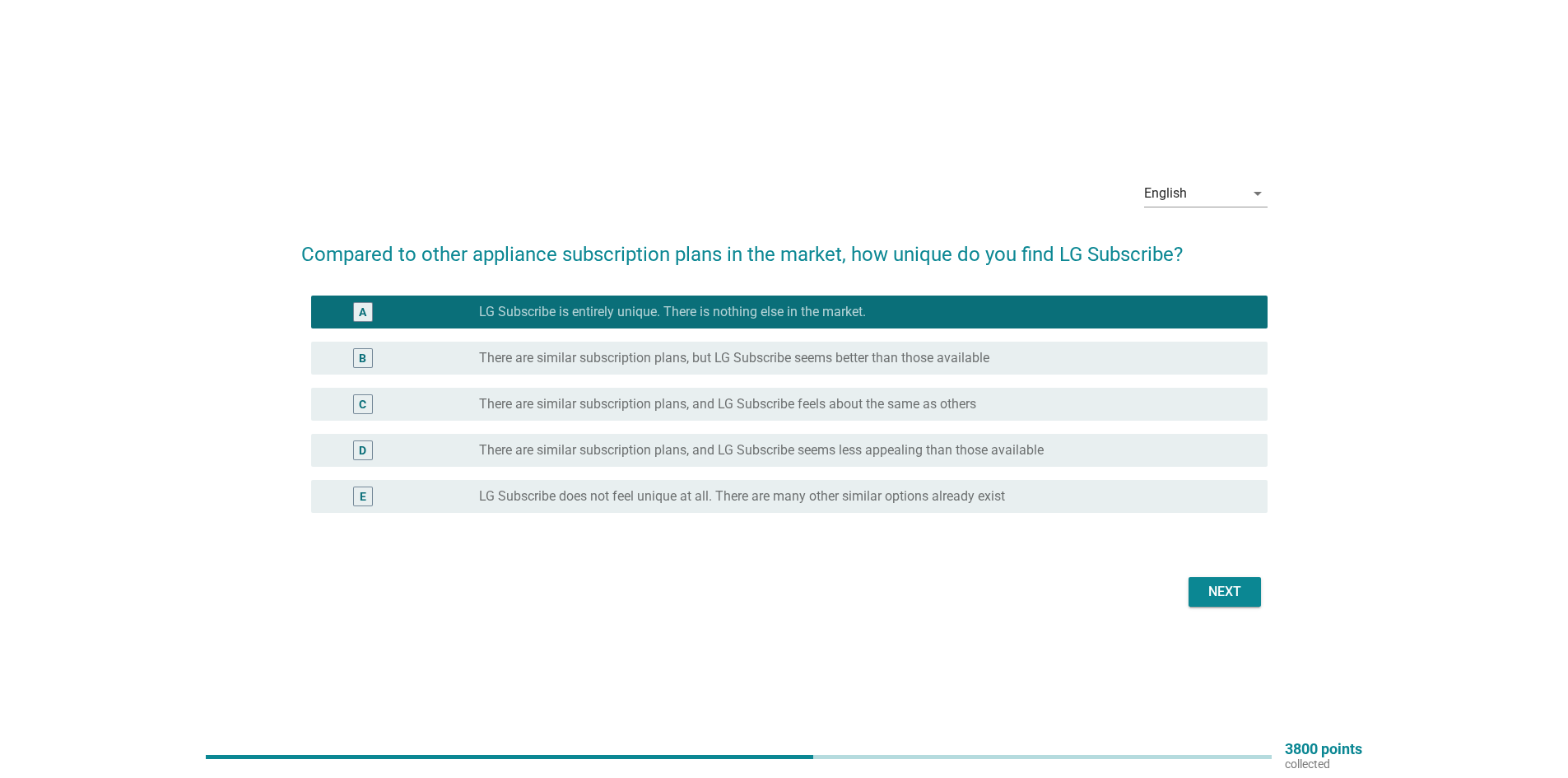
click at [1213, 595] on div "Next" at bounding box center [1224, 592] width 46 height 19
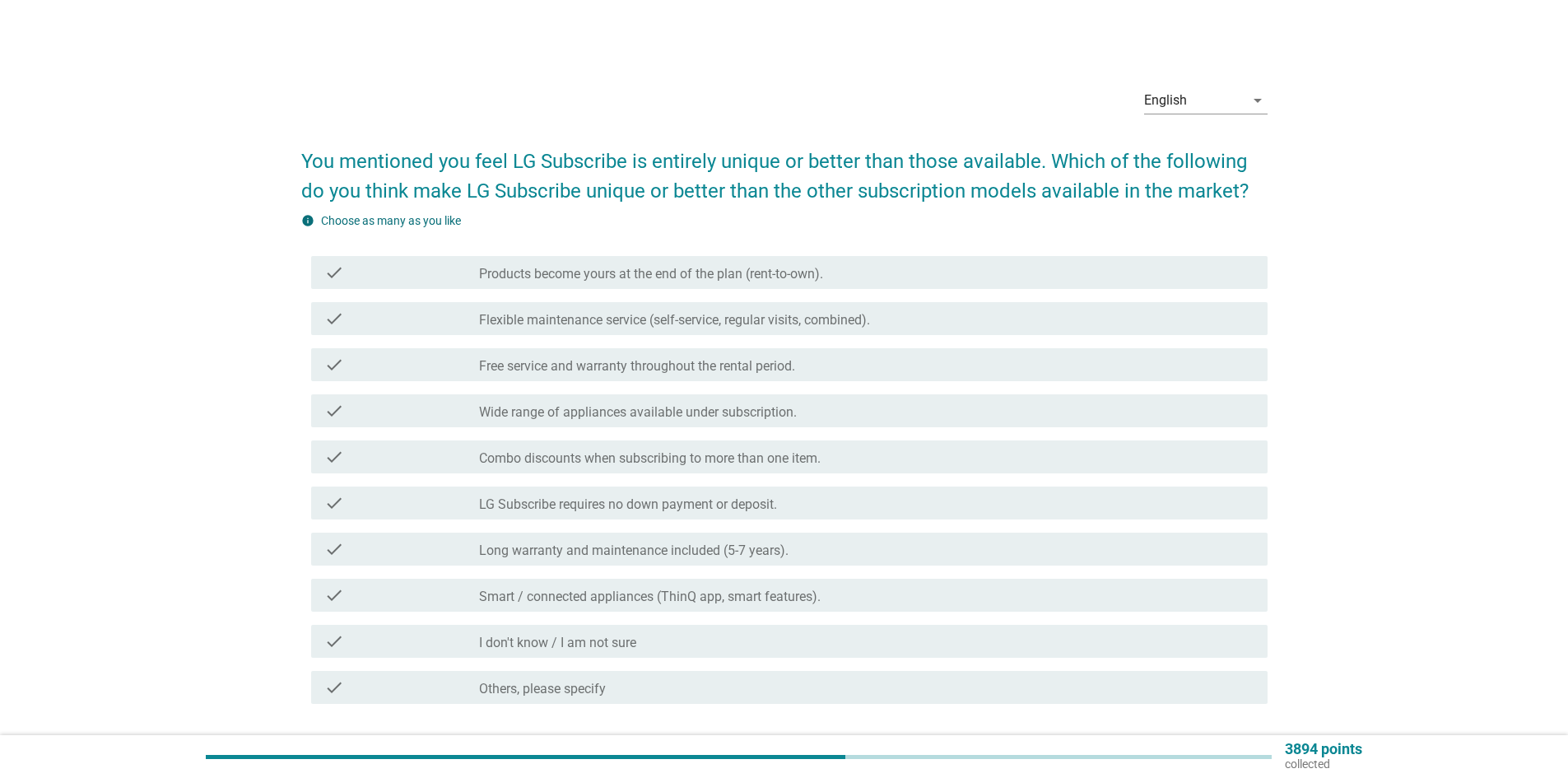
click at [535, 350] on div "check check_box_outline_blank Free service and warranty throughout the rental p…" at bounding box center [790, 364] width 956 height 33
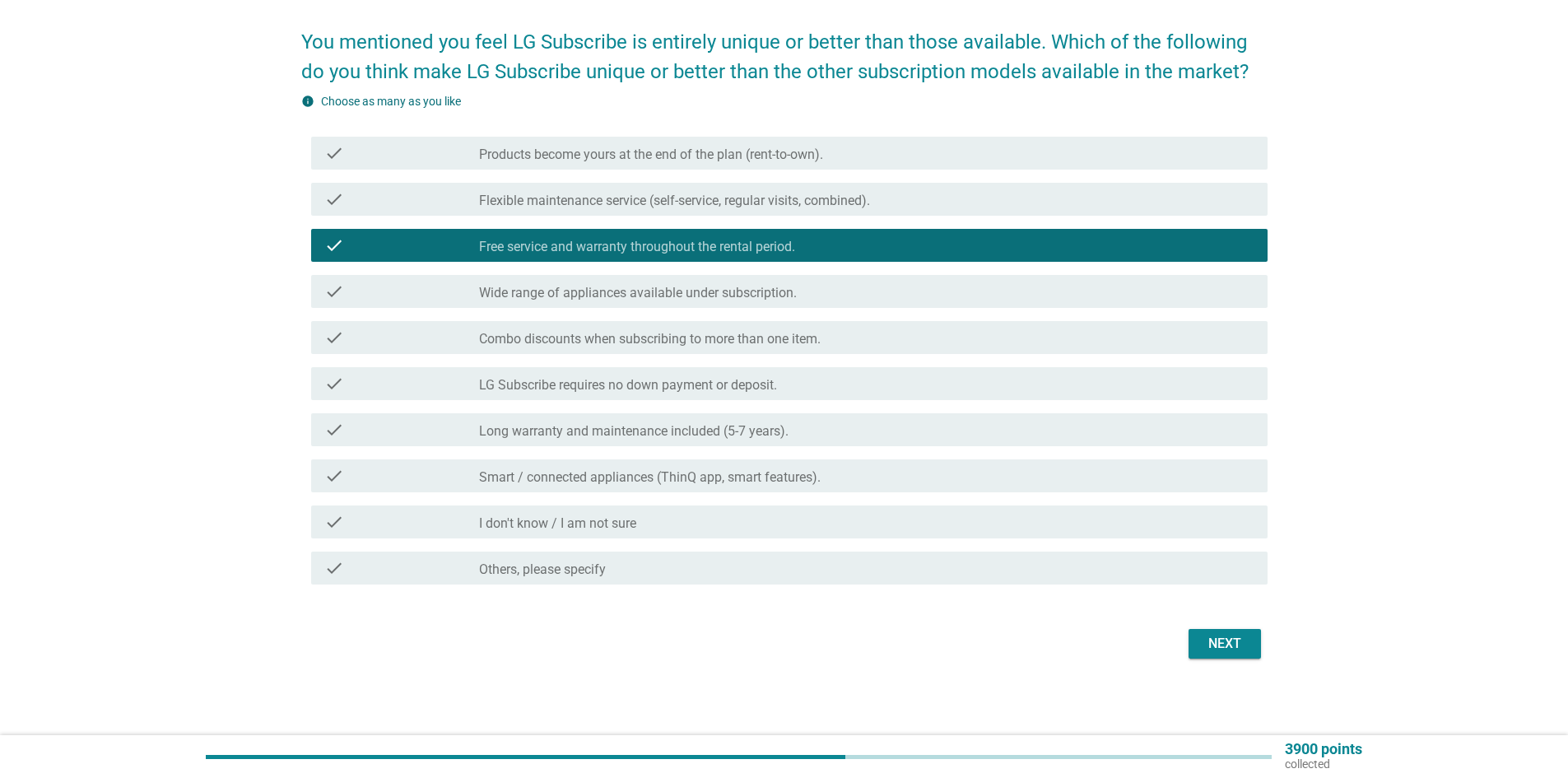
scroll to position [122, 0]
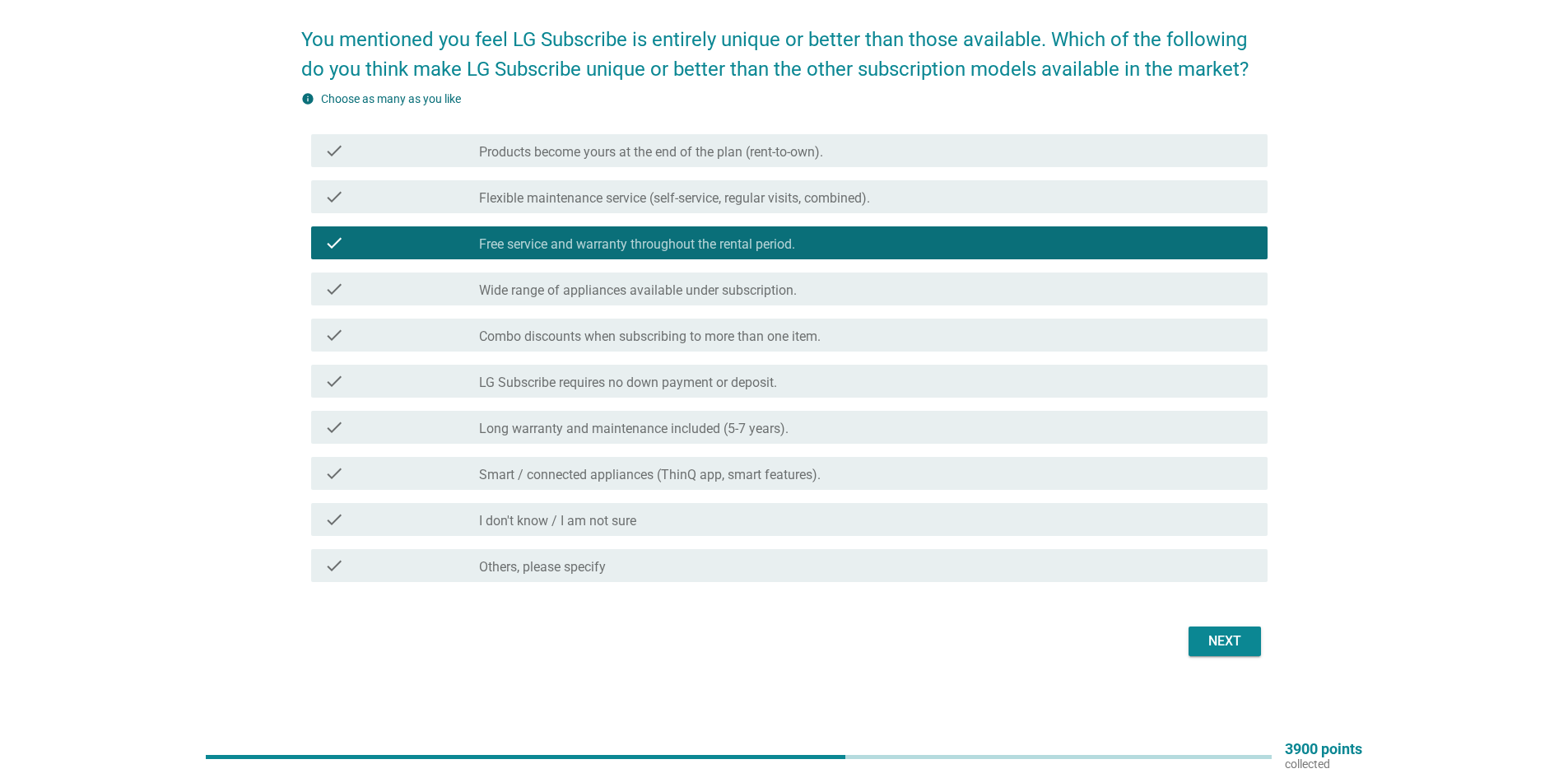
click at [1208, 643] on div "Next" at bounding box center [1224, 641] width 46 height 19
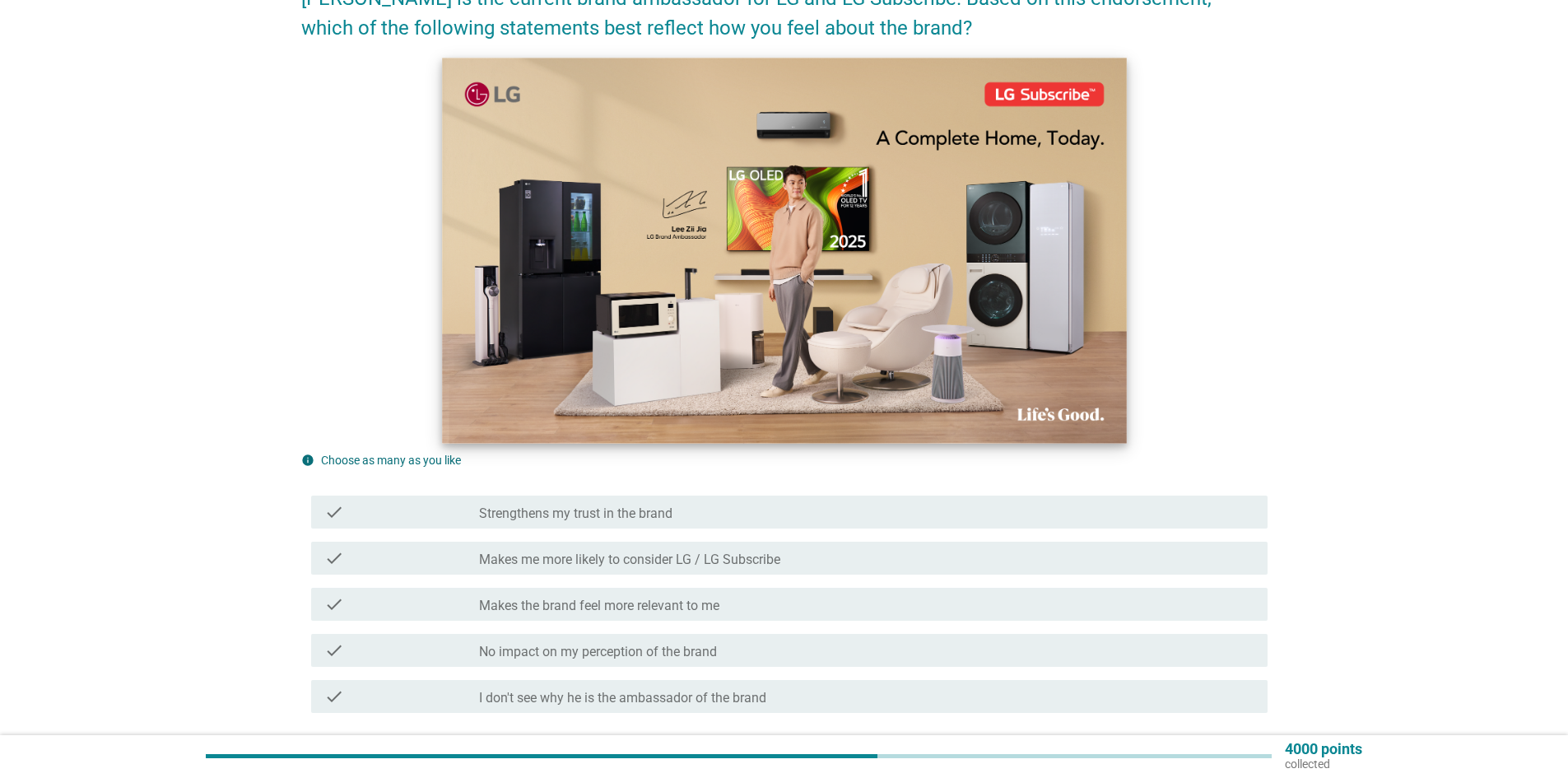
scroll to position [165, 0]
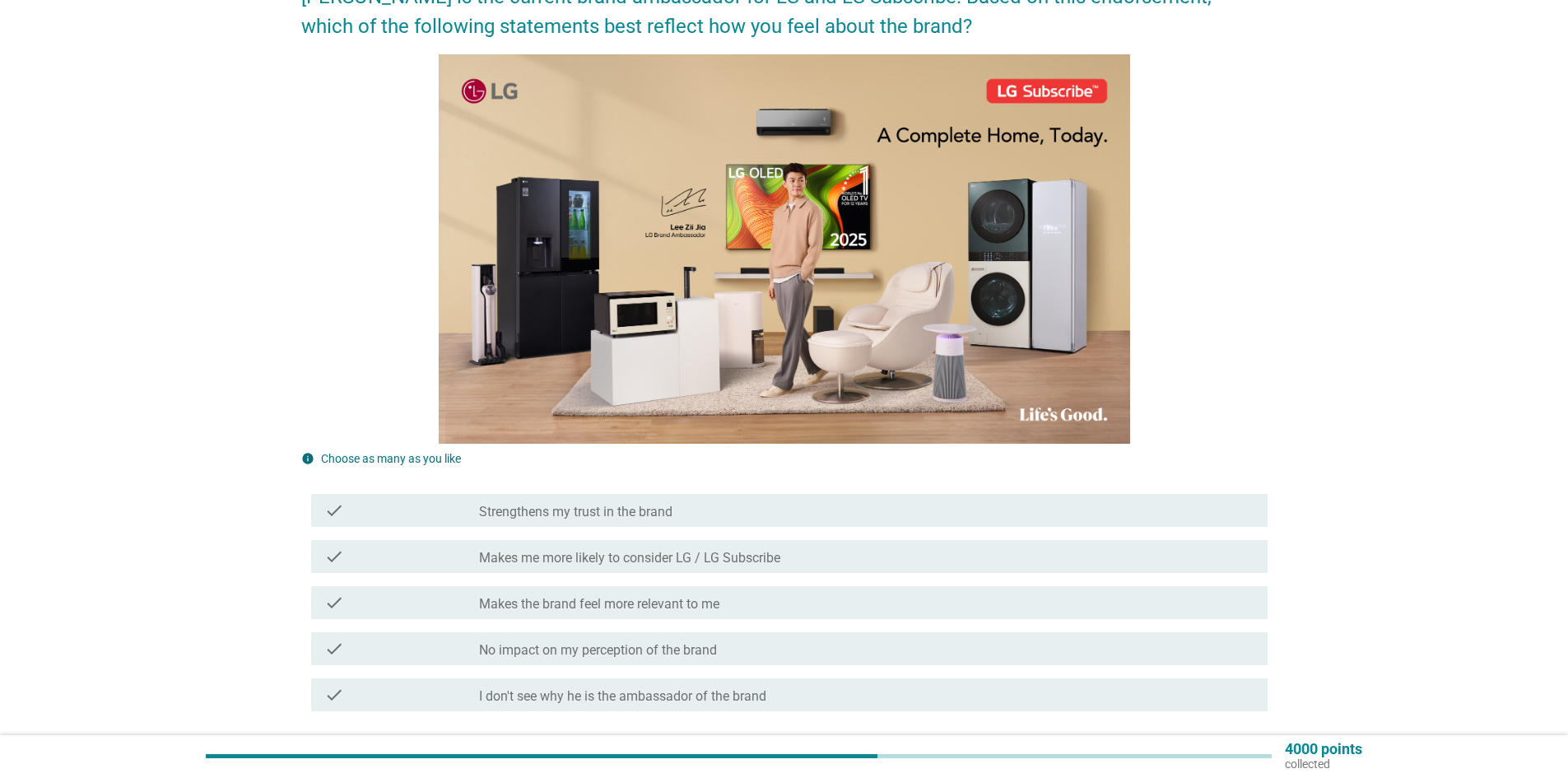
click at [805, 517] on div "check_box_outline_blank Strengthens my trust in the brand" at bounding box center [867, 510] width 775 height 19
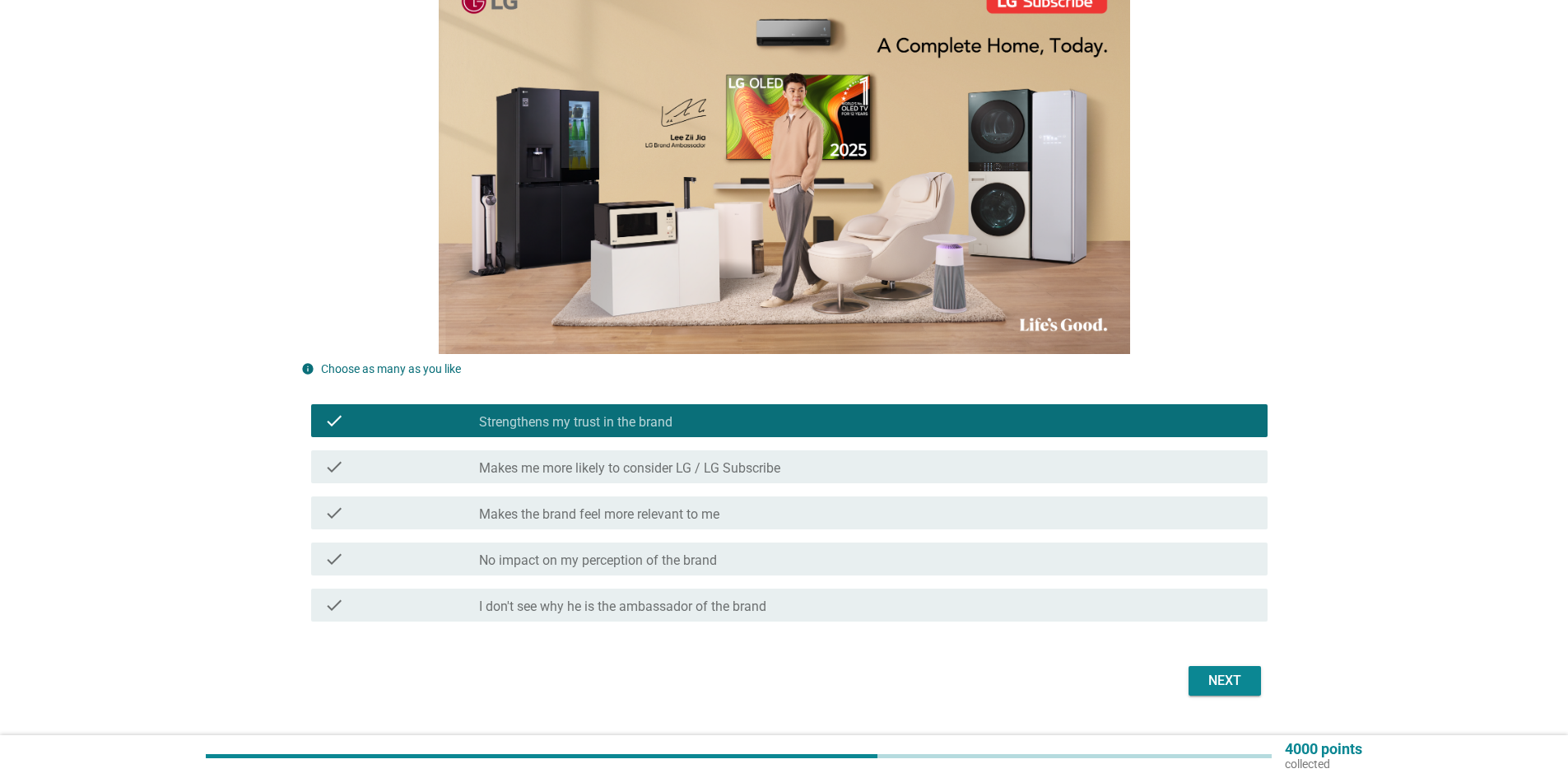
scroll to position [294, 0]
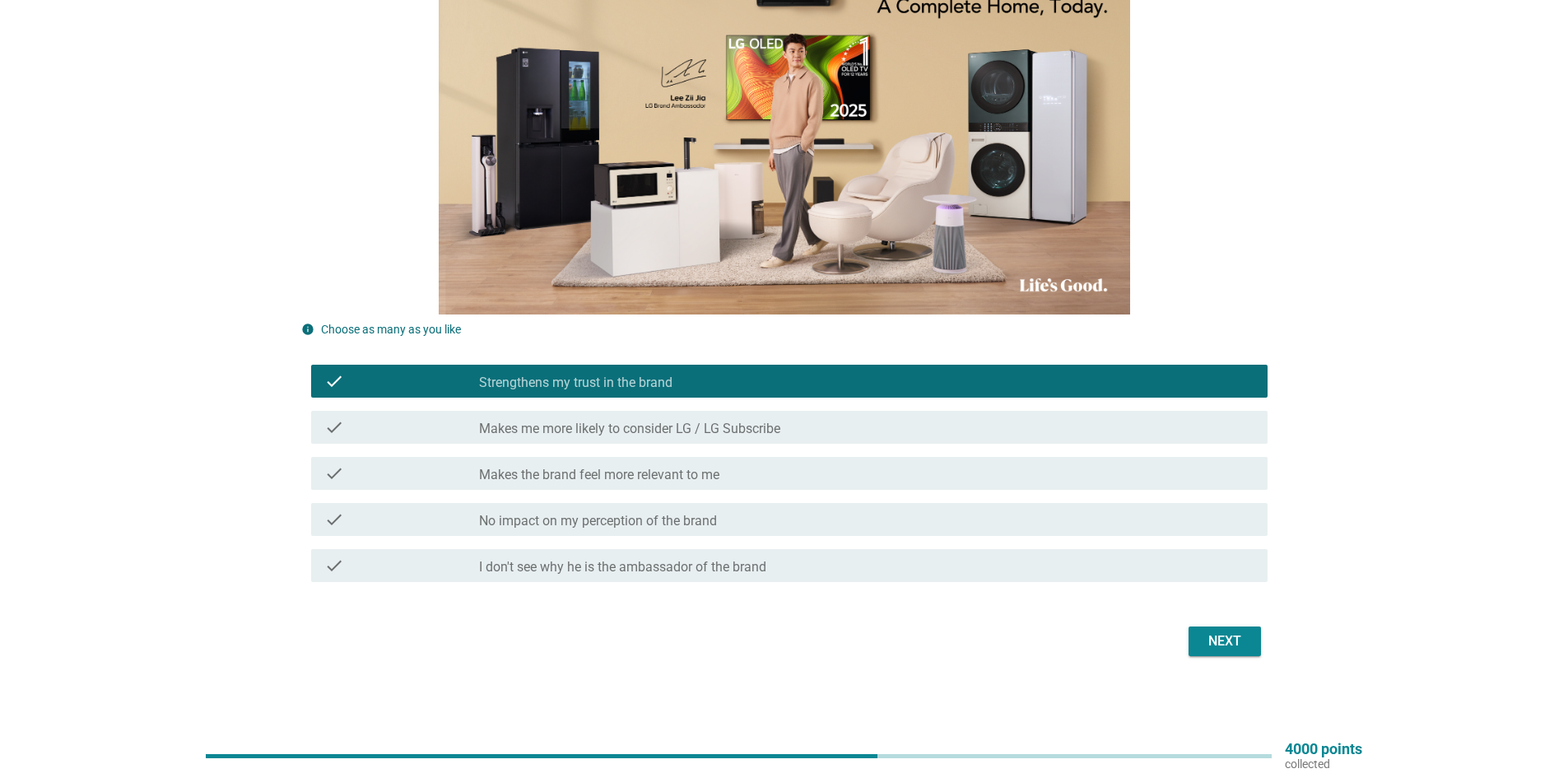
click at [1218, 647] on div "Next" at bounding box center [1224, 641] width 46 height 19
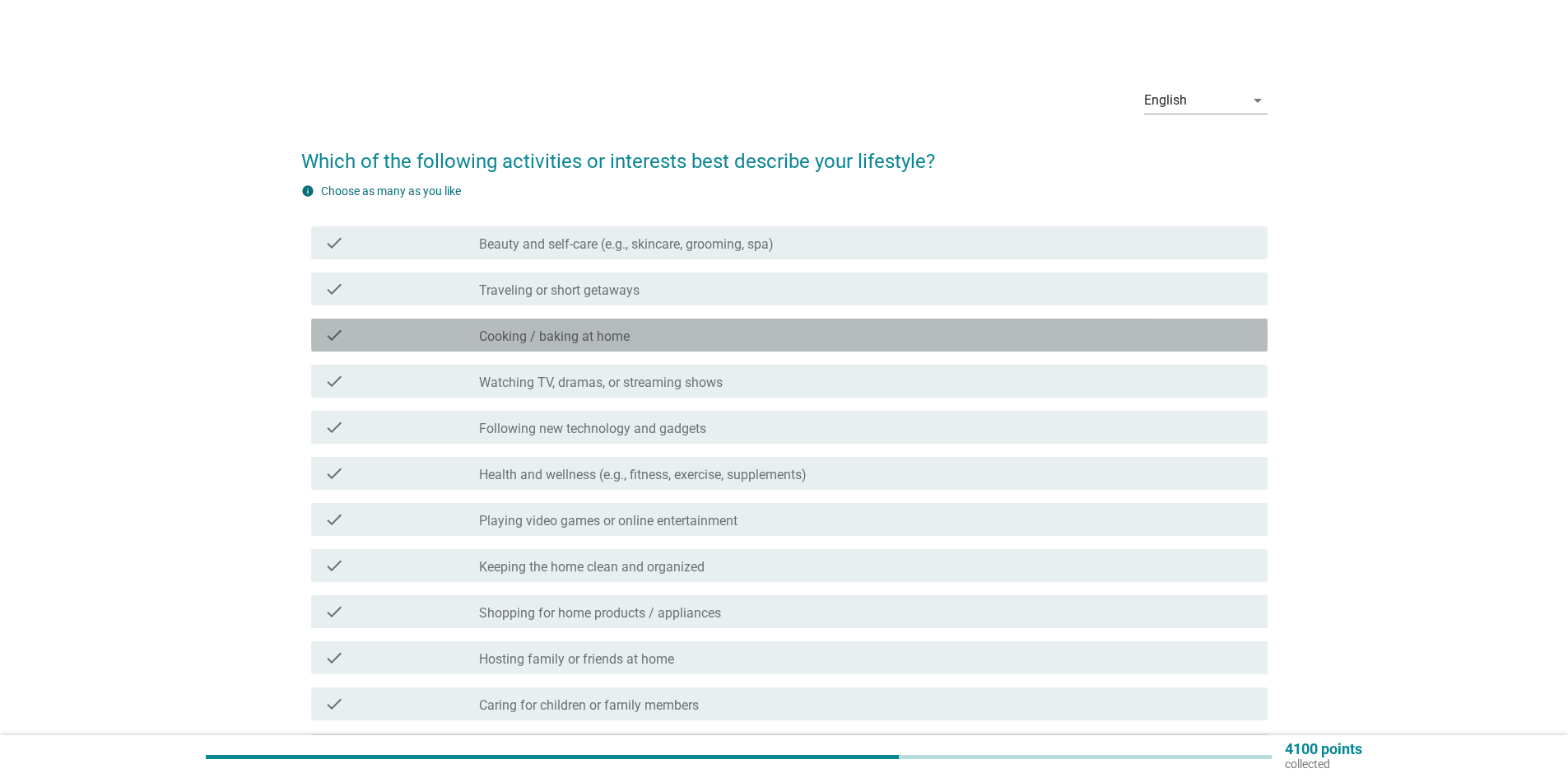
click at [520, 341] on label "Cooking / baking at home" at bounding box center [554, 336] width 151 height 16
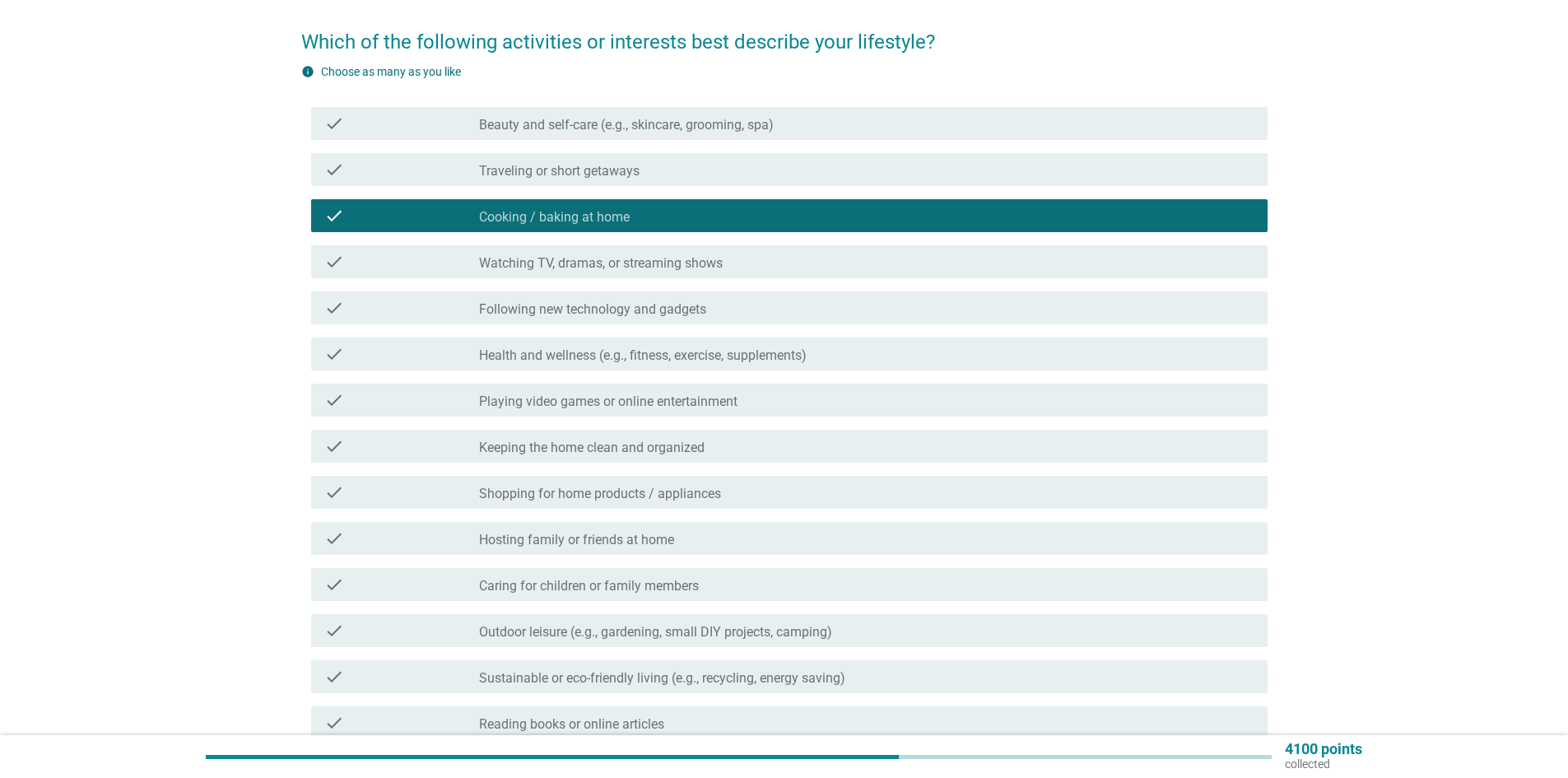
scroll to position [323, 0]
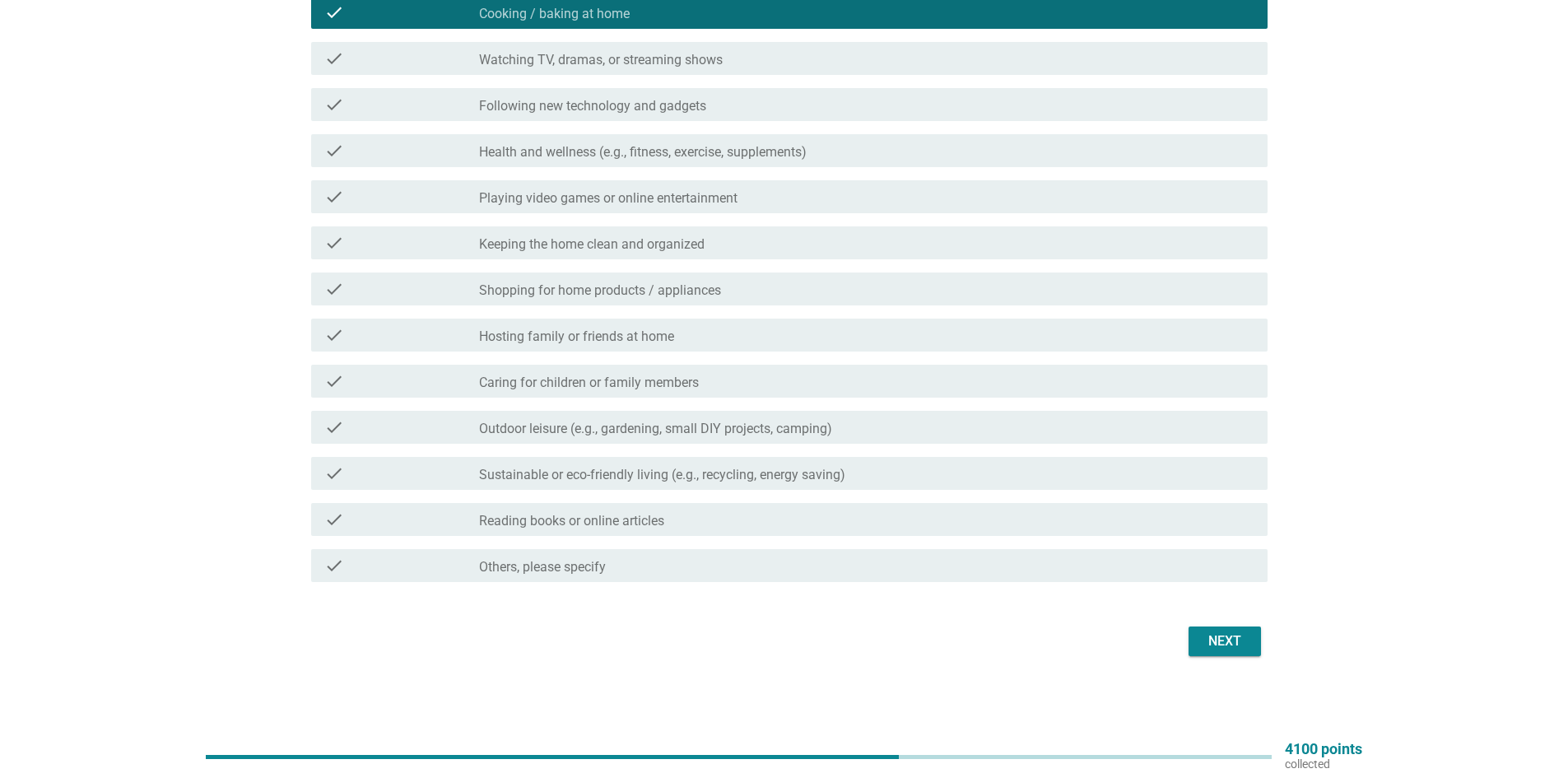
click at [1203, 646] on div "Next" at bounding box center [1224, 641] width 46 height 19
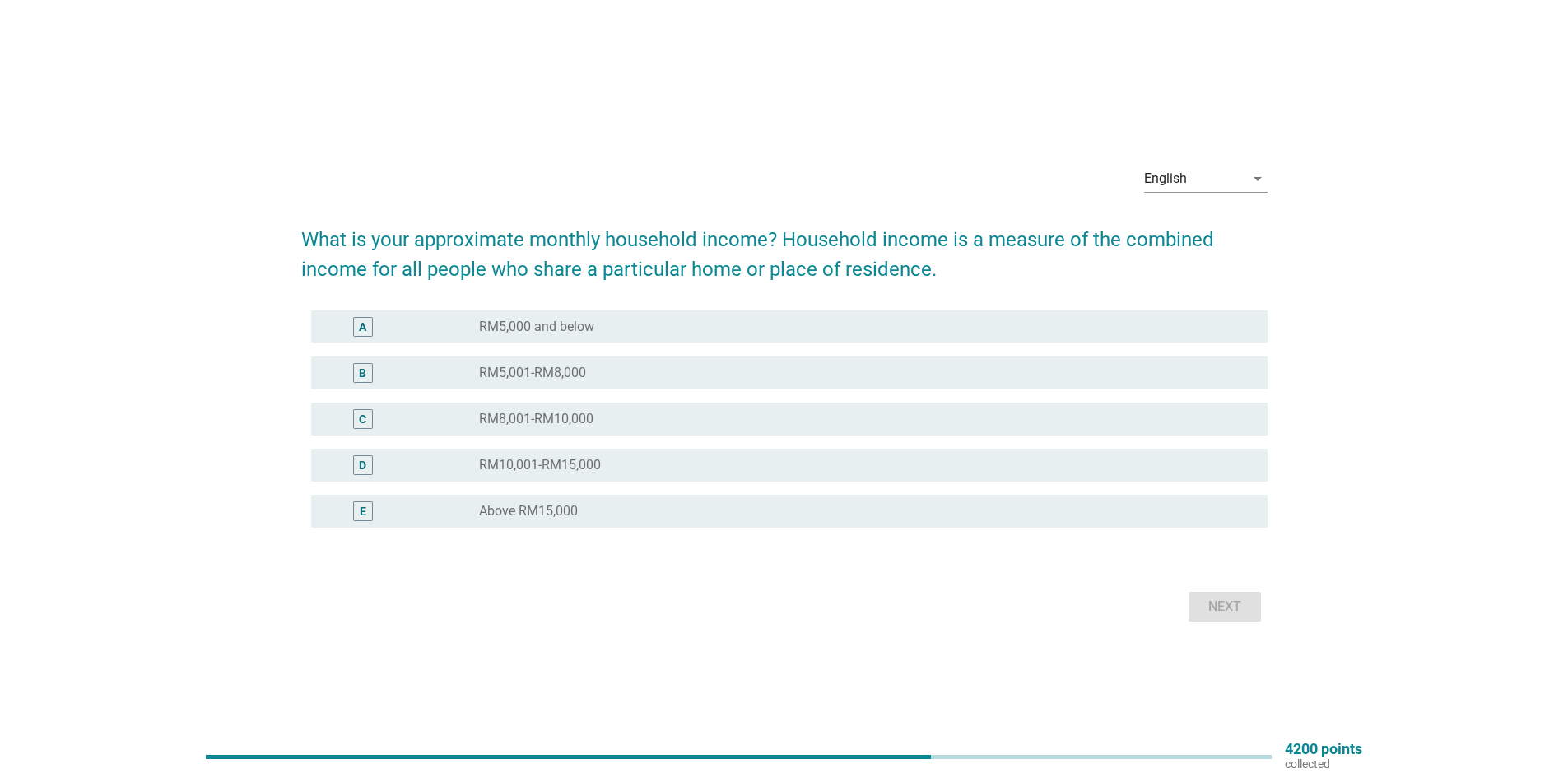
click at [606, 377] on div "radio_button_unchecked RM5,001-RM8,000" at bounding box center [860, 372] width 762 height 16
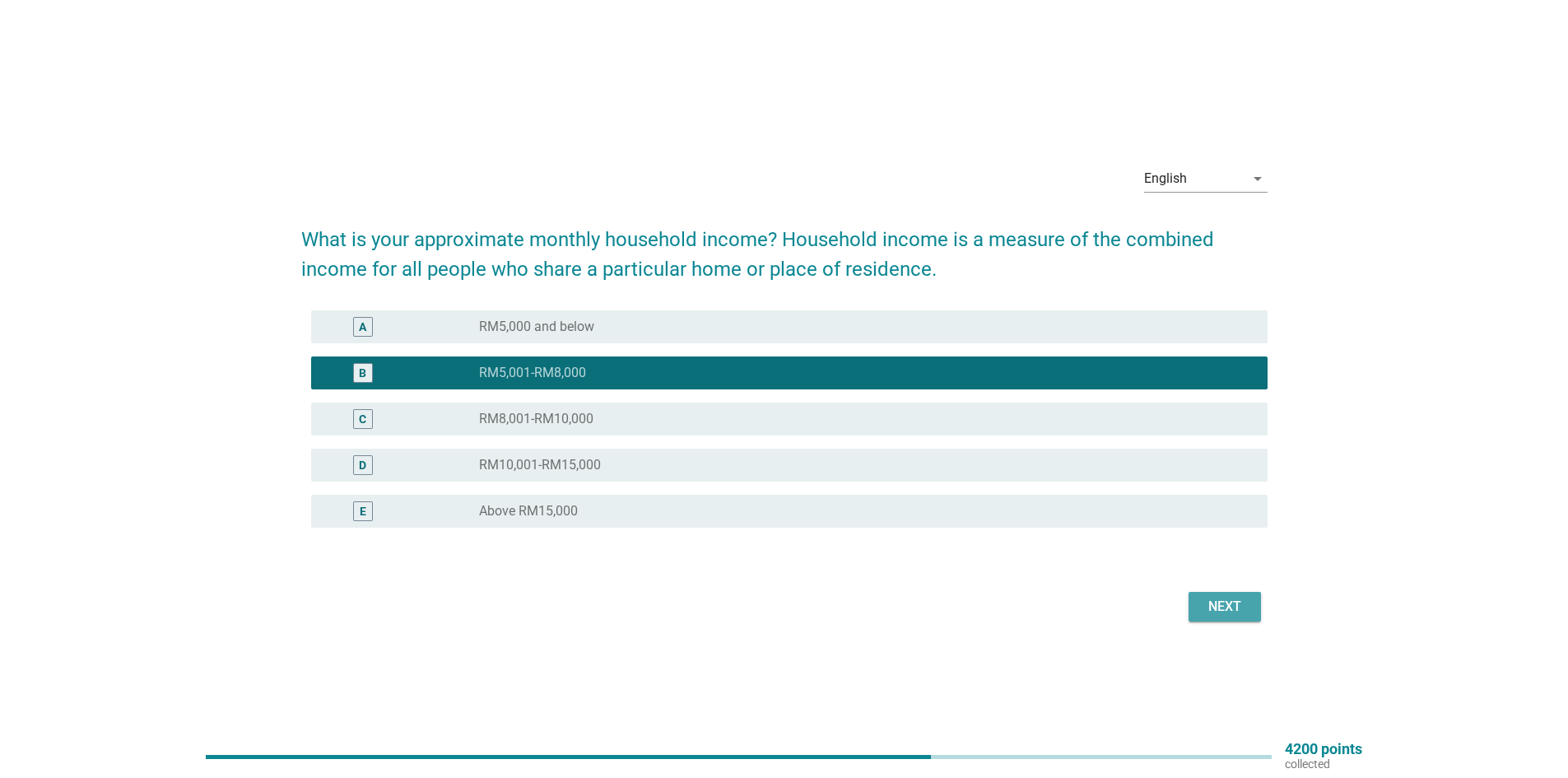
click at [1220, 612] on div "Next" at bounding box center [1224, 606] width 46 height 19
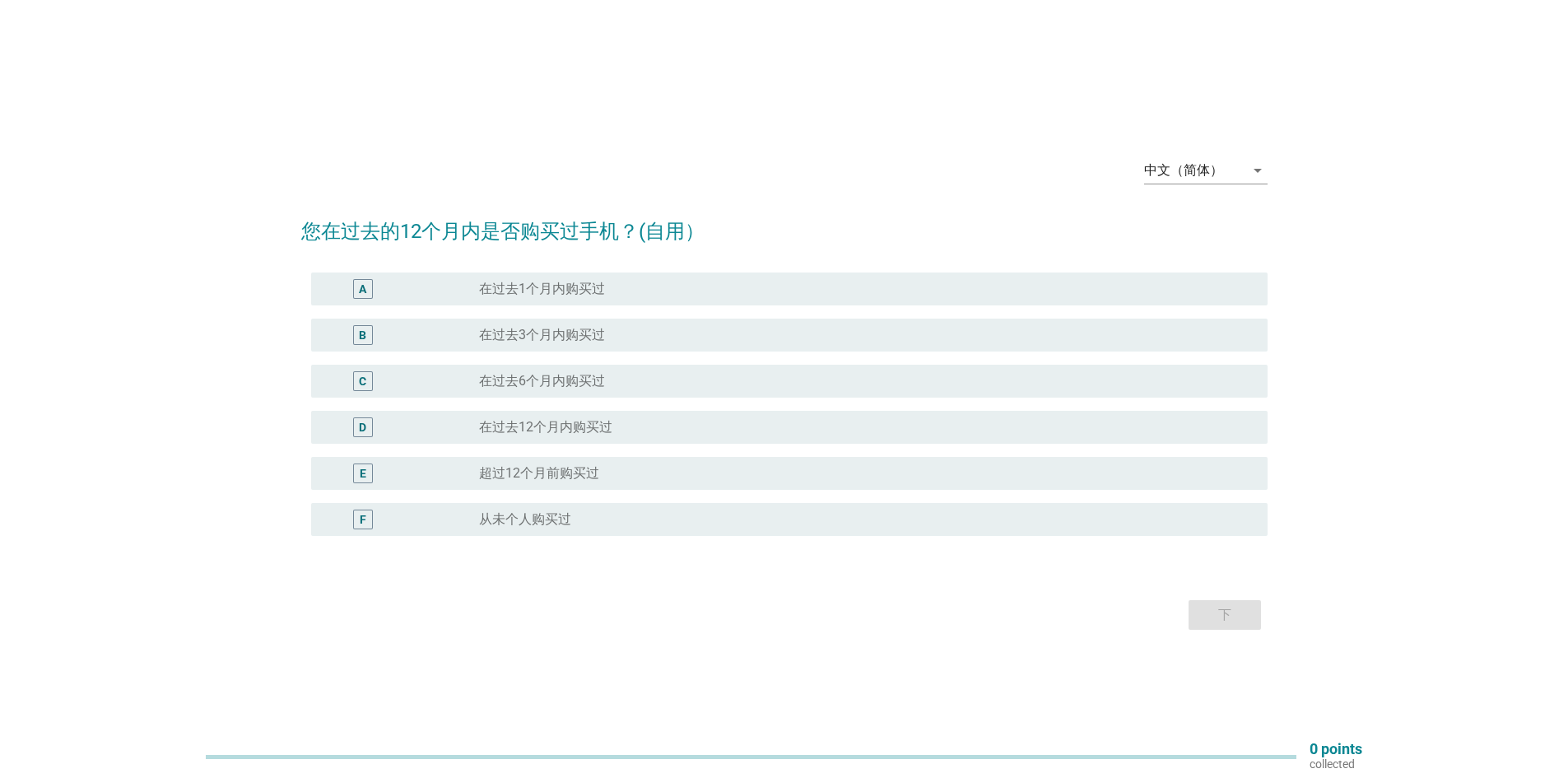
click at [591, 378] on label "在过去6个月内购买过" at bounding box center [542, 381] width 126 height 16
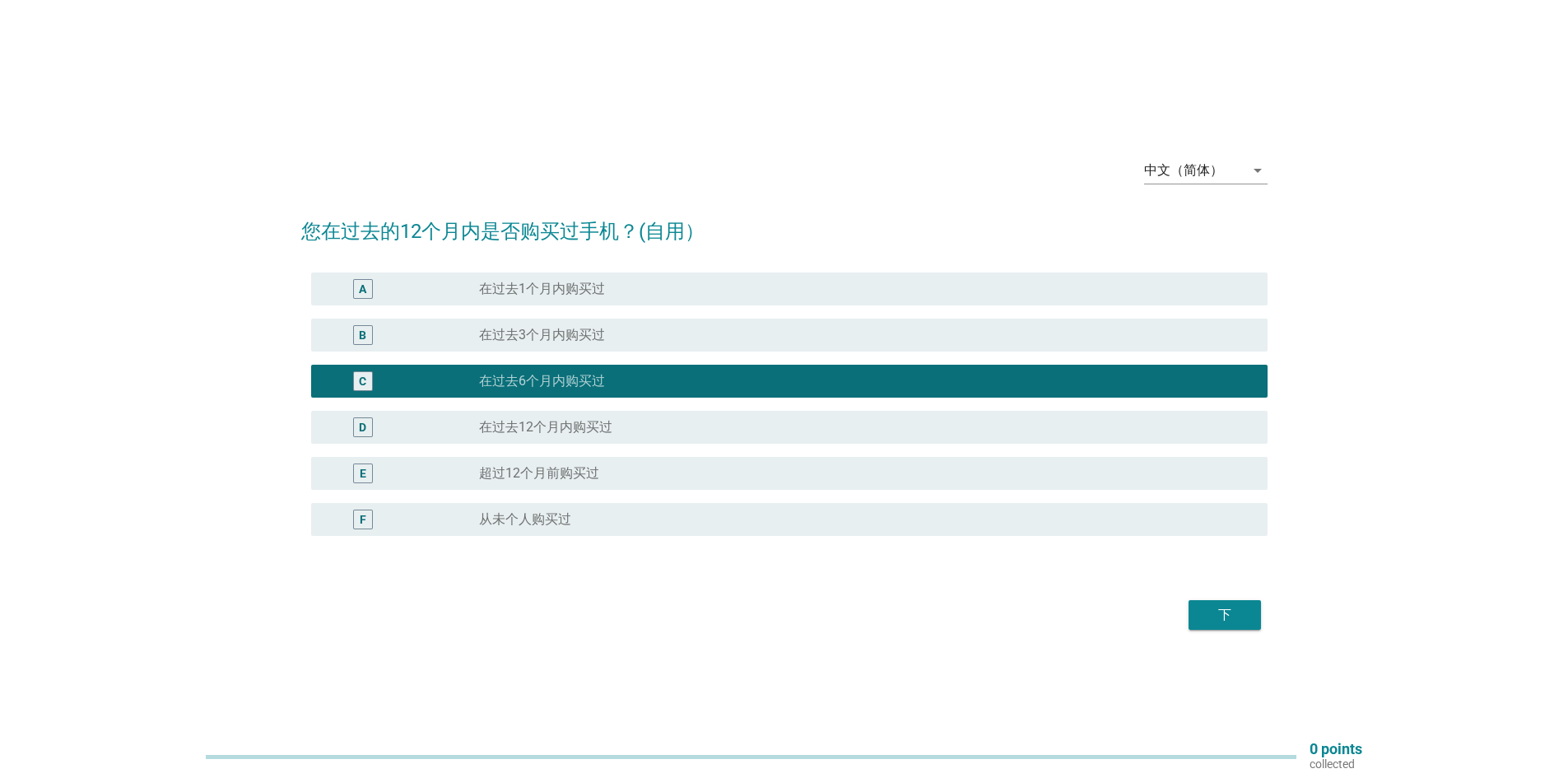
click at [1201, 626] on button "下" at bounding box center [1225, 615] width 73 height 30
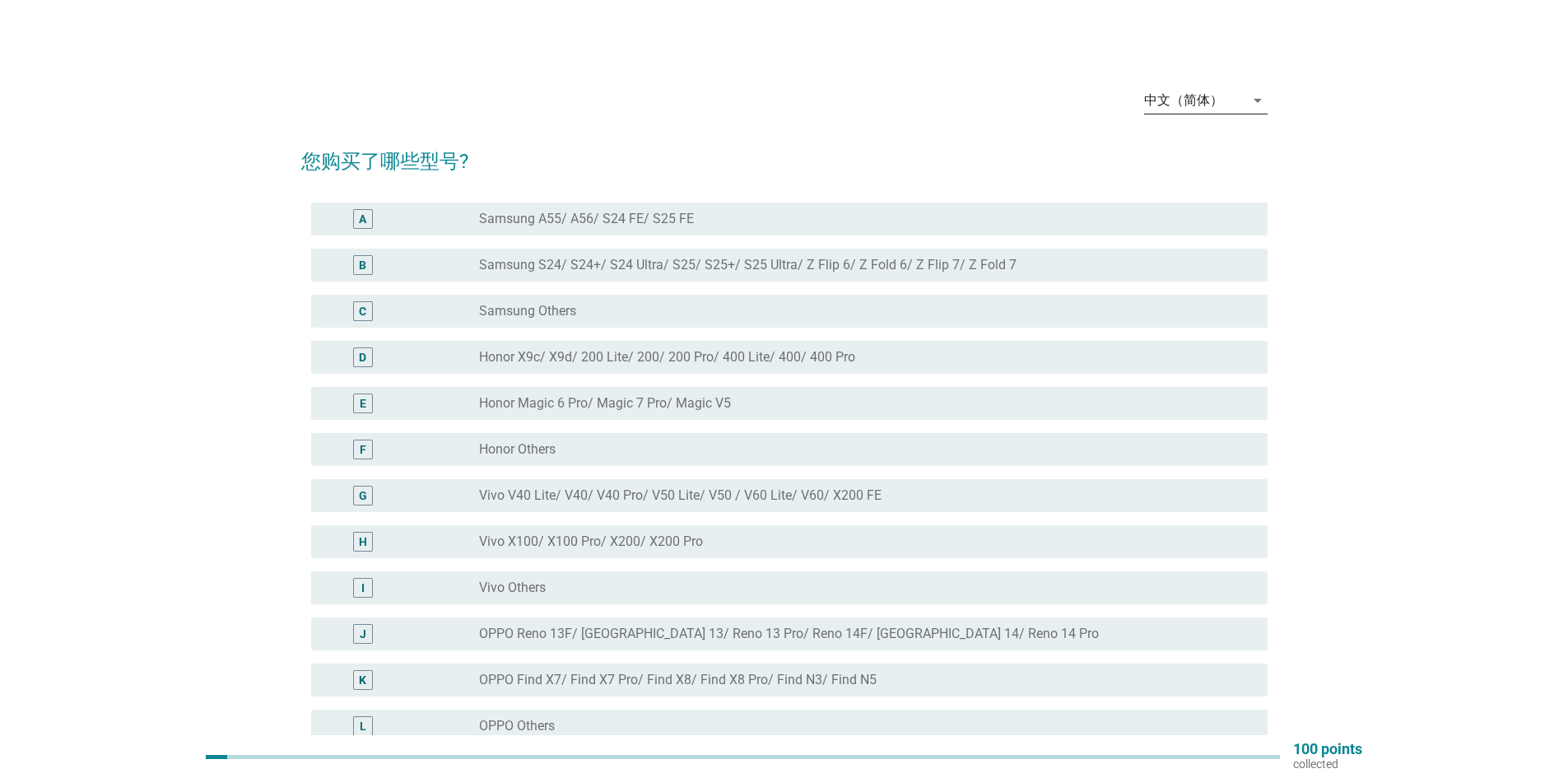
click at [1201, 91] on div "中文（简体）" at bounding box center [1194, 100] width 101 height 26
click at [1182, 112] on div "English" at bounding box center [1205, 113] width 97 height 19
click at [659, 290] on div "C radio_button_unchecked Samsung Others" at bounding box center [784, 311] width 966 height 46
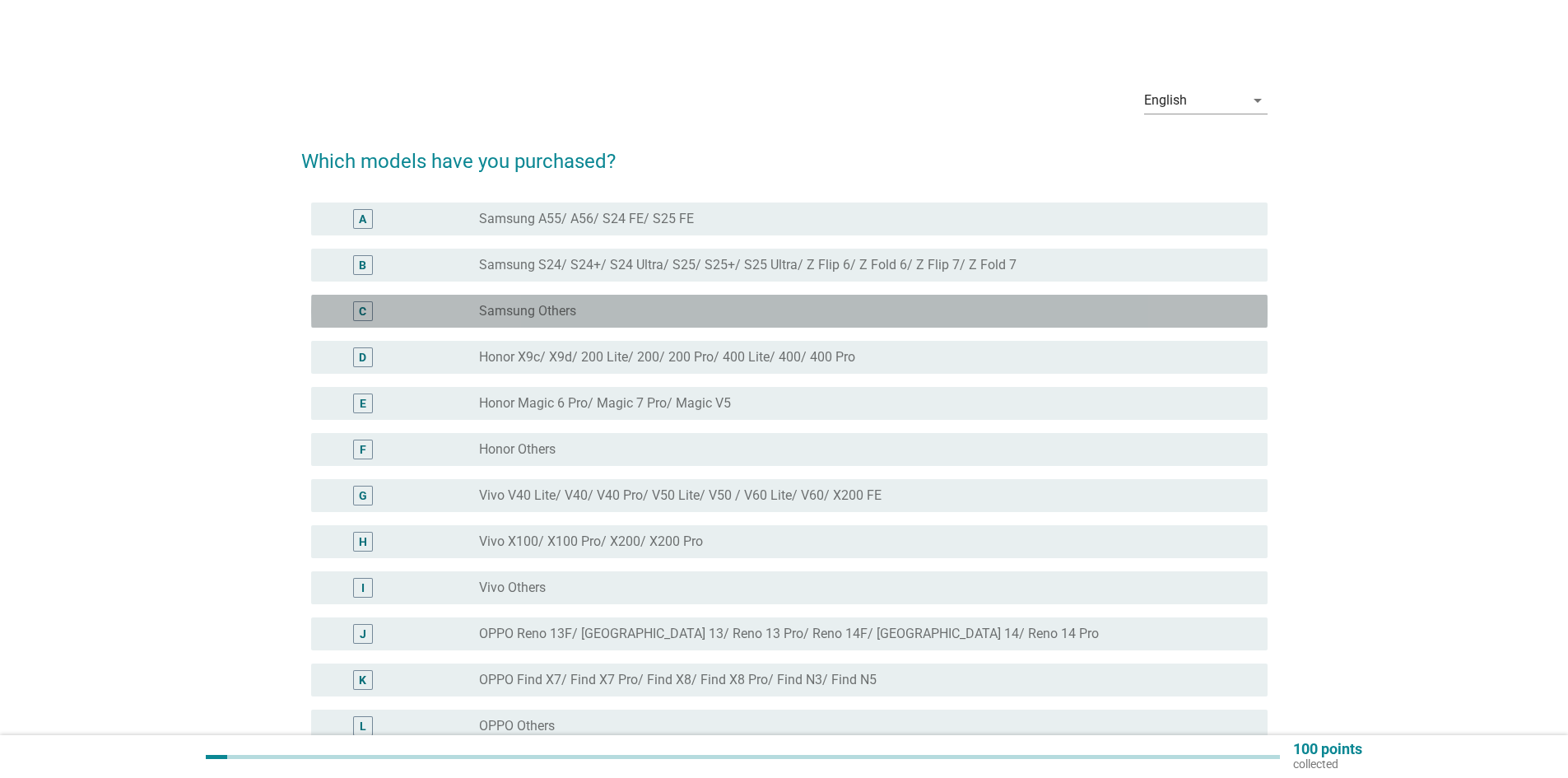
click at [659, 299] on div "C radio_button_unchecked Samsung Others" at bounding box center [790, 311] width 956 height 33
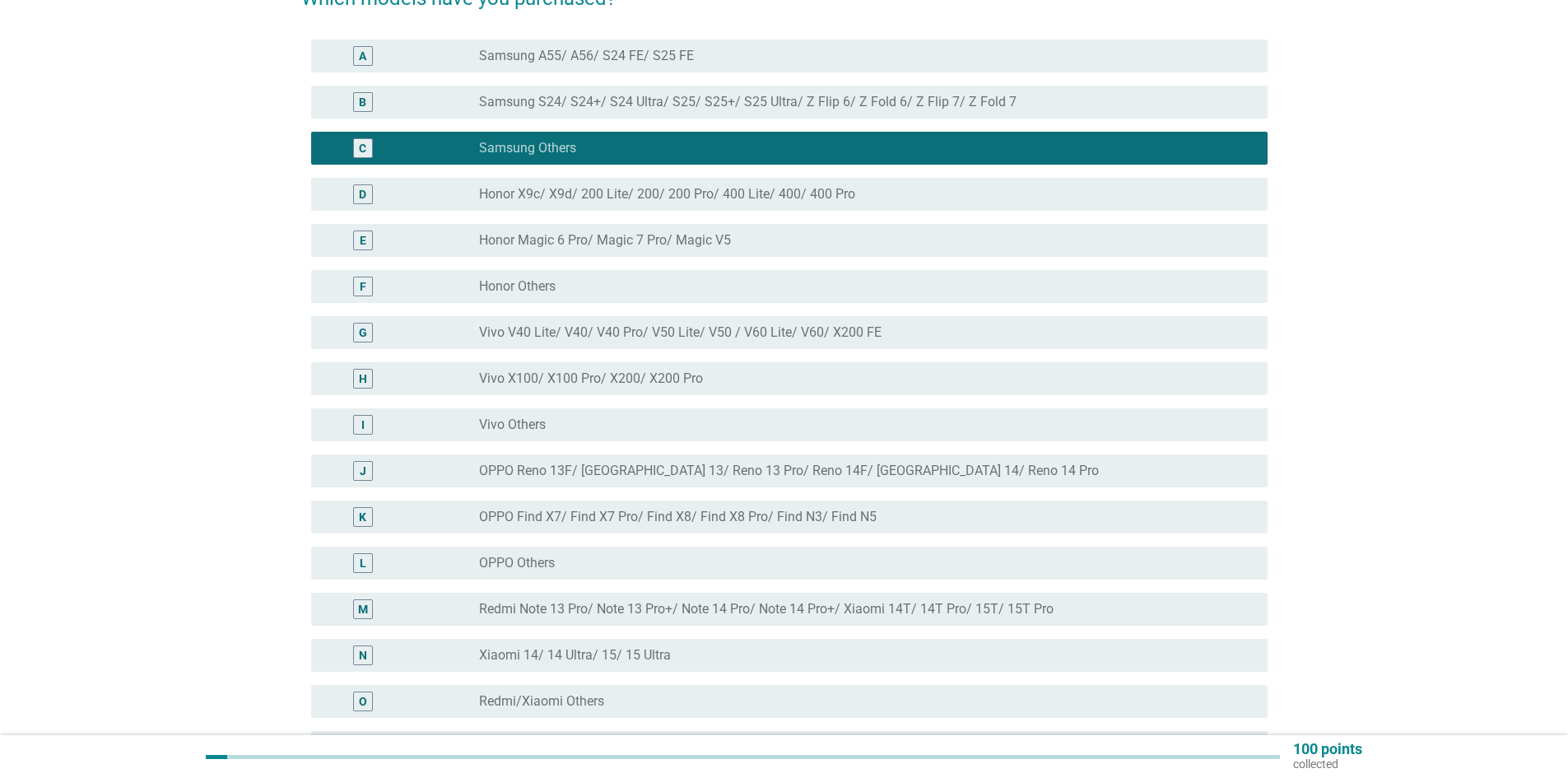
scroll to position [365, 0]
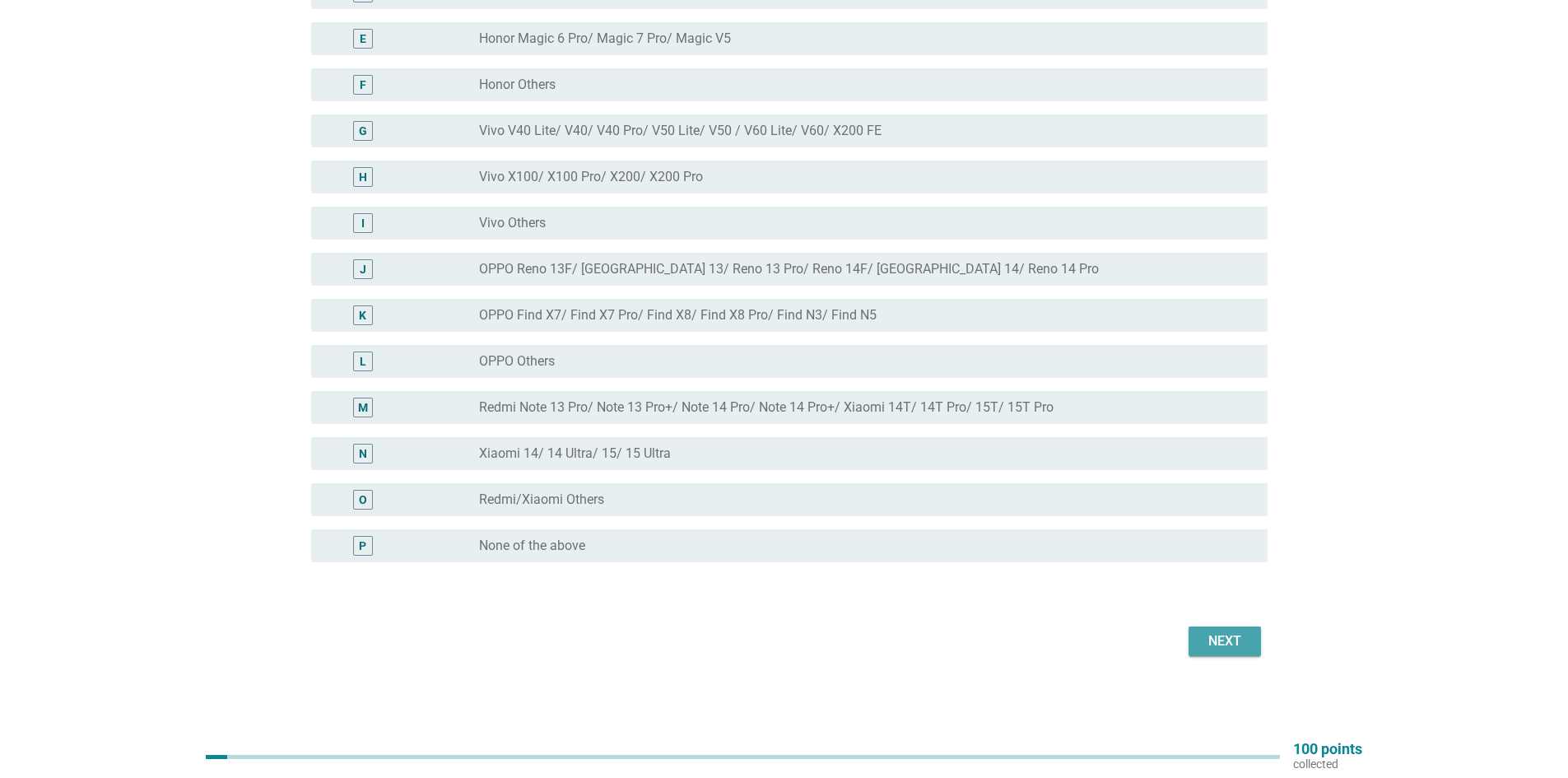
click at [1238, 648] on div "Next" at bounding box center [1224, 641] width 46 height 19
